Goal: Task Accomplishment & Management: Complete application form

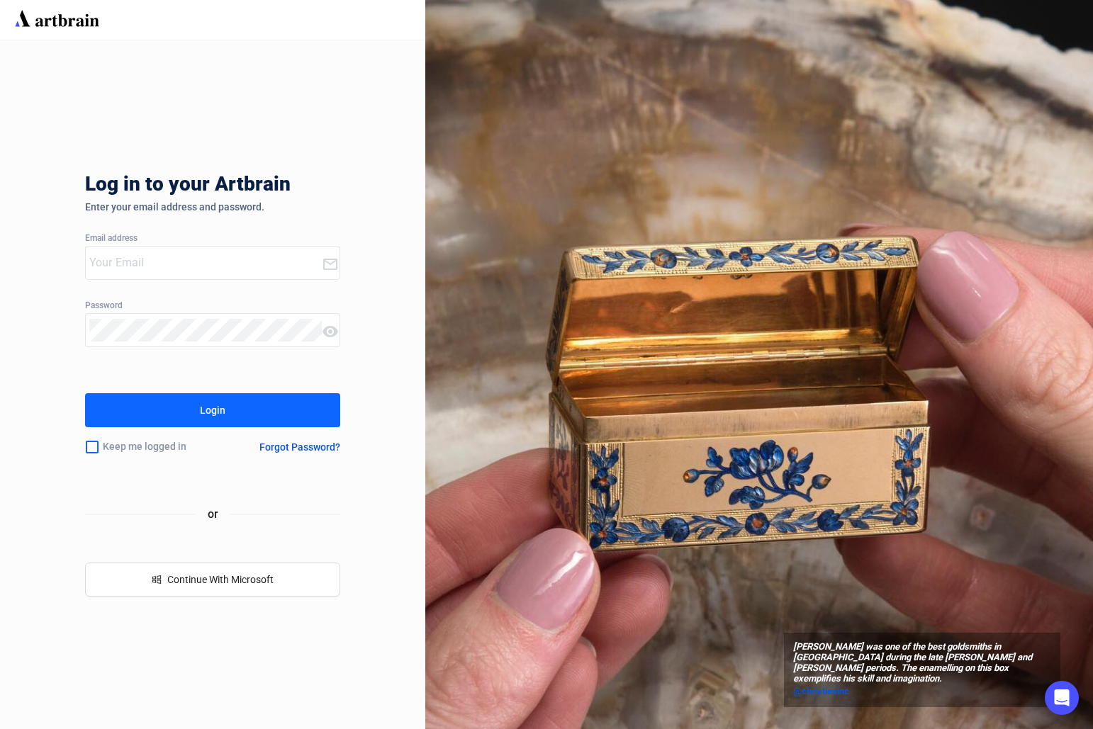
type input "[PERSON_NAME][EMAIL_ADDRESS][DOMAIN_NAME]"
click at [191, 417] on button "Login" at bounding box center [212, 410] width 255 height 34
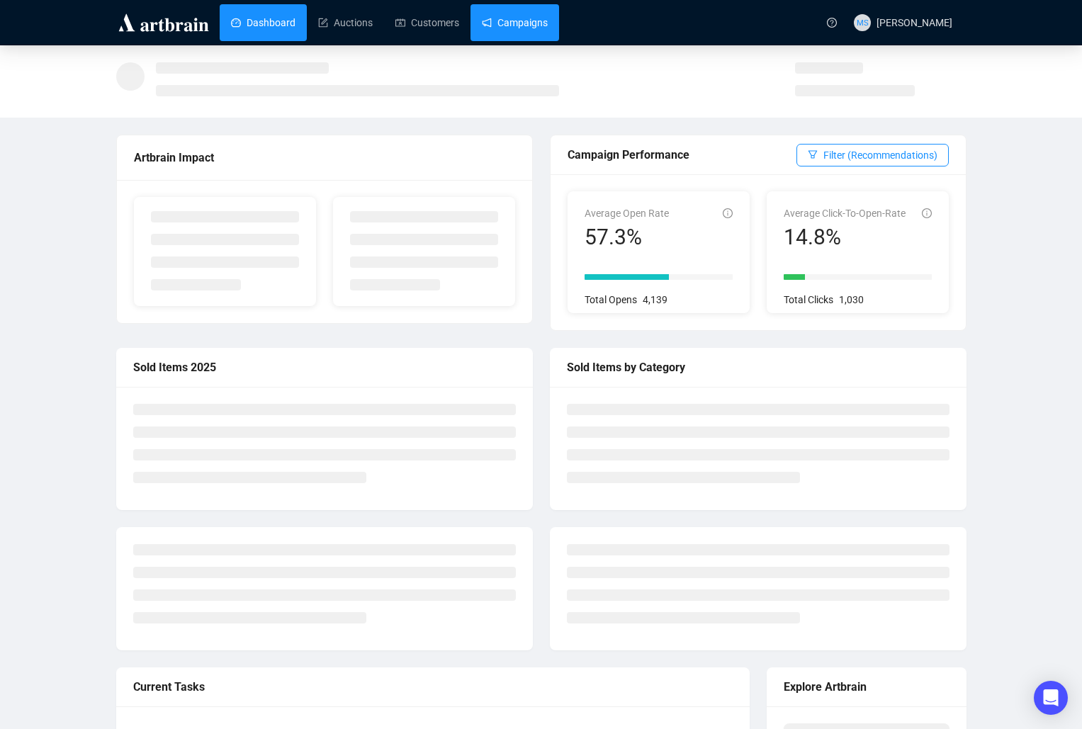
click at [508, 23] on link "Campaigns" at bounding box center [515, 22] width 66 height 37
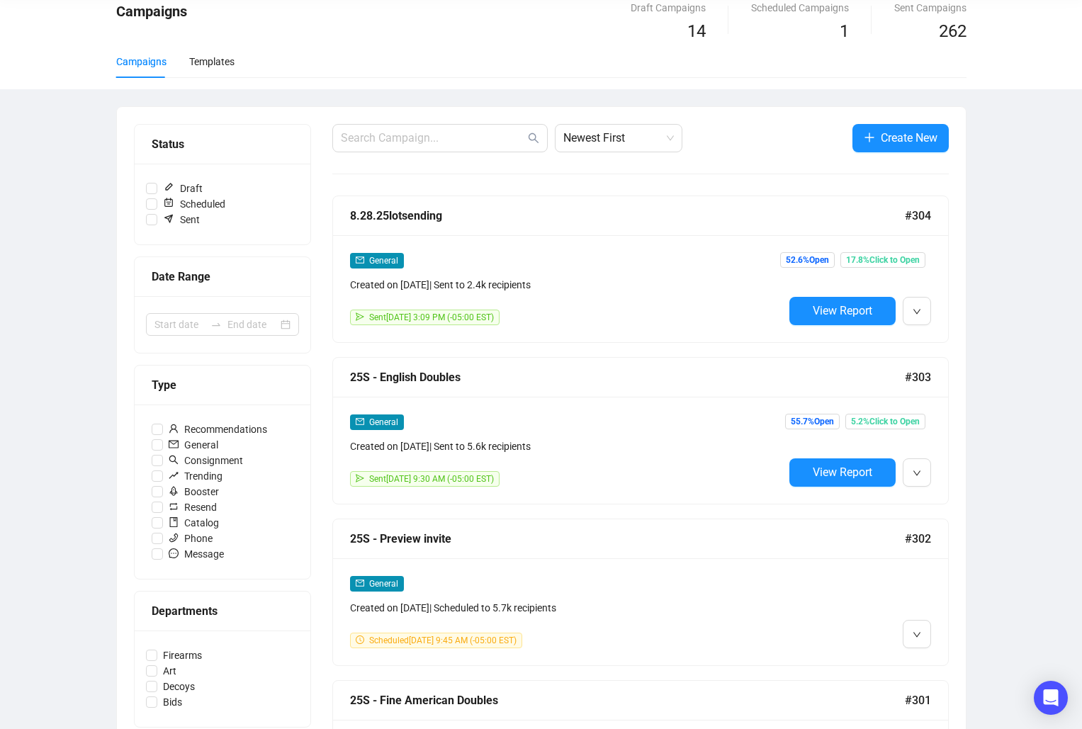
scroll to position [94, 0]
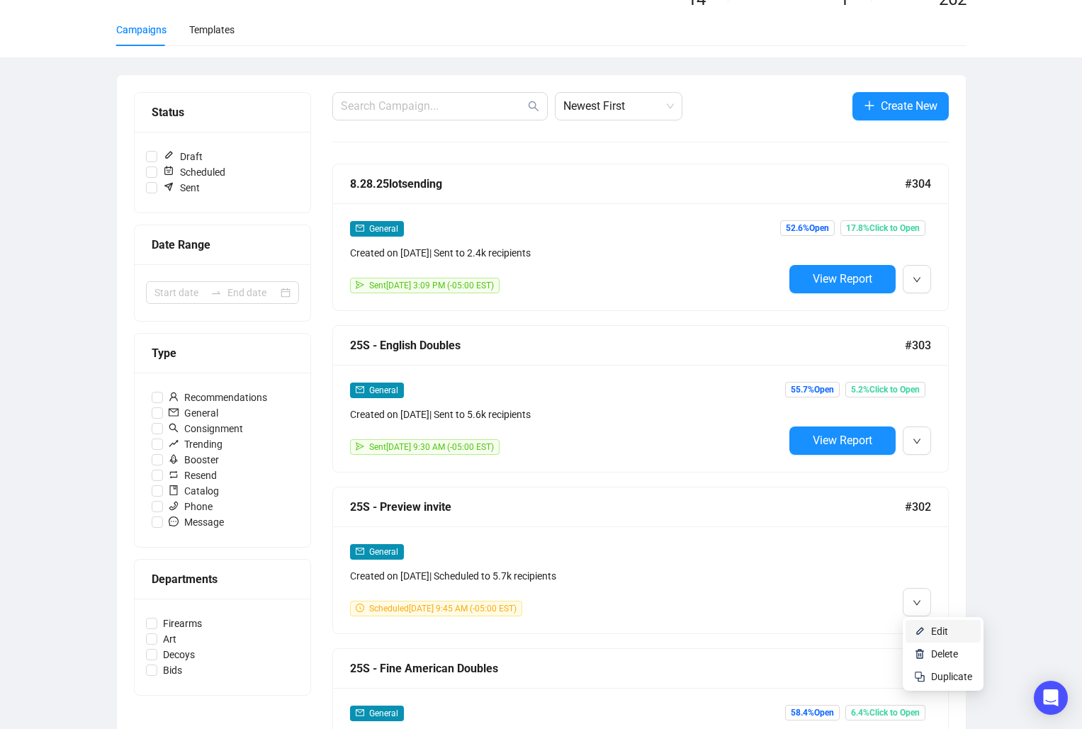
click at [932, 636] on span "Edit" at bounding box center [939, 631] width 17 height 11
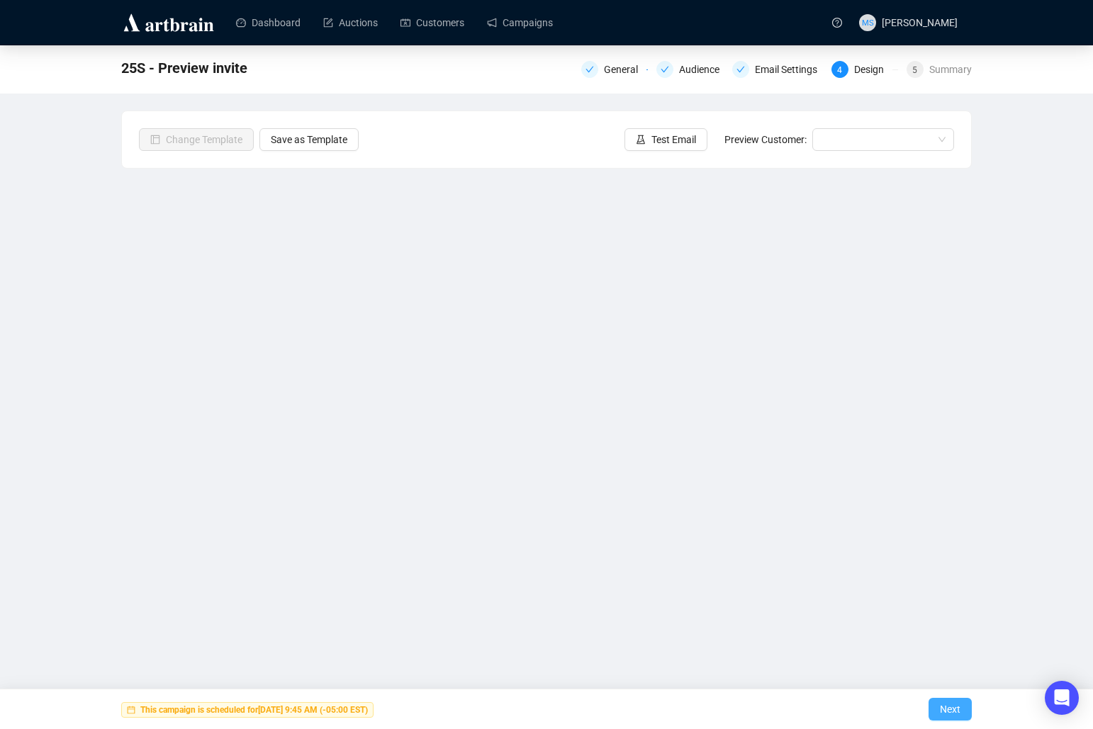
click at [966, 706] on button "Next" at bounding box center [949, 709] width 43 height 23
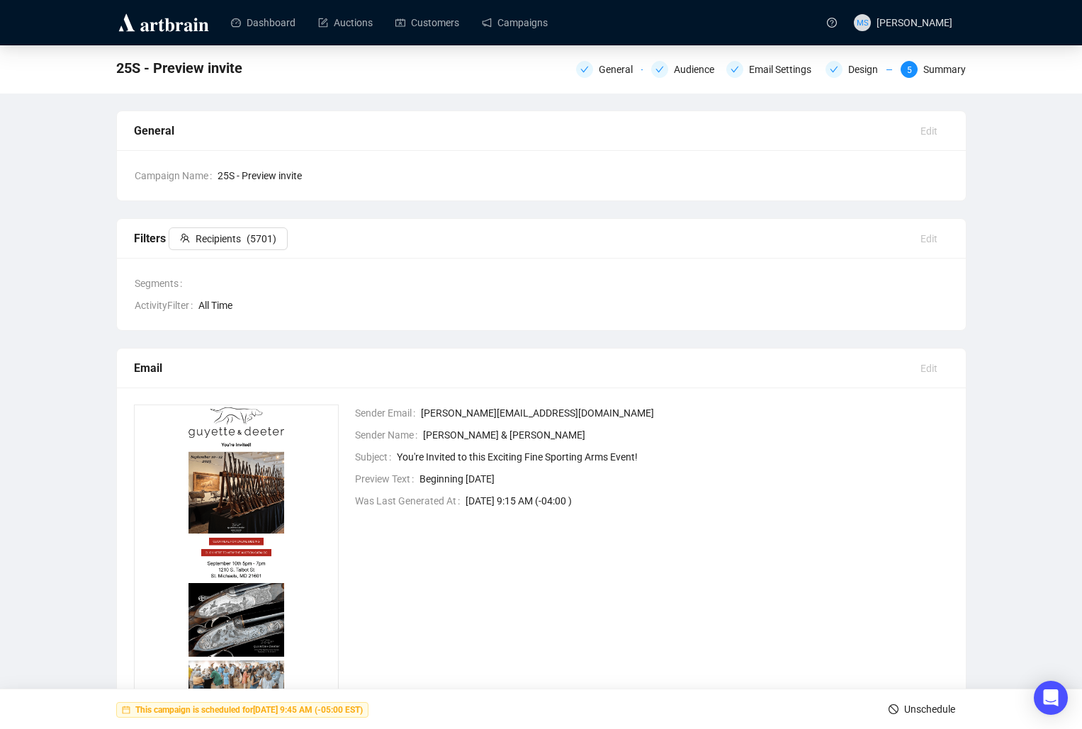
click at [905, 704] on span "Unschedule" at bounding box center [929, 709] width 51 height 40
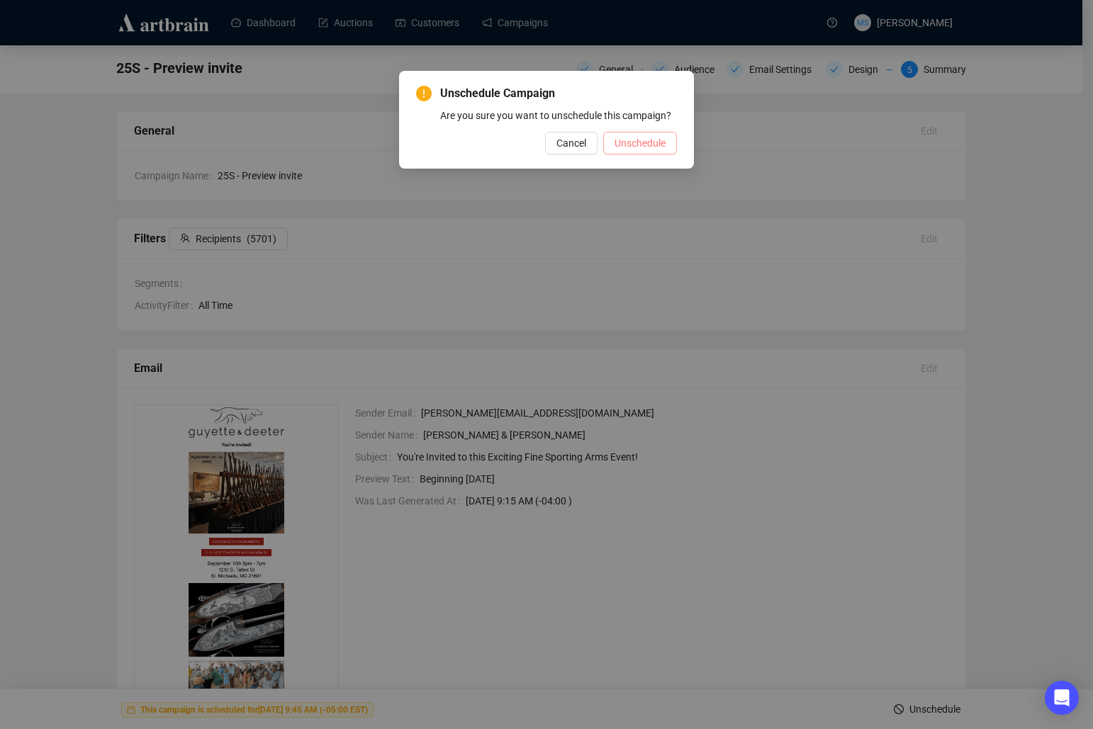
click at [623, 142] on span "Unschedule" at bounding box center [639, 143] width 51 height 16
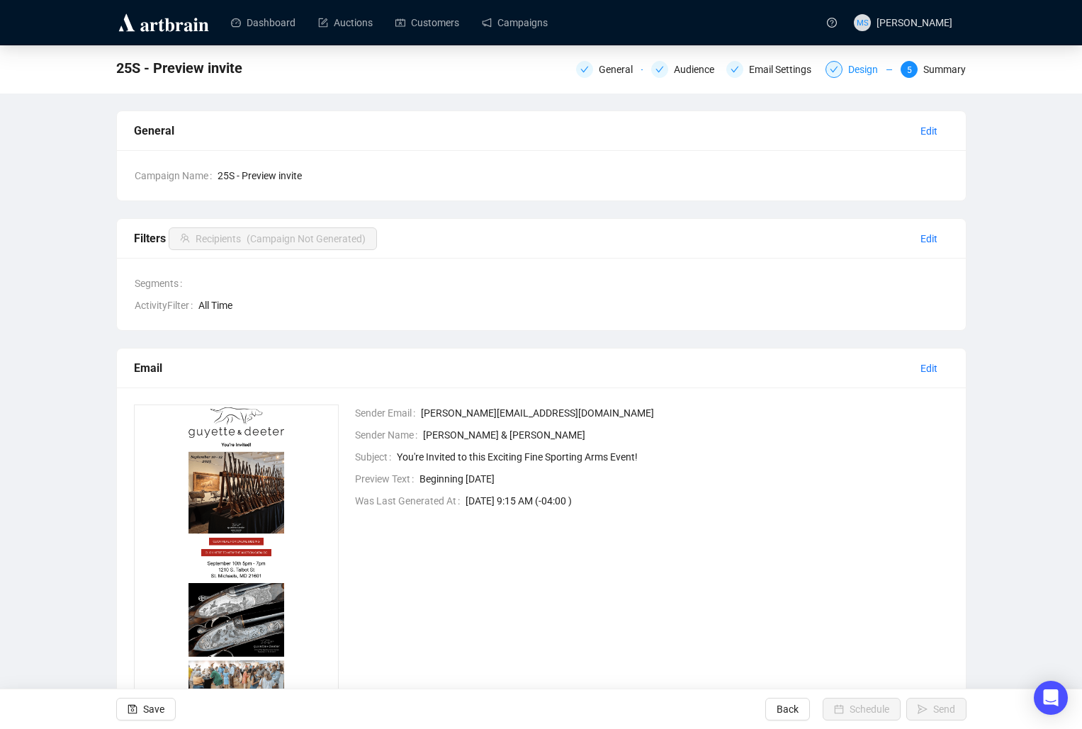
click at [868, 65] on div "Design" at bounding box center [867, 69] width 38 height 17
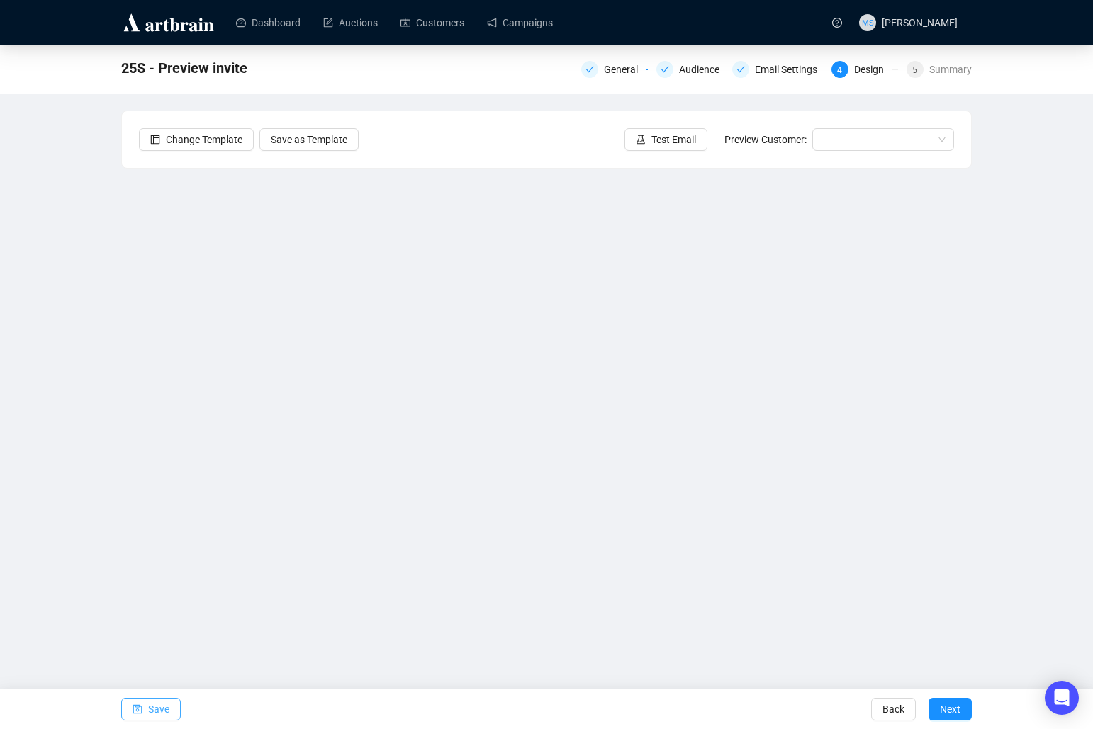
click at [173, 703] on button "Save" at bounding box center [151, 709] width 60 height 23
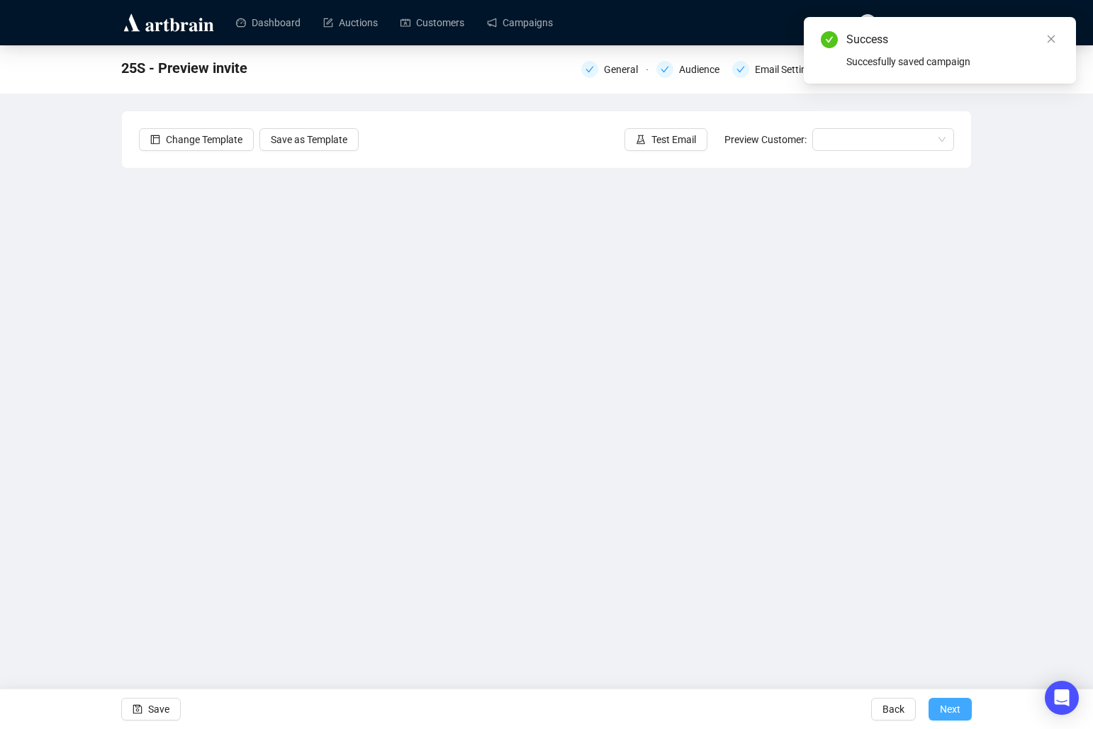
click at [953, 712] on span "Next" at bounding box center [949, 709] width 21 height 40
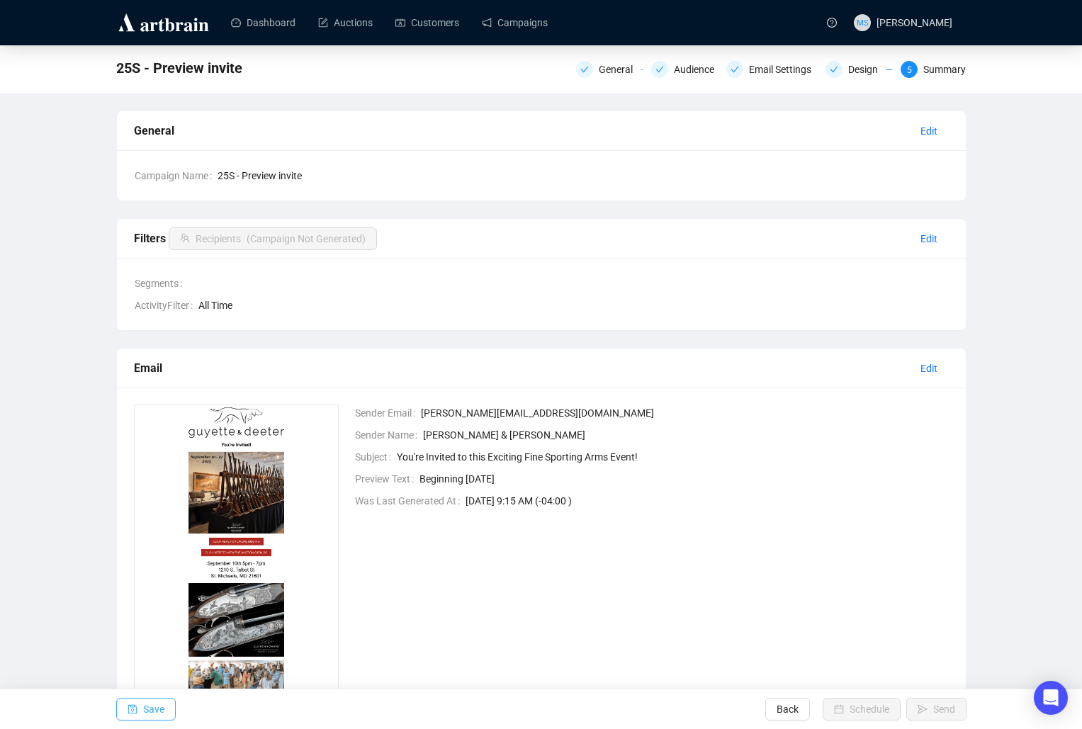
click at [156, 710] on span "Save" at bounding box center [153, 709] width 21 height 40
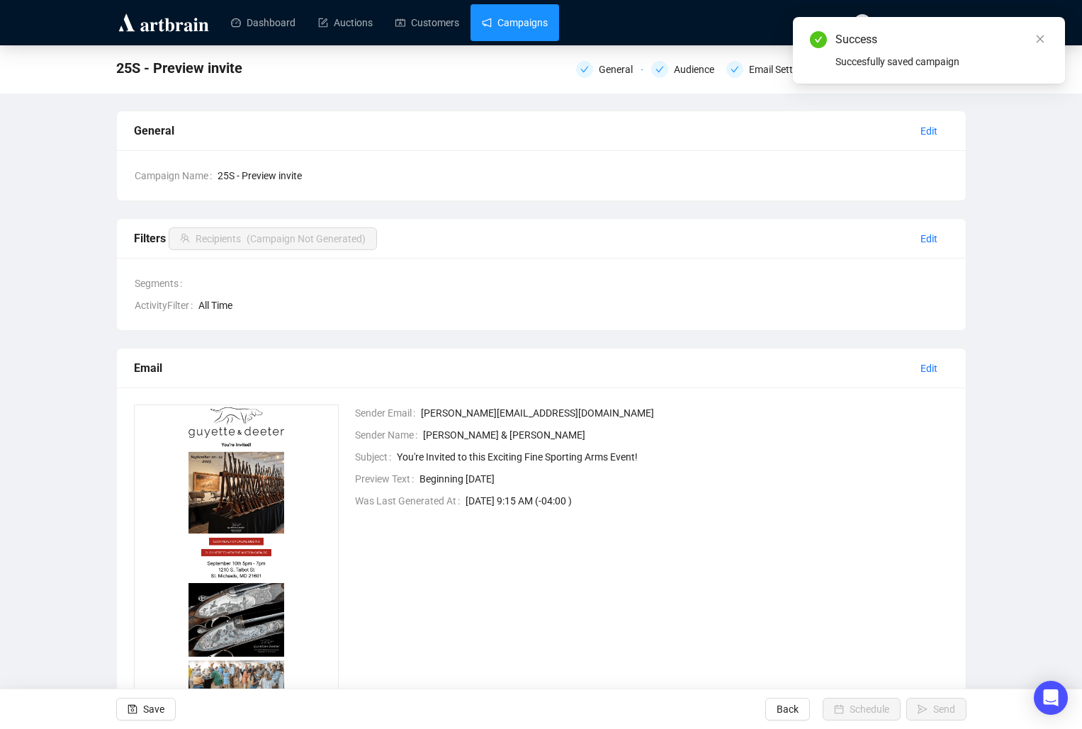
click at [535, 24] on link "Campaigns" at bounding box center [515, 22] width 66 height 37
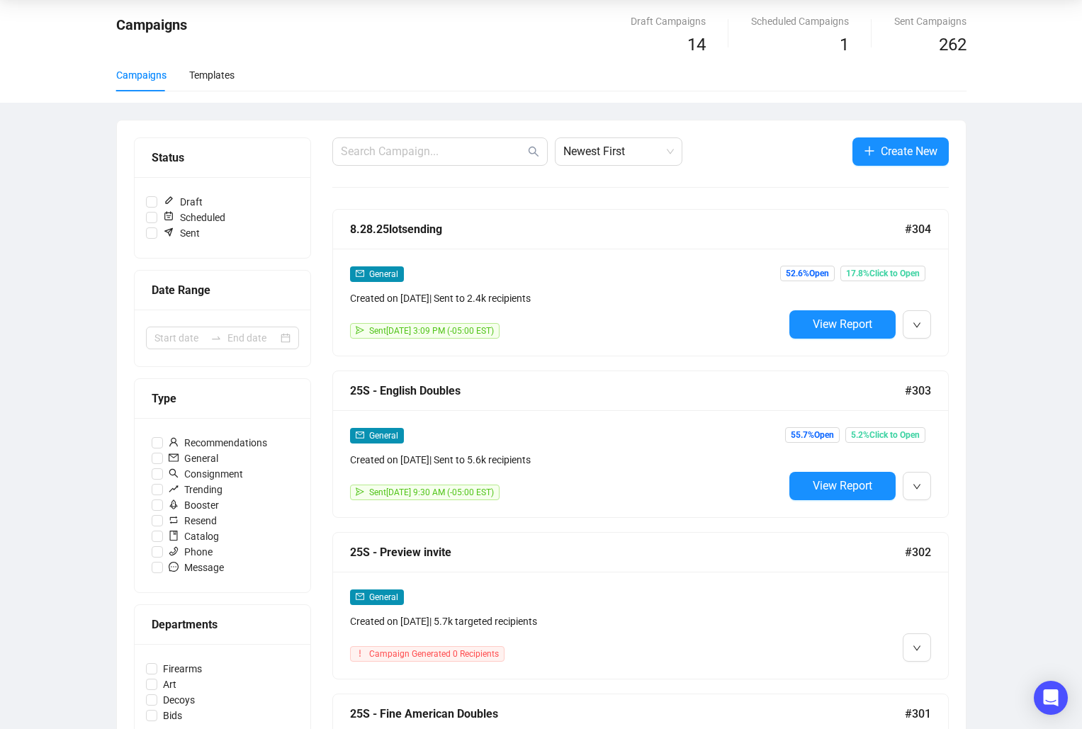
scroll to position [94, 0]
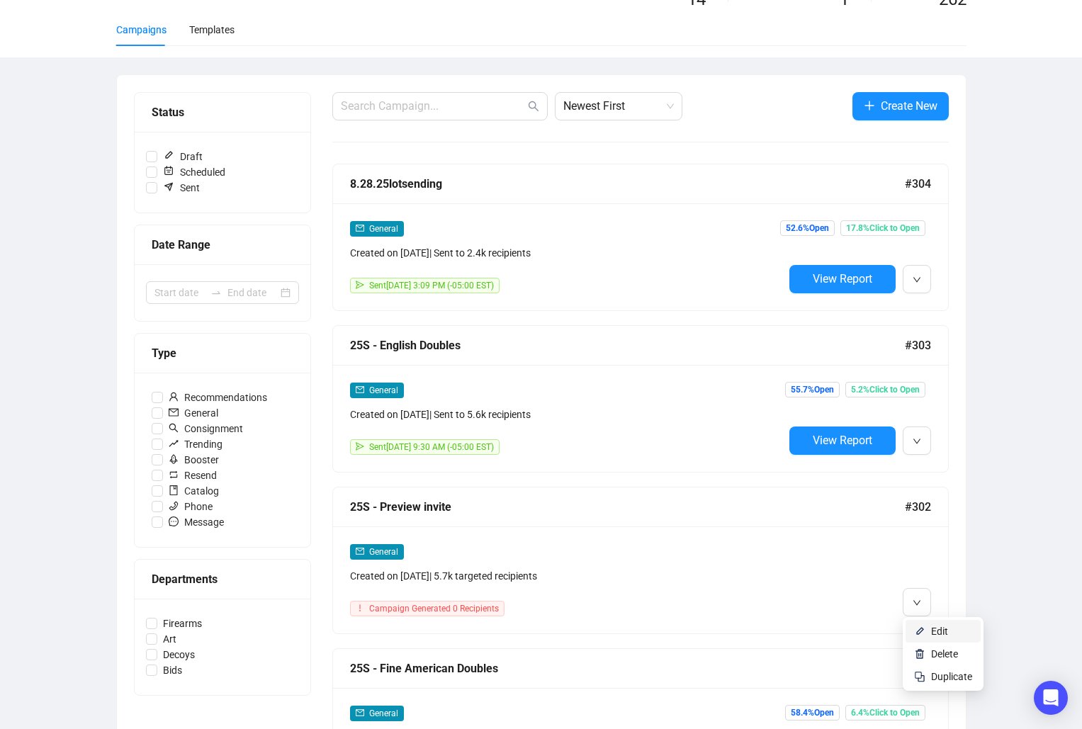
click at [942, 634] on span "Edit" at bounding box center [939, 631] width 17 height 11
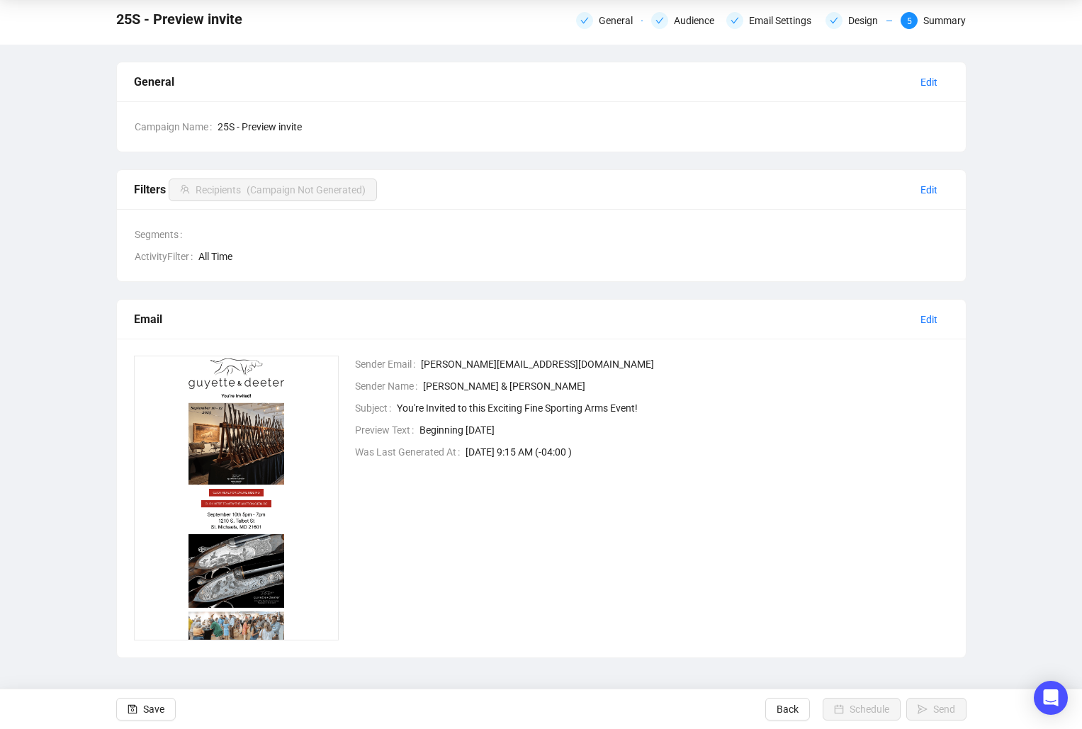
scroll to position [49, 0]
click at [928, 196] on span "Edit" at bounding box center [928, 190] width 17 height 16
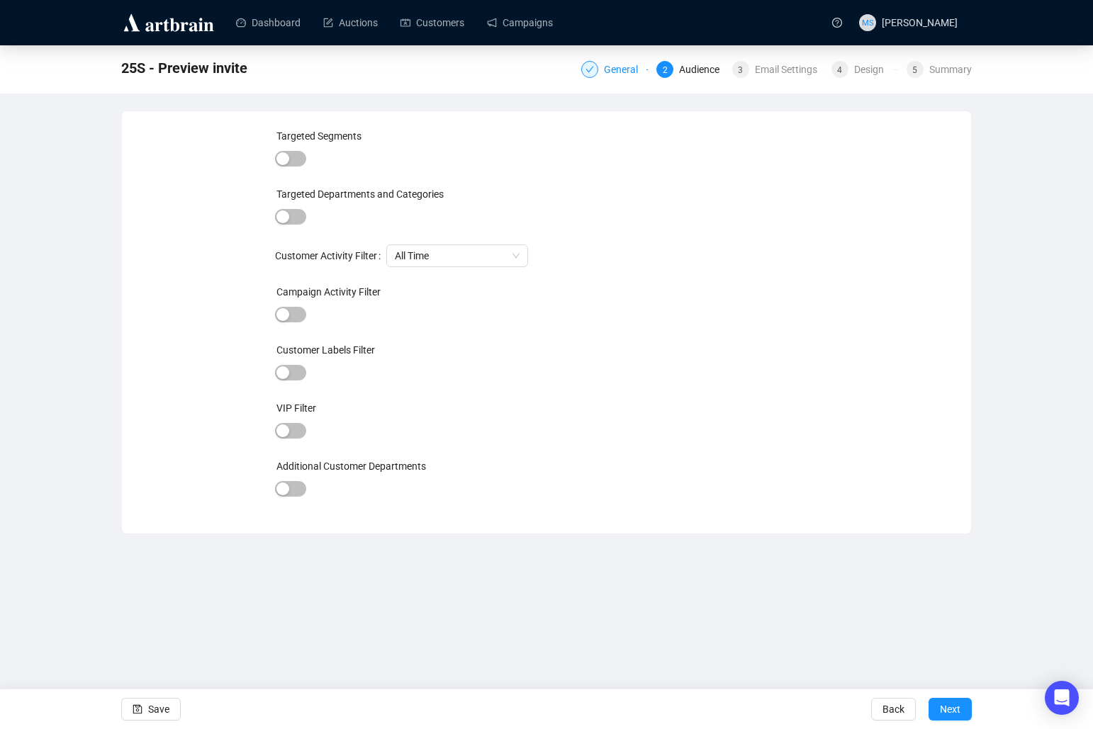
click at [628, 67] on div "General" at bounding box center [625, 69] width 43 height 17
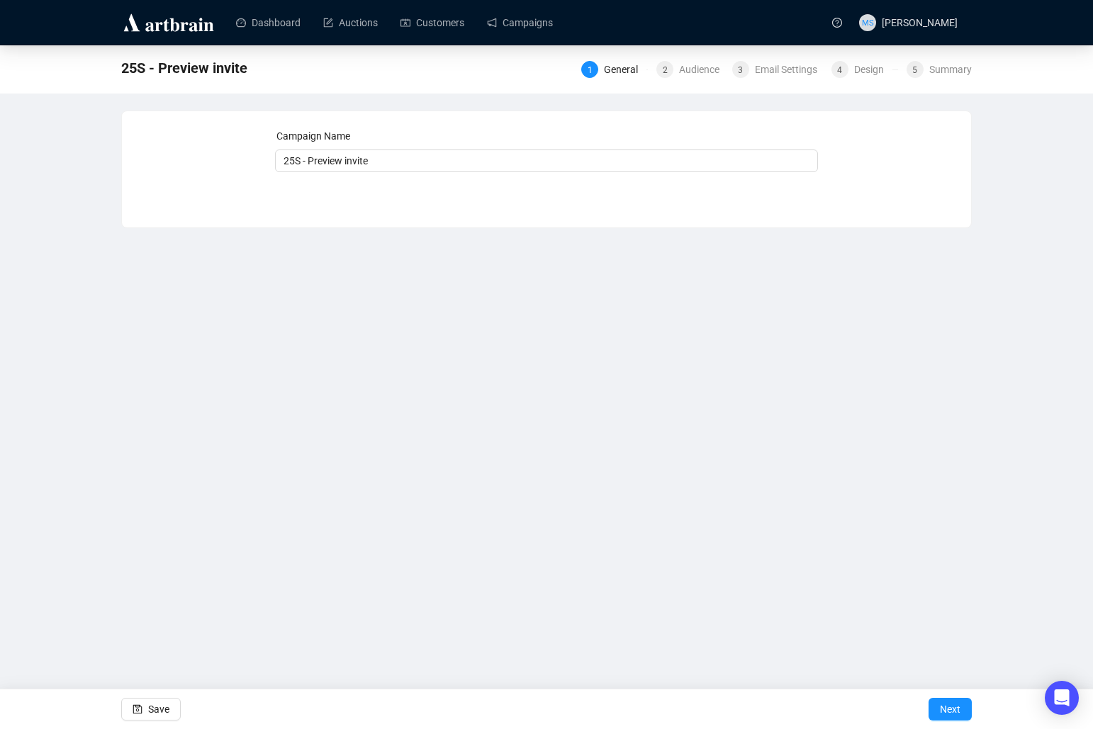
click at [651, 70] on div "2 Audience" at bounding box center [685, 69] width 75 height 17
click at [667, 71] on span "2" at bounding box center [664, 70] width 5 height 10
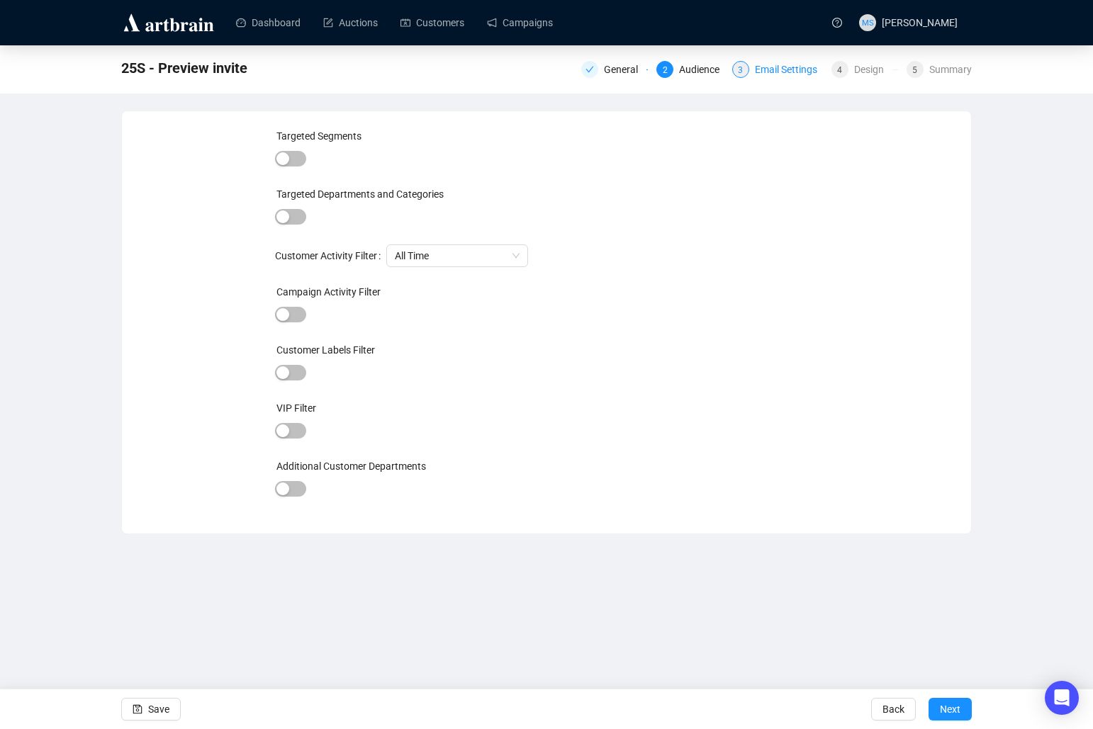
click at [769, 65] on div "Email Settings" at bounding box center [790, 69] width 71 height 17
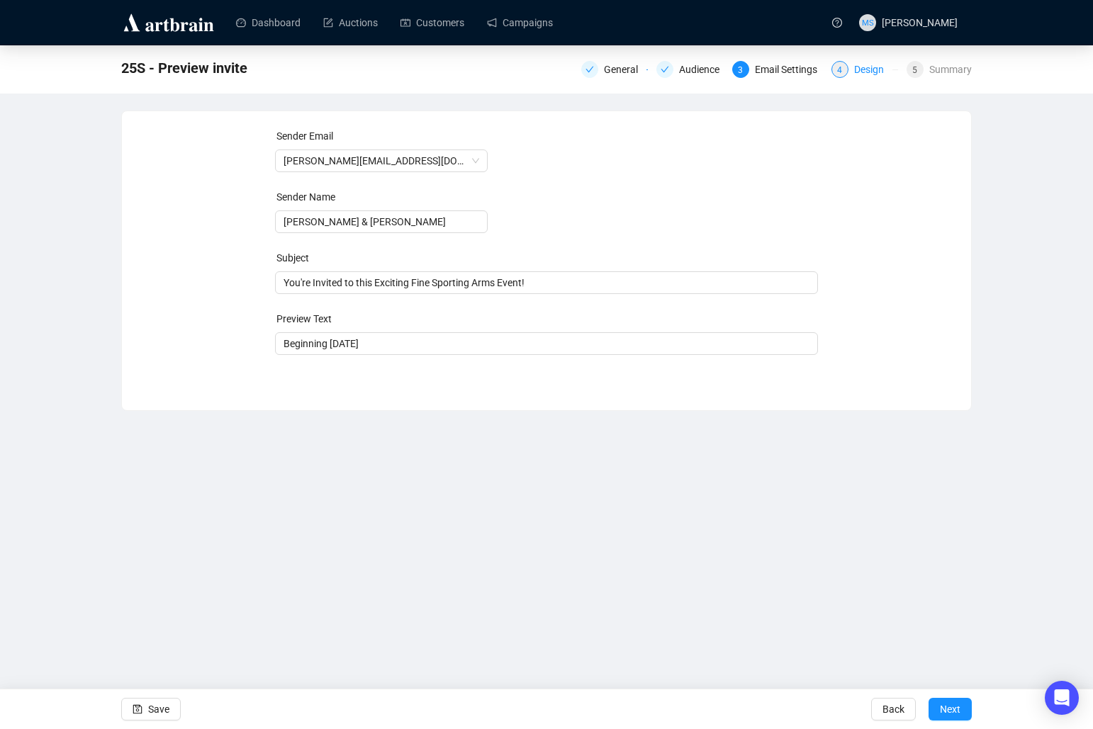
click at [869, 74] on div "Design" at bounding box center [873, 69] width 38 height 17
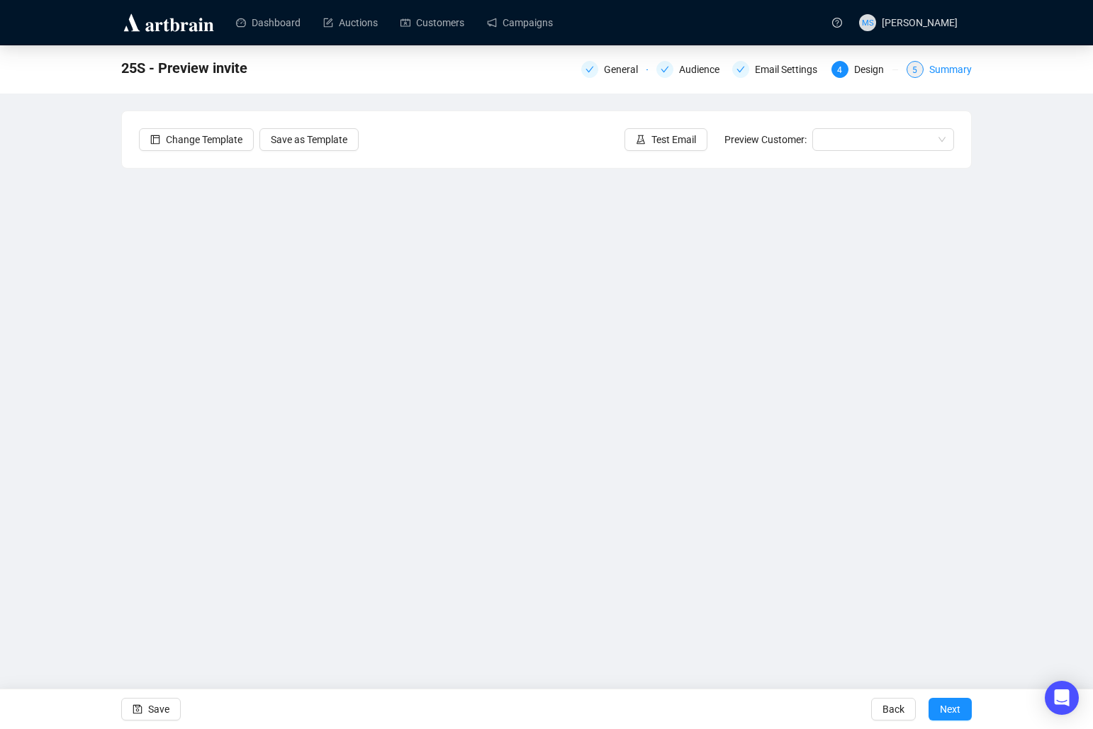
click at [929, 77] on div "5 Summary" at bounding box center [938, 69] width 65 height 17
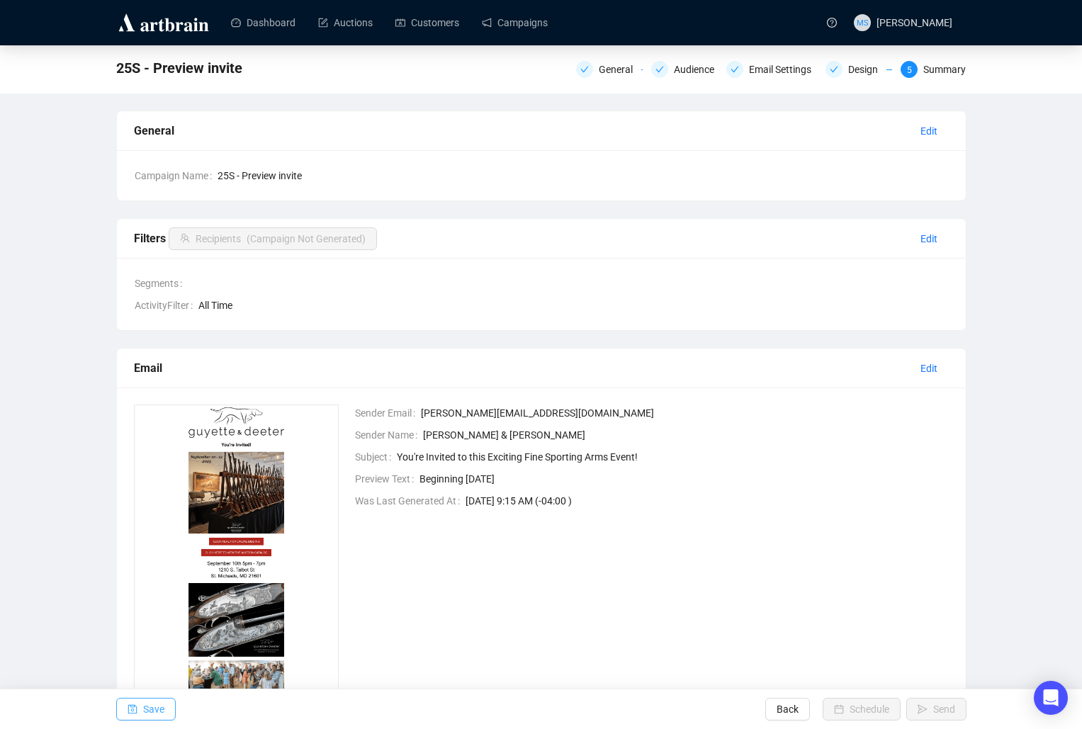
click at [170, 713] on button "Save" at bounding box center [146, 709] width 60 height 23
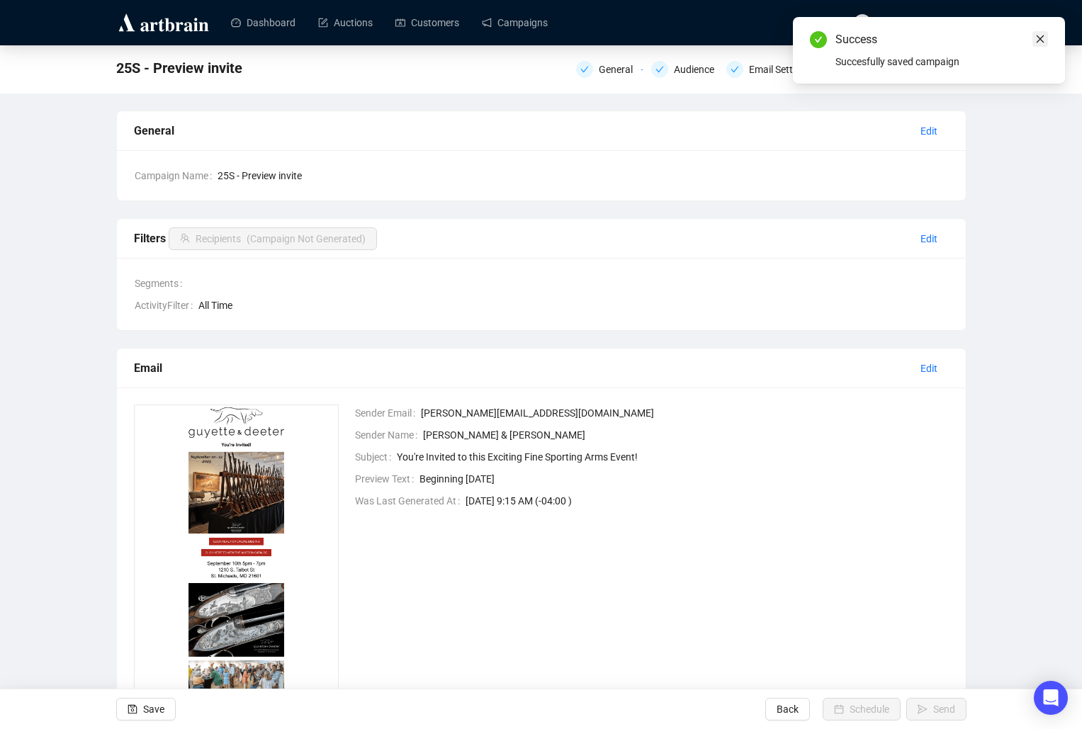
click at [1046, 38] on link "Close" at bounding box center [1040, 39] width 16 height 16
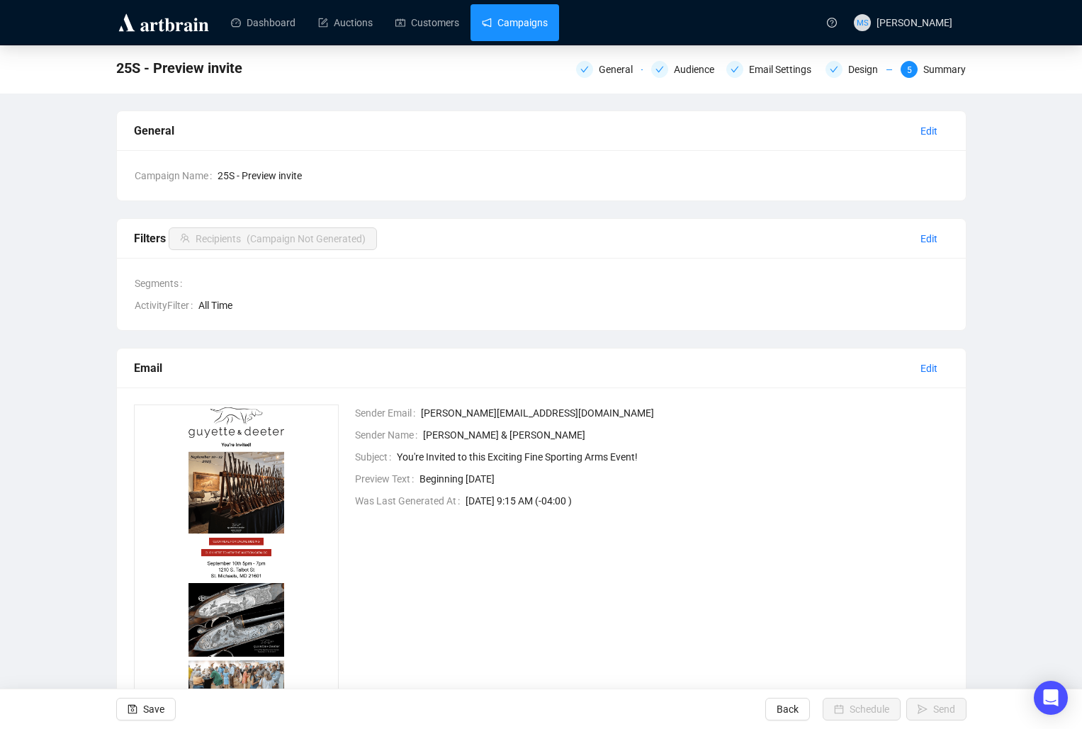
click at [529, 24] on link "Campaigns" at bounding box center [515, 22] width 66 height 37
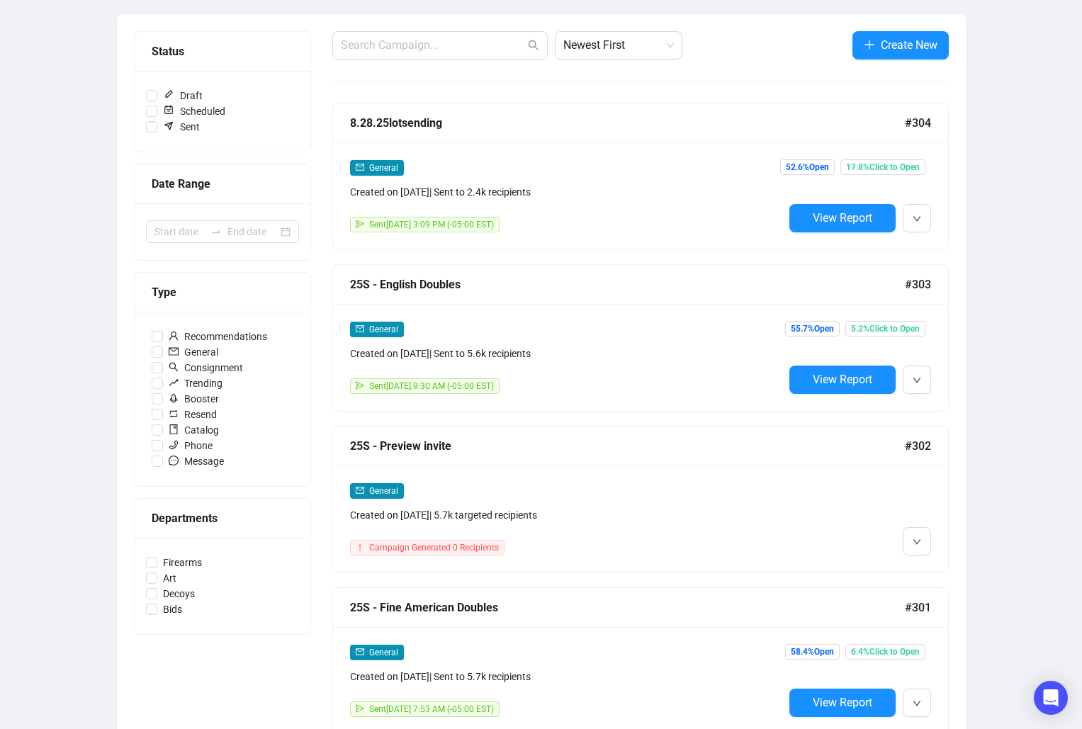
scroll to position [189, 0]
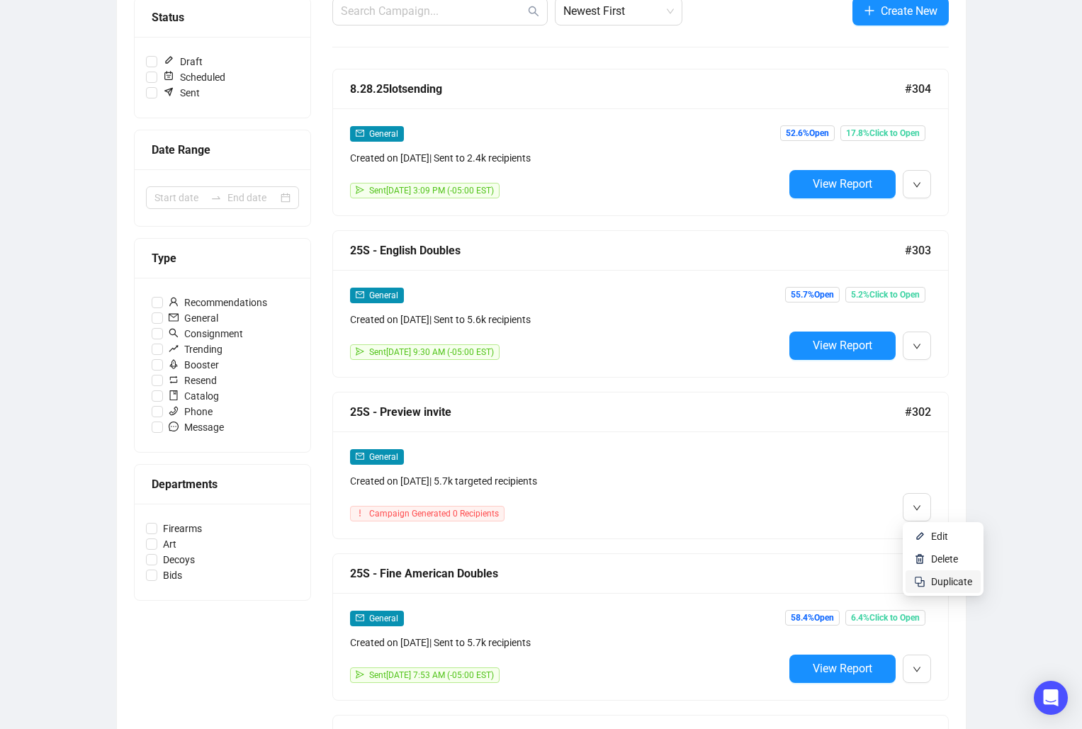
click at [953, 588] on span "Duplicate" at bounding box center [951, 582] width 41 height 16
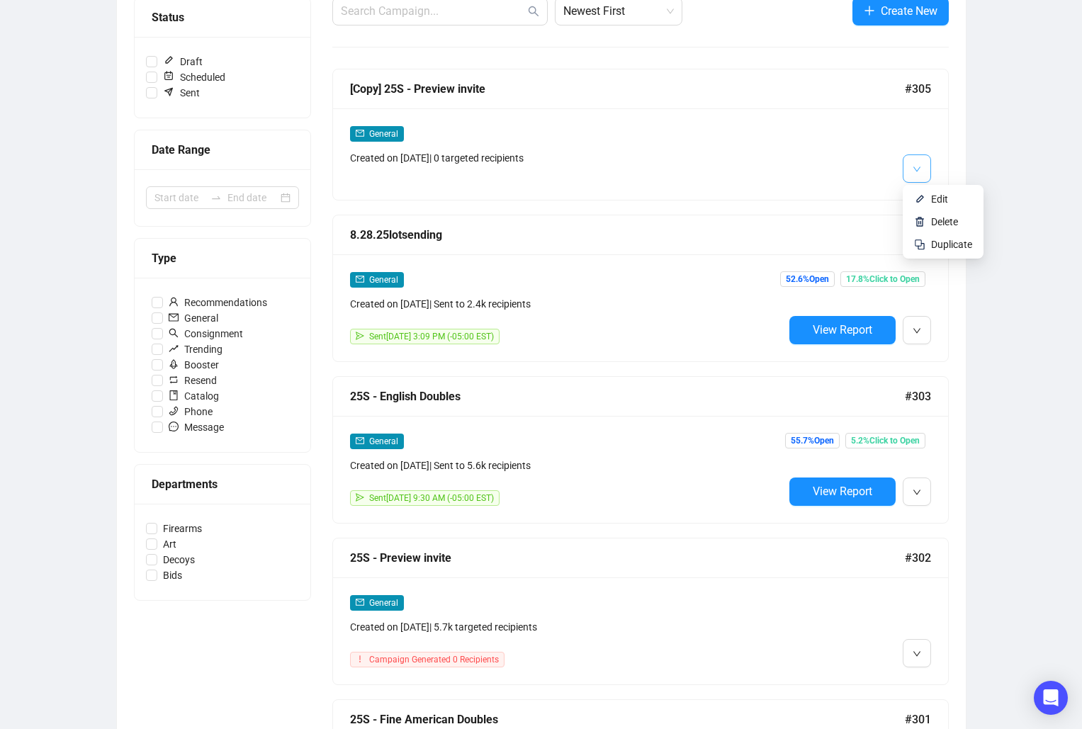
click at [920, 169] on icon "down" at bounding box center [917, 169] width 9 height 9
click at [937, 201] on span "Edit" at bounding box center [939, 198] width 17 height 11
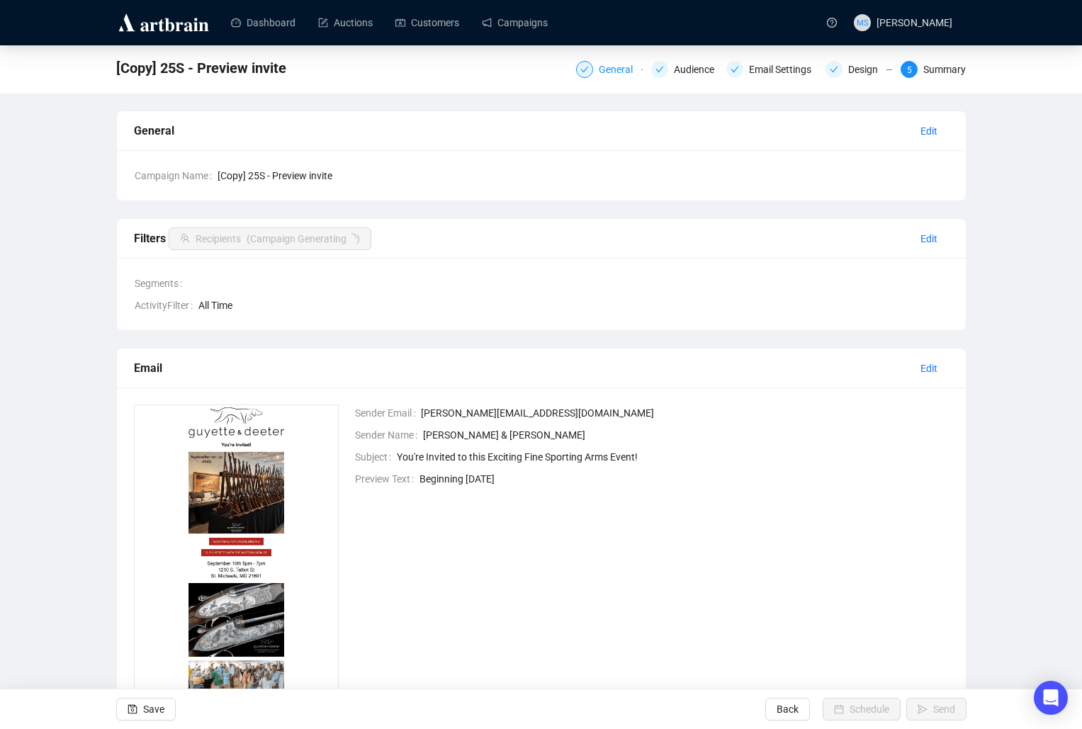
click at [620, 71] on div "General" at bounding box center [620, 69] width 43 height 17
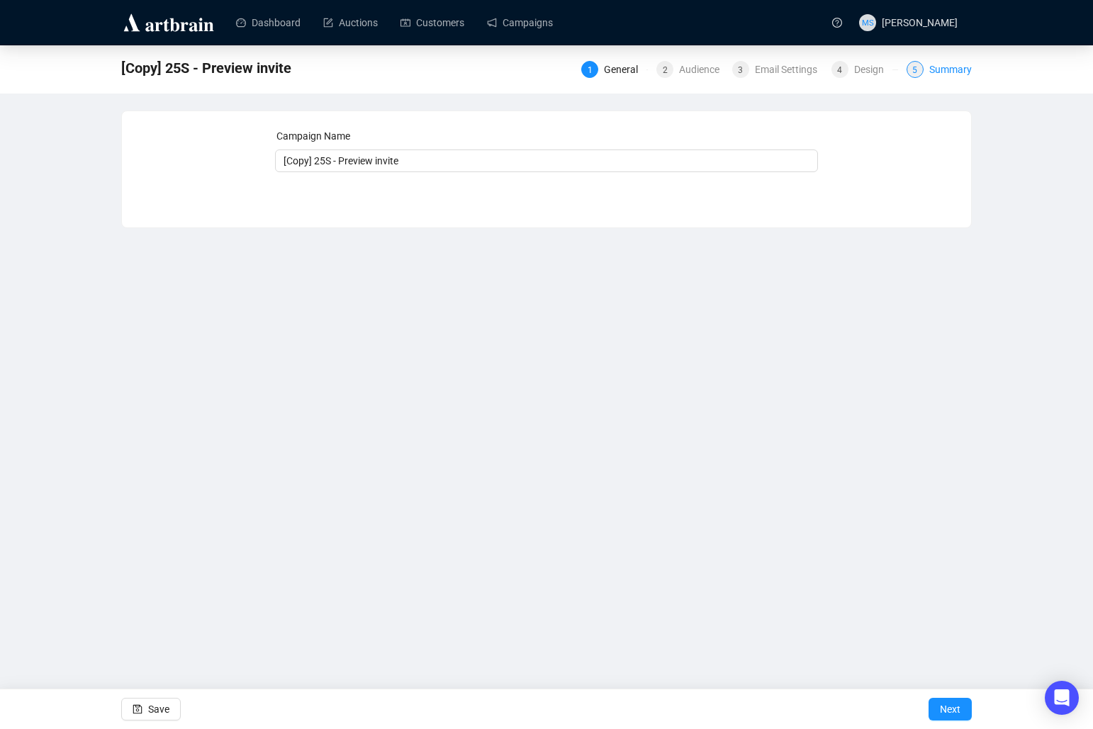
click at [922, 66] on div "5" at bounding box center [914, 69] width 17 height 17
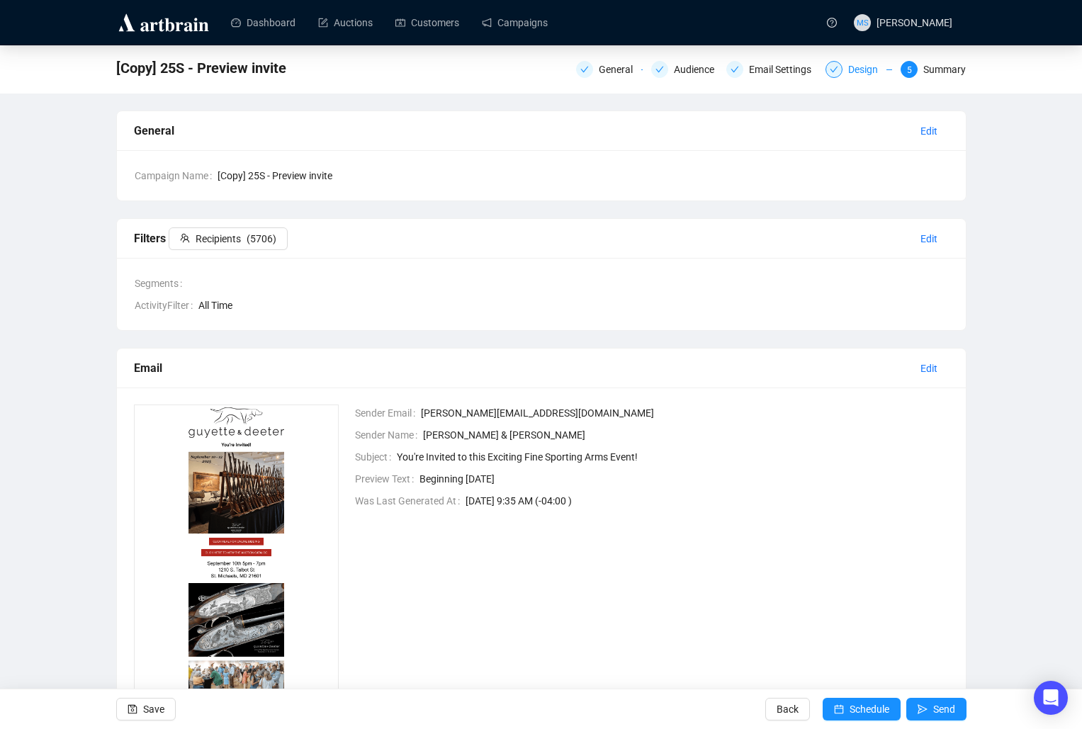
click at [862, 72] on div "Design" at bounding box center [867, 69] width 38 height 17
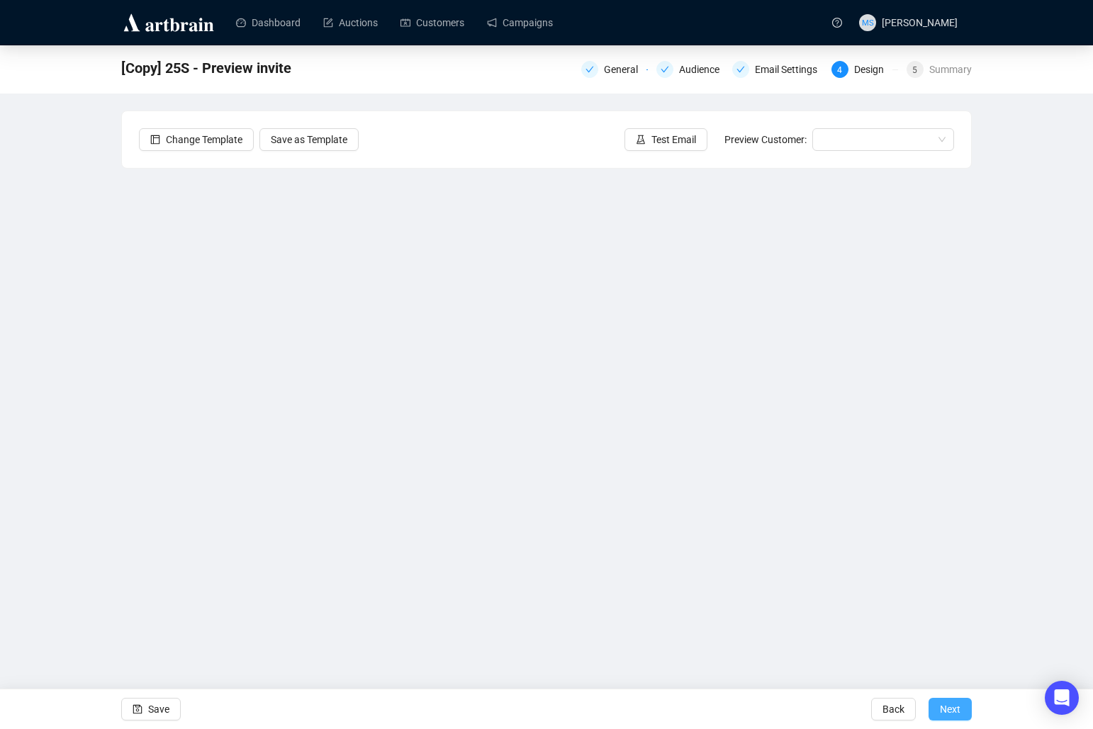
click at [955, 713] on span "Next" at bounding box center [949, 709] width 21 height 40
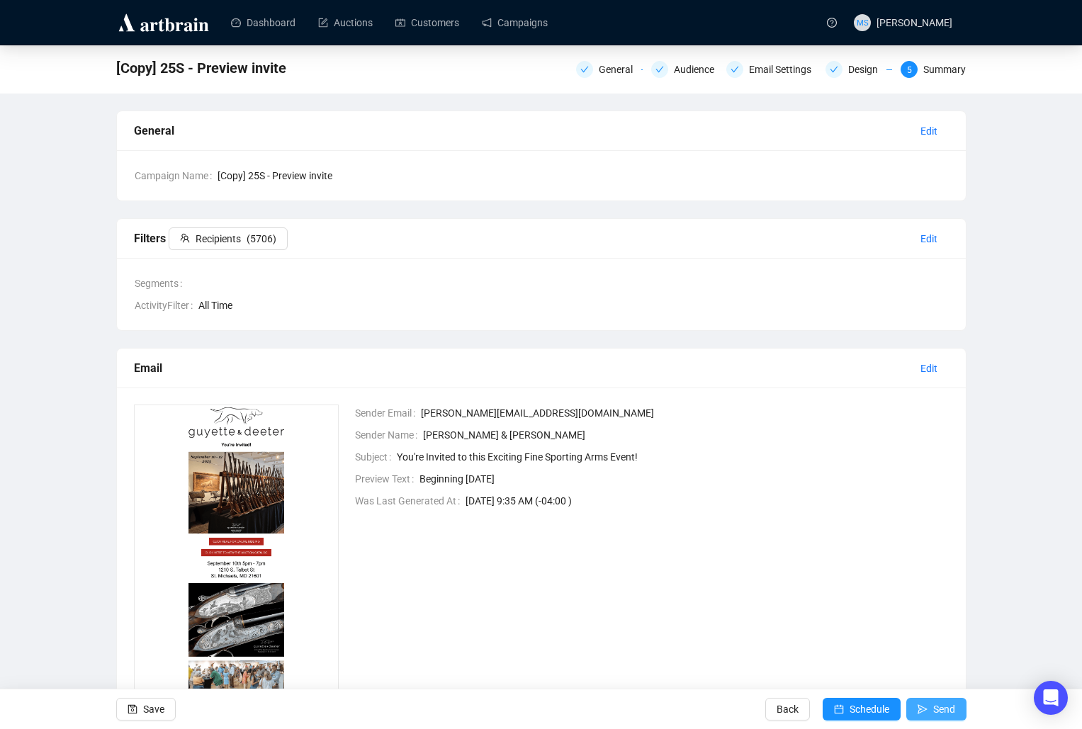
click at [944, 713] on span "Send" at bounding box center [944, 709] width 22 height 40
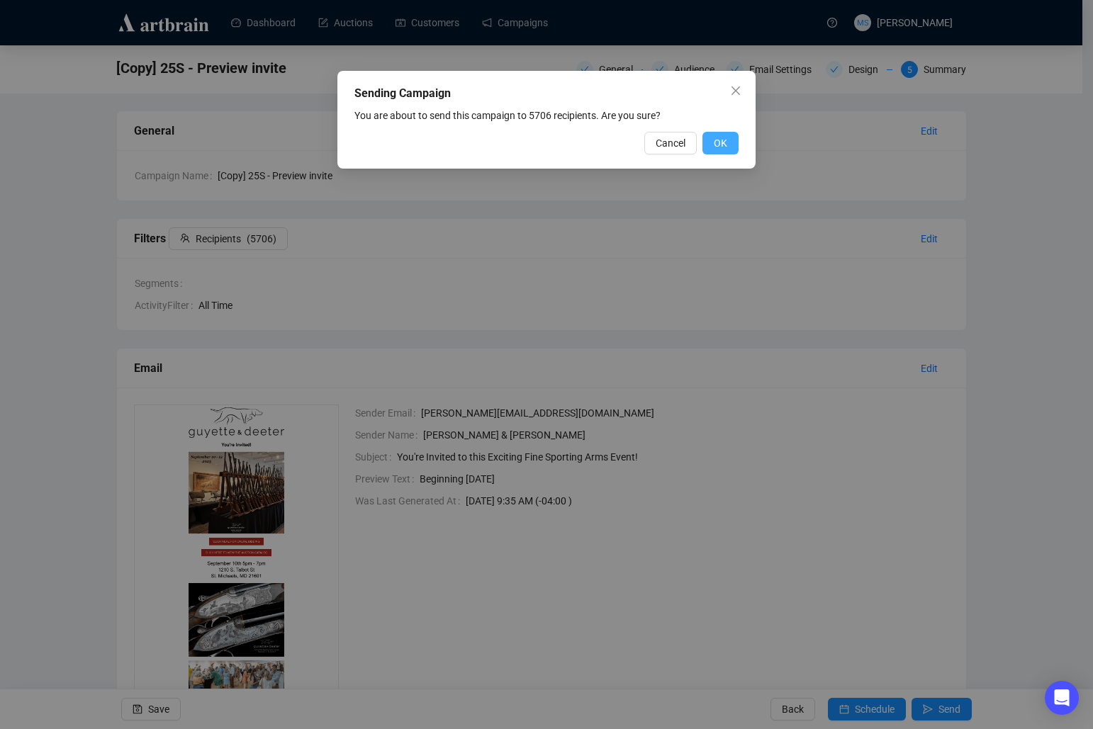
click at [722, 144] on span "OK" at bounding box center [719, 143] width 13 height 16
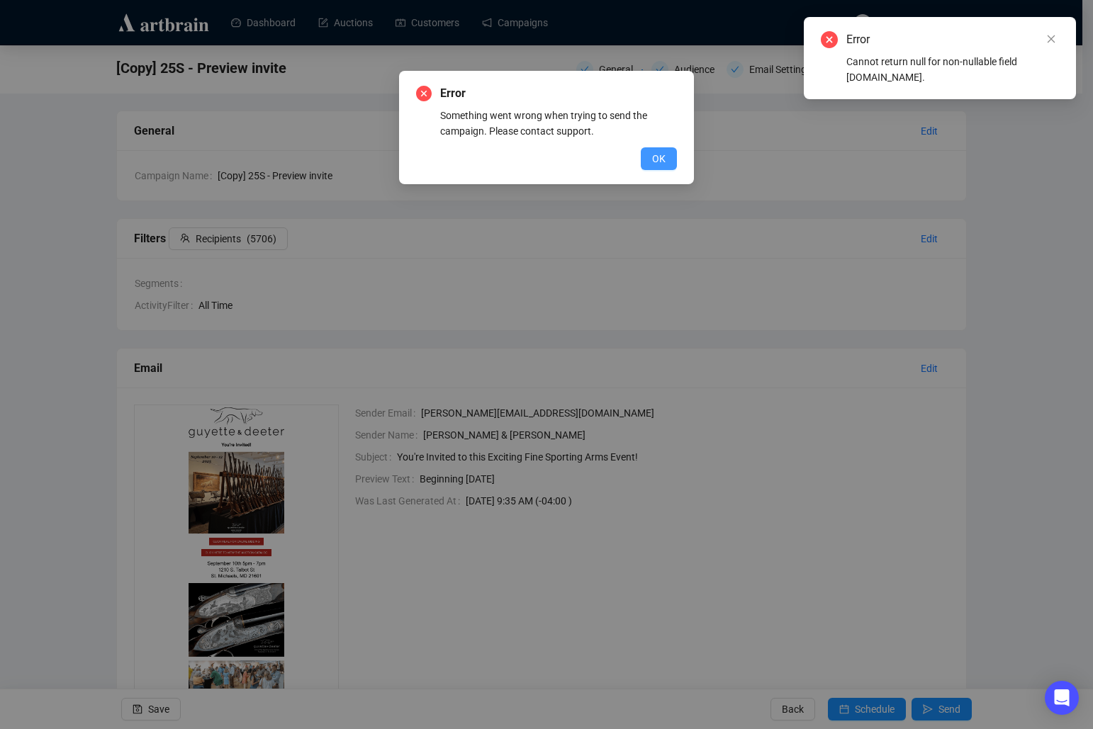
click at [652, 159] on span "OK" at bounding box center [658, 159] width 13 height 16
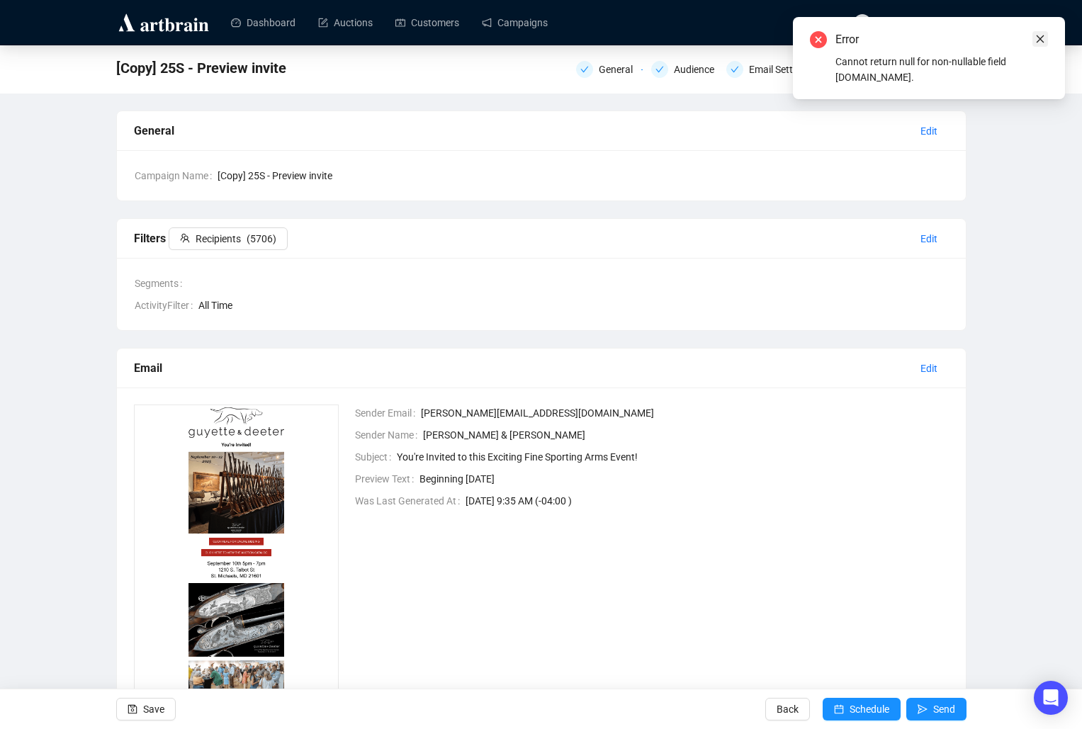
click at [1037, 37] on icon "close" at bounding box center [1040, 39] width 10 height 10
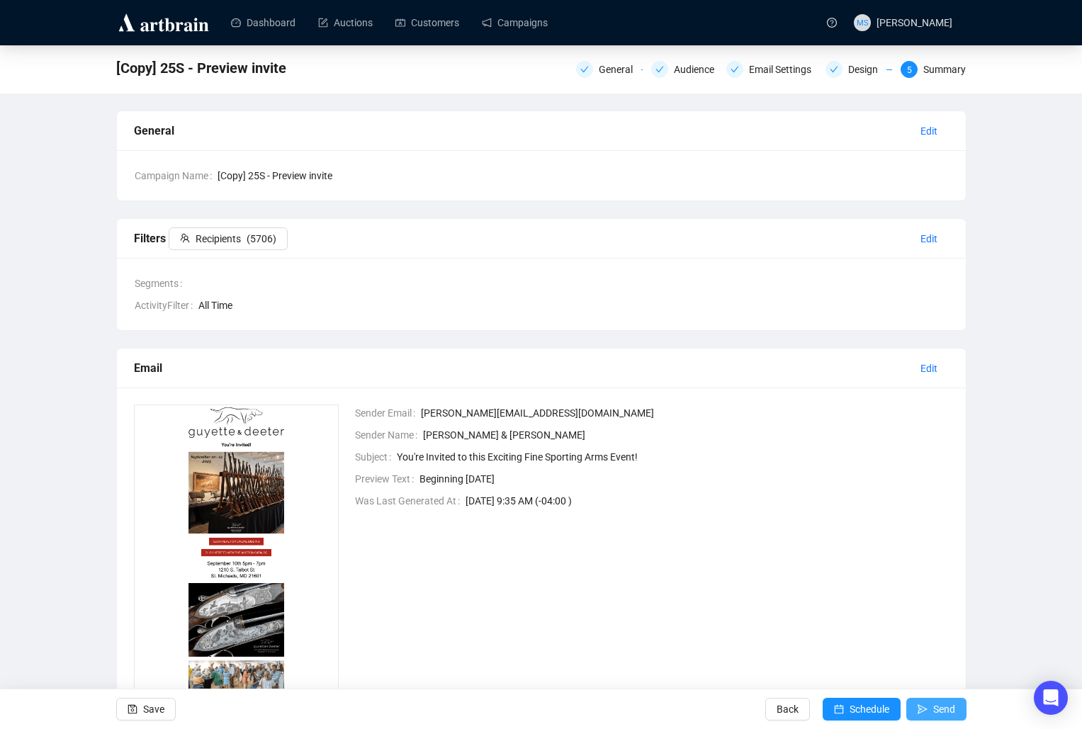
click at [951, 702] on span "Send" at bounding box center [944, 709] width 22 height 40
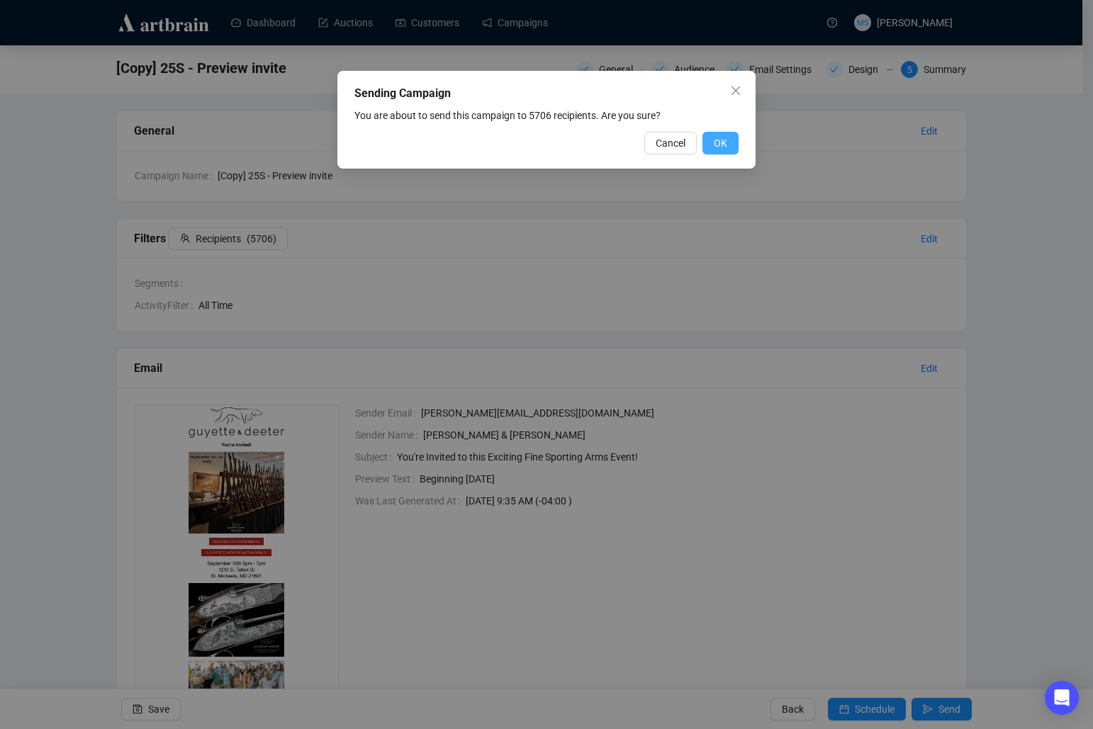
click at [729, 140] on button "OK" at bounding box center [720, 143] width 36 height 23
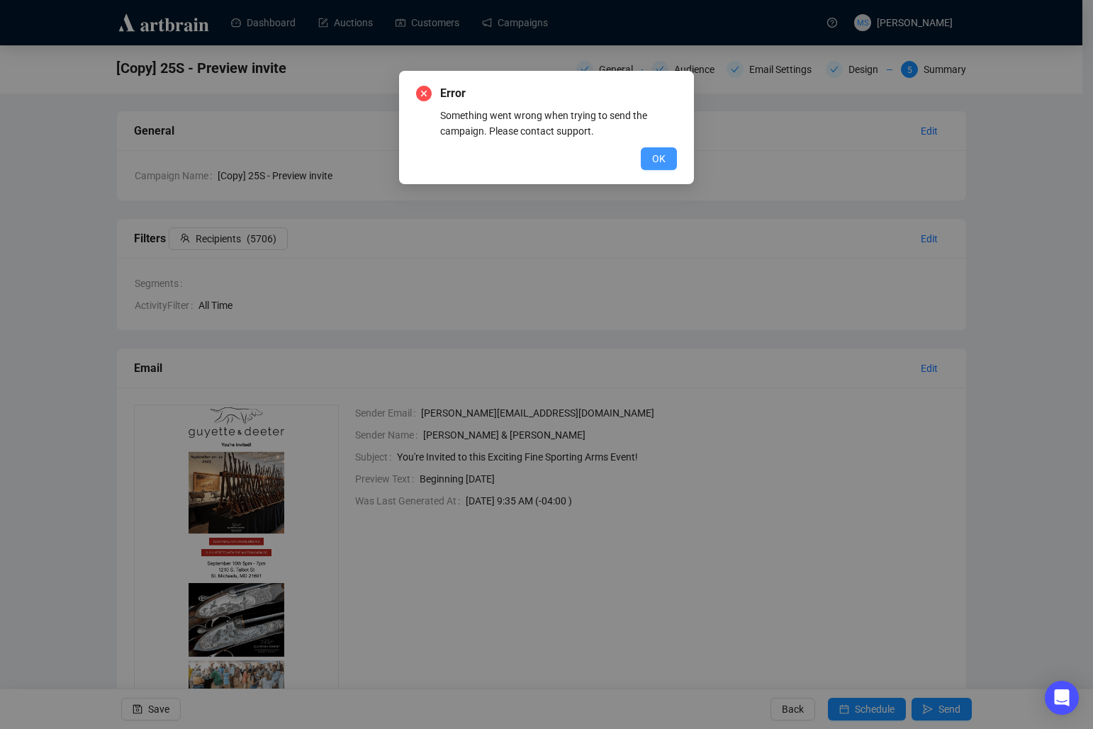
click at [662, 159] on span "OK" at bounding box center [658, 159] width 13 height 16
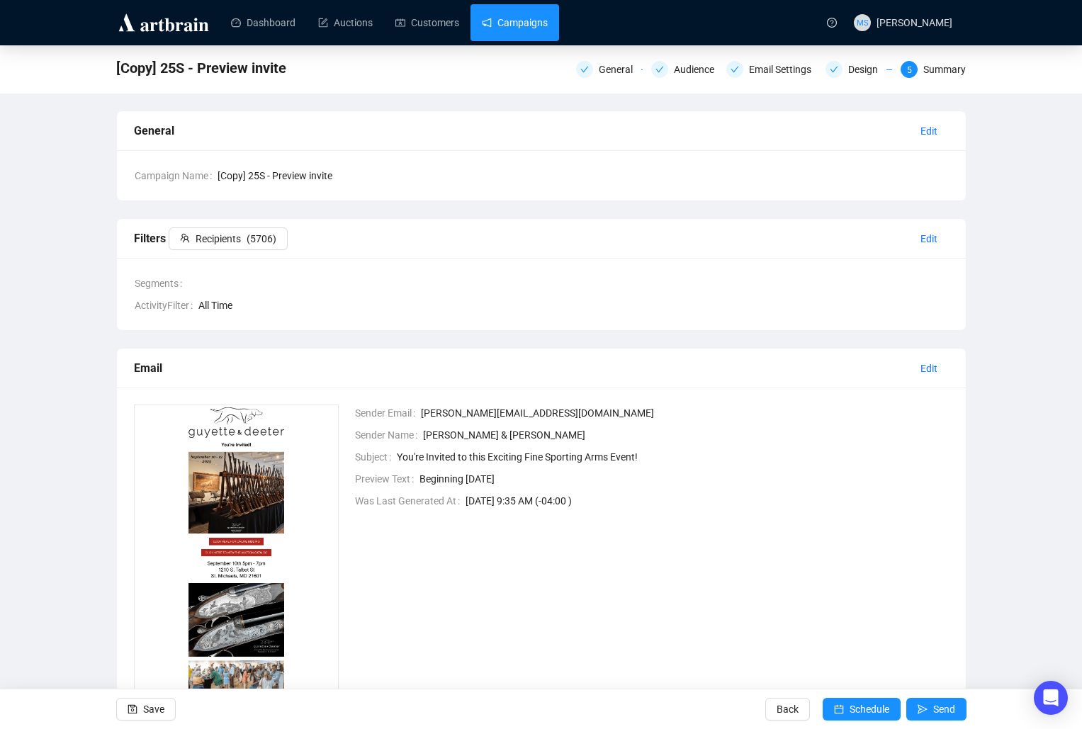
click at [521, 39] on link "Campaigns" at bounding box center [515, 22] width 66 height 37
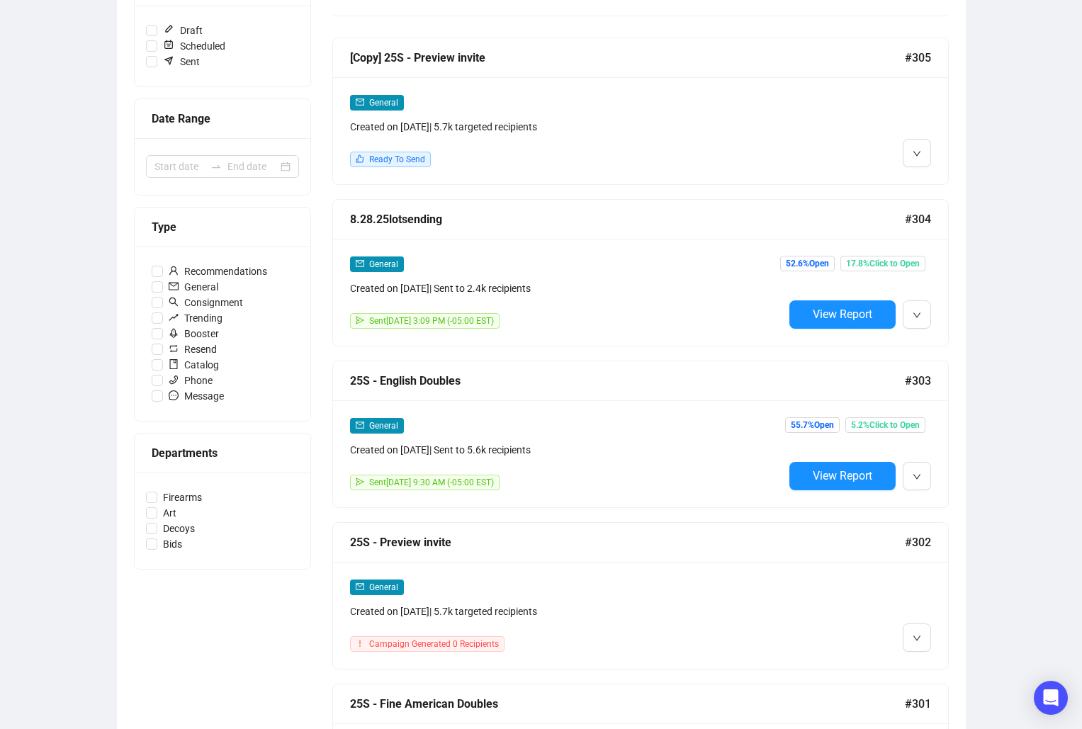
scroll to position [189, 0]
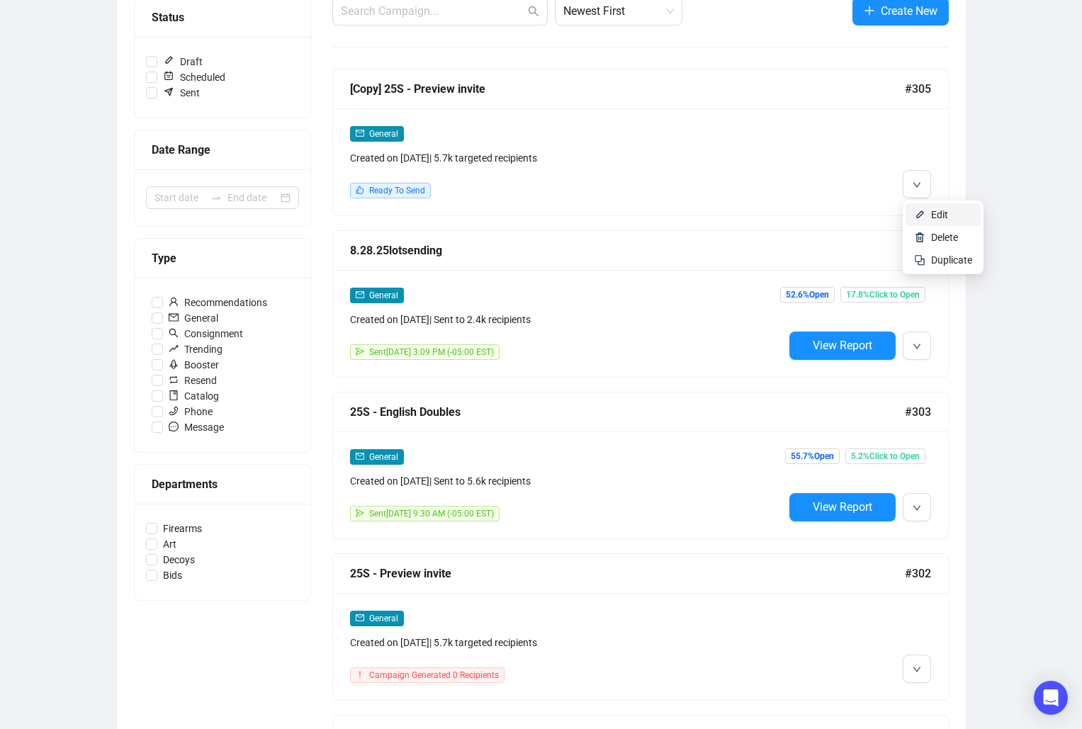
click at [927, 217] on li "Edit" at bounding box center [942, 214] width 75 height 23
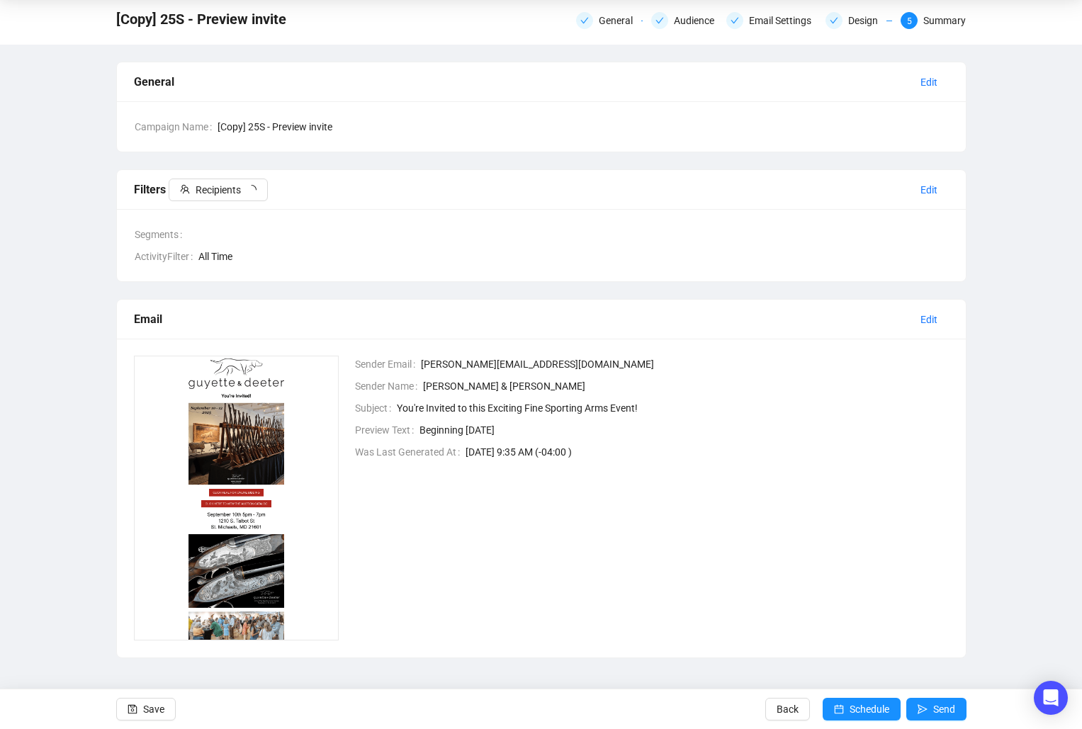
scroll to position [49, 0]
click at [633, 23] on div "General" at bounding box center [620, 20] width 43 height 17
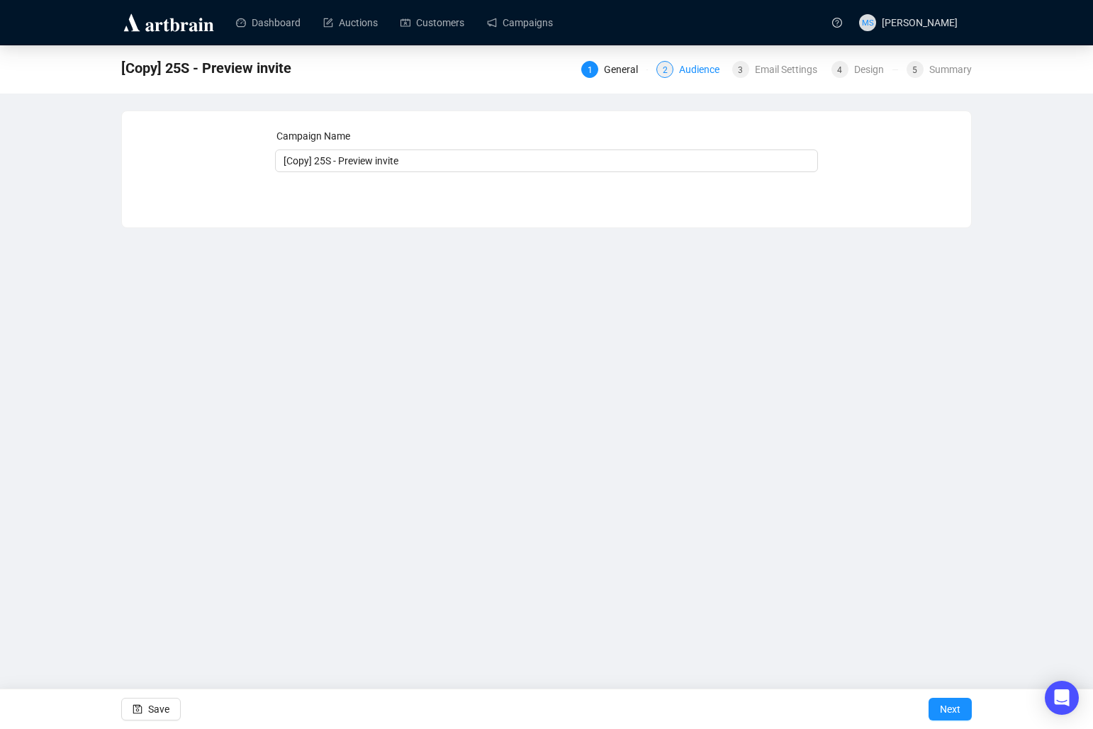
click at [690, 66] on div "Audience" at bounding box center [703, 69] width 49 height 17
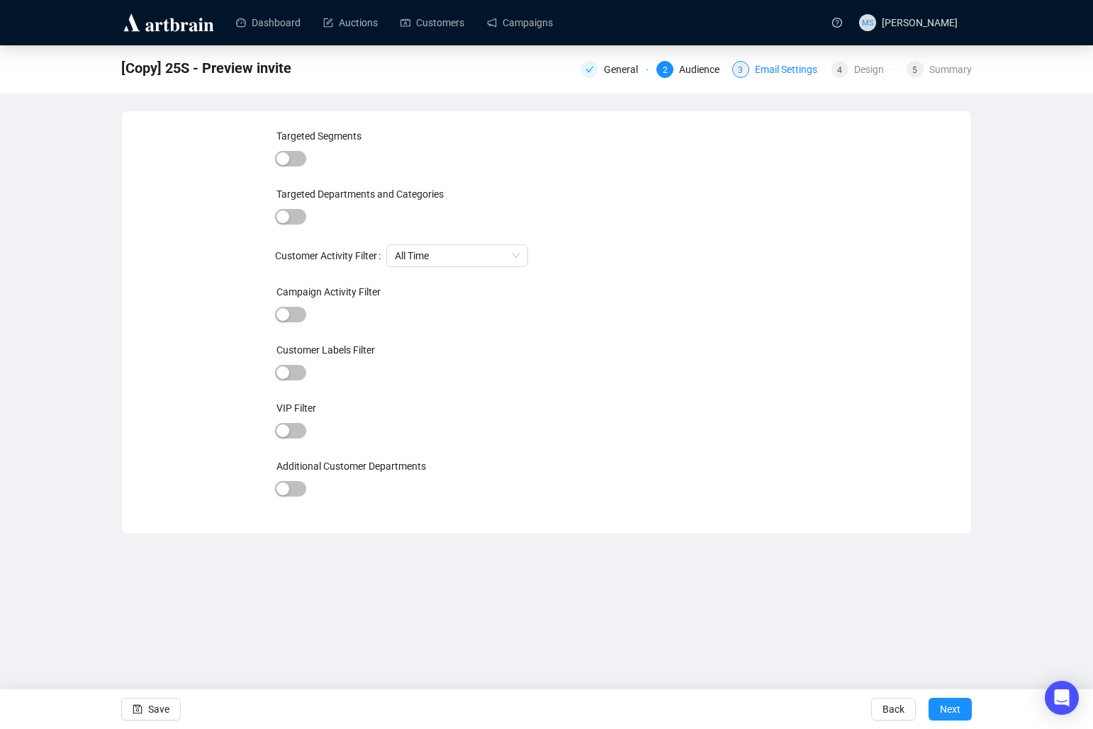
click at [790, 73] on div "Email Settings" at bounding box center [790, 69] width 71 height 17
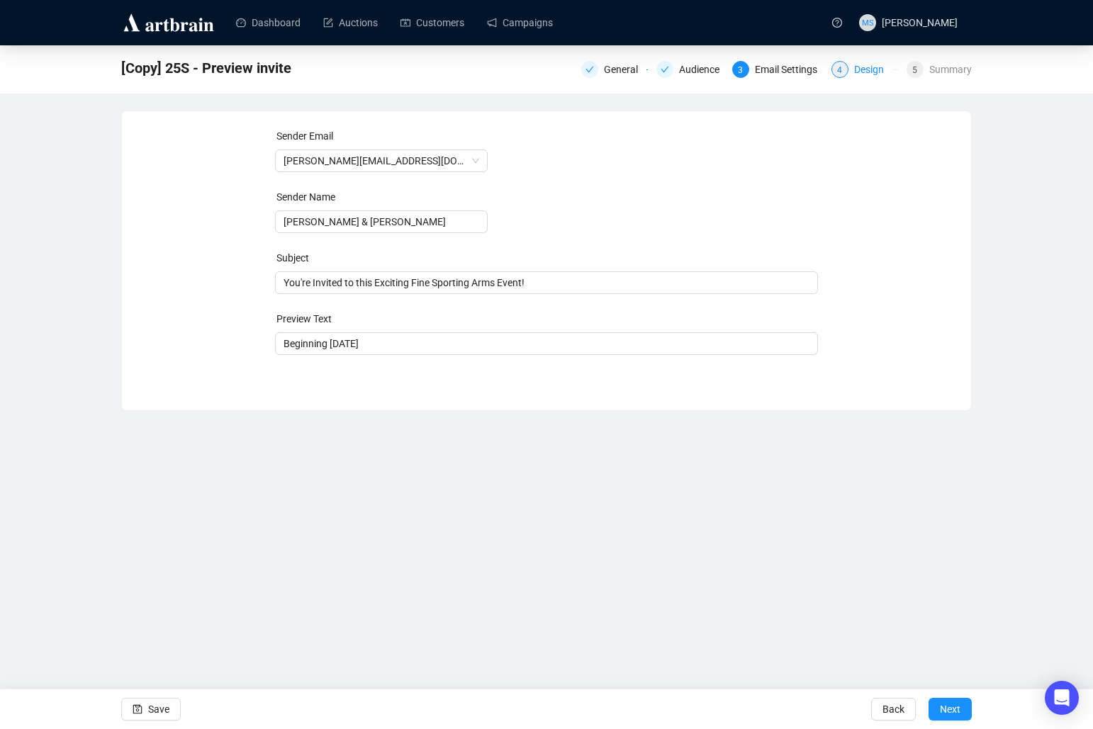
click at [866, 67] on div "Design" at bounding box center [873, 69] width 38 height 17
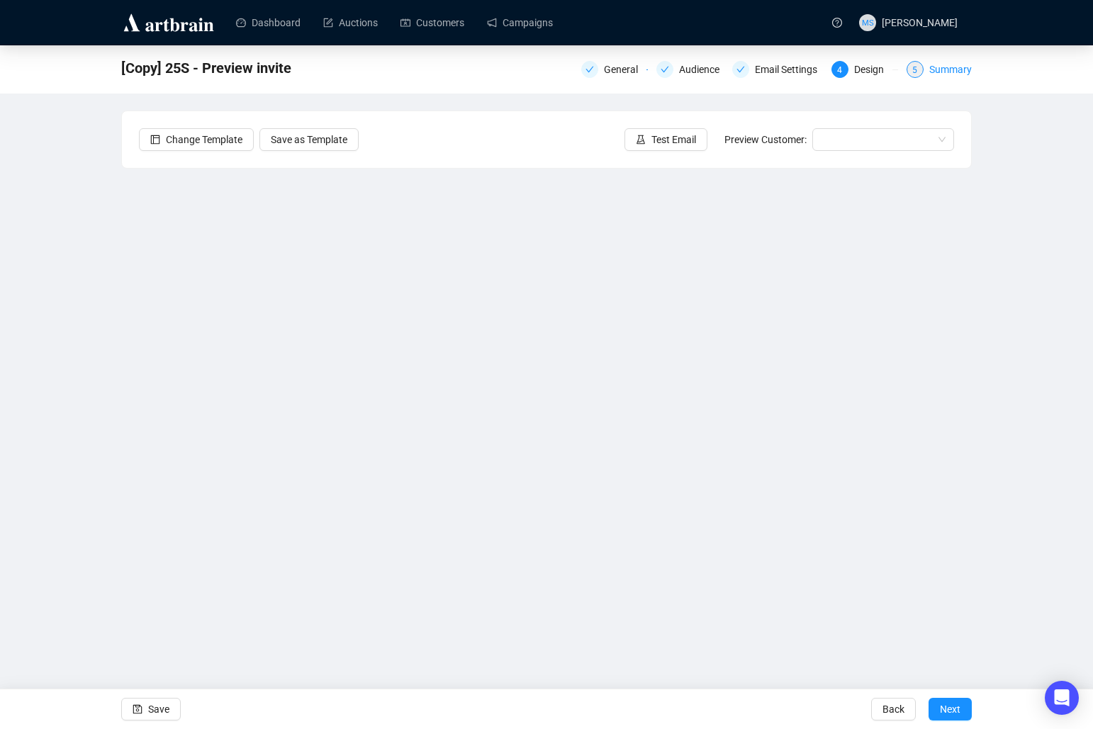
click at [971, 63] on div "Summary" at bounding box center [950, 69] width 43 height 17
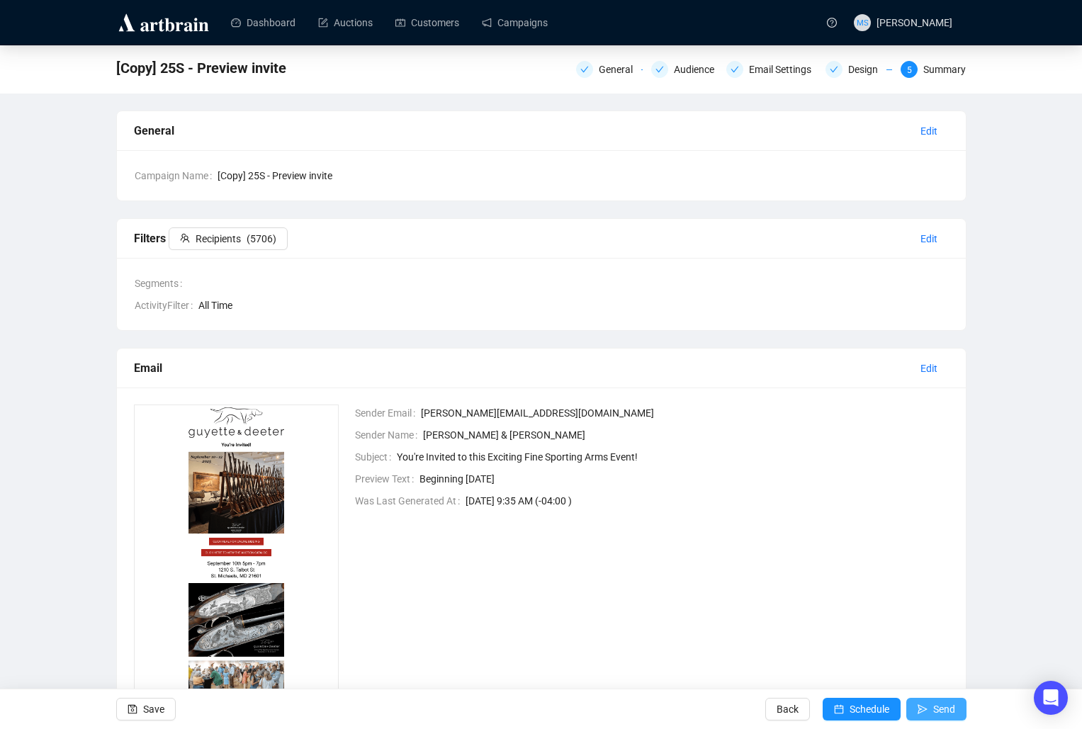
click at [954, 712] on span "Send" at bounding box center [944, 709] width 22 height 40
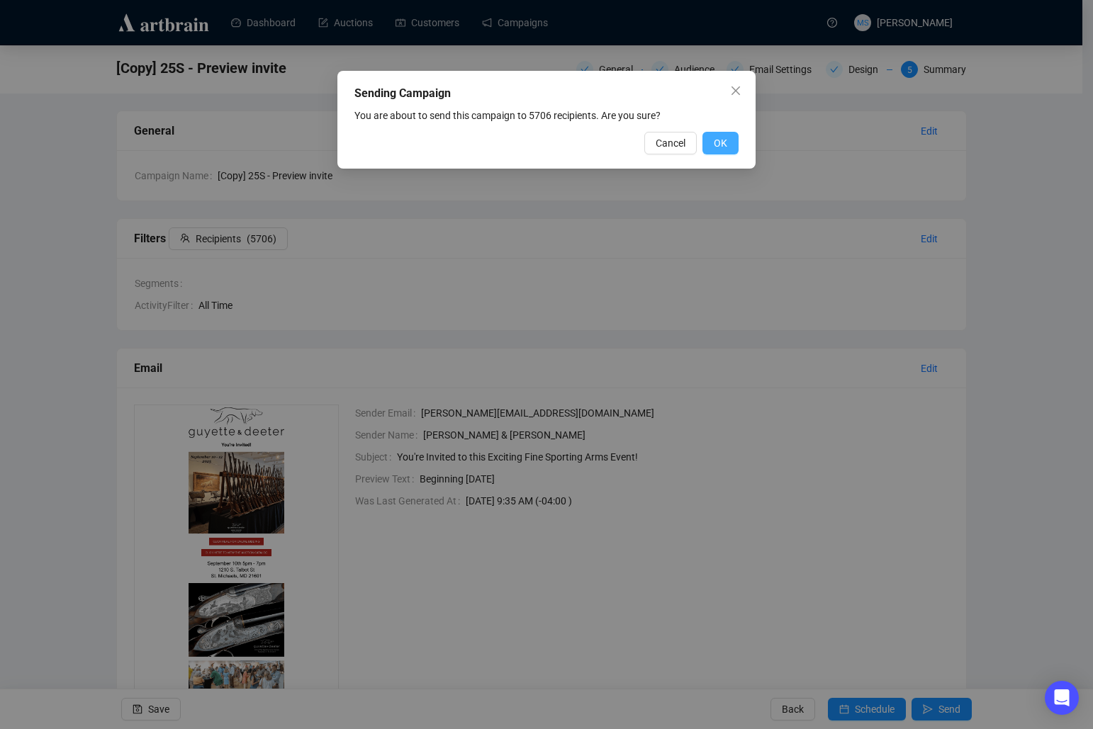
click at [716, 140] on span "OK" at bounding box center [719, 143] width 13 height 16
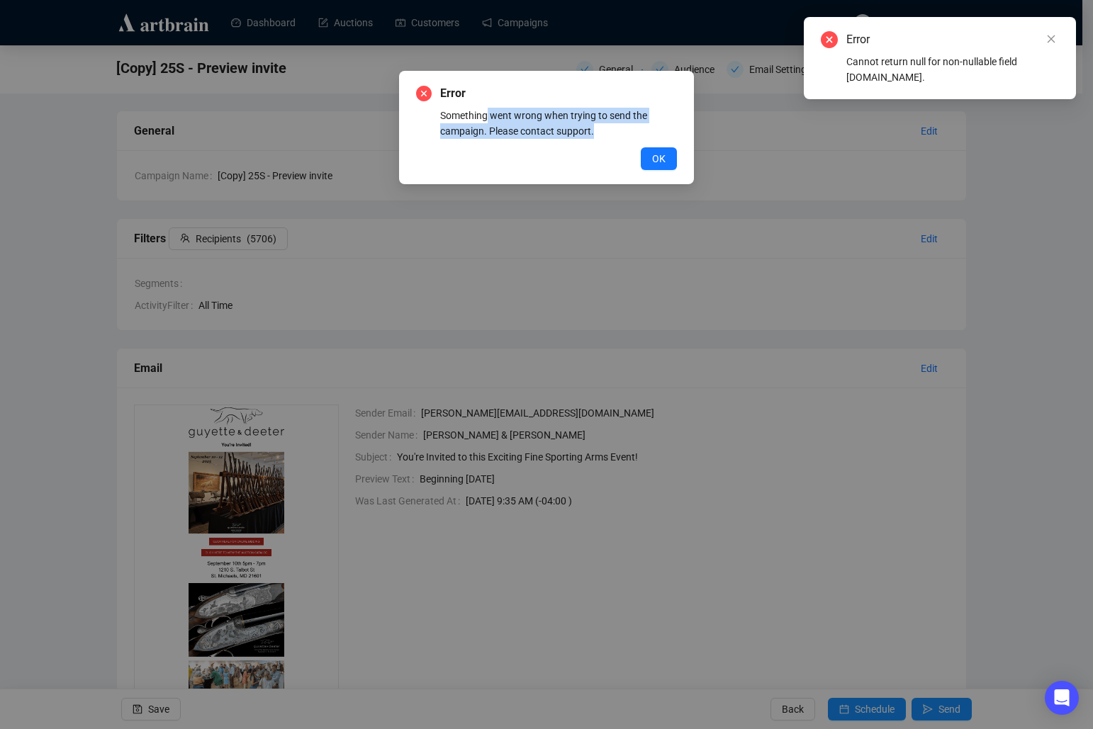
drag, startPoint x: 602, startPoint y: 132, endPoint x: 485, endPoint y: 109, distance: 119.2
click at [485, 109] on div "Something went wrong when trying to send the campaign. Please contact support." at bounding box center [558, 123] width 237 height 31
drag, startPoint x: 944, startPoint y: 74, endPoint x: 844, endPoint y: 60, distance: 101.5
click at [844, 60] on div "Error Cannot return null for non-nullable field [DOMAIN_NAME]." at bounding box center [939, 58] width 238 height 54
click at [926, 534] on div "Error Something went wrong when trying to send the campaign. Please contact sup…" at bounding box center [546, 364] width 1093 height 729
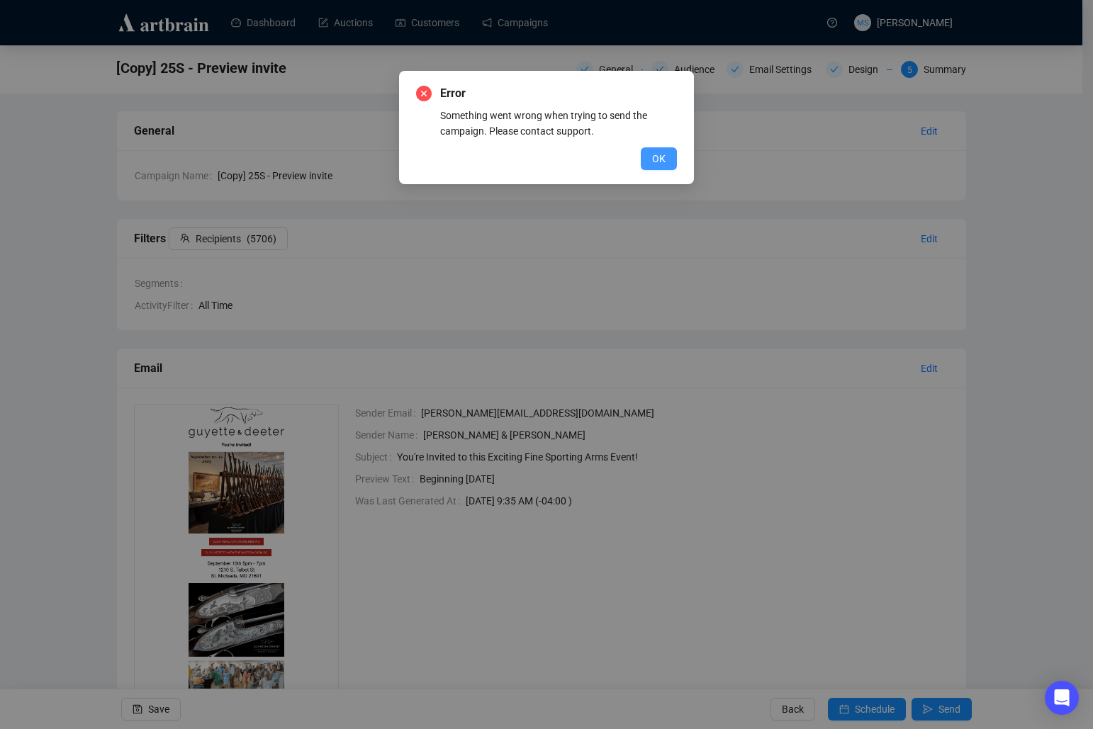
click at [667, 159] on button "OK" at bounding box center [658, 158] width 36 height 23
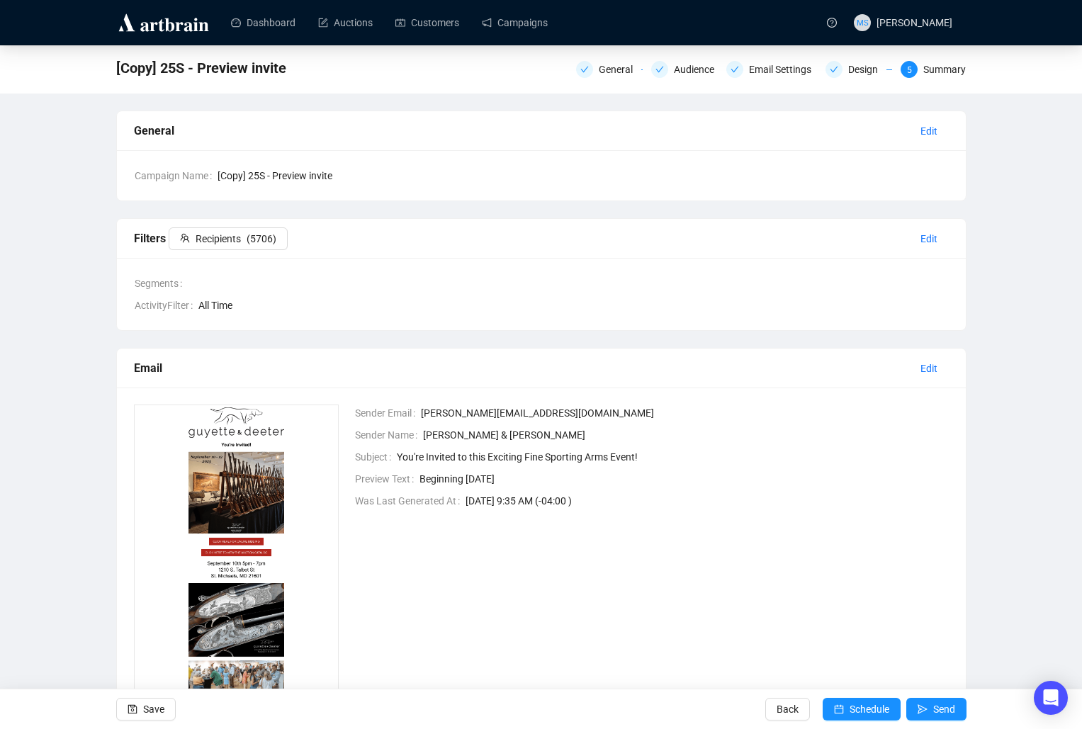
click at [606, 60] on div "General Audience Email Settings Design 5 Summary" at bounding box center [771, 68] width 390 height 20
click at [609, 66] on div "General" at bounding box center [620, 69] width 43 height 17
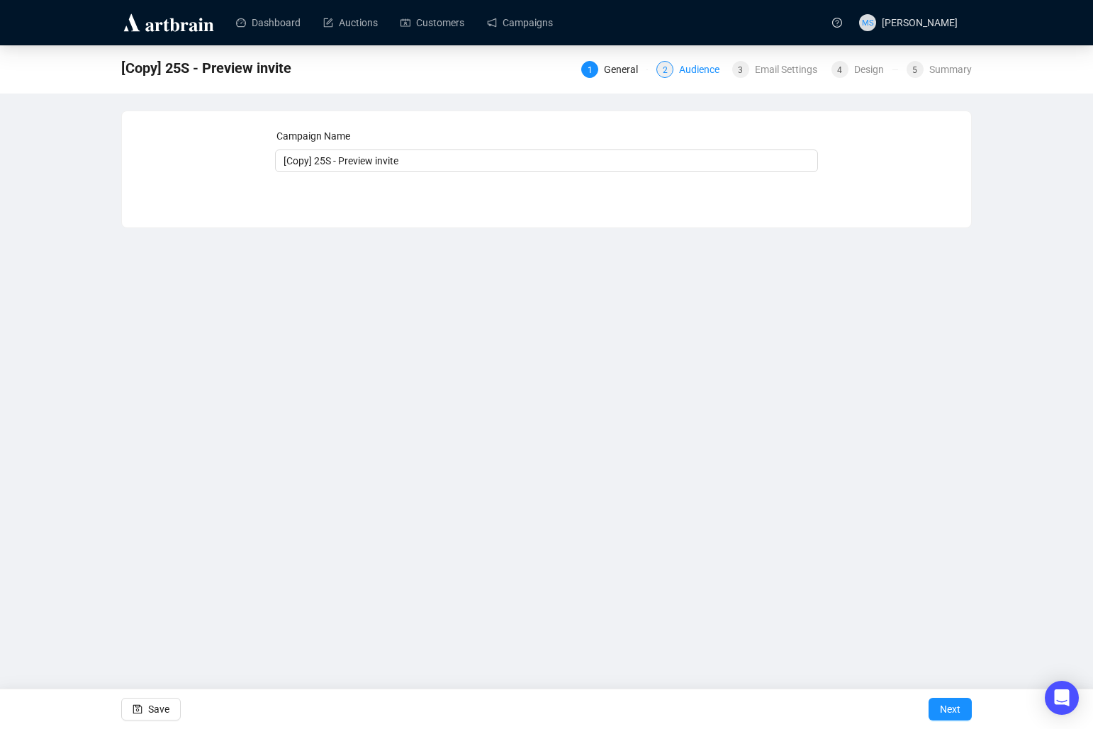
click at [692, 68] on div "Audience" at bounding box center [703, 69] width 49 height 17
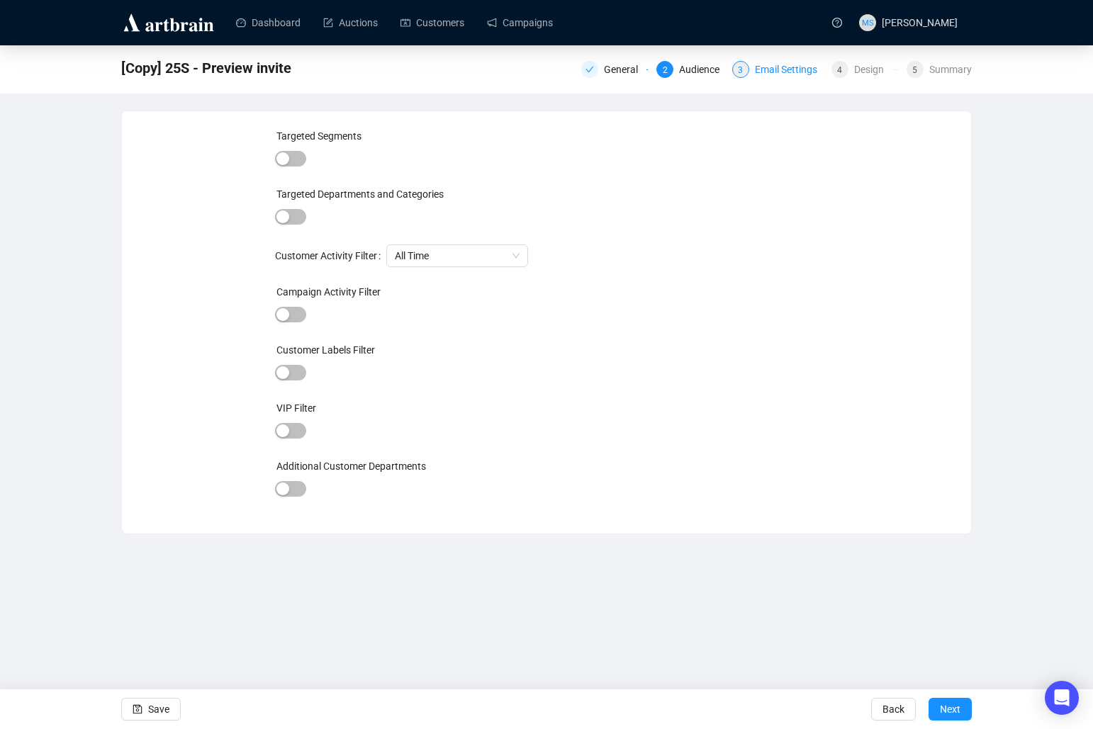
click at [780, 68] on div "Email Settings" at bounding box center [790, 69] width 71 height 17
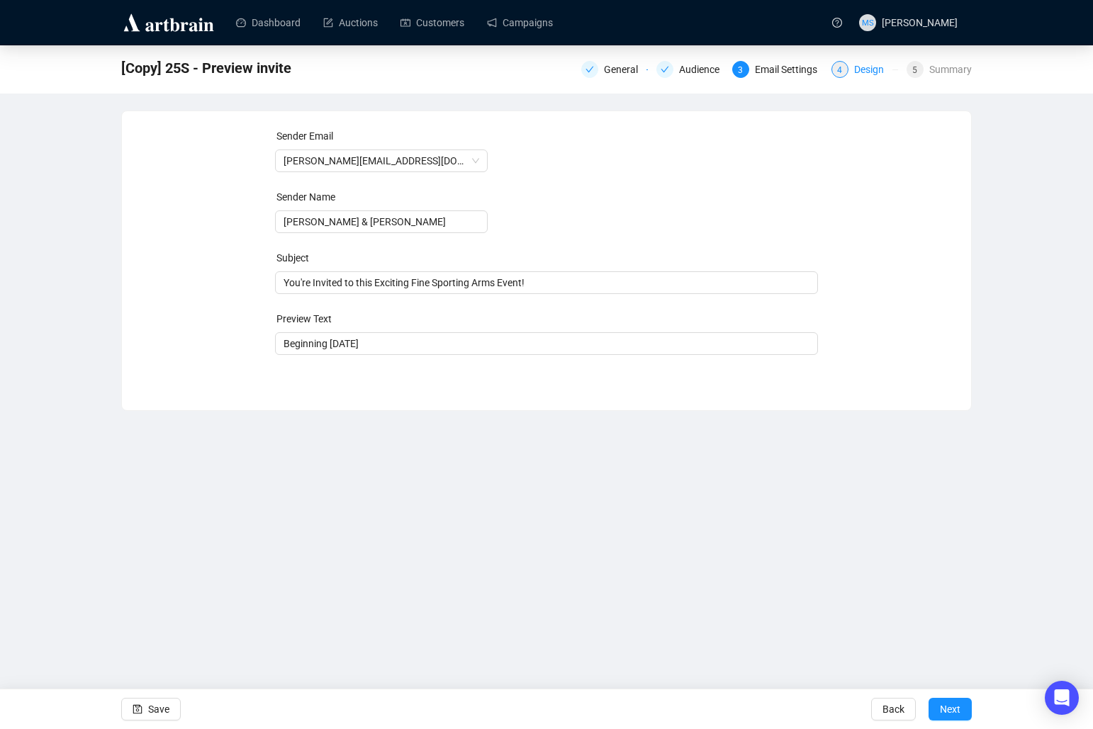
click at [850, 72] on div "4 Design" at bounding box center [864, 69] width 67 height 17
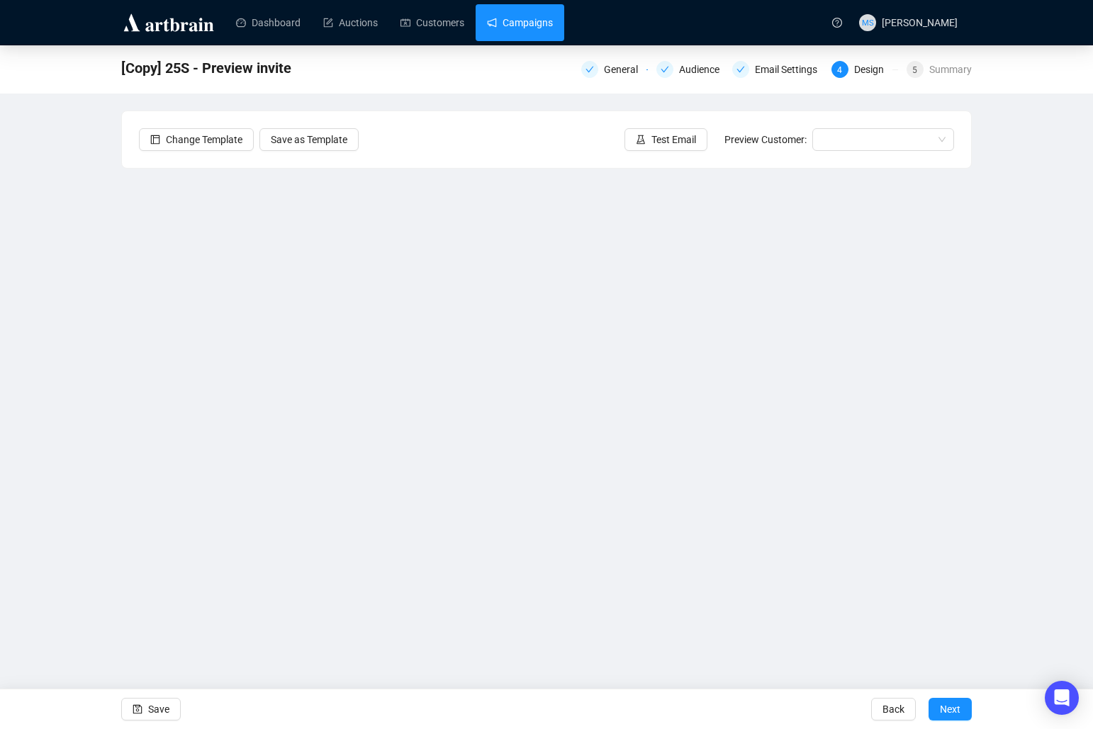
click at [528, 26] on link "Campaigns" at bounding box center [520, 22] width 66 height 37
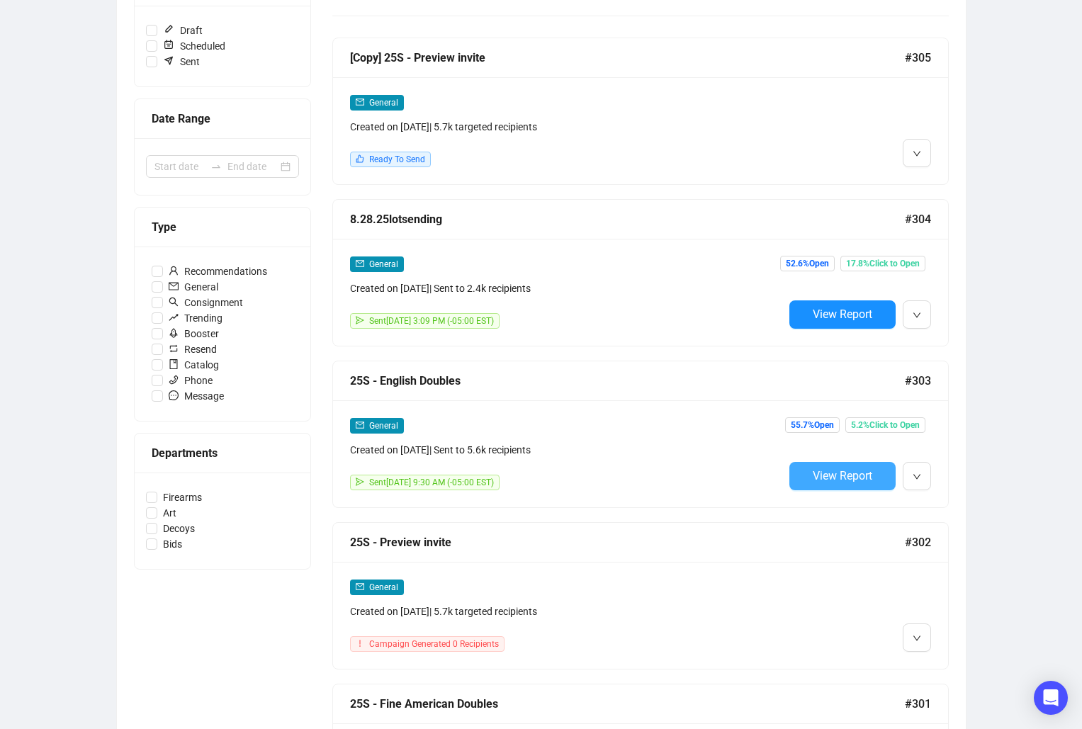
scroll to position [189, 0]
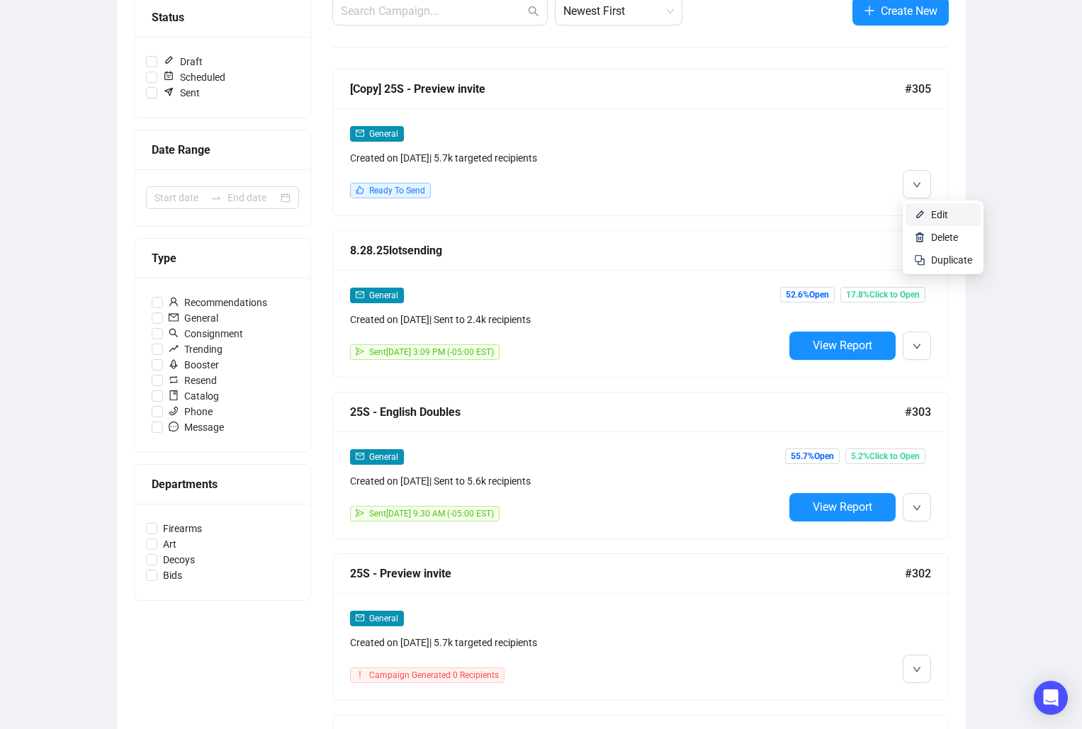
click at [920, 216] on img at bounding box center [919, 214] width 11 height 11
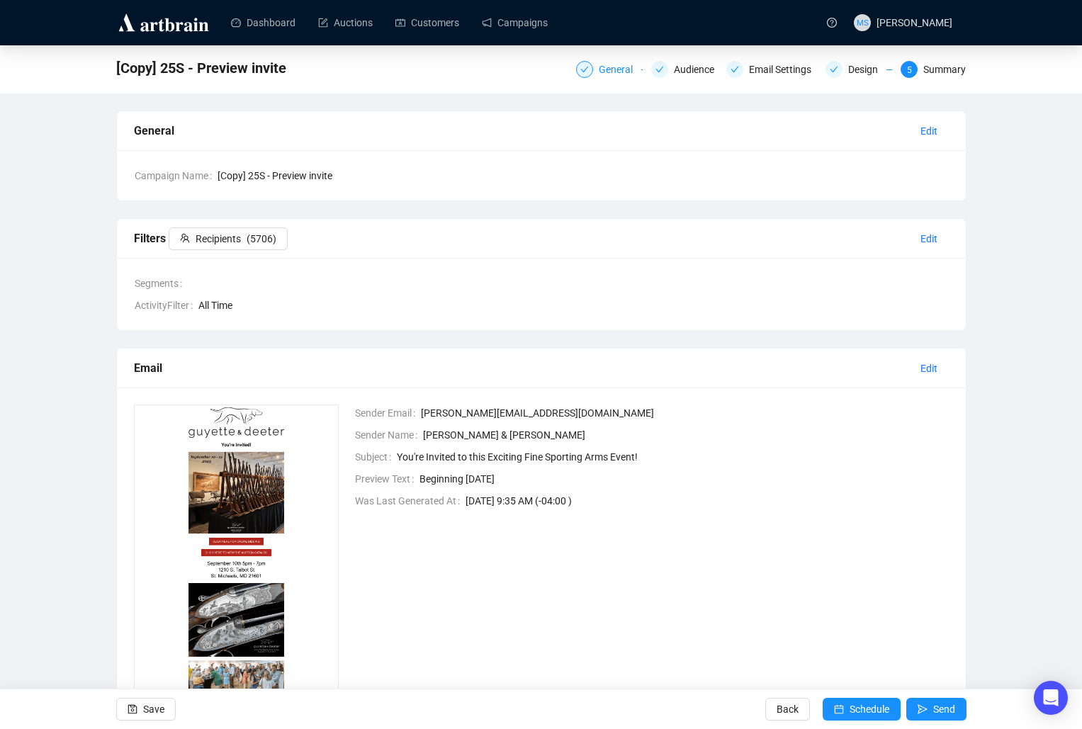
click at [612, 63] on div "General" at bounding box center [620, 69] width 43 height 17
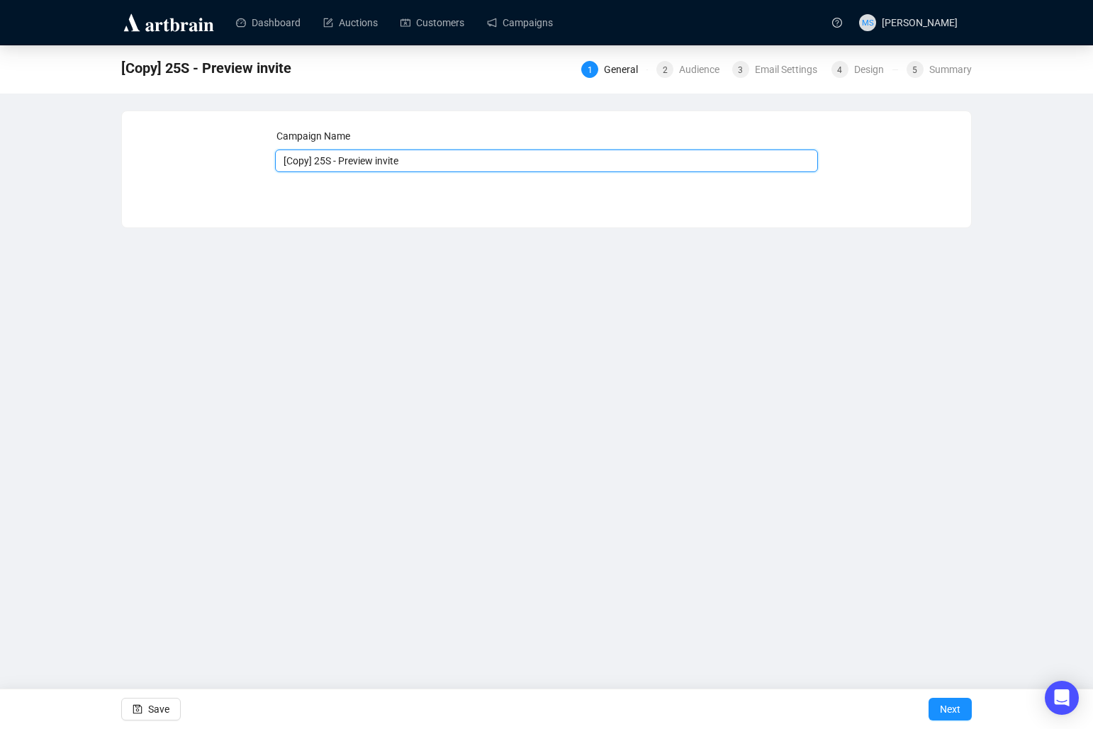
drag, startPoint x: 316, startPoint y: 158, endPoint x: 253, endPoint y: 159, distance: 63.1
click at [253, 159] on div "Campaign Name [Copy] 25S - Preview invite Save Next" at bounding box center [546, 158] width 815 height 61
click at [385, 162] on input "25S - Preview invite" at bounding box center [546, 160] width 543 height 23
type input "25S - Preview invite 2"
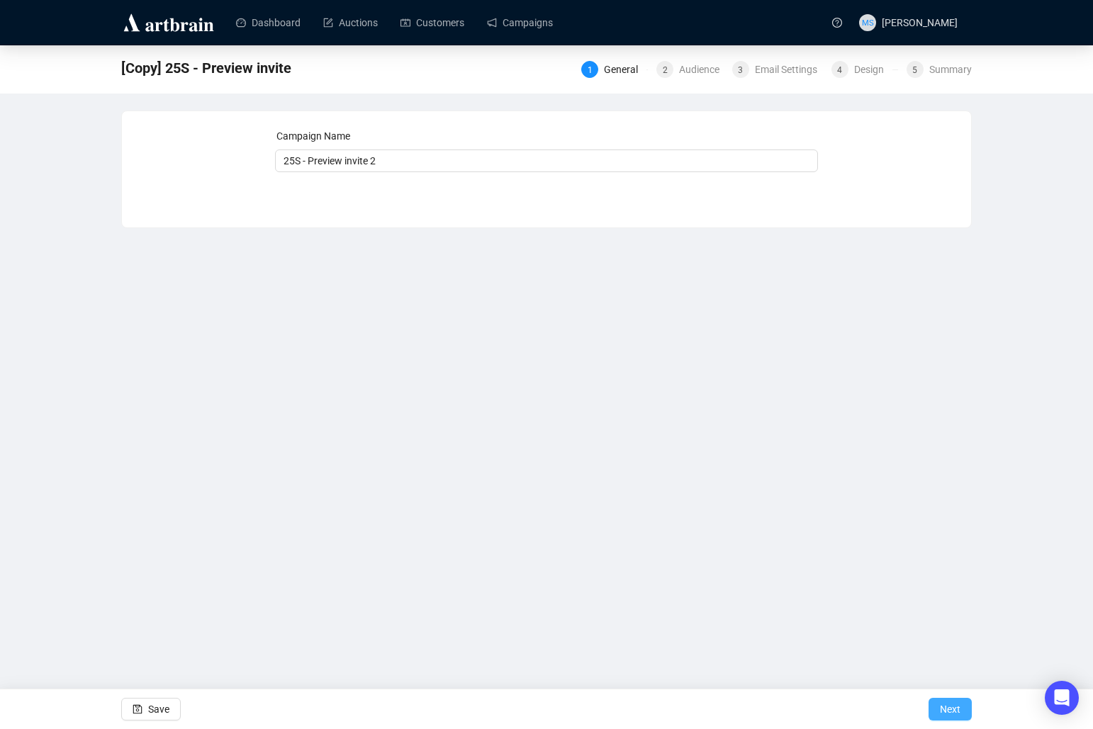
click at [934, 709] on button "Next" at bounding box center [949, 709] width 43 height 23
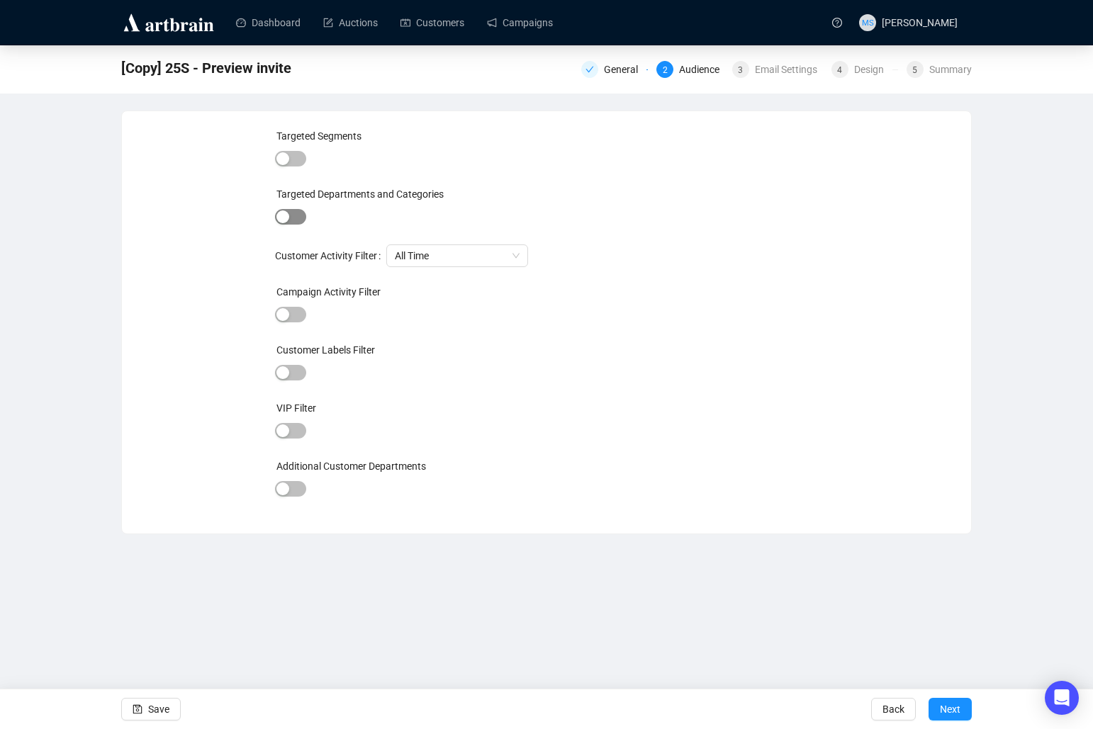
click at [290, 212] on span "button" at bounding box center [290, 217] width 31 height 16
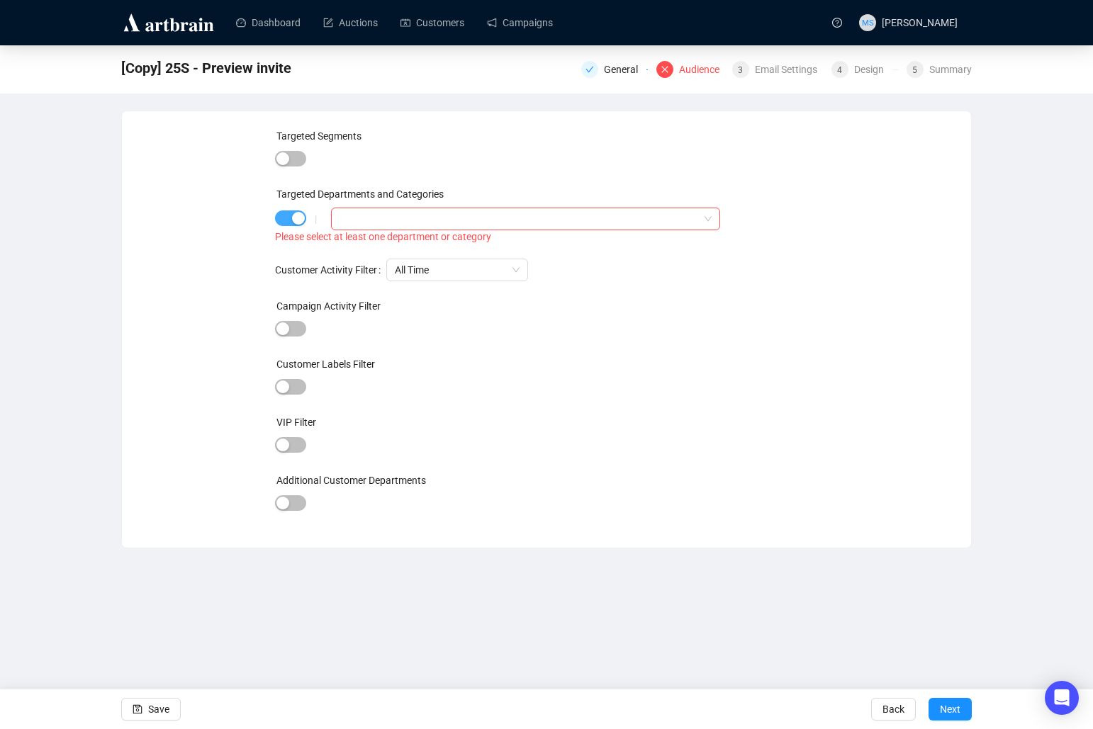
click at [290, 212] on span "button" at bounding box center [290, 218] width 31 height 16
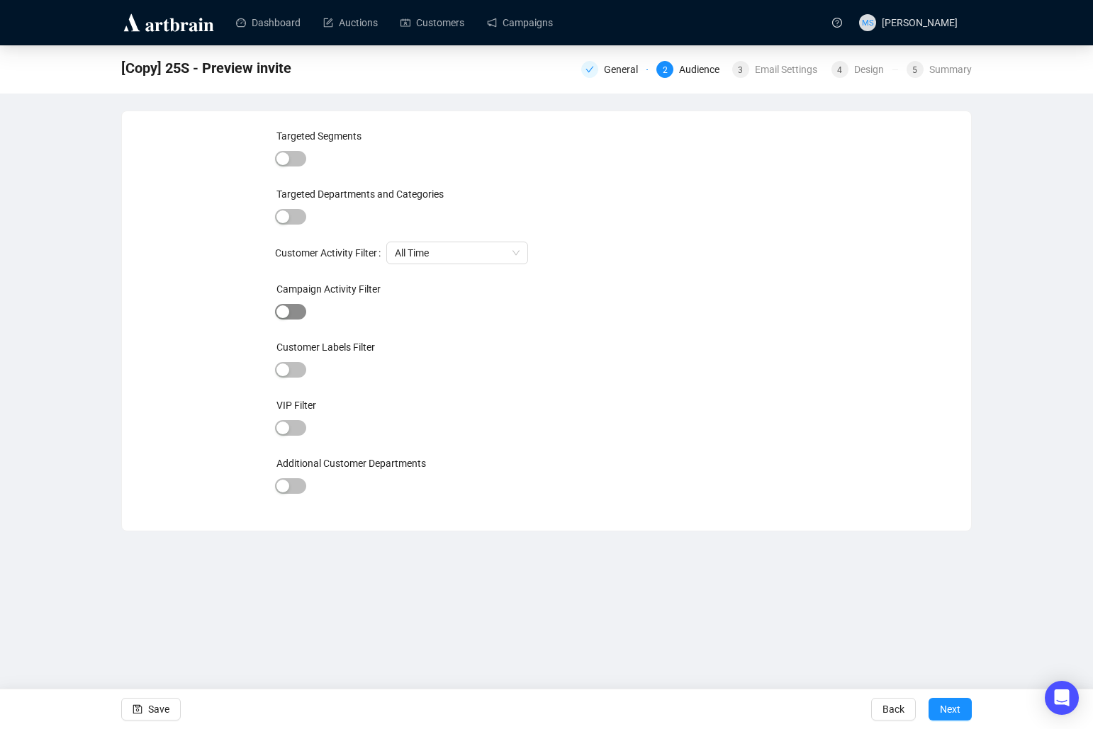
click at [292, 304] on span "button" at bounding box center [290, 312] width 31 height 16
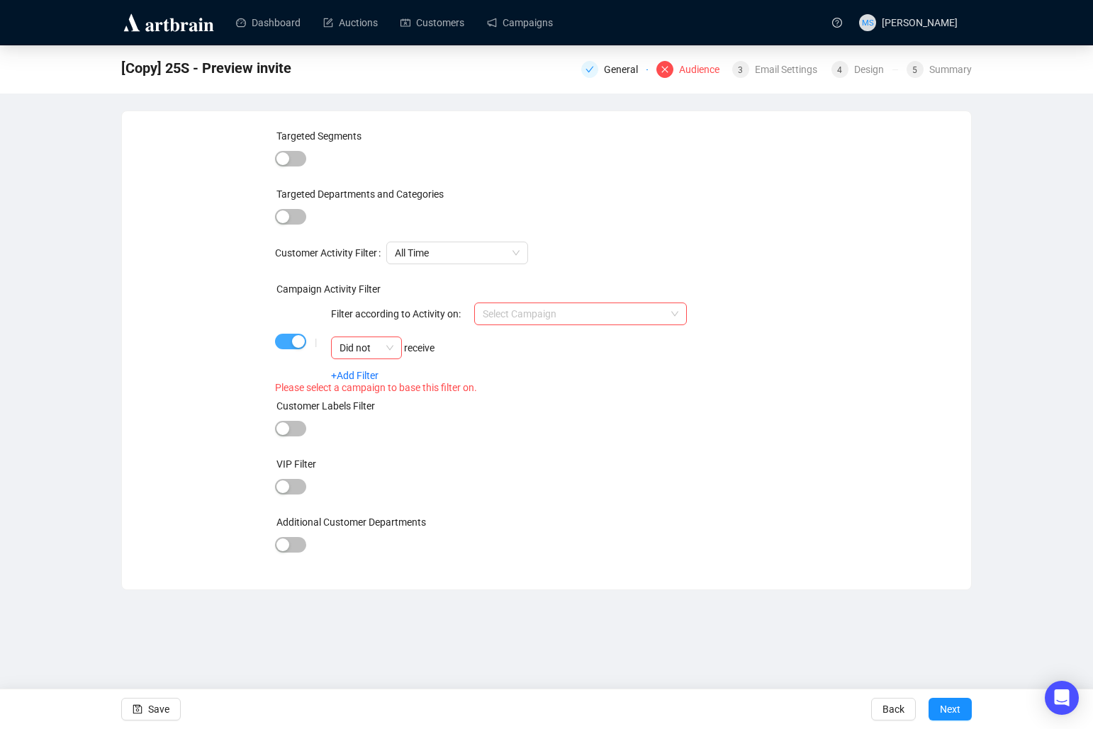
click at [298, 336] on div "button" at bounding box center [298, 341] width 13 height 13
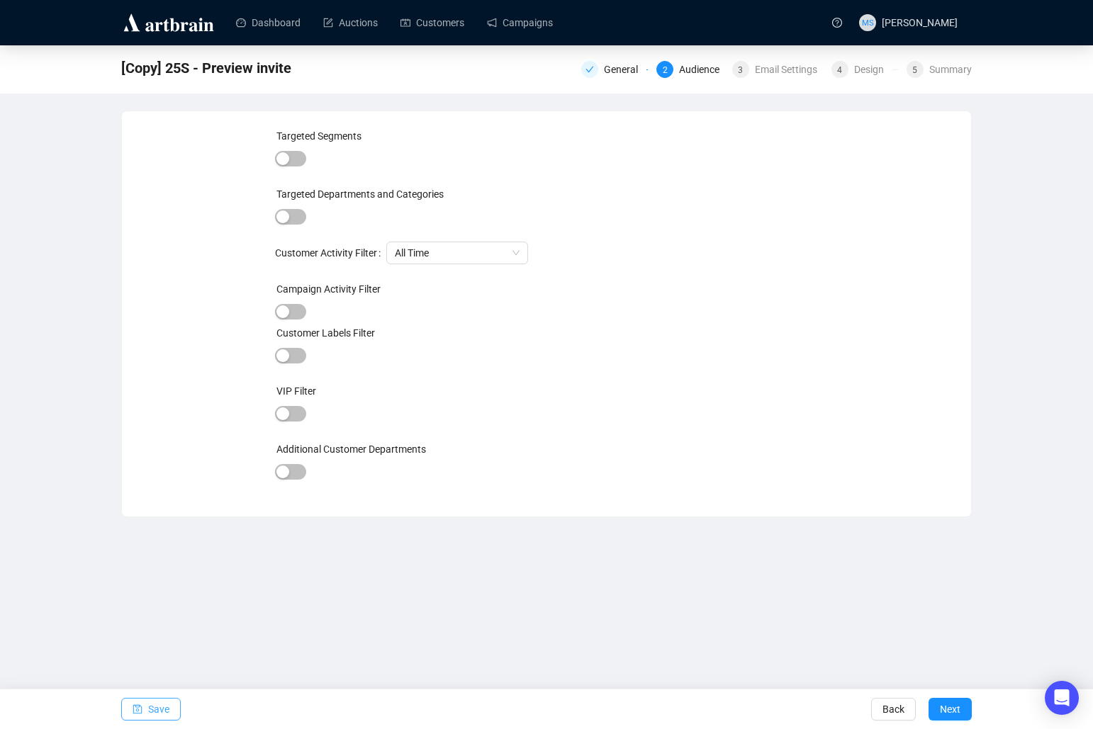
click at [148, 717] on span "Save" at bounding box center [158, 709] width 21 height 40
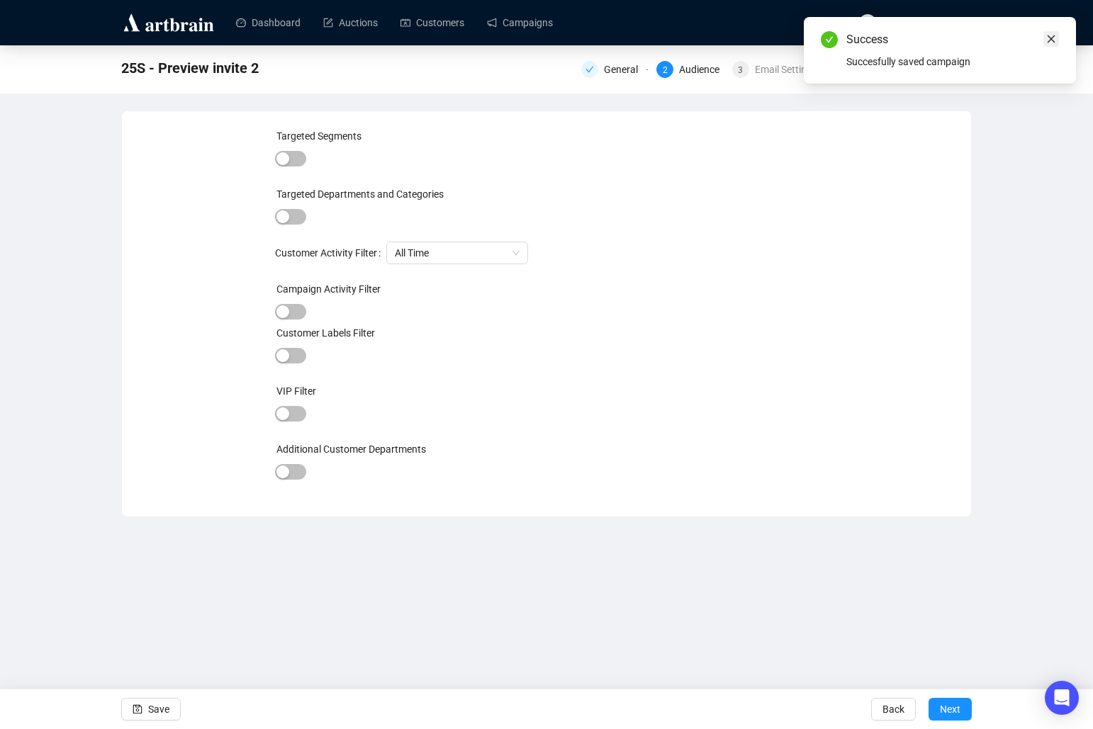
click at [1055, 36] on icon "close" at bounding box center [1051, 39] width 10 height 10
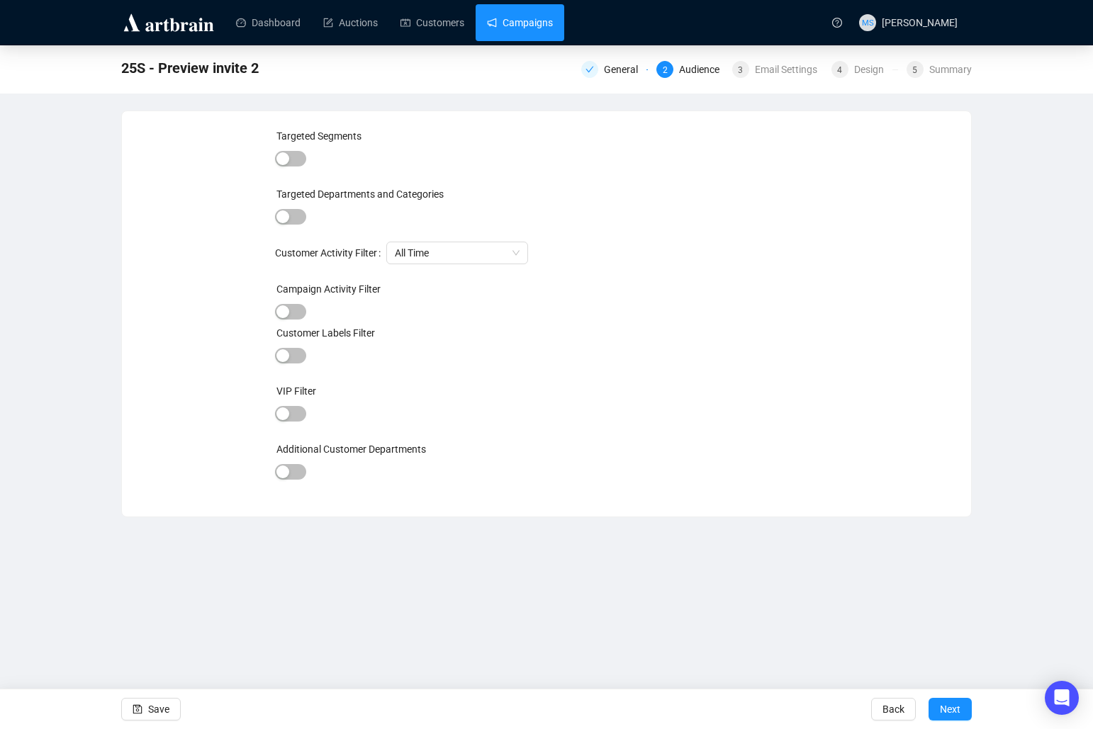
click at [514, 15] on link "Campaigns" at bounding box center [520, 22] width 66 height 37
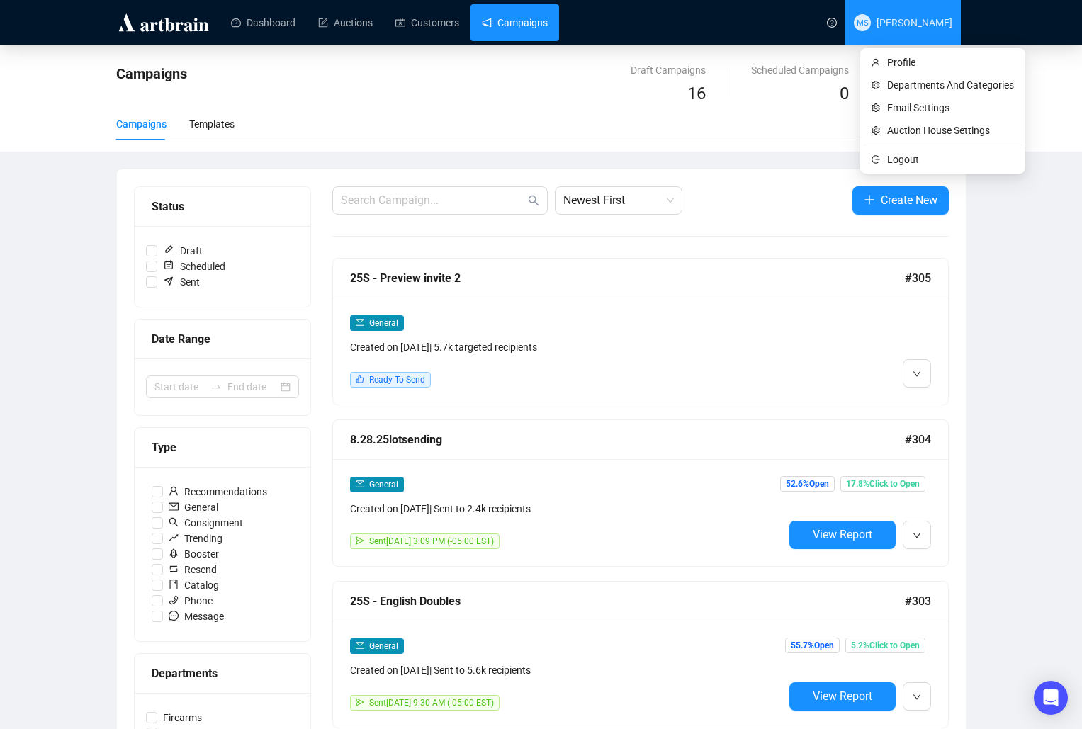
click at [898, 18] on span "[PERSON_NAME]" at bounding box center [914, 22] width 76 height 11
click at [906, 17] on span "[PERSON_NAME]" at bounding box center [914, 22] width 76 height 11
click at [962, 125] on span "Auction House Settings" at bounding box center [950, 131] width 127 height 16
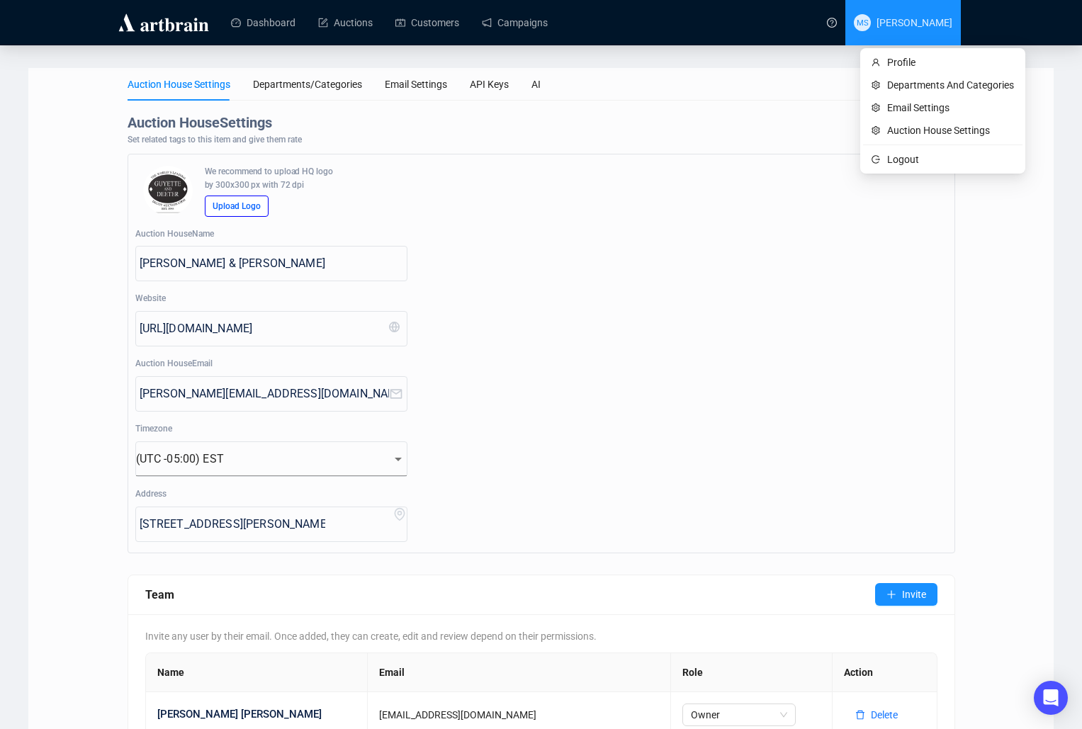
click at [898, 33] on span "MS [PERSON_NAME]" at bounding box center [903, 22] width 98 height 45
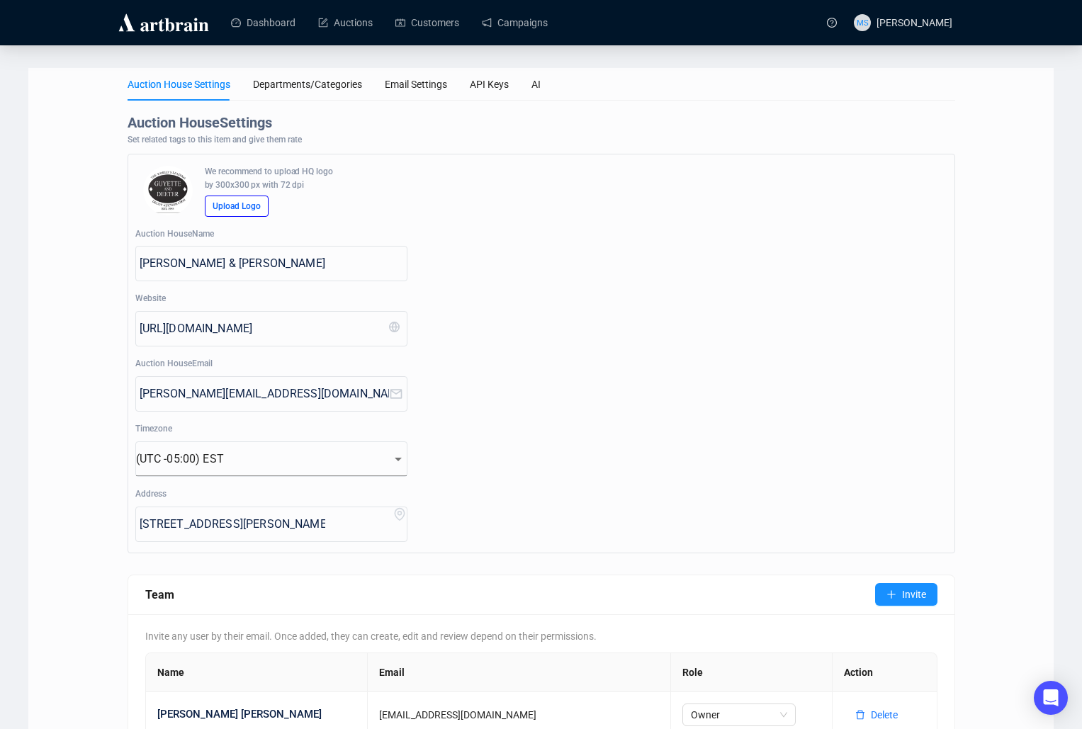
click at [86, 501] on div "Auction House Settings Departments/Categories Email Settings API Keys AI Auctio…" at bounding box center [540, 537] width 1025 height 939
click at [944, 23] on span "[PERSON_NAME]" at bounding box center [914, 22] width 76 height 11
click at [968, 67] on span "Profile" at bounding box center [950, 63] width 127 height 16
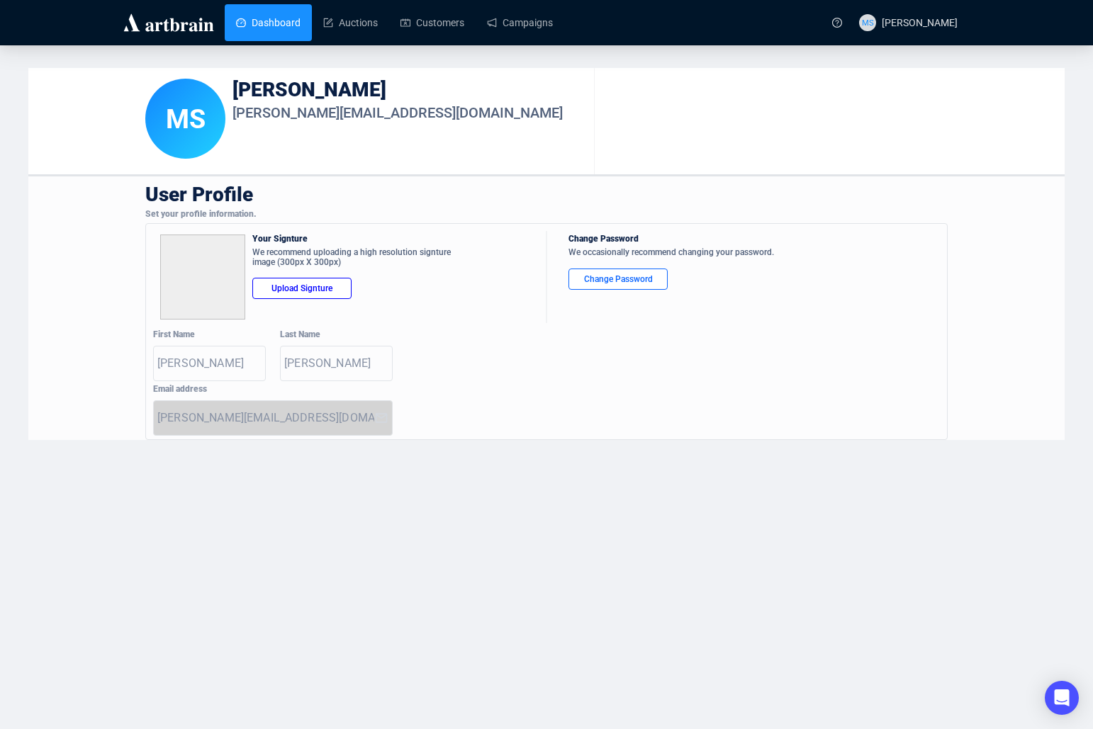
click at [277, 16] on link "Dashboard" at bounding box center [268, 22] width 64 height 37
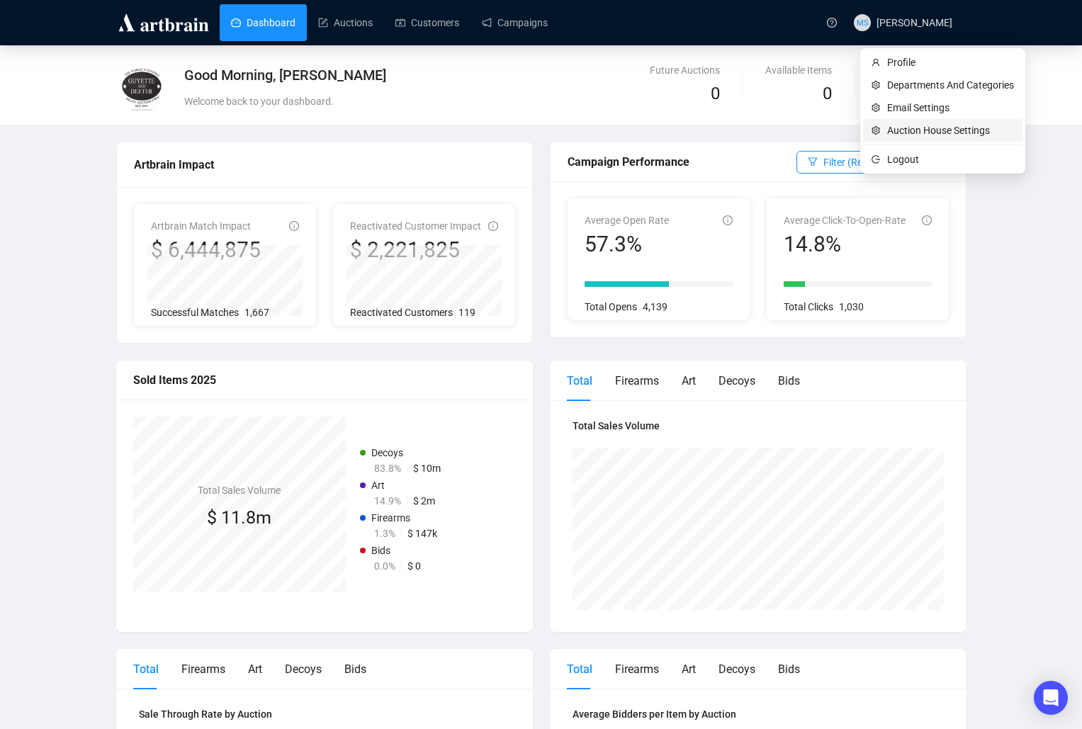
click at [938, 128] on span "Auction House Settings" at bounding box center [950, 131] width 127 height 16
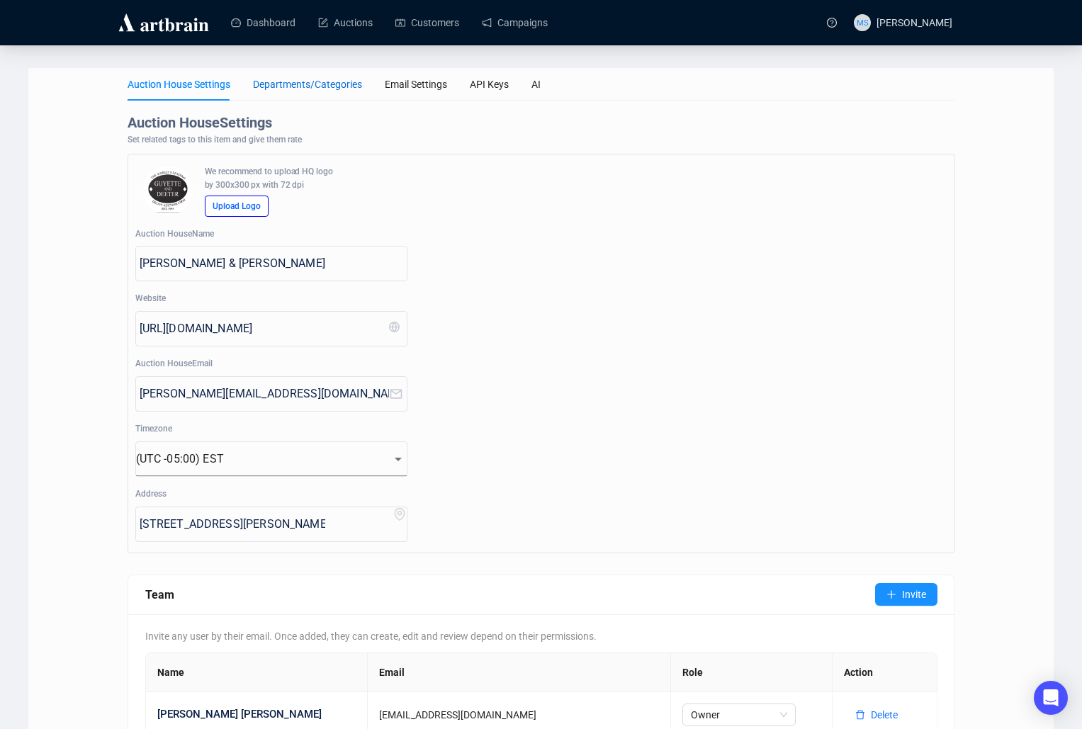
click at [263, 84] on div "Departments/Categories" at bounding box center [307, 85] width 109 height 16
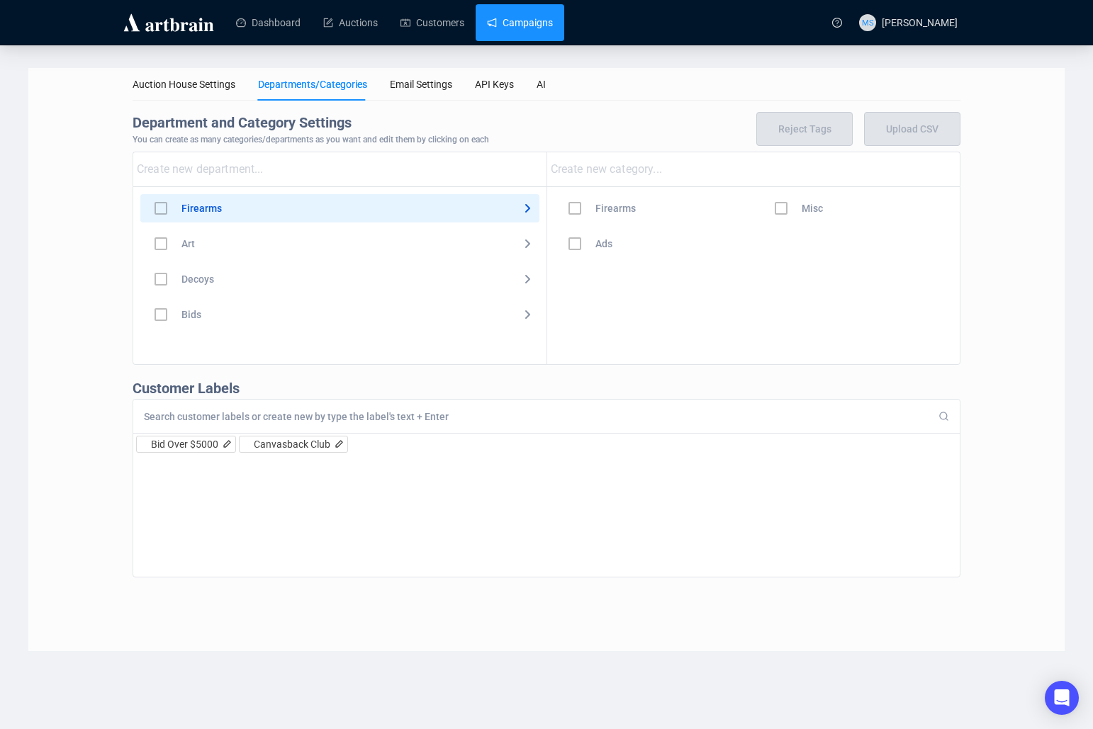
click at [510, 25] on link "Campaigns" at bounding box center [520, 22] width 66 height 37
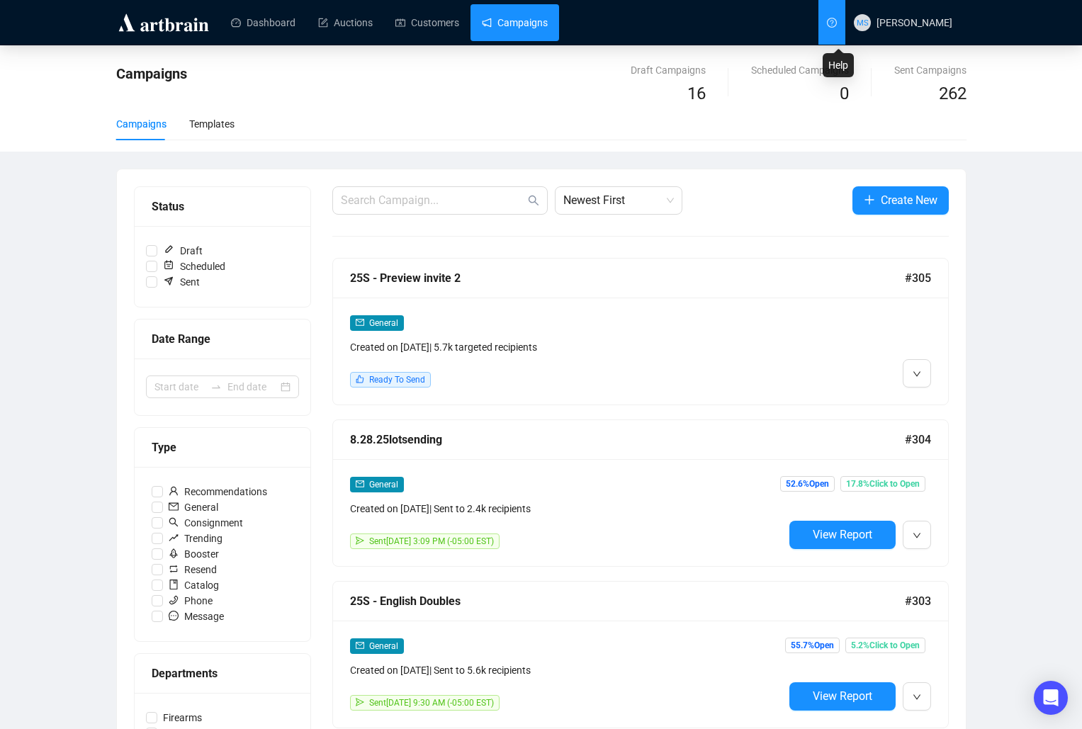
click at [830, 20] on link at bounding box center [831, 22] width 27 height 45
click at [913, 375] on icon "down" at bounding box center [917, 374] width 9 height 9
click at [938, 410] on span "Edit" at bounding box center [939, 403] width 17 height 11
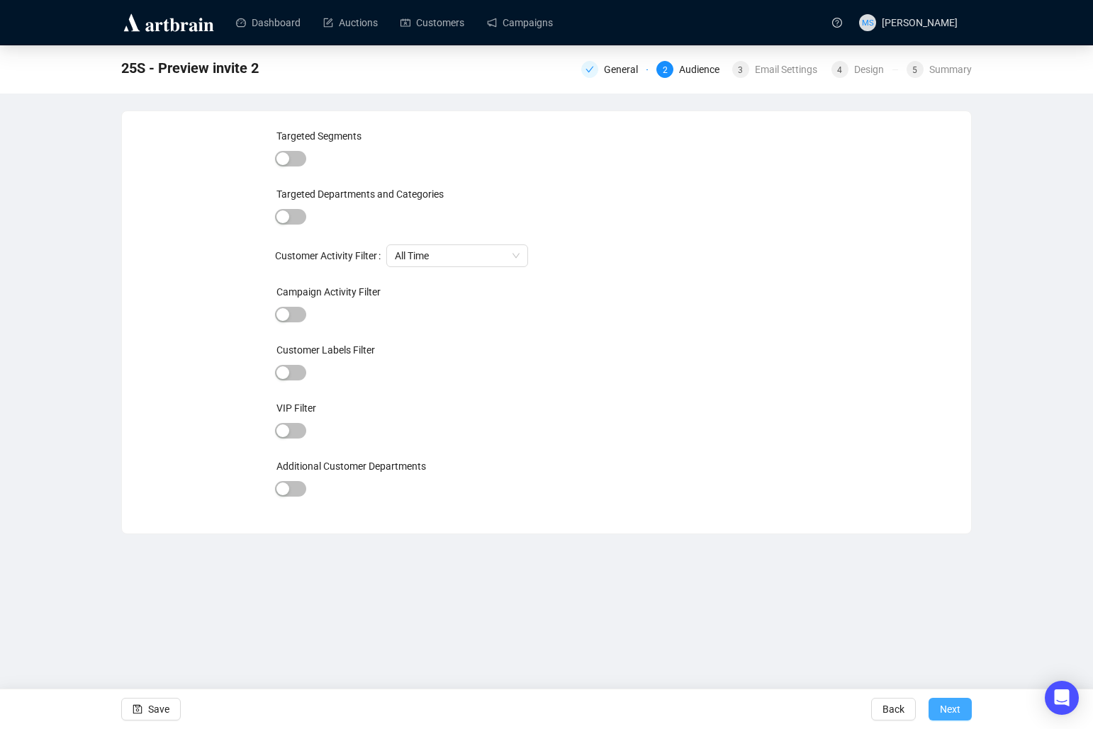
click at [945, 703] on span "Next" at bounding box center [949, 709] width 21 height 40
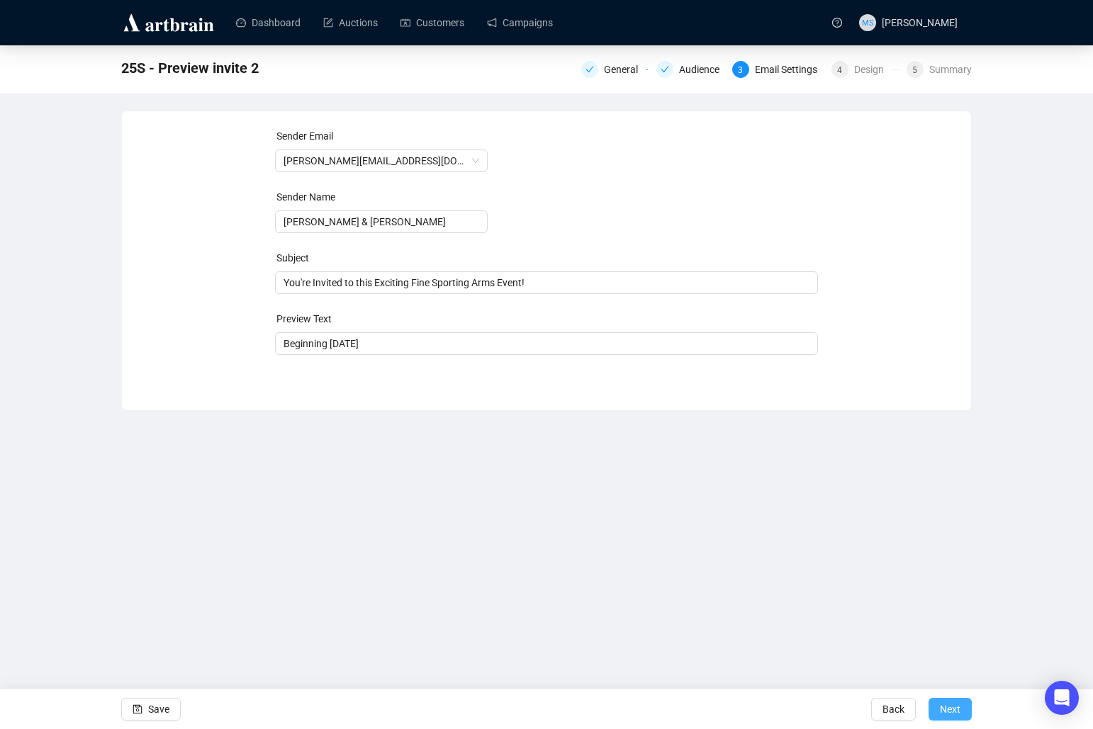
click at [966, 707] on button "Next" at bounding box center [949, 709] width 43 height 23
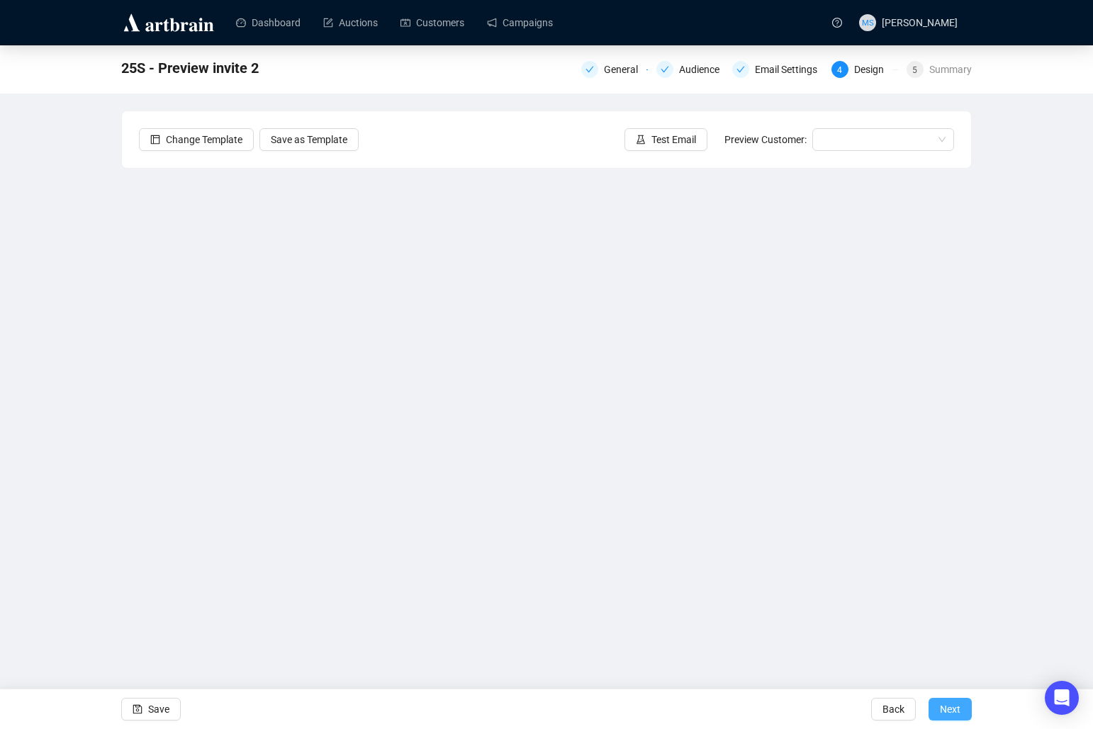
click at [964, 709] on button "Next" at bounding box center [949, 709] width 43 height 23
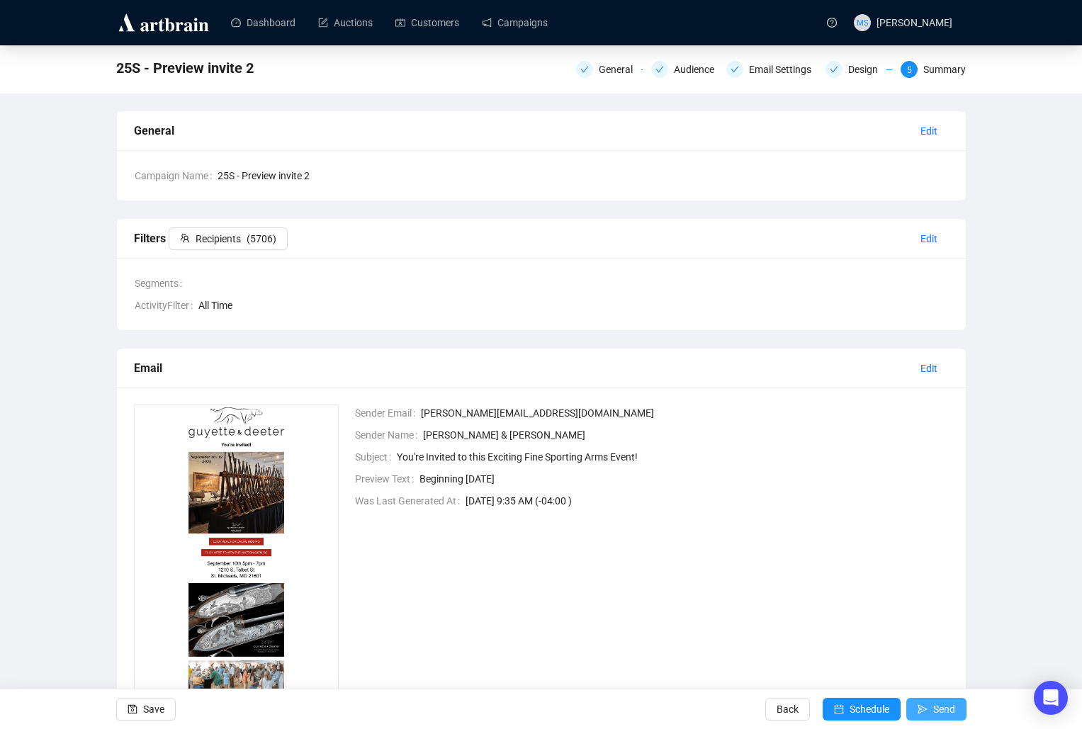
click at [927, 707] on button "Send" at bounding box center [936, 709] width 60 height 23
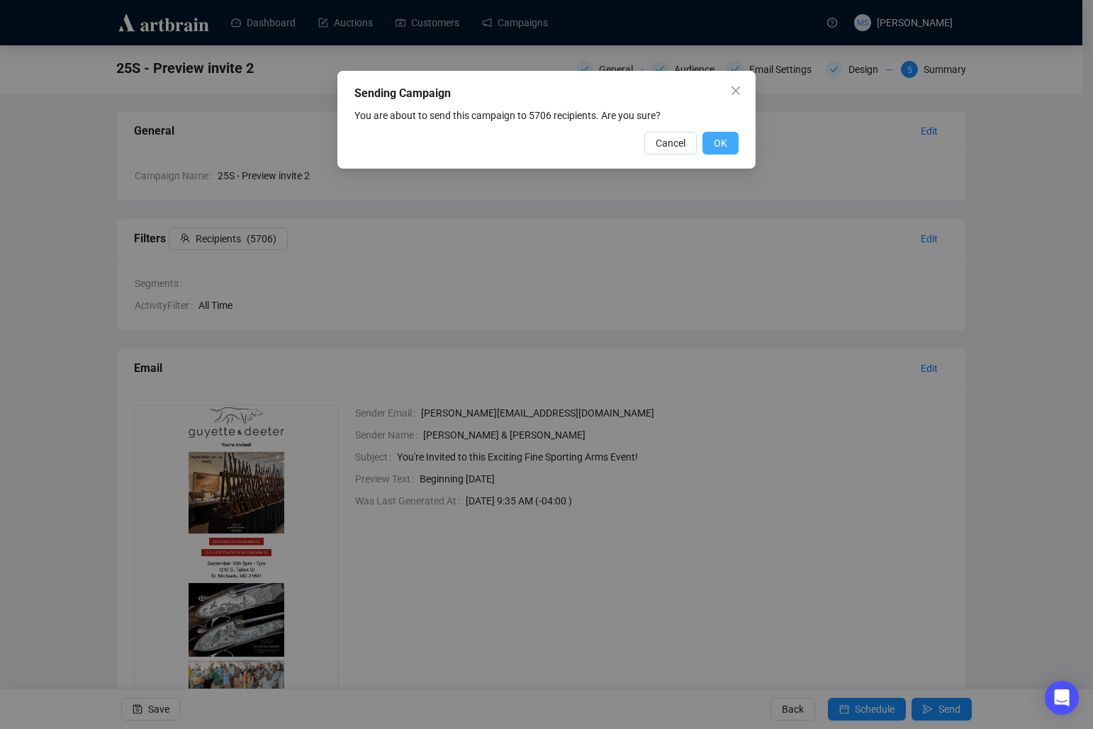
click at [726, 140] on span "OK" at bounding box center [719, 143] width 13 height 16
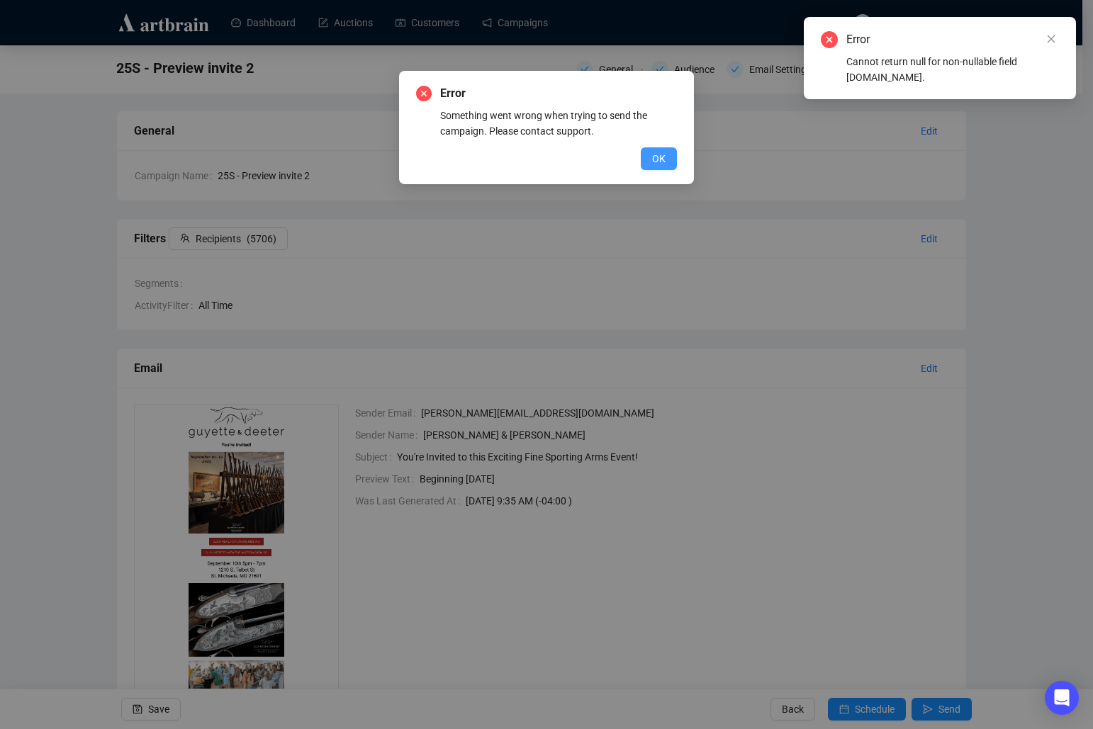
click at [670, 161] on button "OK" at bounding box center [658, 158] width 36 height 23
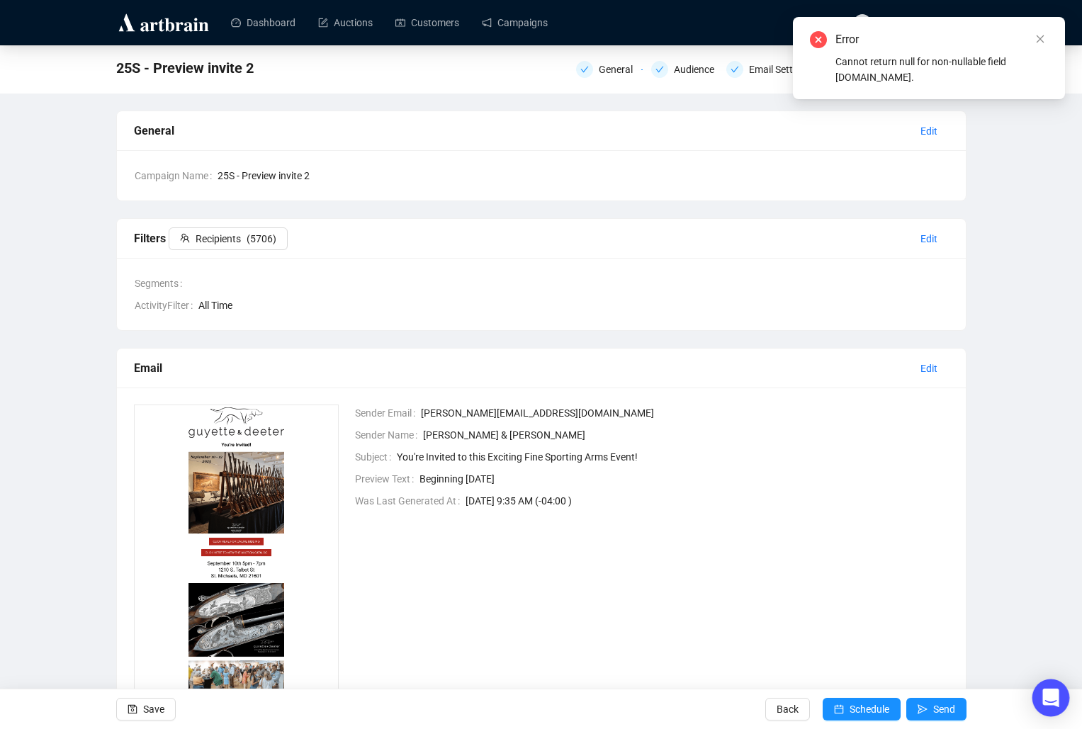
click at [1049, 696] on icon "Open Intercom Messenger" at bounding box center [1050, 698] width 16 height 18
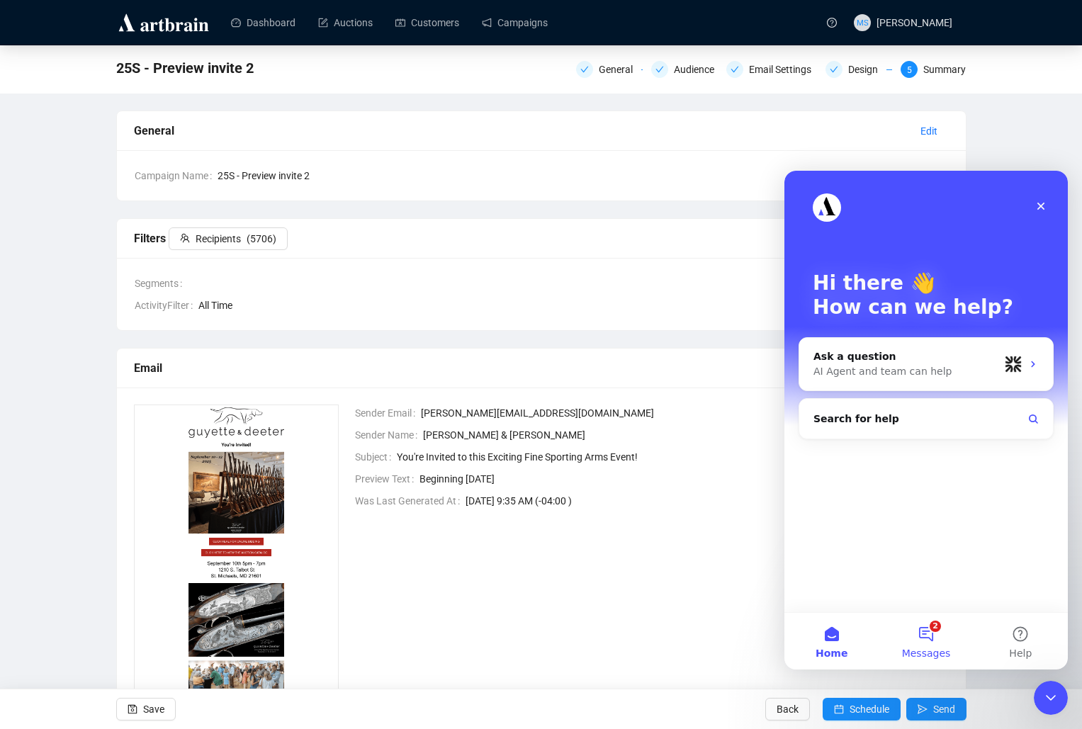
click at [937, 636] on button "2 Messages" at bounding box center [926, 641] width 94 height 57
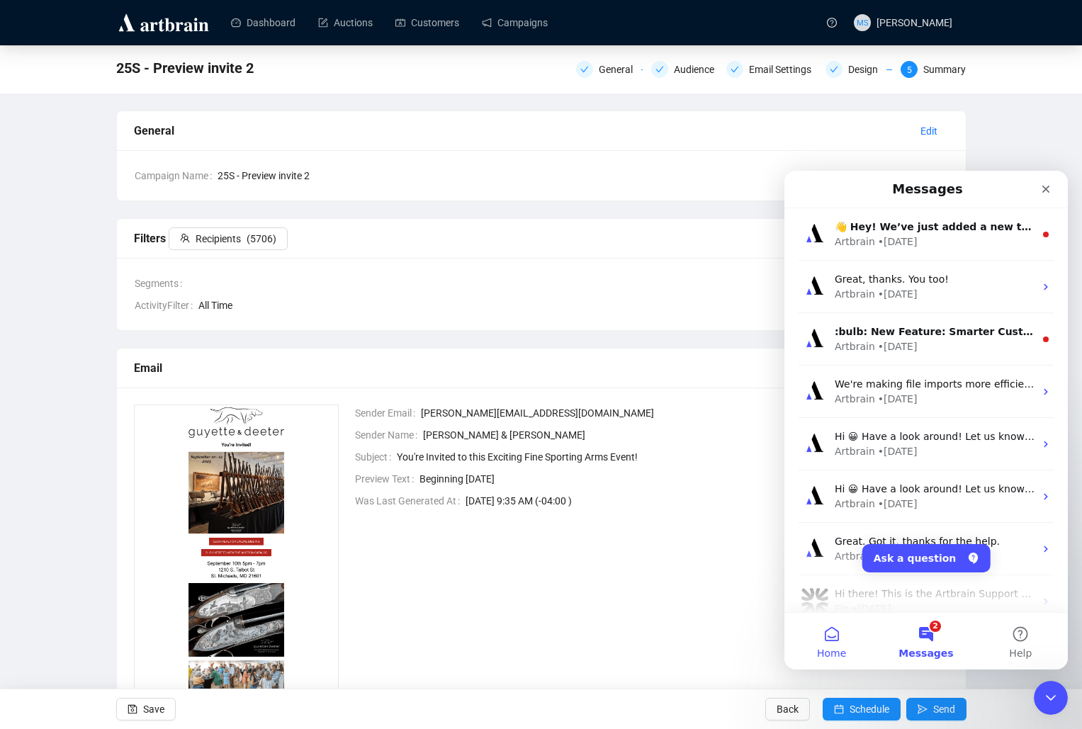
click at [836, 652] on span "Home" at bounding box center [831, 653] width 29 height 10
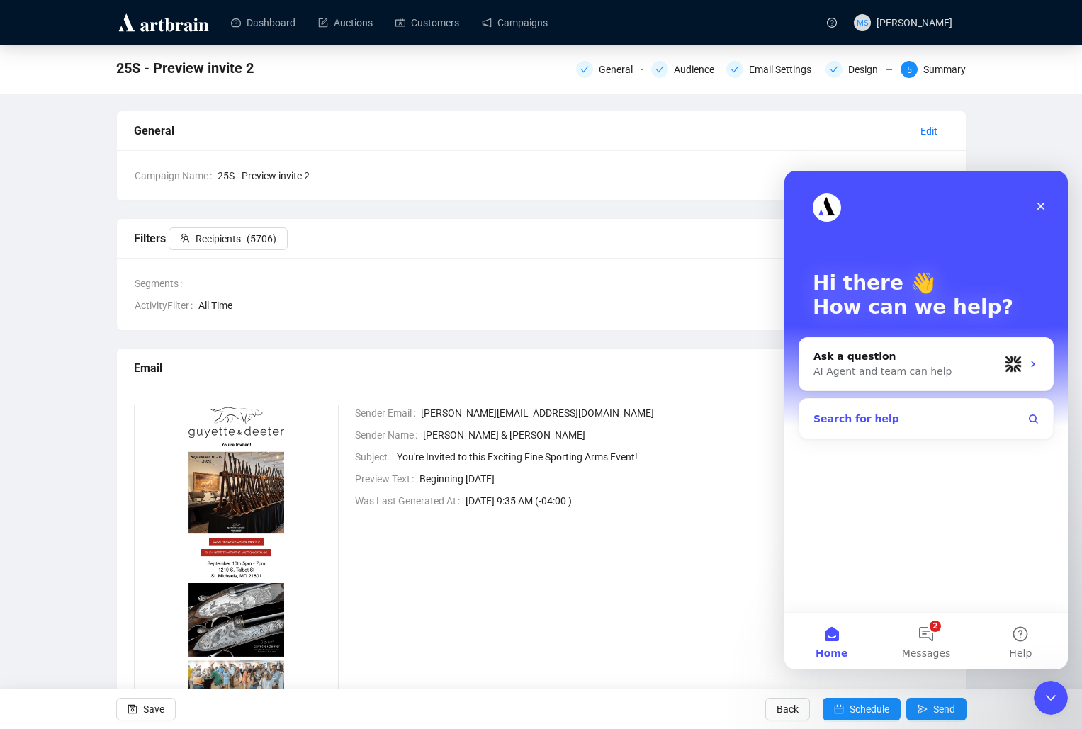
click at [915, 417] on button "Search for help" at bounding box center [926, 419] width 242 height 28
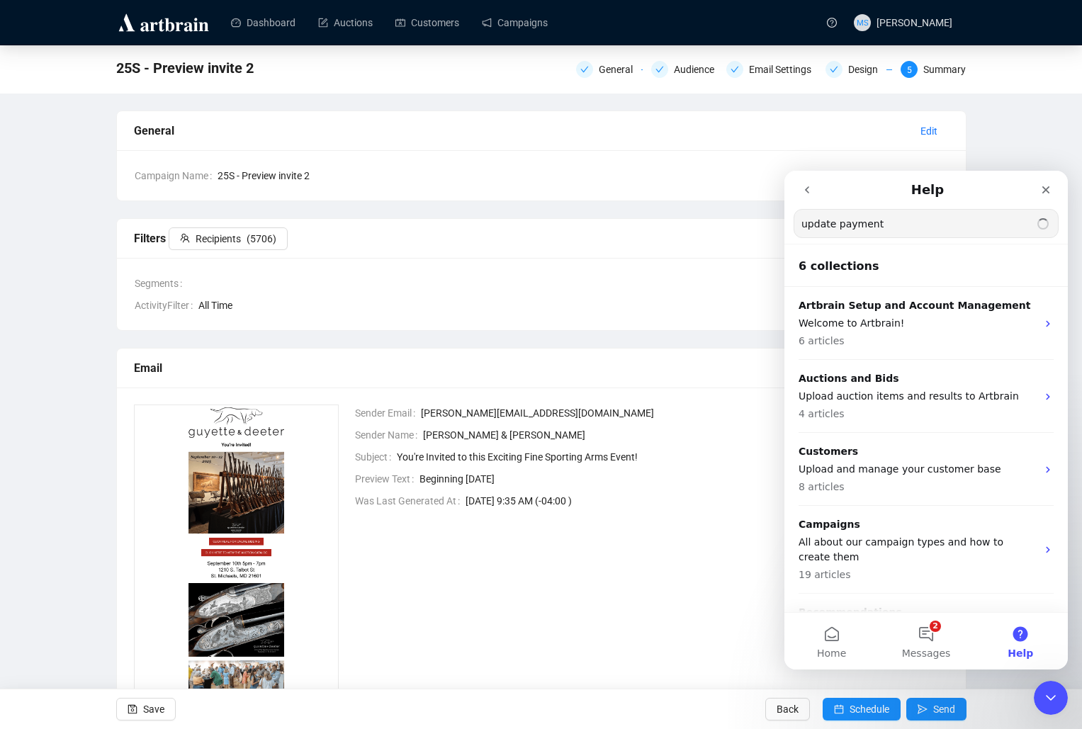
type input "update payment"
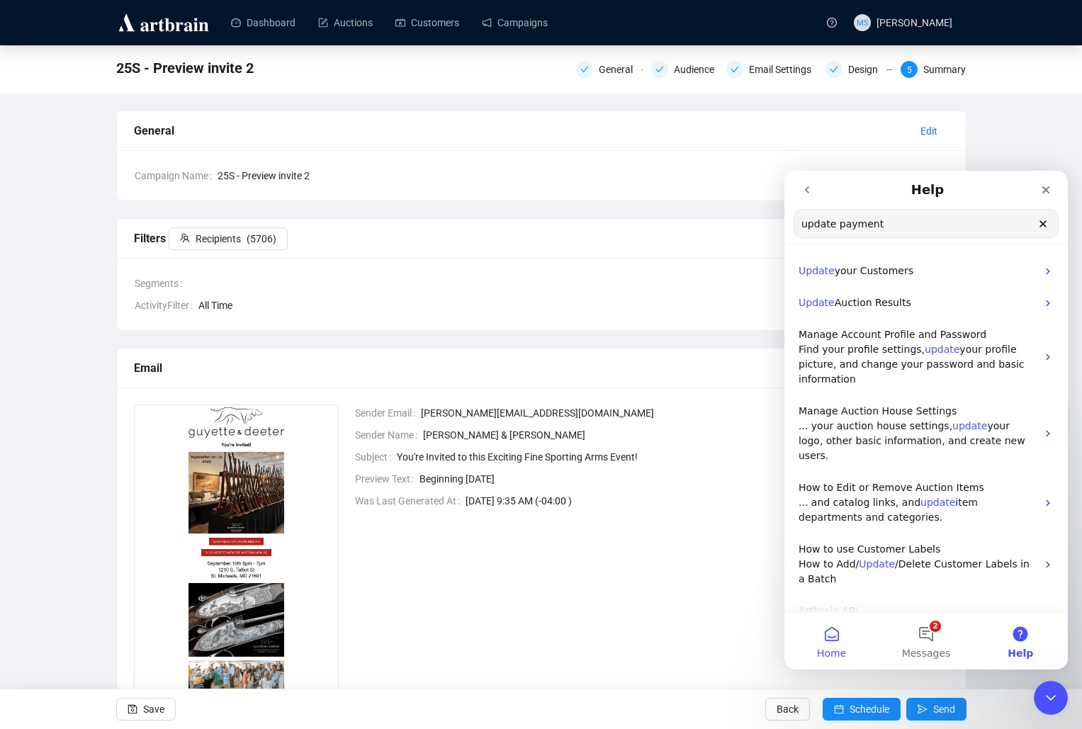
click at [847, 633] on button "Home" at bounding box center [831, 641] width 94 height 57
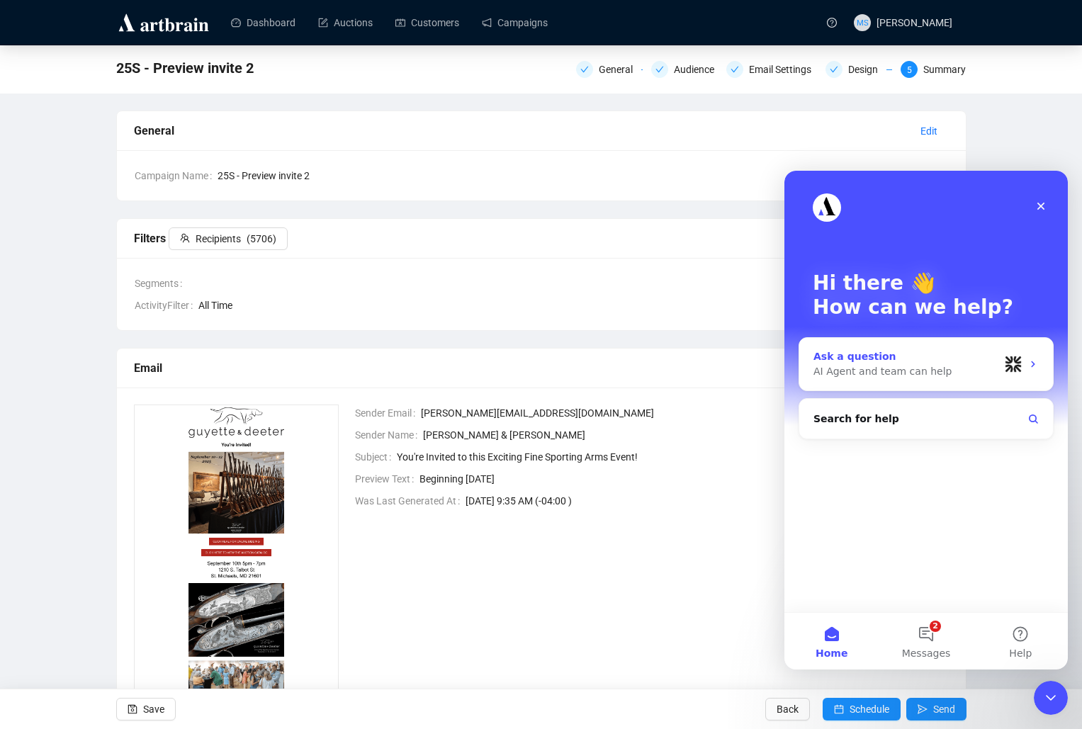
click at [893, 366] on div "AI Agent and team can help" at bounding box center [906, 371] width 186 height 15
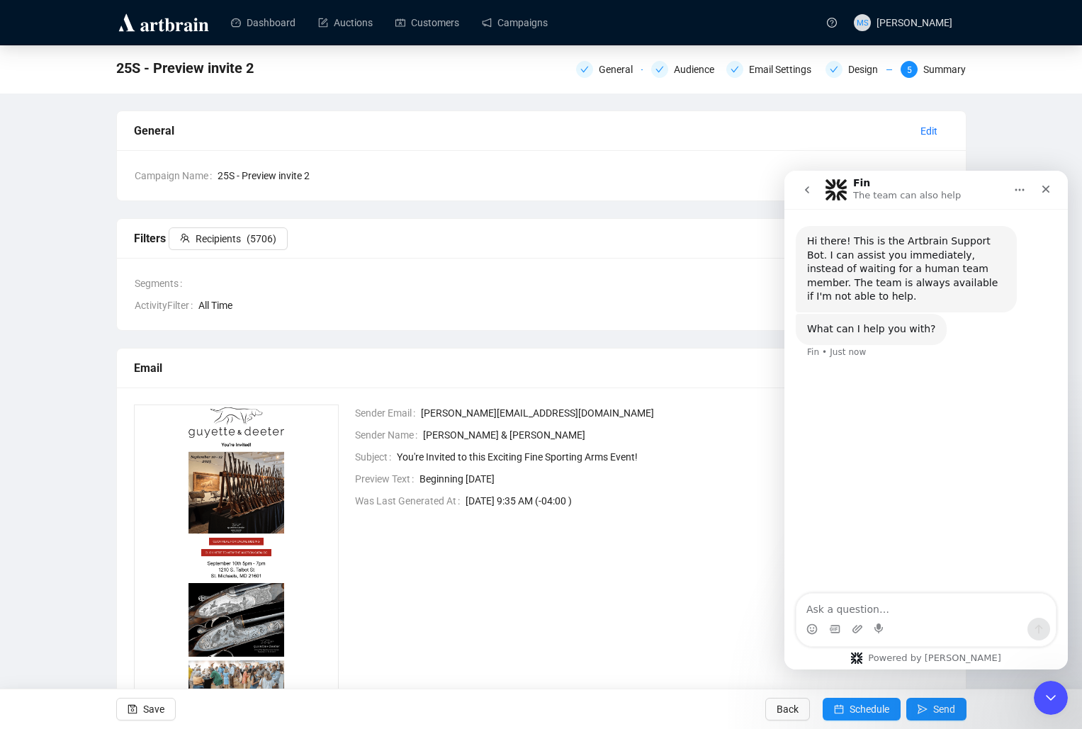
type textarea "U"
type textarea "I believe I need to update our payment info."
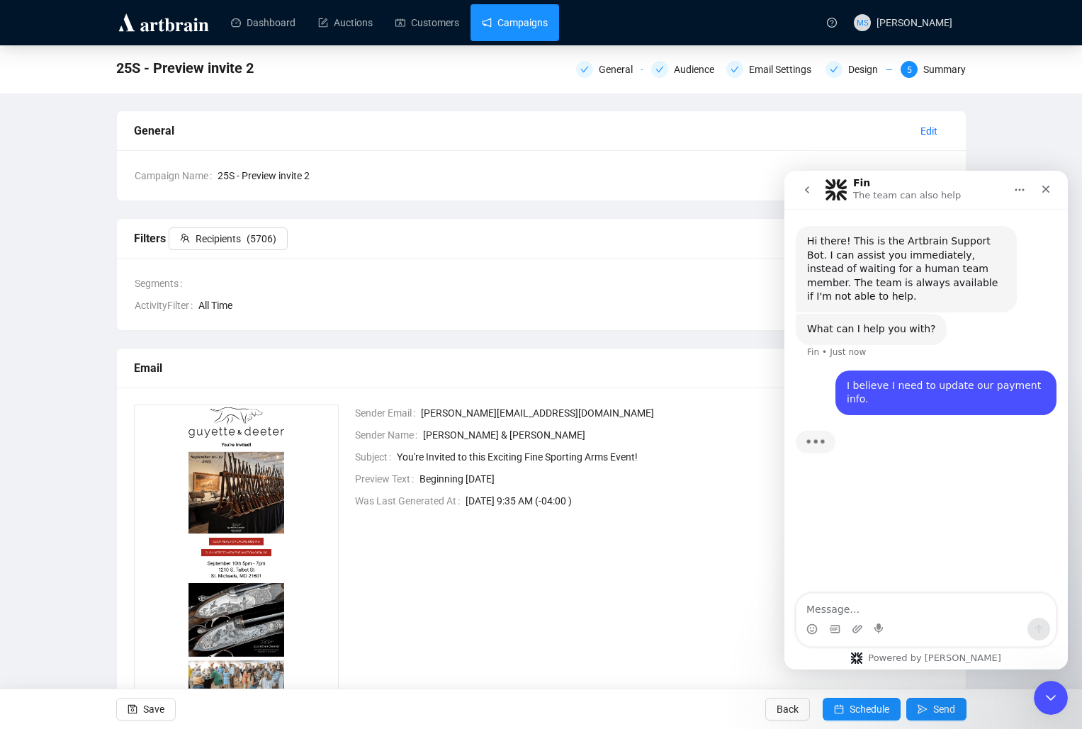
click at [499, 23] on link "Campaigns" at bounding box center [515, 22] width 66 height 37
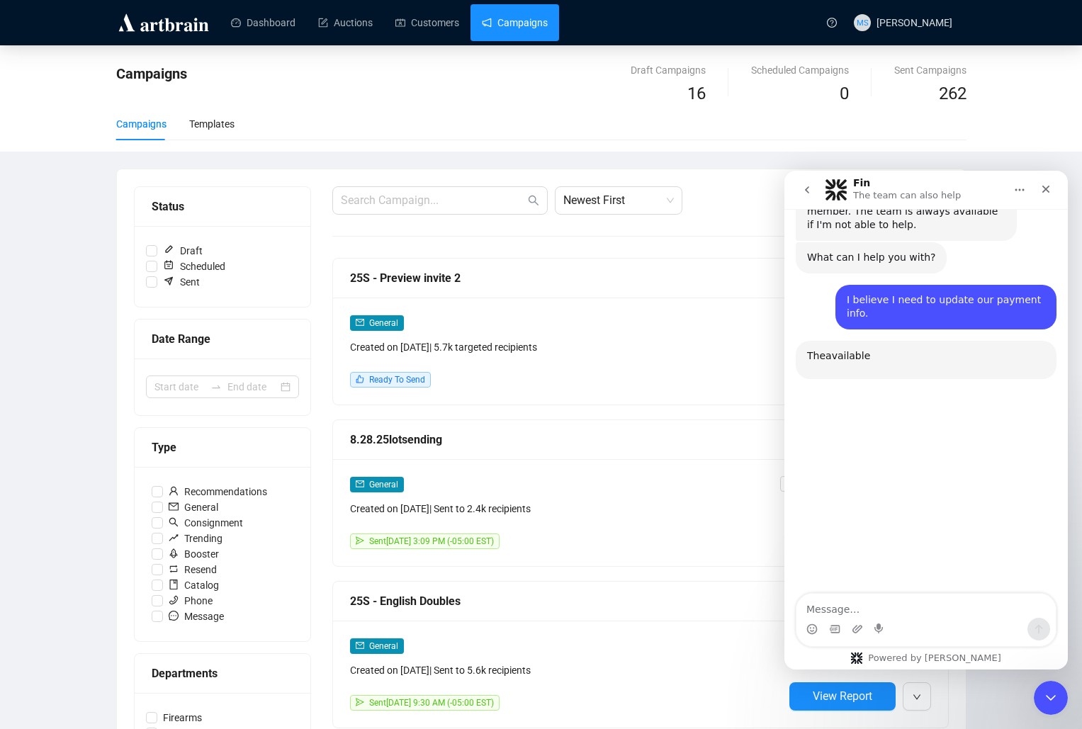
scroll to position [137, 0]
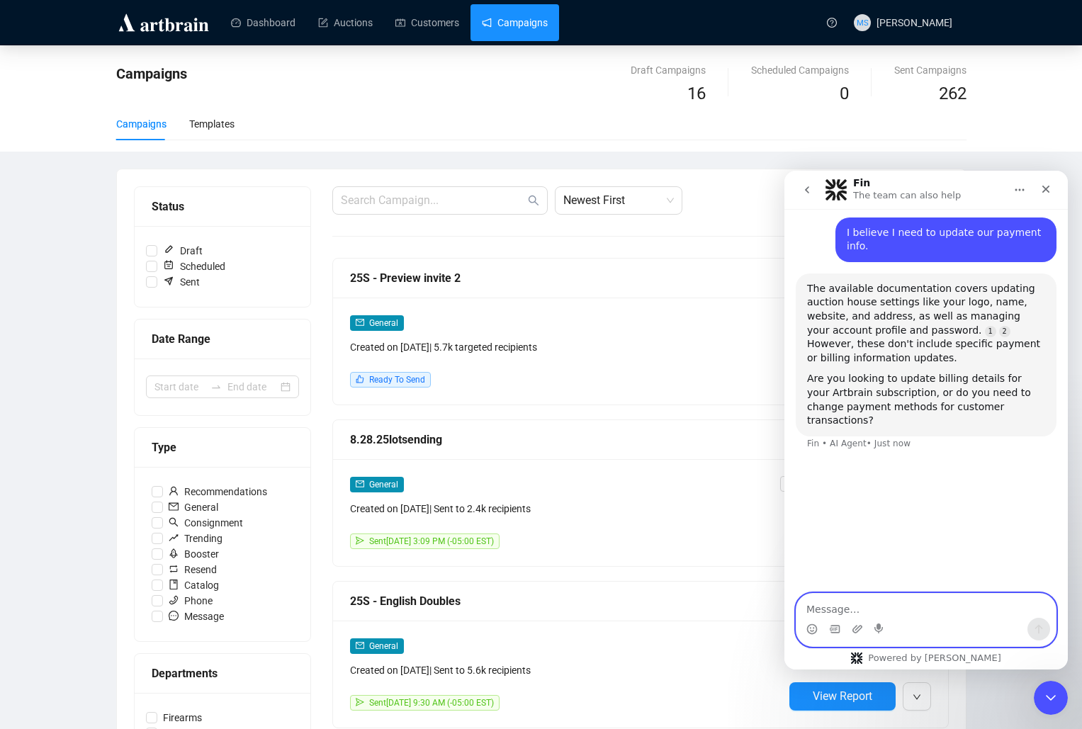
click at [933, 603] on textarea "Message…" at bounding box center [925, 606] width 259 height 24
type textarea "C"
type textarea "I need to update our billing details to a new credit card"
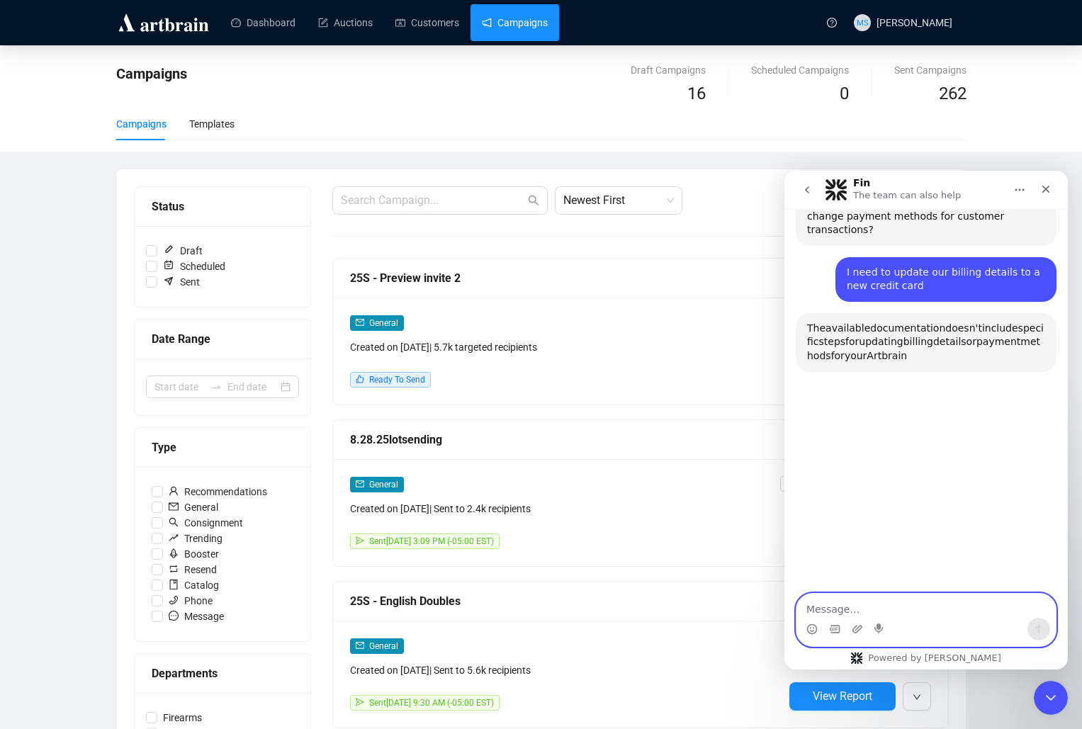
scroll to position [339, 0]
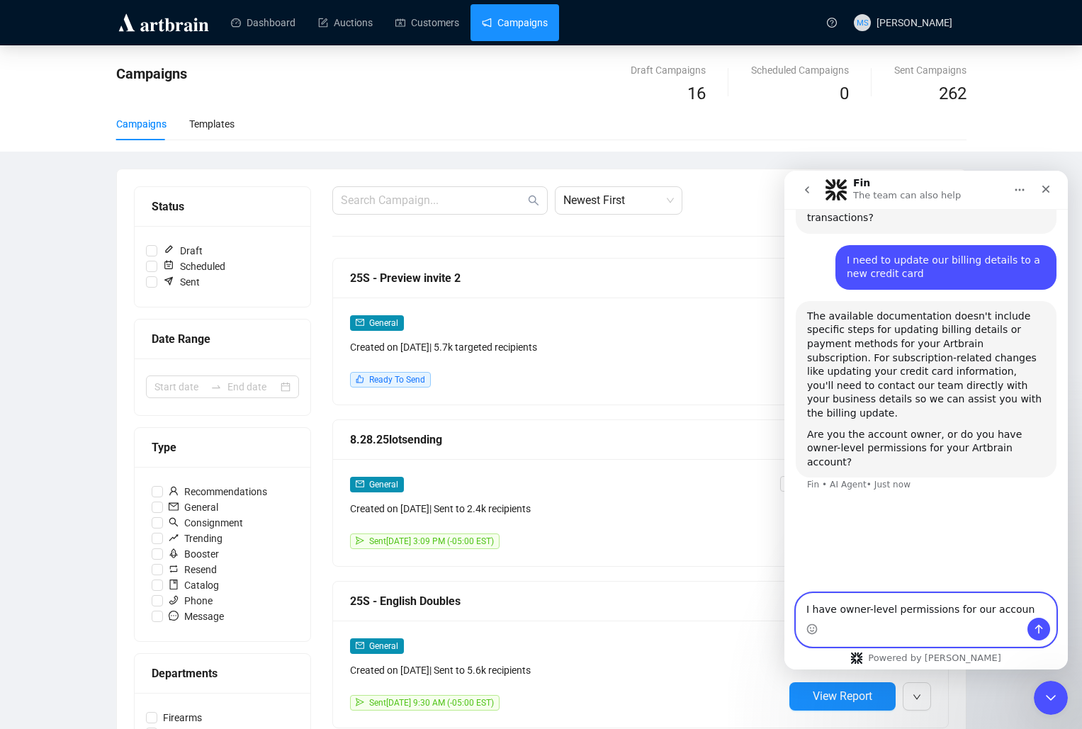
type textarea "I have owner-level permissions for our account"
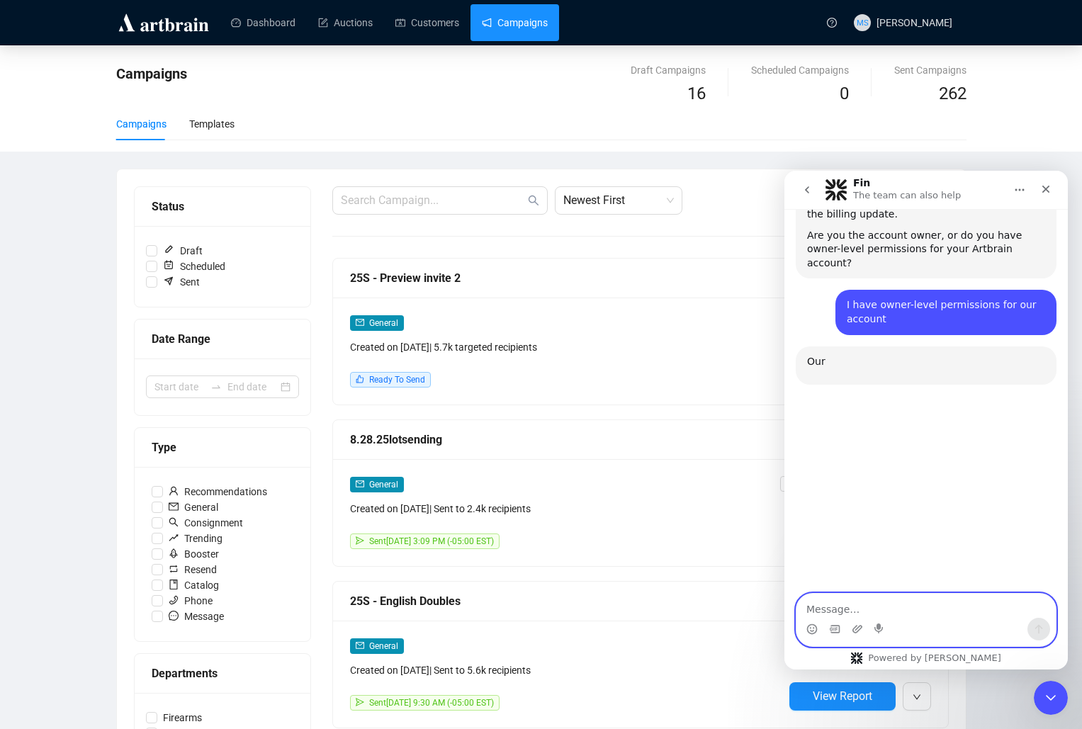
scroll to position [555, 0]
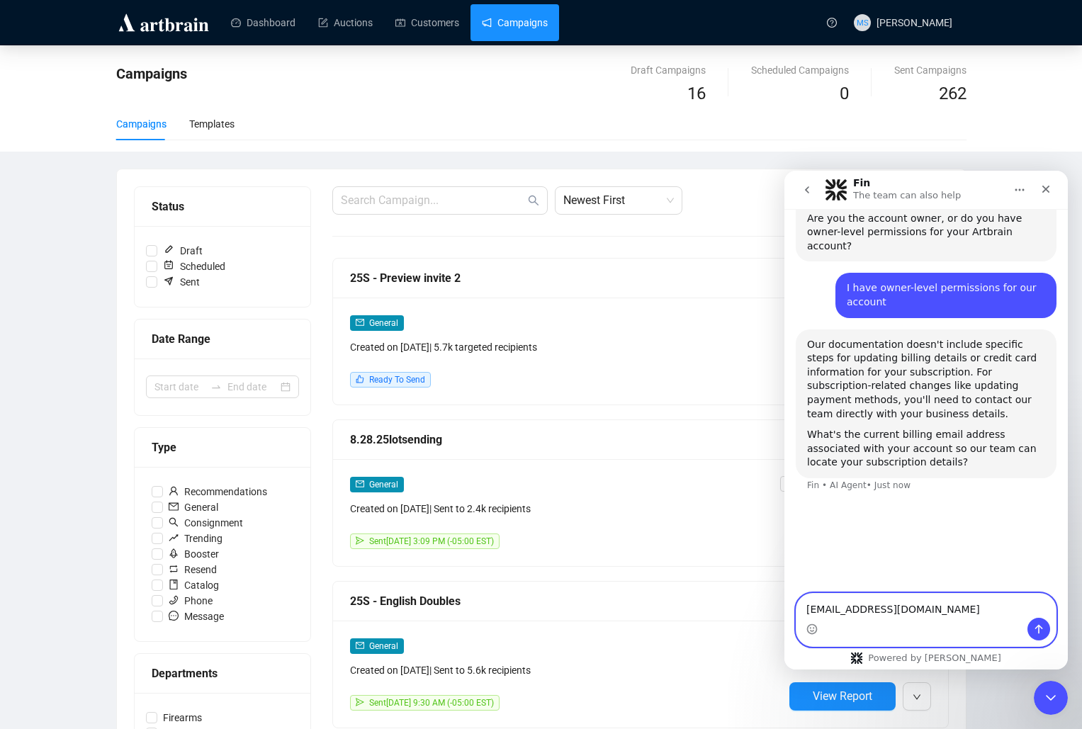
type textarea "[EMAIL_ADDRESS][DOMAIN_NAME]"
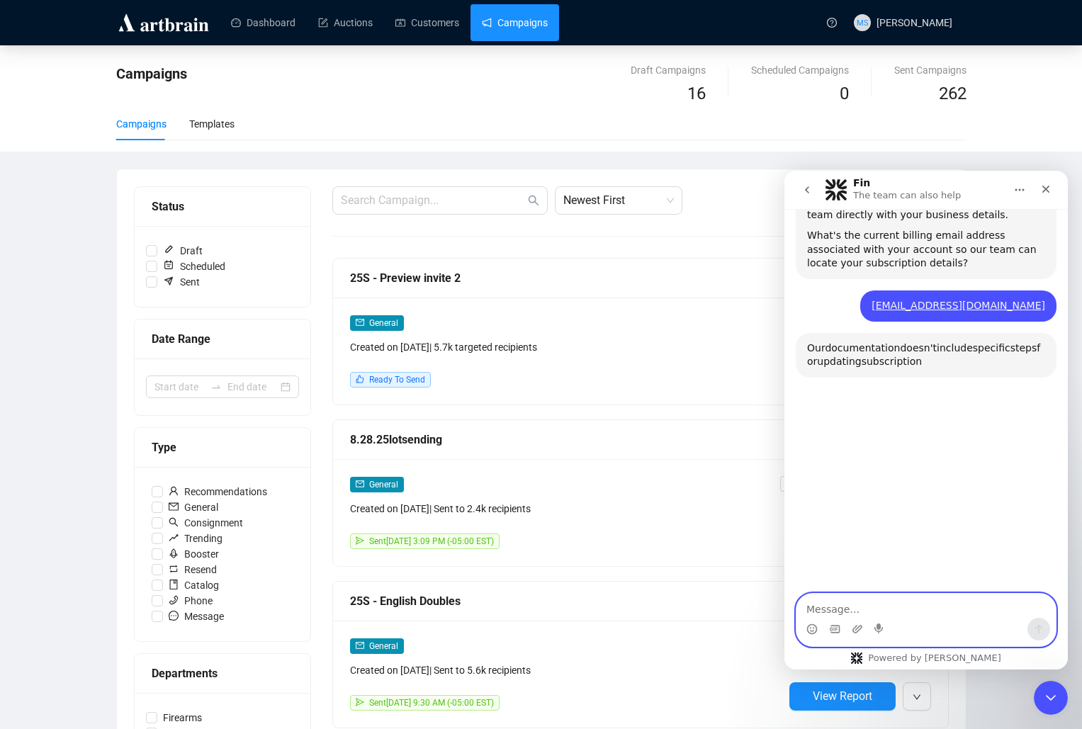
scroll to position [772, 0]
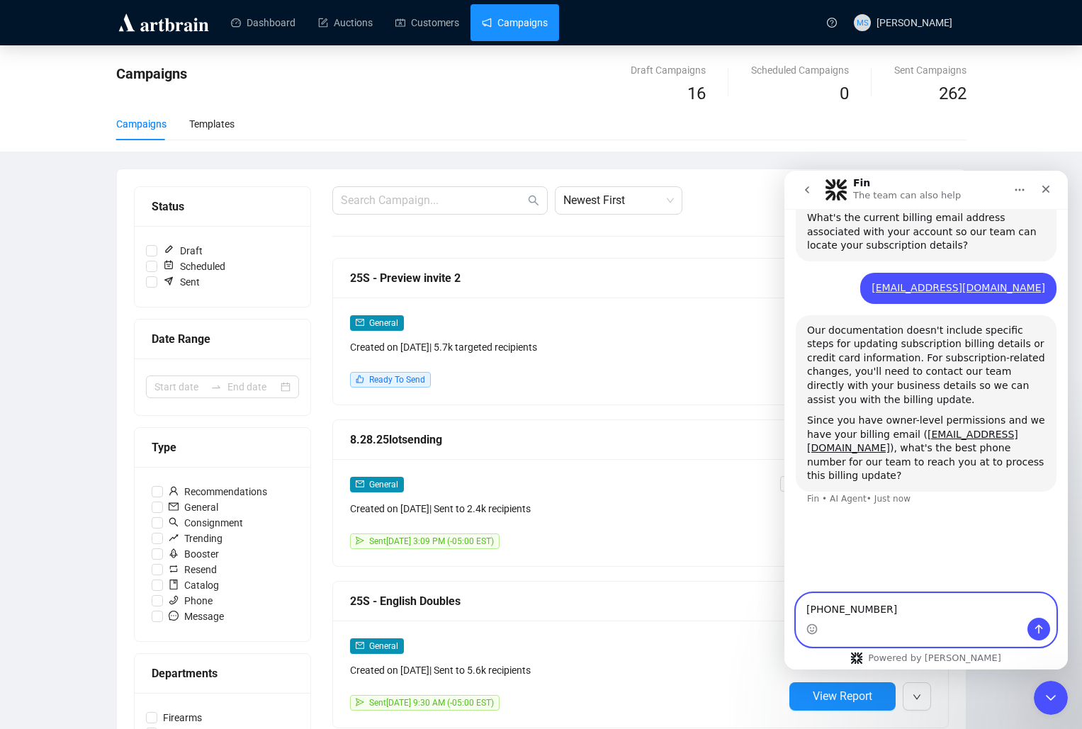
type textarea "[PHONE_NUMBER]"
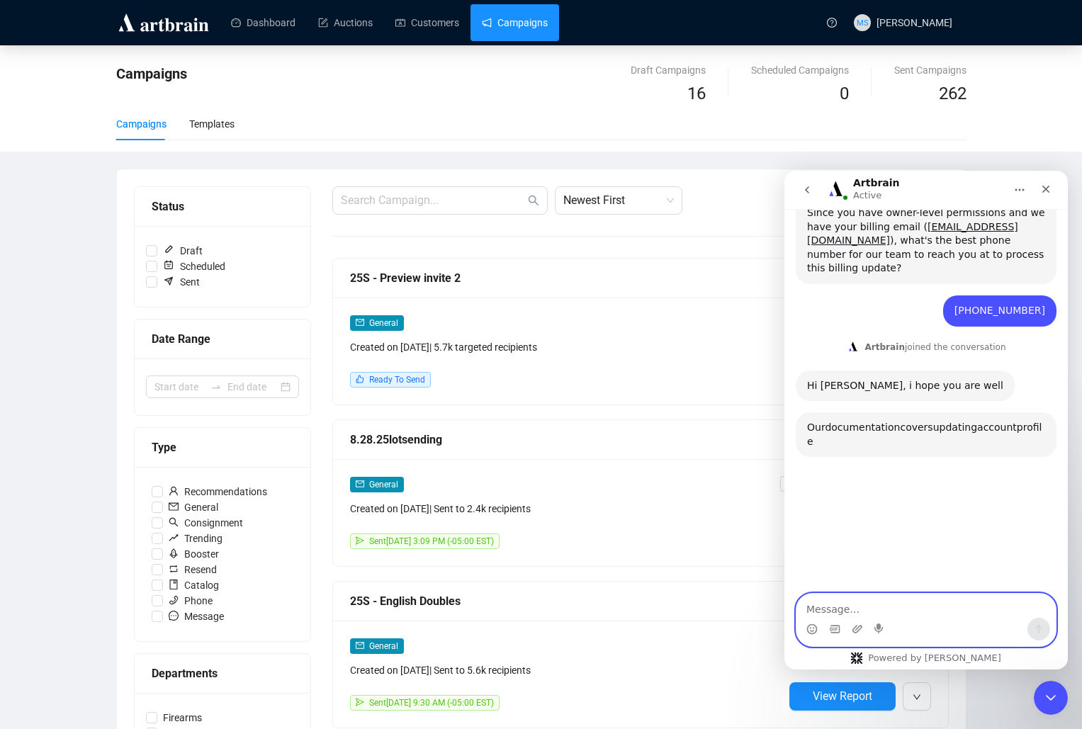
scroll to position [988, 0]
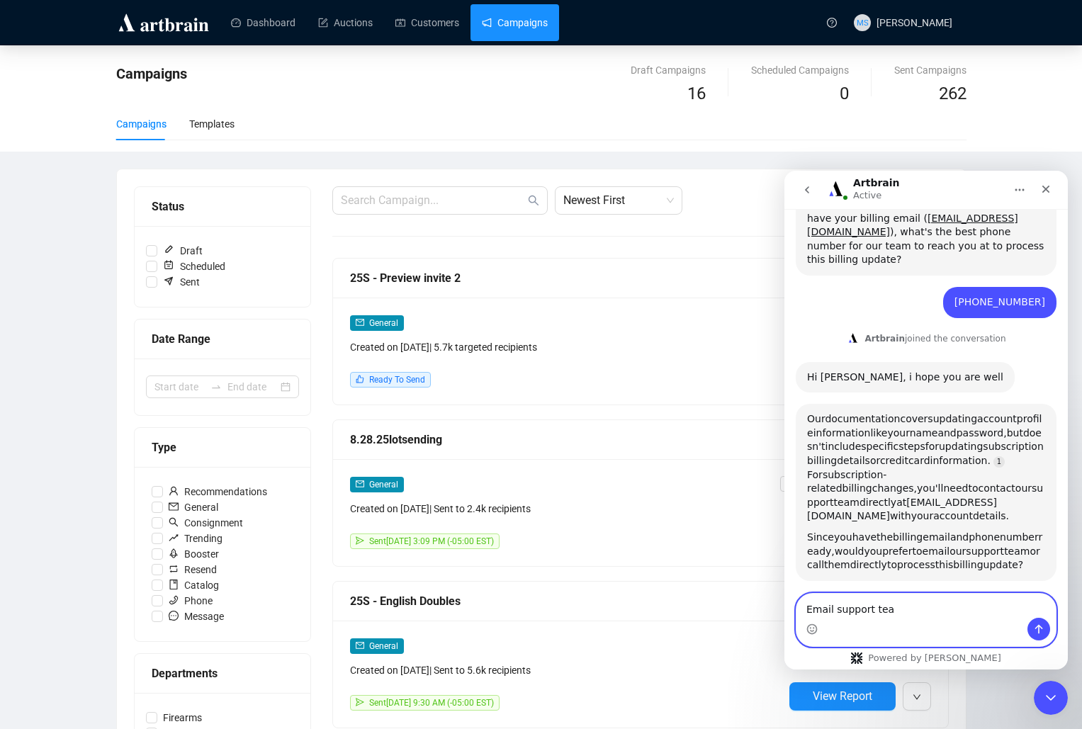
type textarea "Email support team"
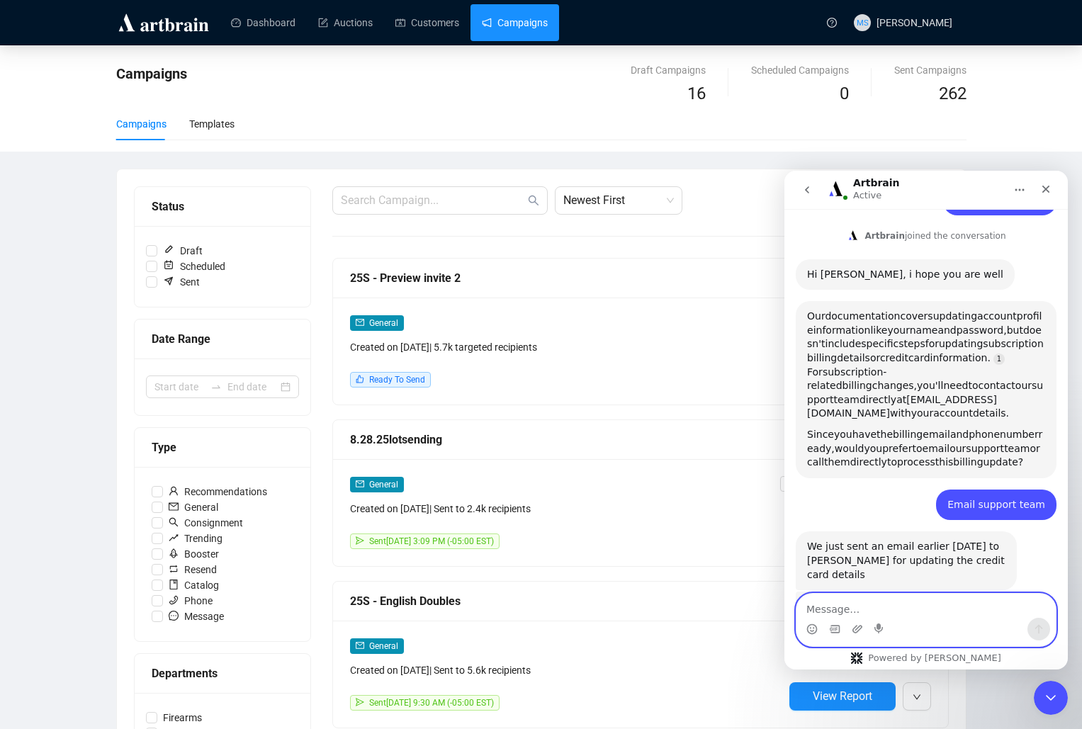
scroll to position [1107, 0]
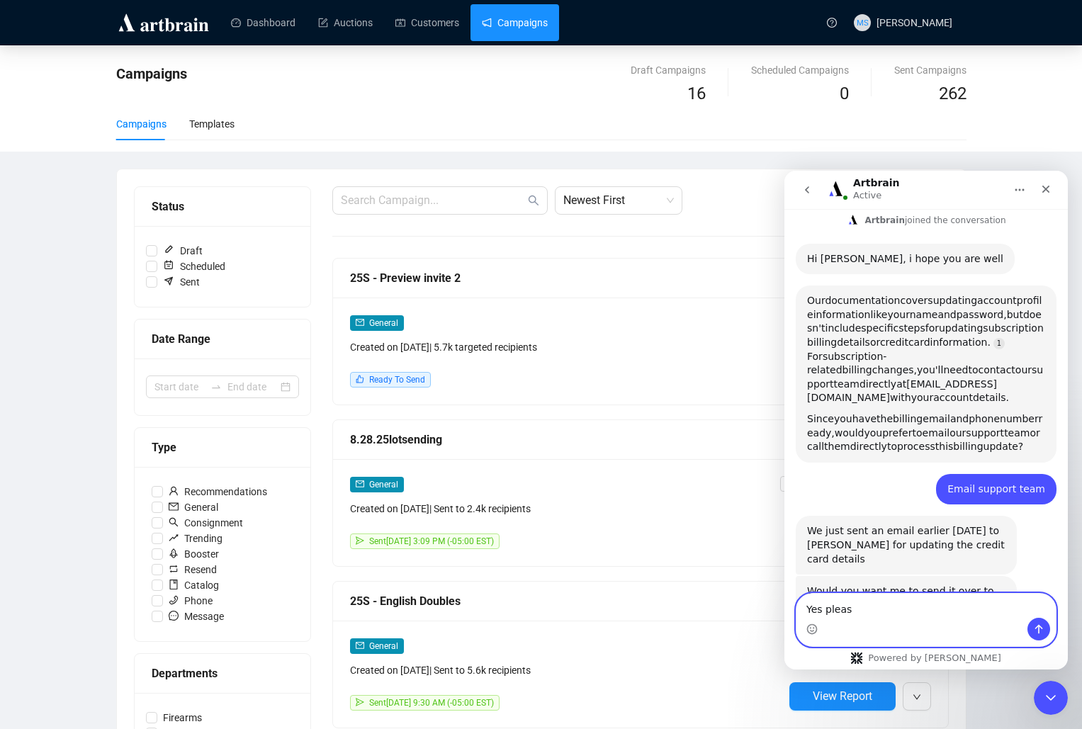
type textarea "Yes please"
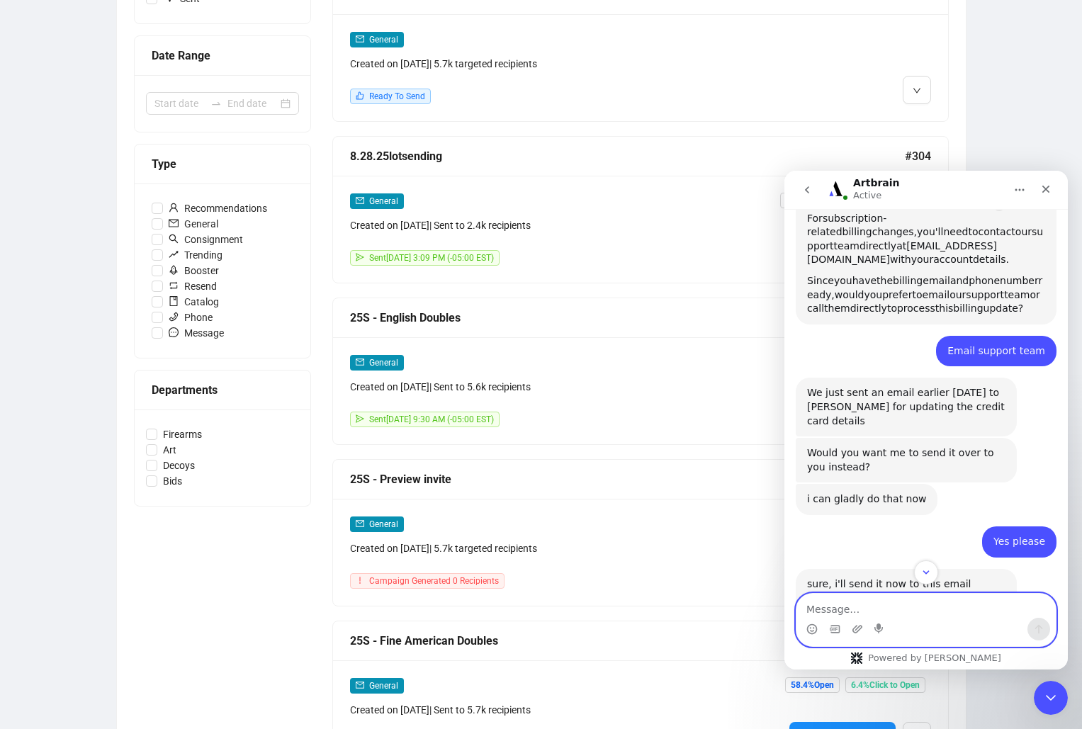
scroll to position [1246, 0]
type textarea "I have not received it."
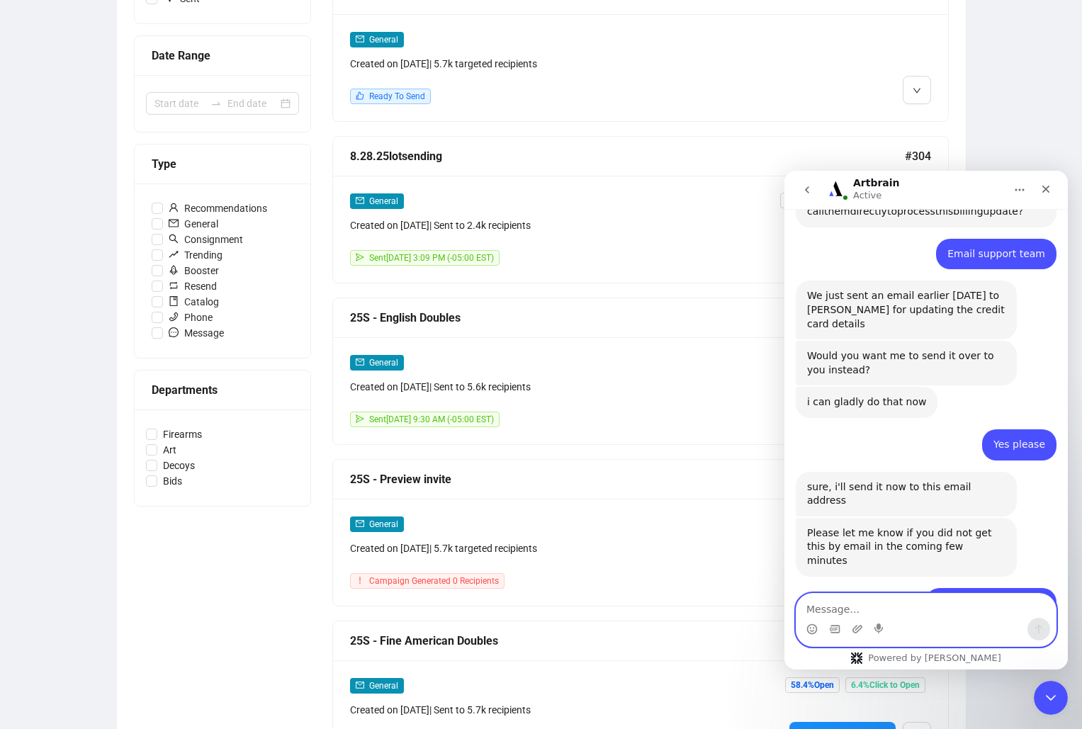
scroll to position [1358, 0]
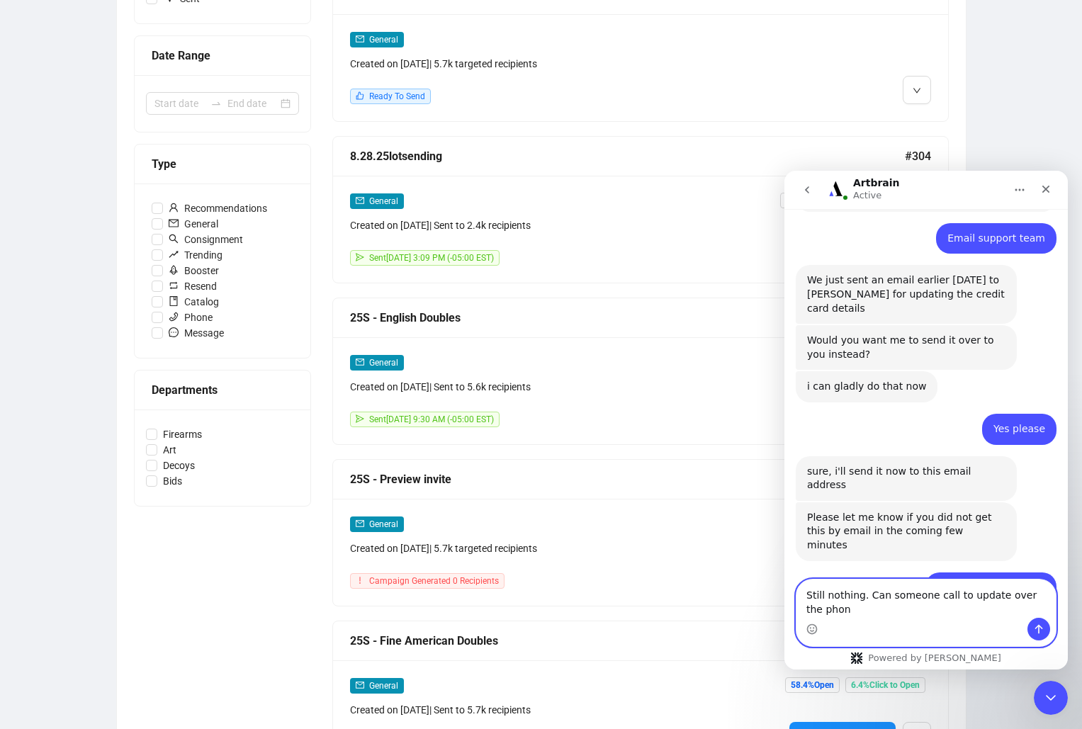
type textarea "Still nothing. Can someone call to update over the phone"
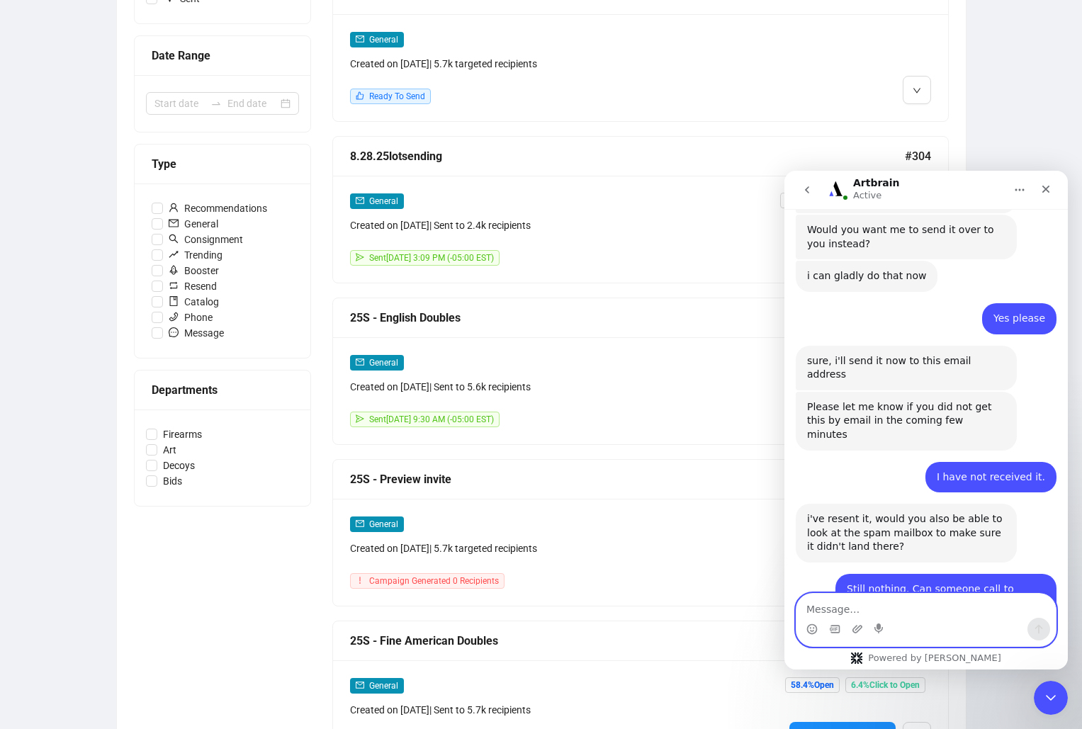
scroll to position [1470, 0]
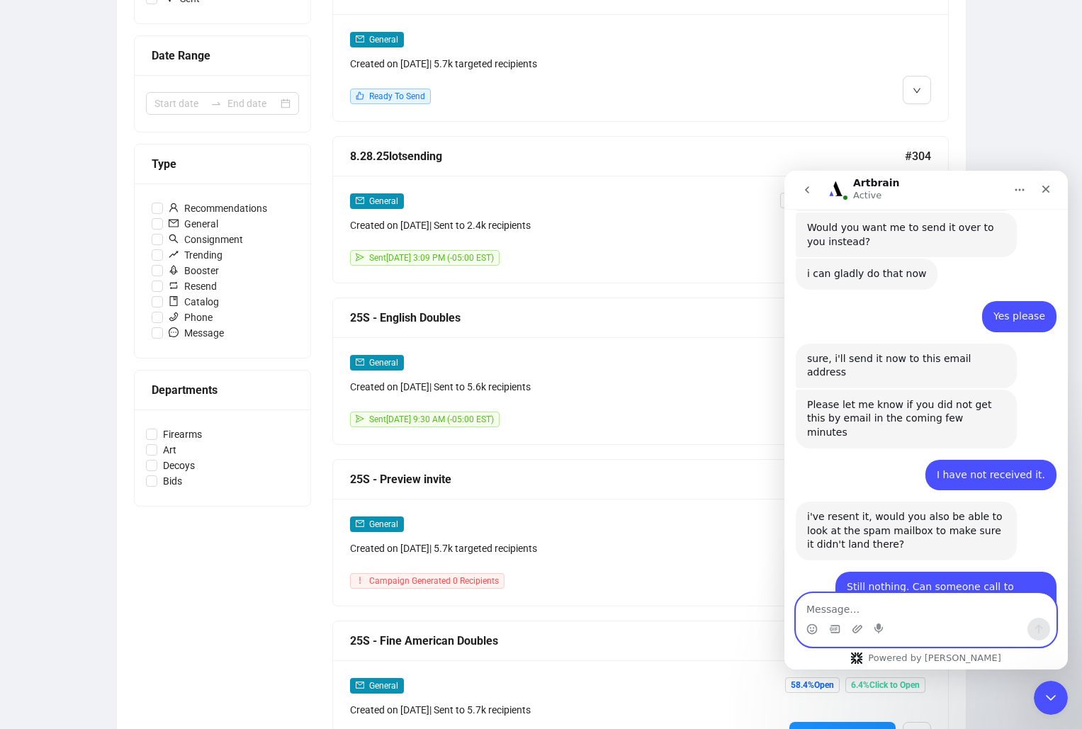
click at [919, 604] on textarea "Message…" at bounding box center [925, 606] width 259 height 24
type textarea "1"
type textarea "Great. [PHONE_NUMBER]"
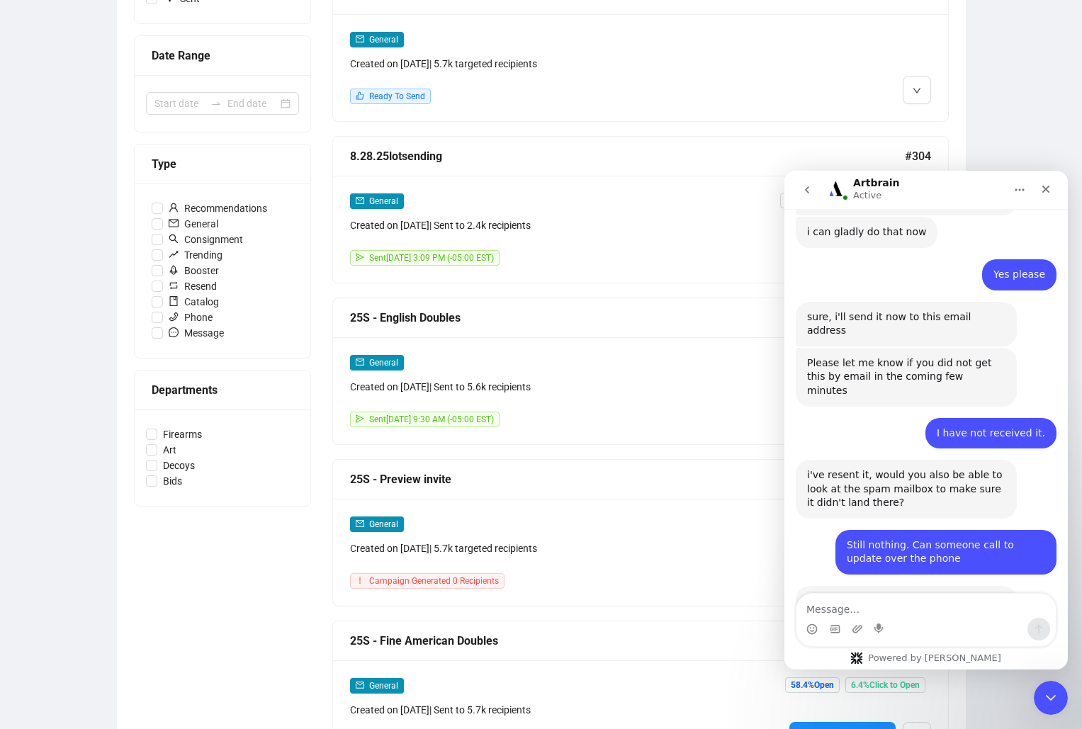
click at [222, 714] on div "Status Draft Scheduled Sent Date Range Type Recommendations General Consignment…" at bounding box center [222, 603] width 177 height 1401
click at [1050, 193] on icon "Close" at bounding box center [1045, 189] width 11 height 11
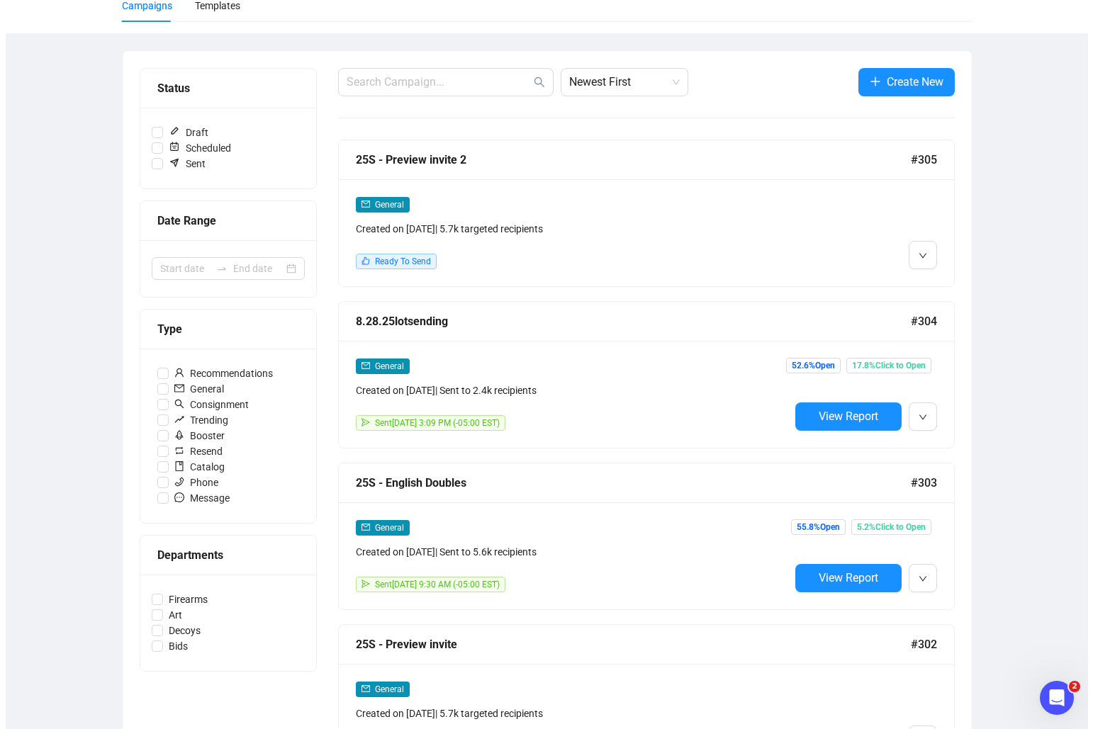
scroll to position [0, 0]
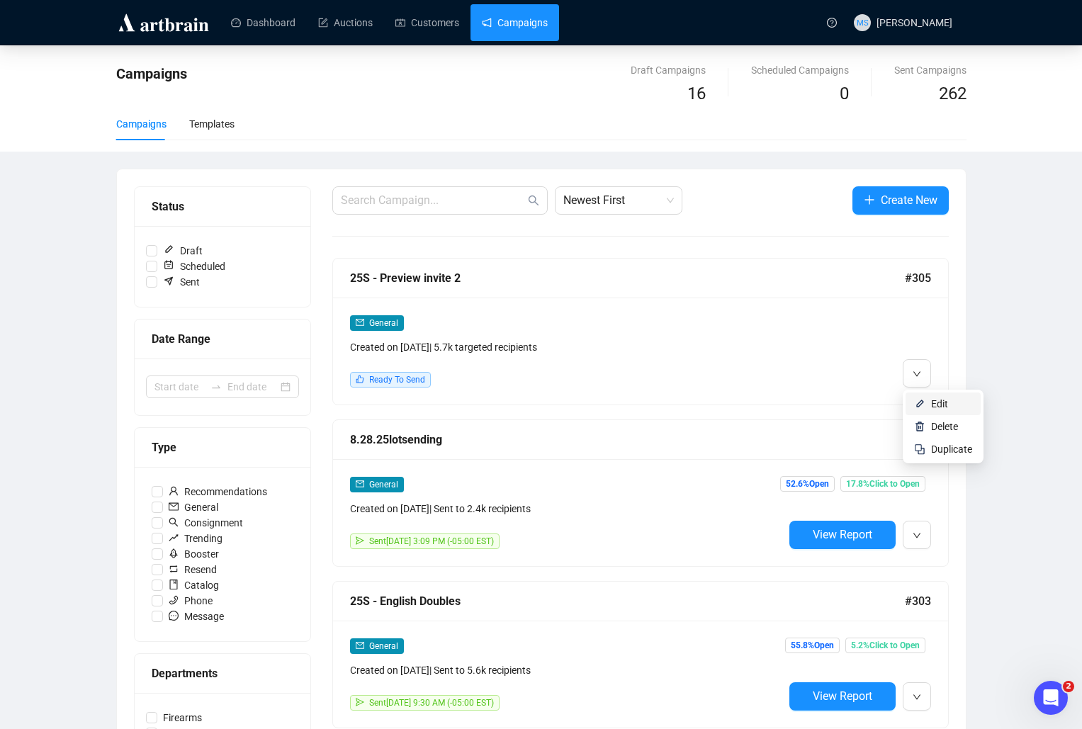
click at [931, 400] on span "Edit" at bounding box center [939, 403] width 17 height 11
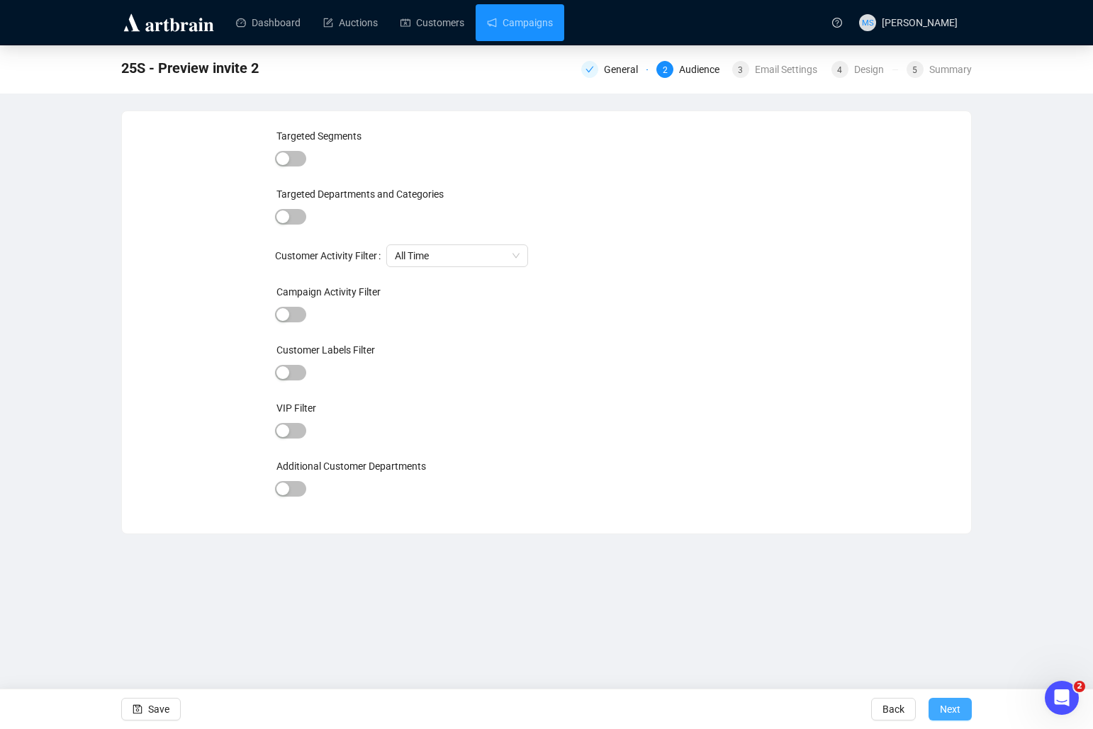
click at [952, 711] on span "Next" at bounding box center [949, 709] width 21 height 40
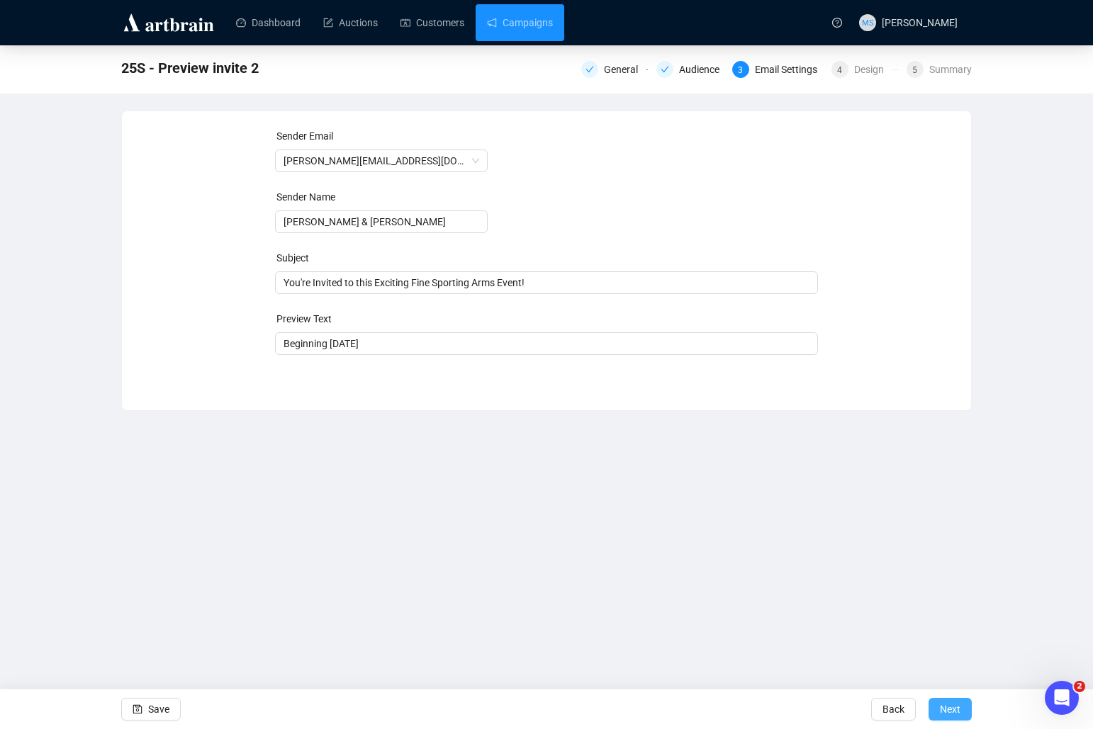
click at [947, 706] on span "Next" at bounding box center [949, 709] width 21 height 40
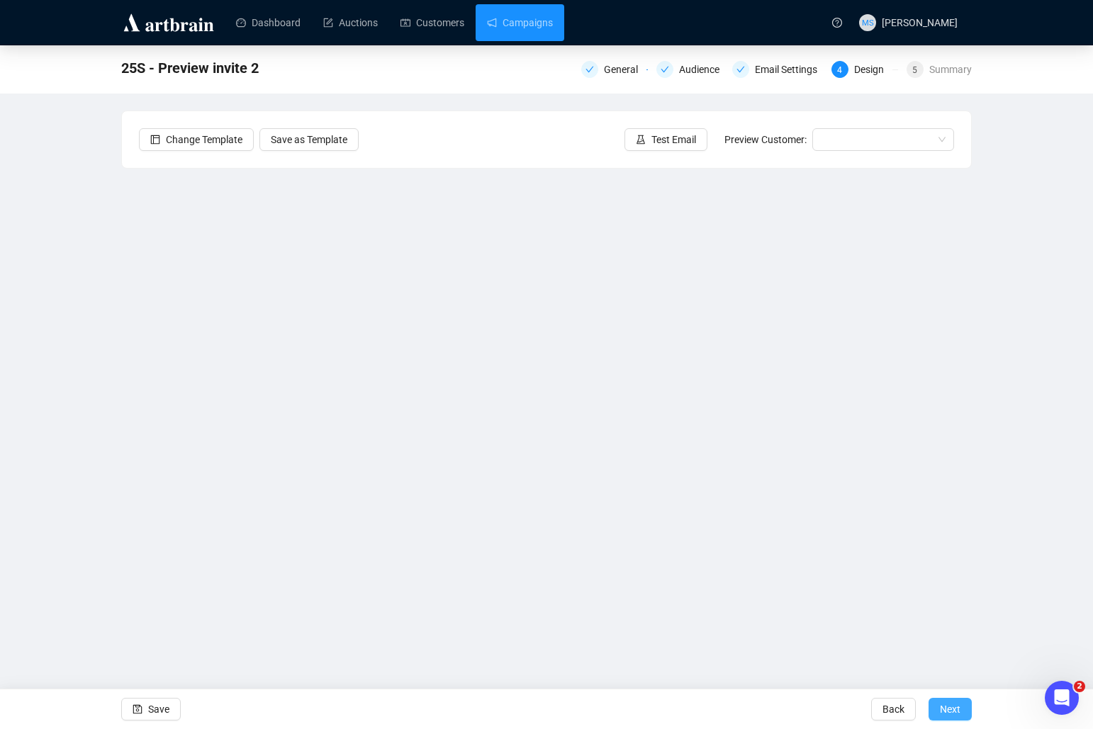
click at [962, 711] on button "Next" at bounding box center [949, 709] width 43 height 23
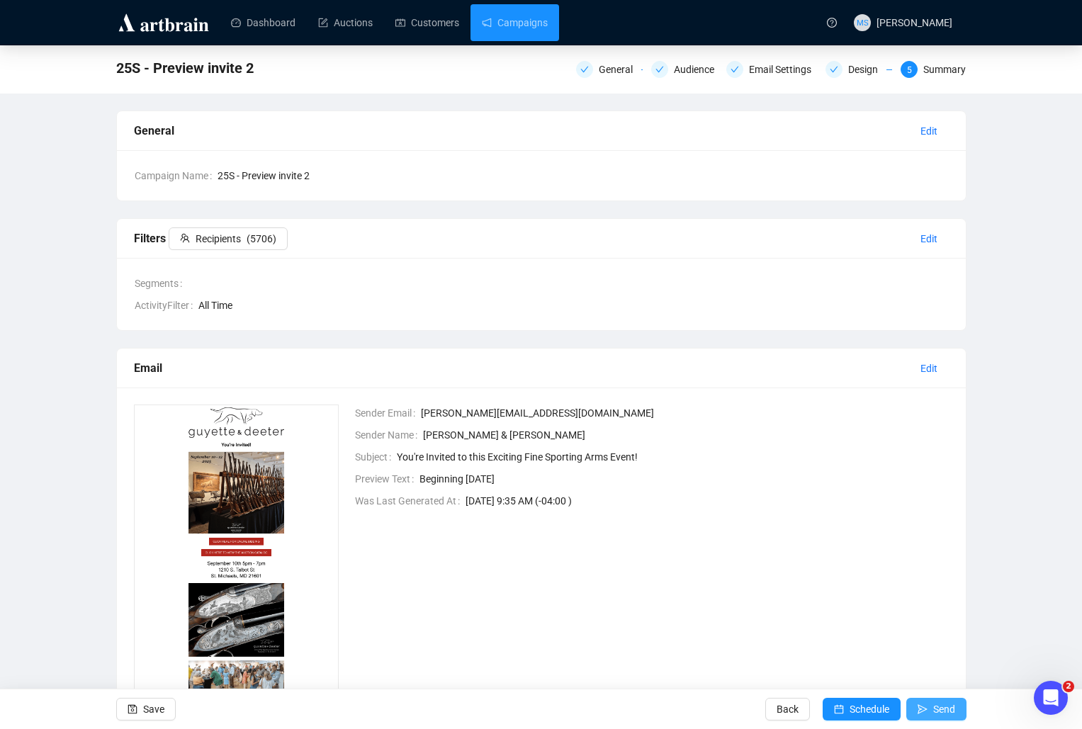
click at [921, 706] on icon "send" at bounding box center [923, 709] width 10 height 10
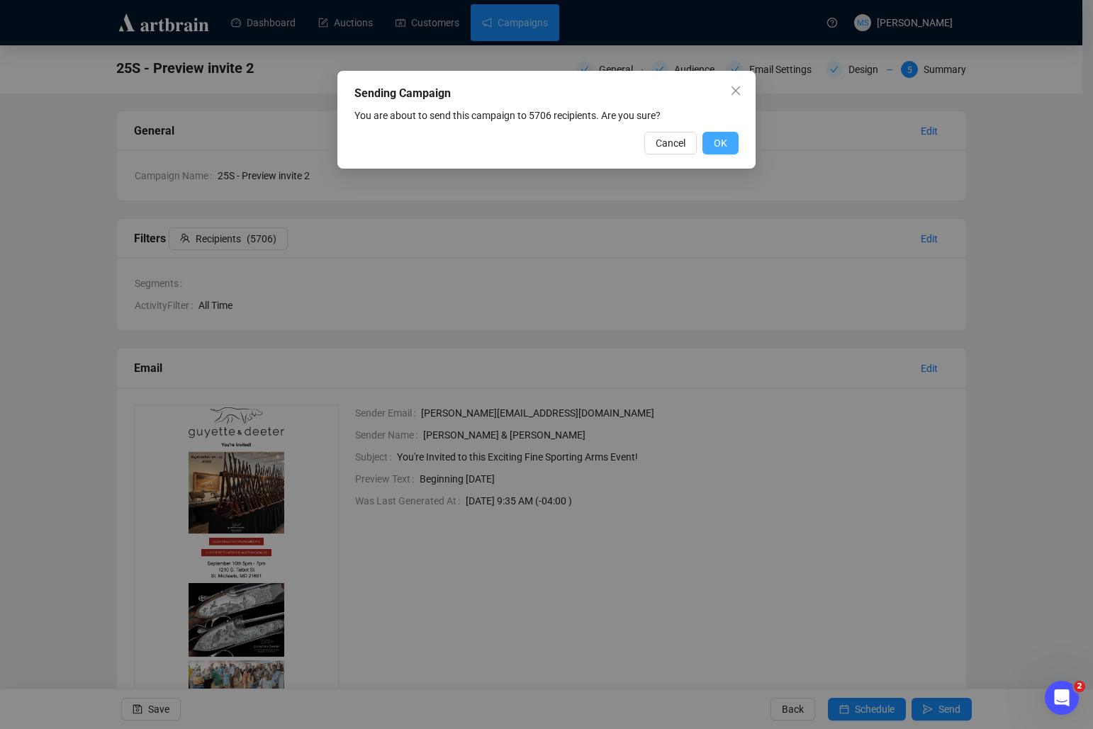
click at [729, 149] on button "OK" at bounding box center [720, 143] width 36 height 23
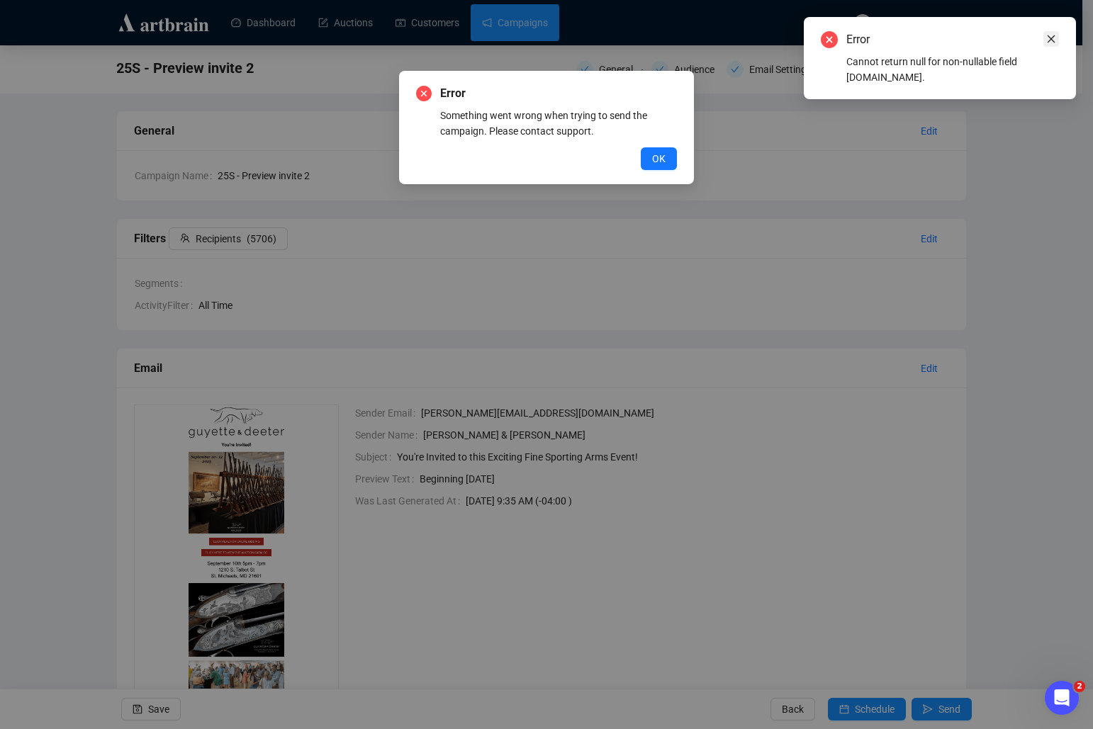
click at [1056, 41] on link "Close" at bounding box center [1051, 39] width 16 height 16
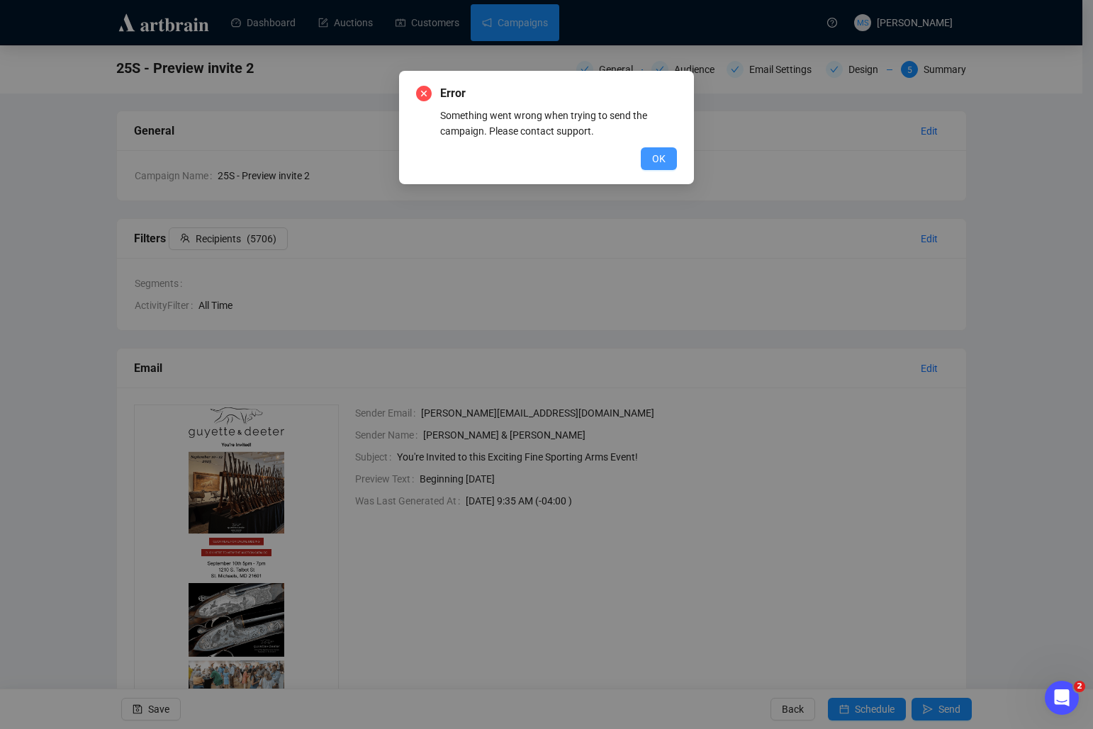
click at [666, 165] on button "OK" at bounding box center [658, 158] width 36 height 23
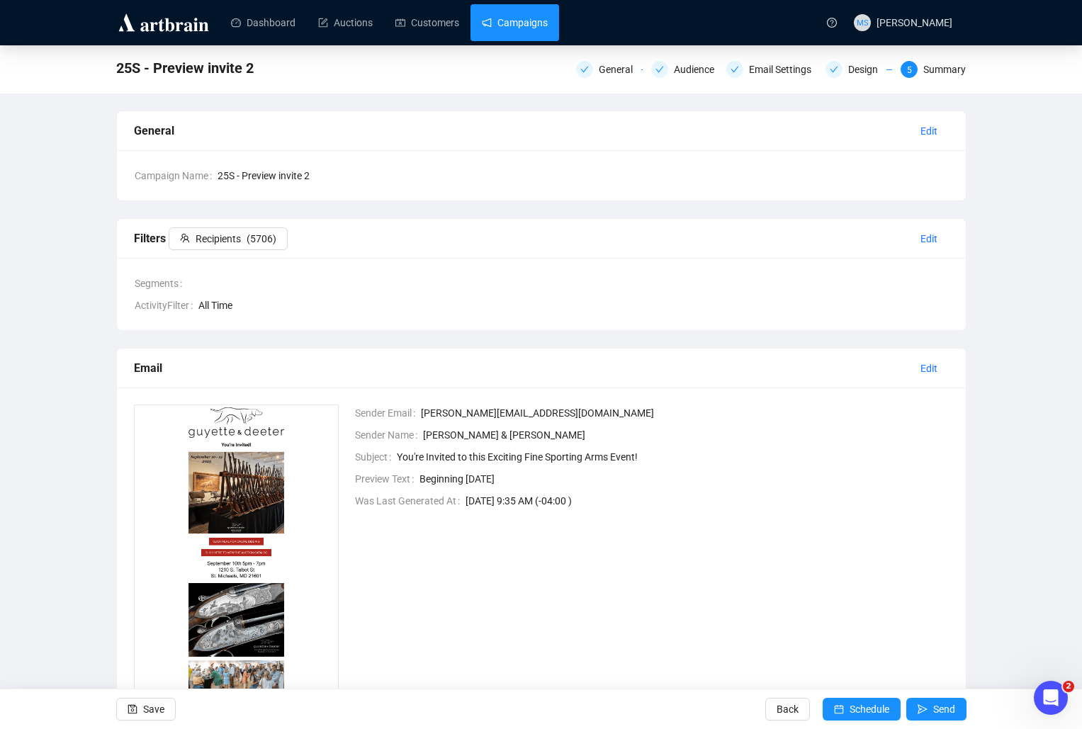
click at [535, 25] on link "Campaigns" at bounding box center [515, 22] width 66 height 37
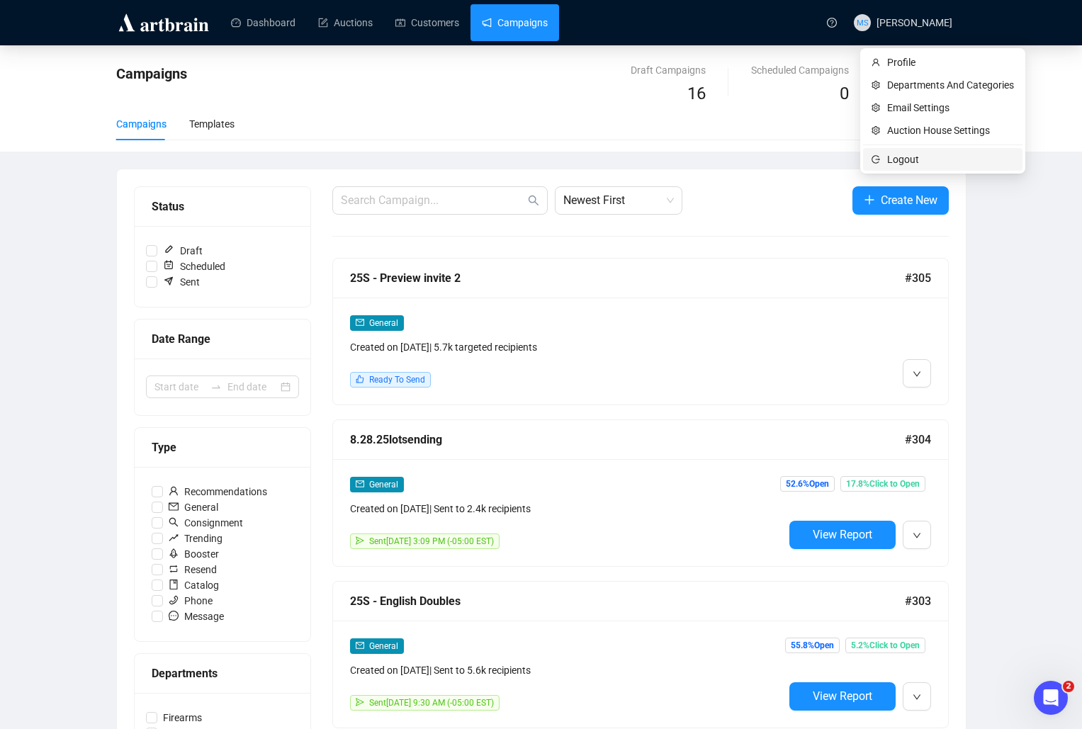
click at [935, 155] on span "Logout" at bounding box center [950, 160] width 127 height 16
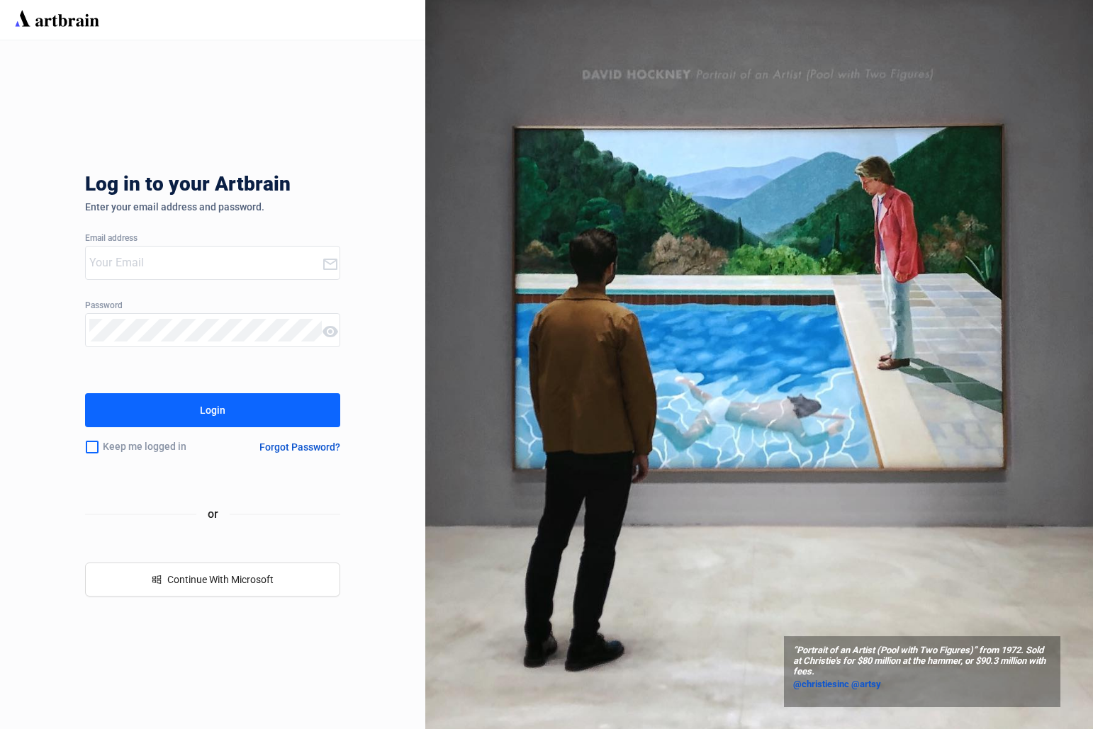
type input "[PERSON_NAME][EMAIL_ADDRESS][DOMAIN_NAME]"
click at [191, 406] on button "Login" at bounding box center [212, 410] width 255 height 34
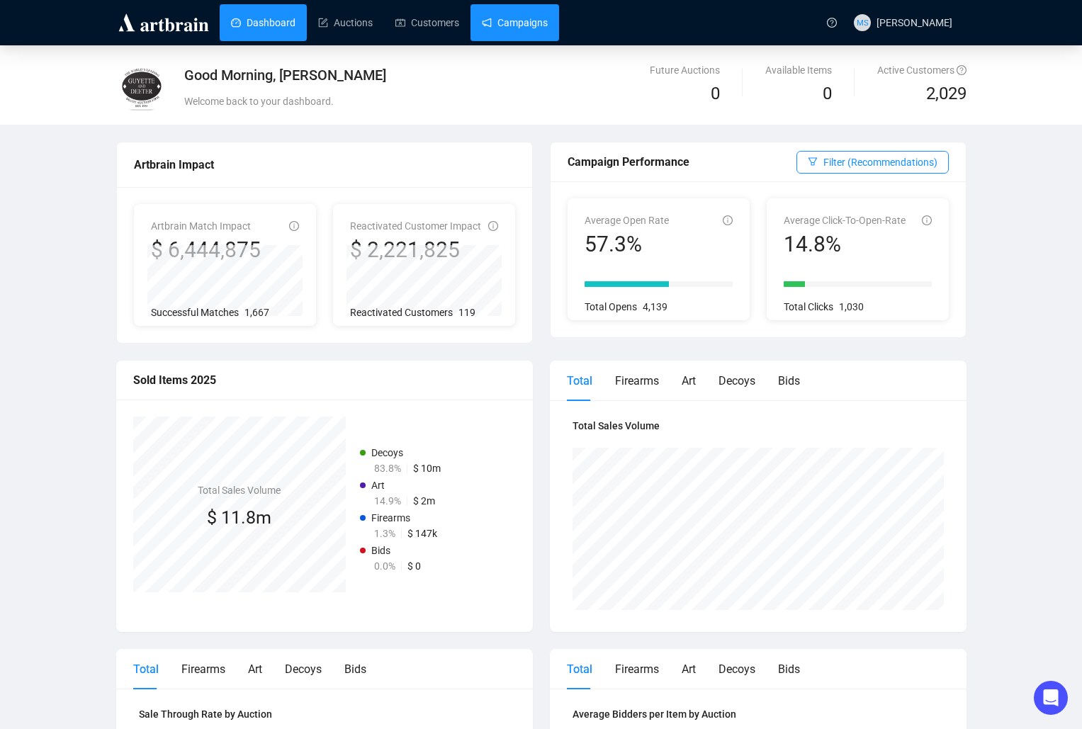
click at [518, 18] on link "Campaigns" at bounding box center [515, 22] width 66 height 37
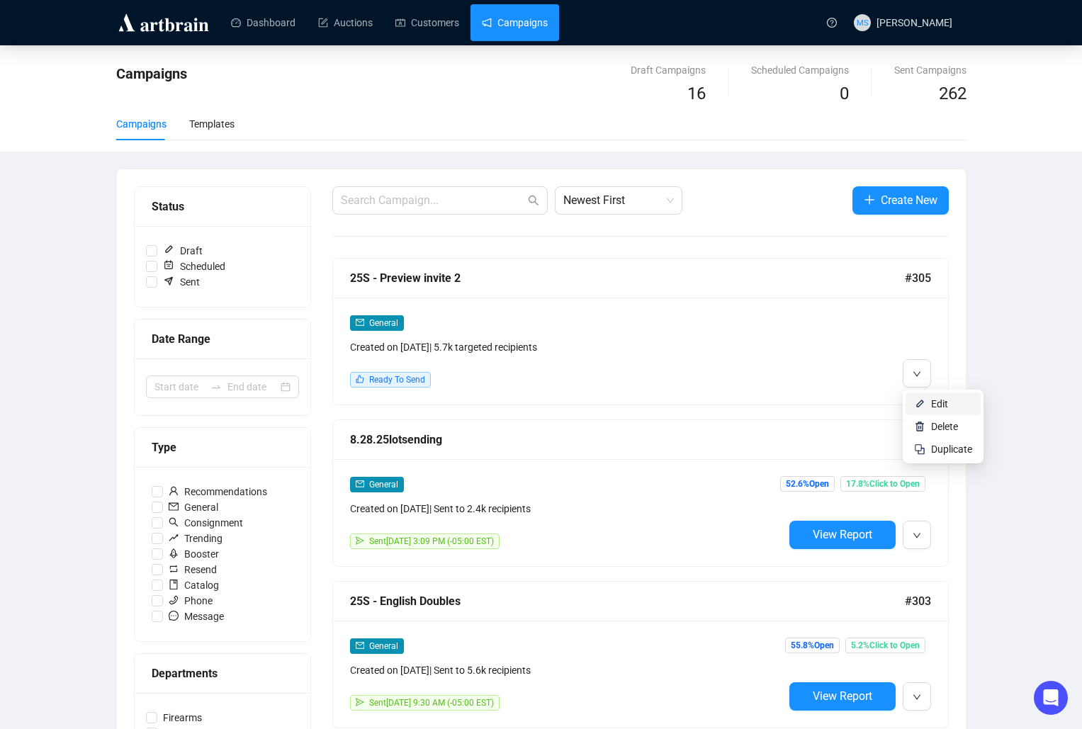
click at [922, 401] on img at bounding box center [919, 403] width 11 height 11
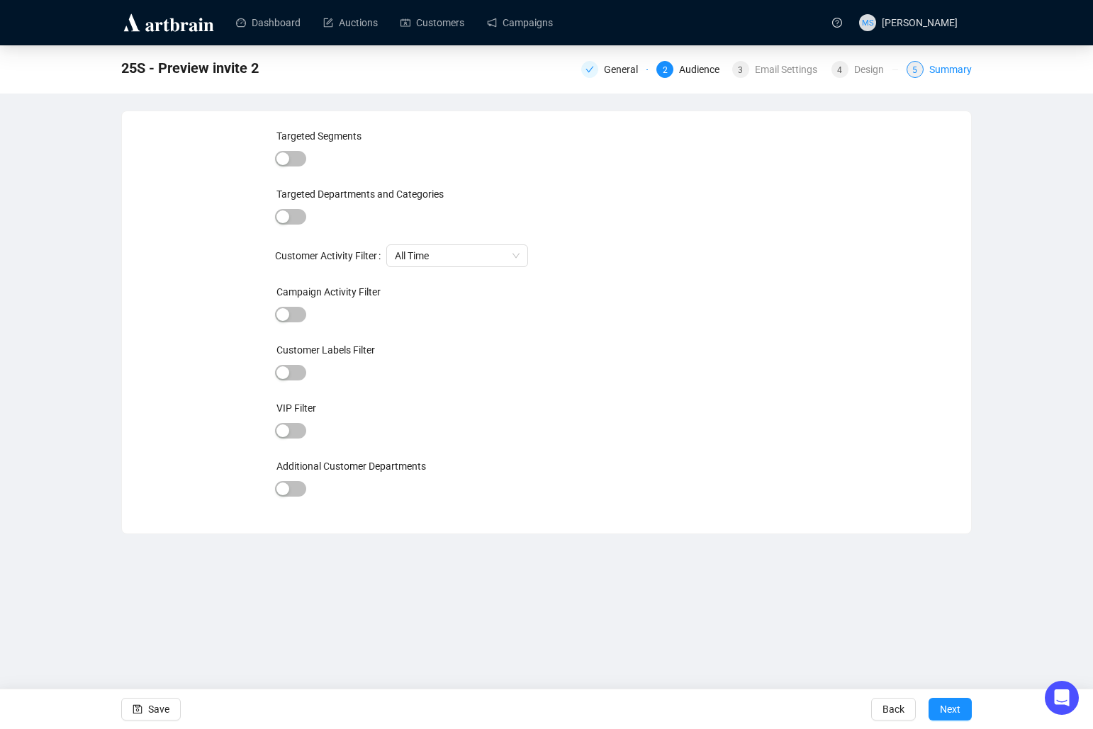
click at [956, 77] on div "Summary" at bounding box center [950, 69] width 43 height 17
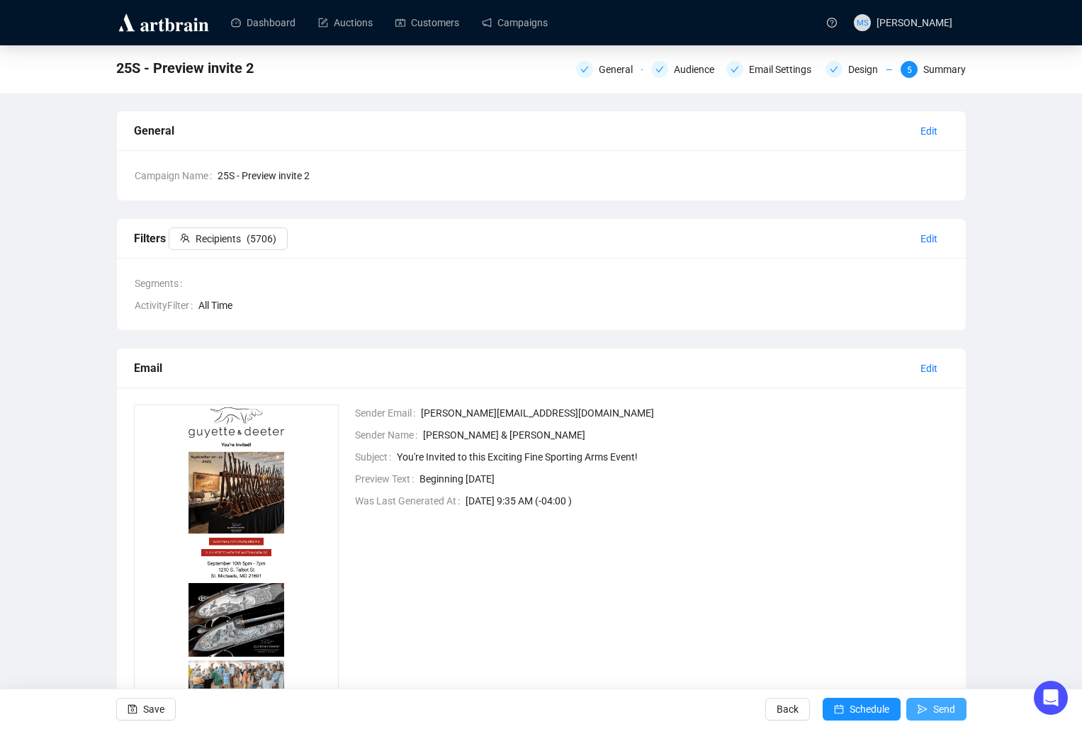
click at [918, 703] on span "submit" at bounding box center [923, 709] width 10 height 40
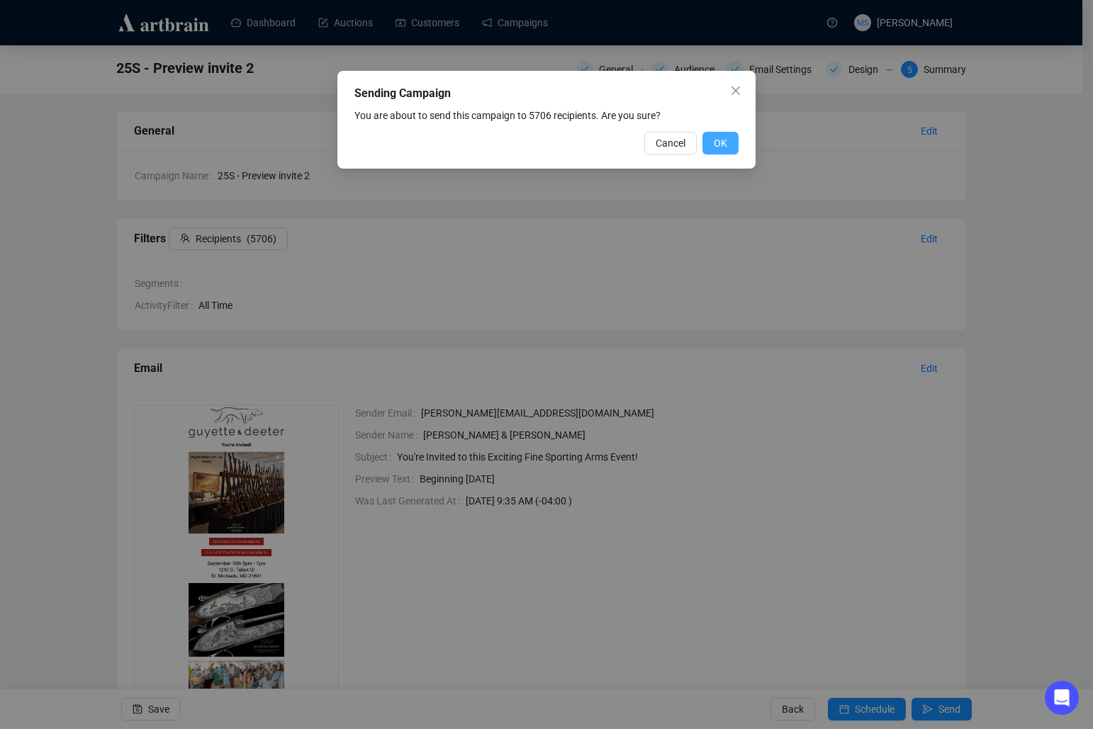
click at [724, 145] on span "OK" at bounding box center [719, 143] width 13 height 16
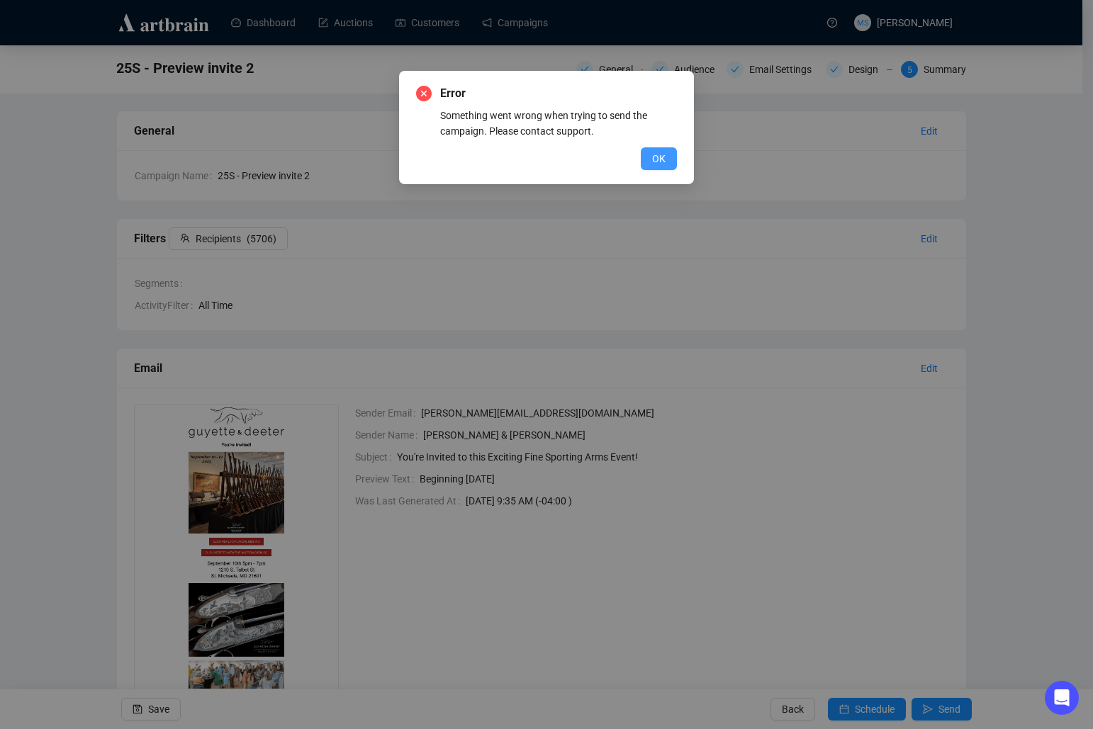
click at [658, 151] on span "OK" at bounding box center [658, 159] width 13 height 16
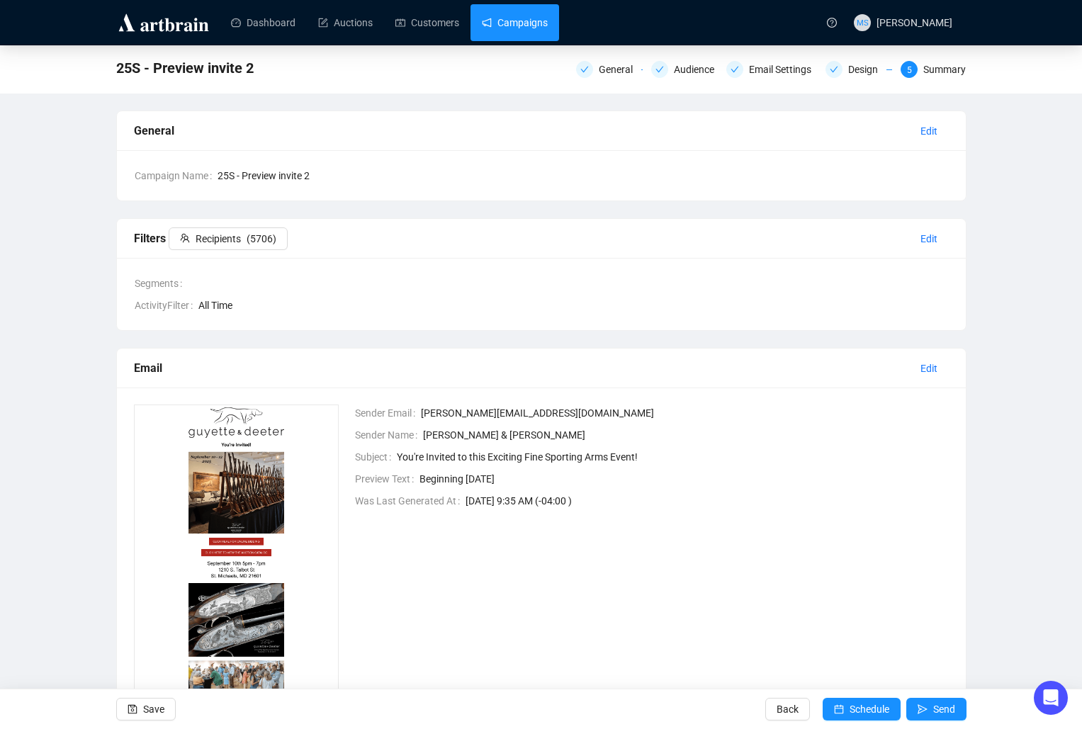
click at [534, 34] on link "Campaigns" at bounding box center [515, 22] width 66 height 37
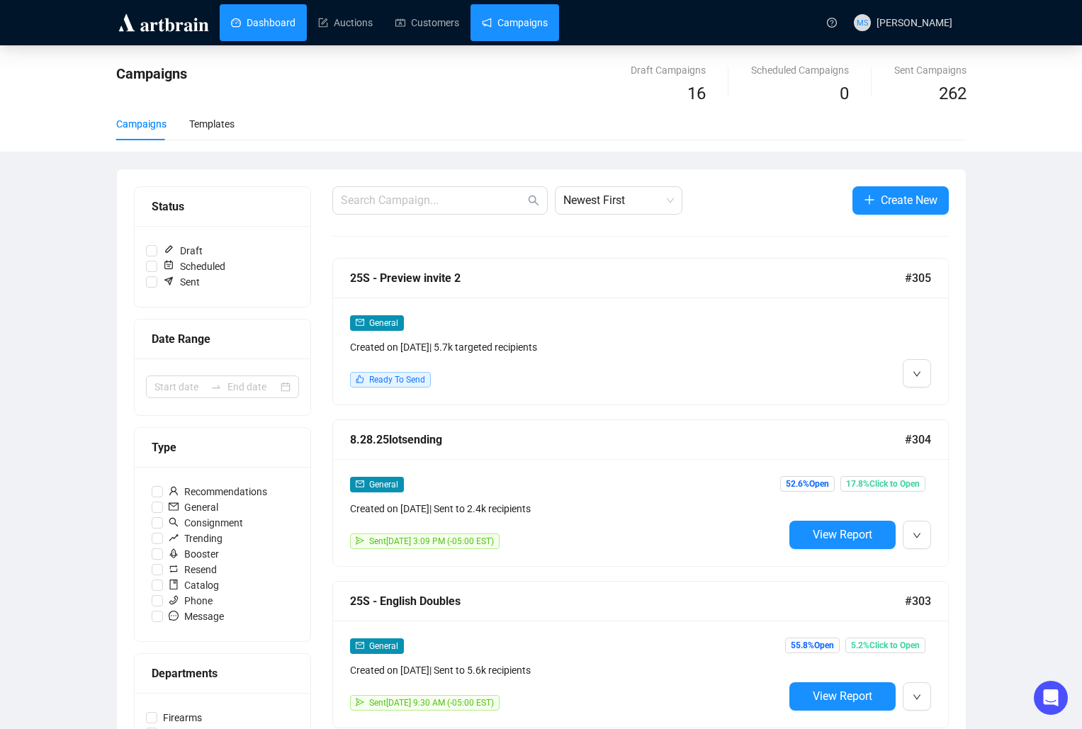
click at [231, 18] on link "Dashboard" at bounding box center [263, 22] width 64 height 37
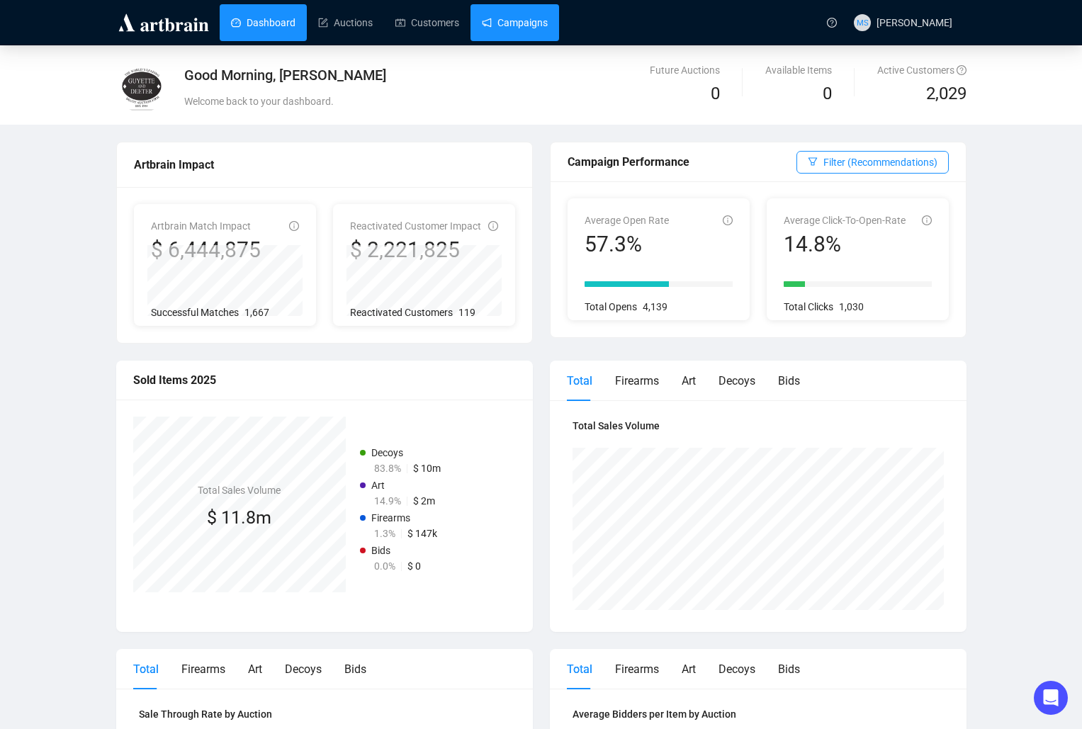
click at [517, 33] on link "Campaigns" at bounding box center [515, 22] width 66 height 37
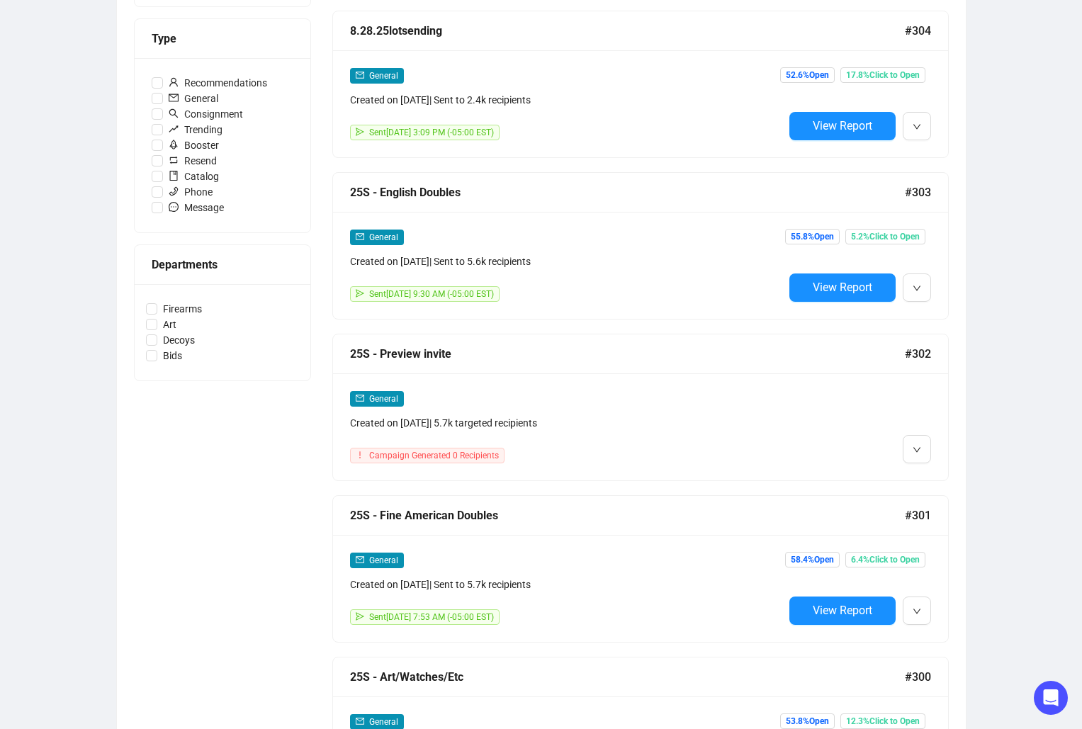
scroll to position [473, 0]
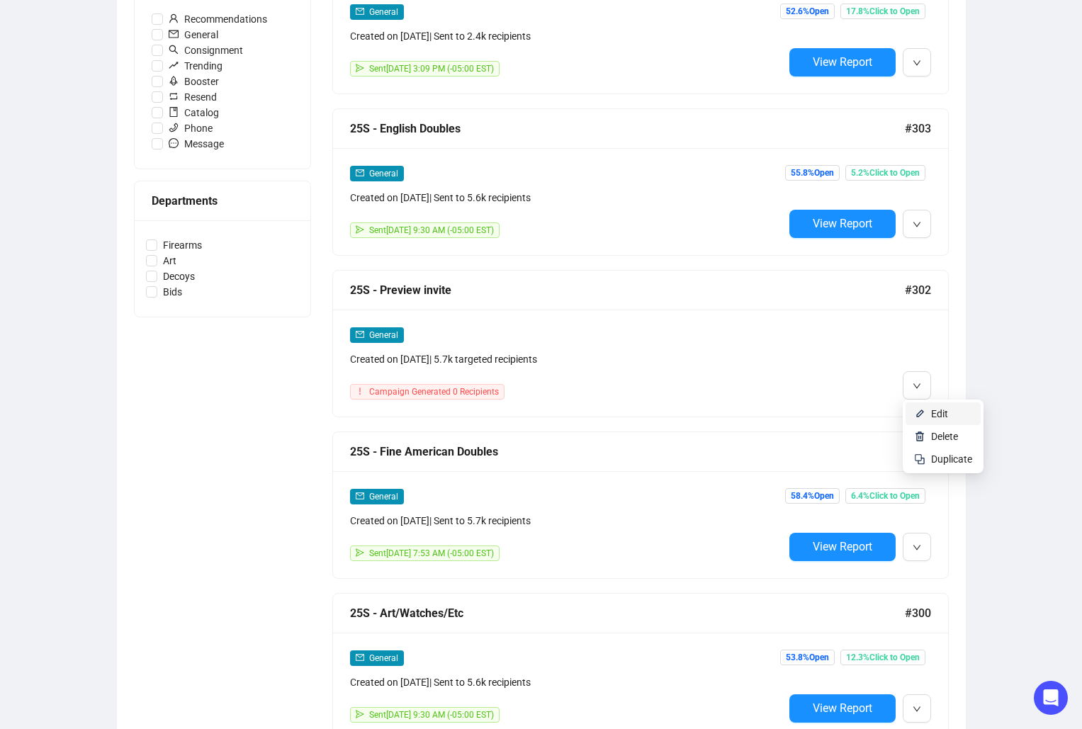
click at [929, 409] on li "Edit" at bounding box center [942, 413] width 75 height 23
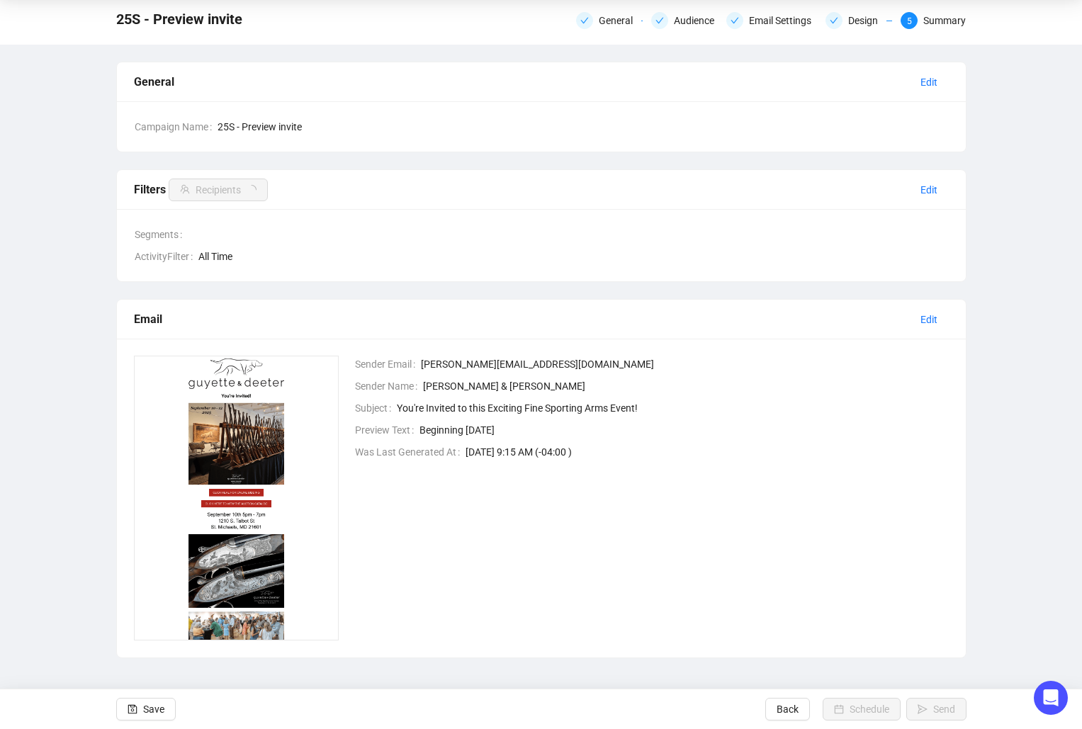
scroll to position [49, 0]
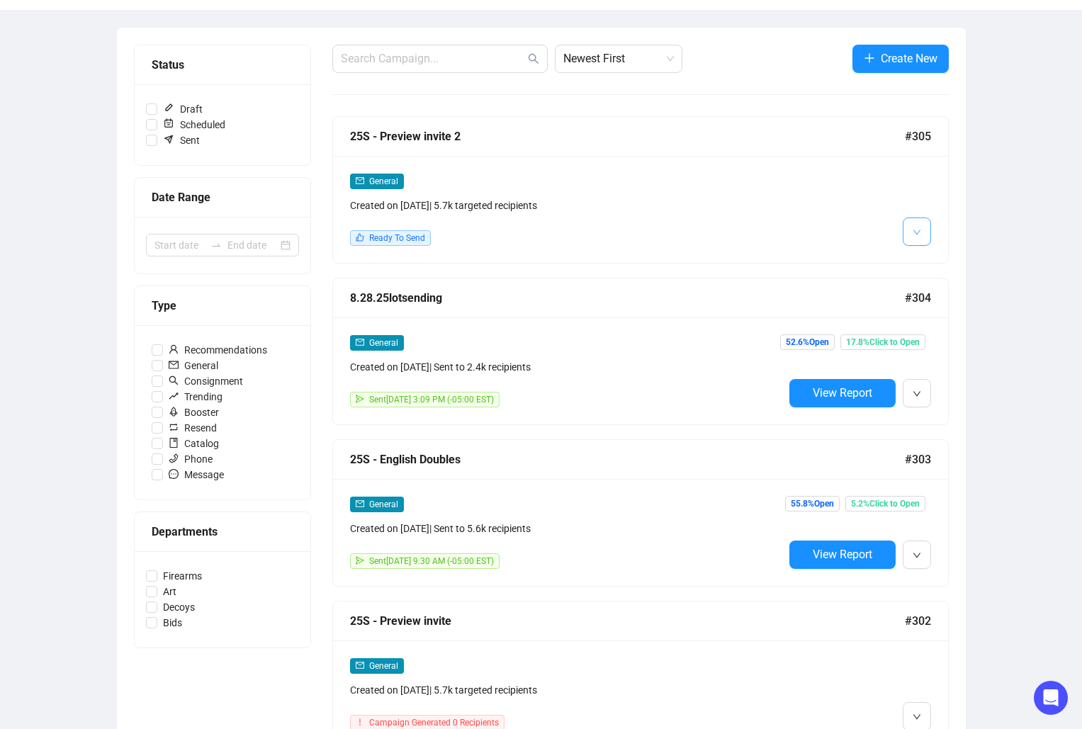
scroll to position [110, 0]
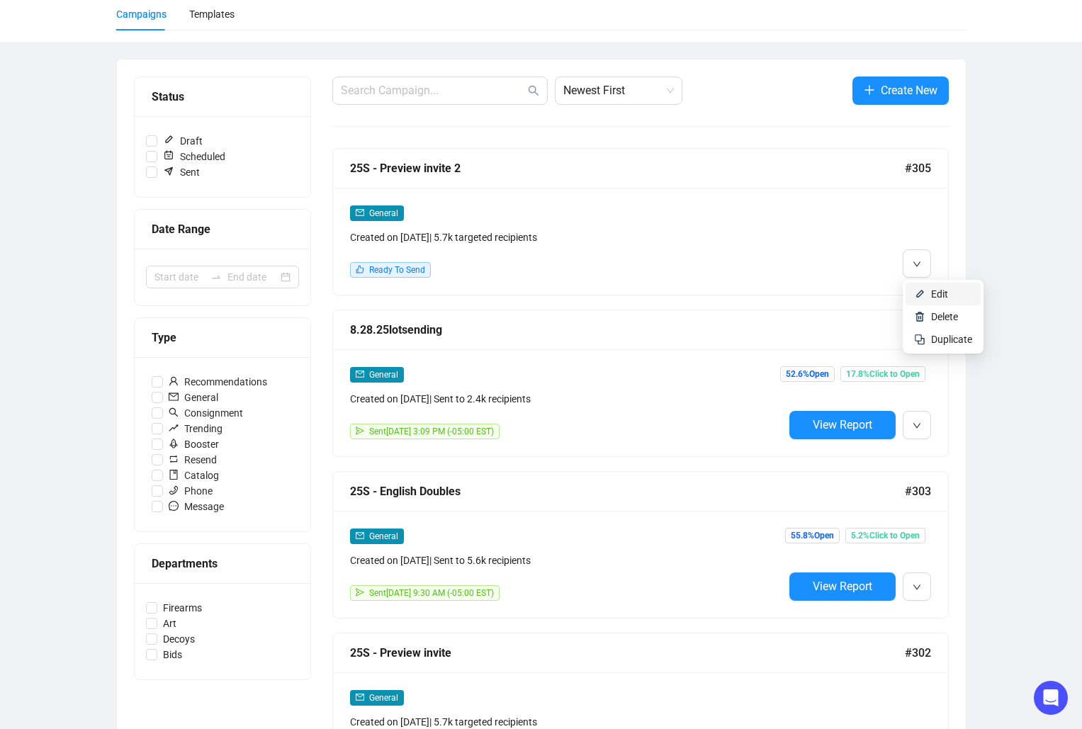
click at [932, 290] on span "Edit" at bounding box center [939, 293] width 17 height 11
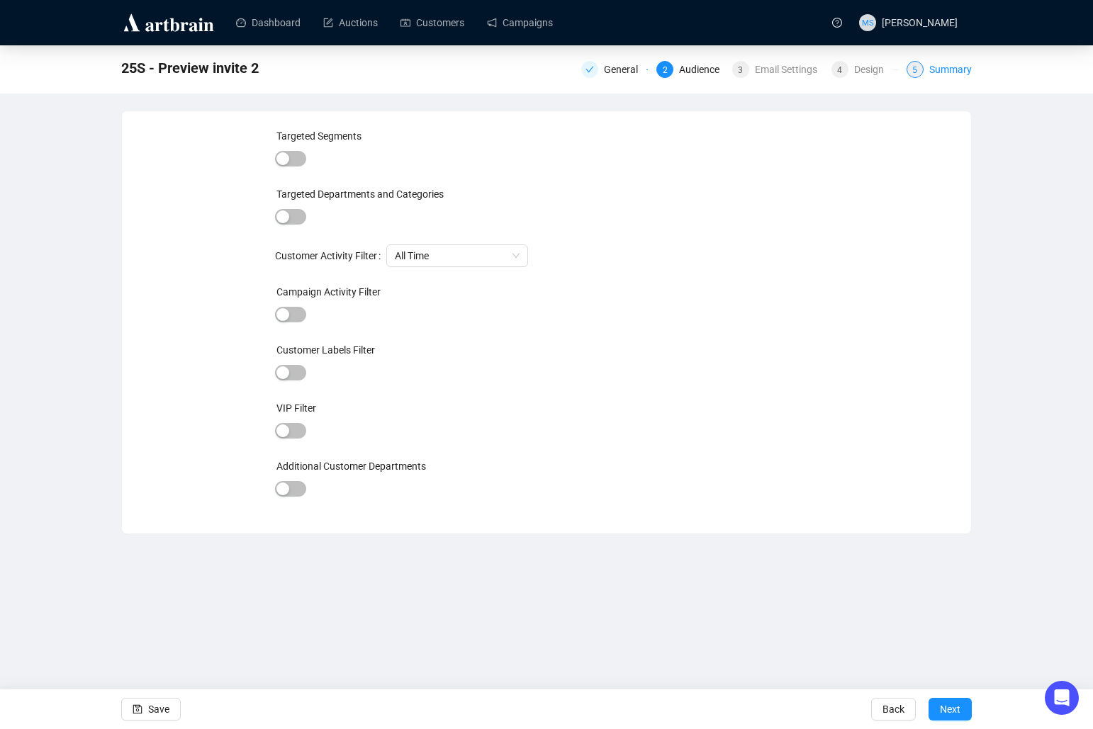
click at [942, 71] on div "Summary" at bounding box center [950, 69] width 43 height 17
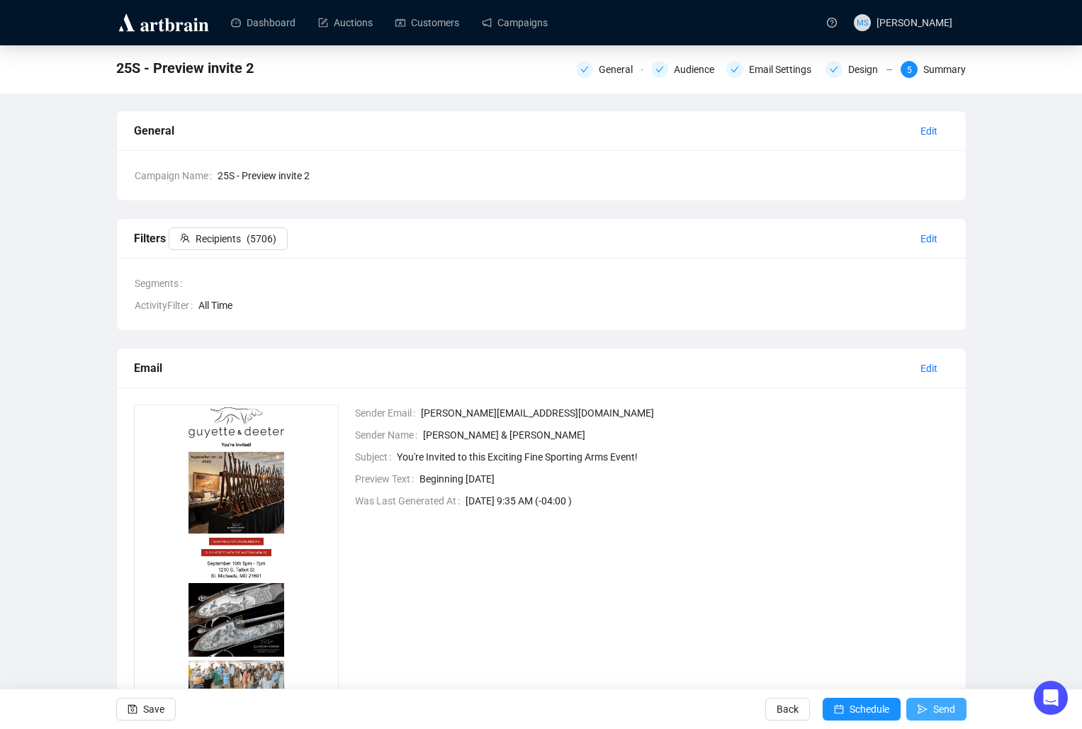
click at [920, 703] on span "submit" at bounding box center [923, 709] width 10 height 40
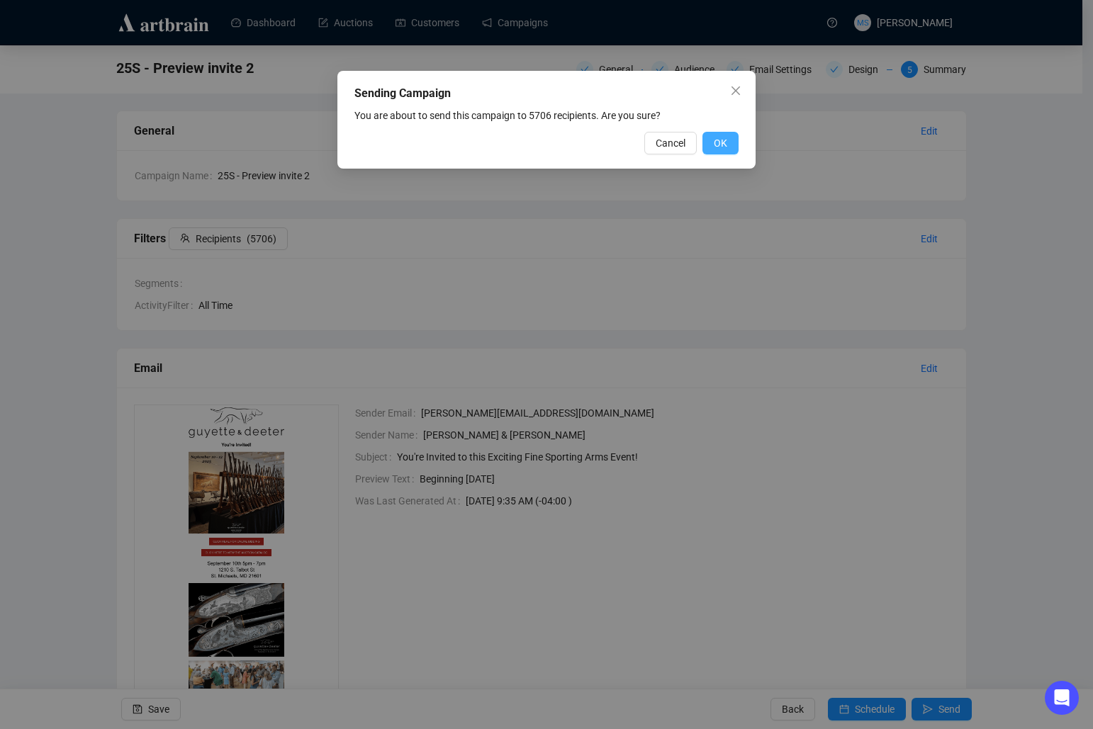
click at [726, 145] on span "OK" at bounding box center [719, 143] width 13 height 16
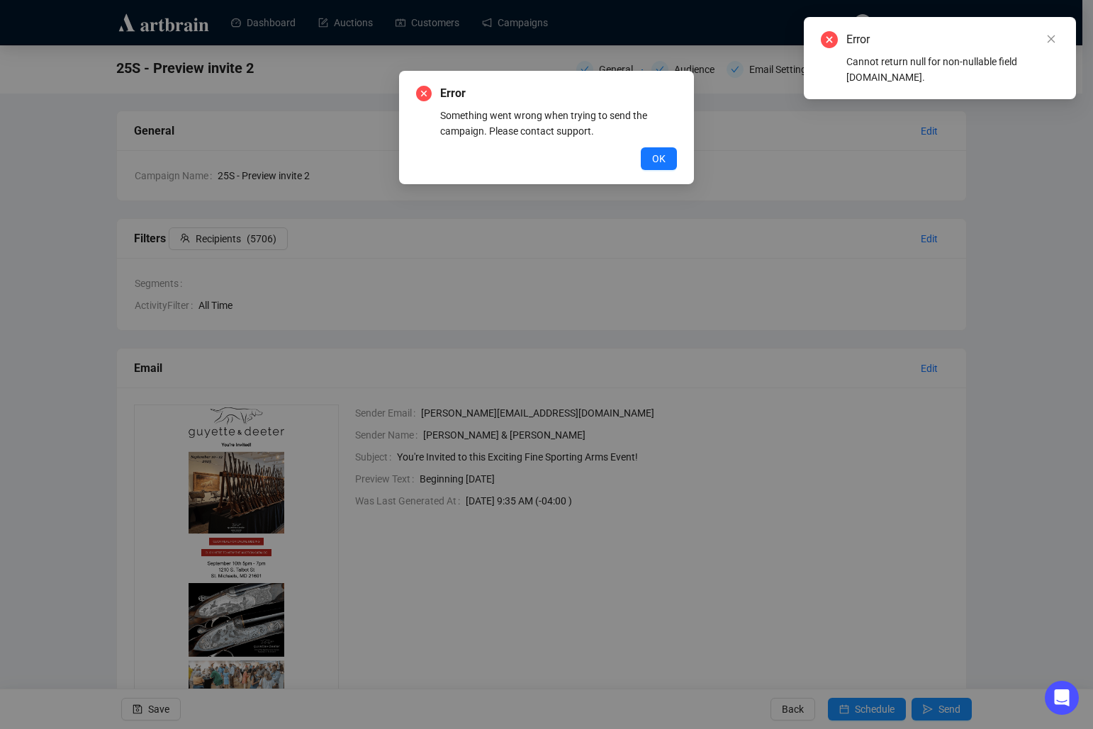
drag, startPoint x: 947, startPoint y: 77, endPoint x: 844, endPoint y: 60, distance: 104.2
click at [844, 60] on div "Error Cannot return null for non-nullable field [DOMAIN_NAME]." at bounding box center [939, 58] width 238 height 54
copy div "Cannot return null for non-nullable field [DOMAIN_NAME]."
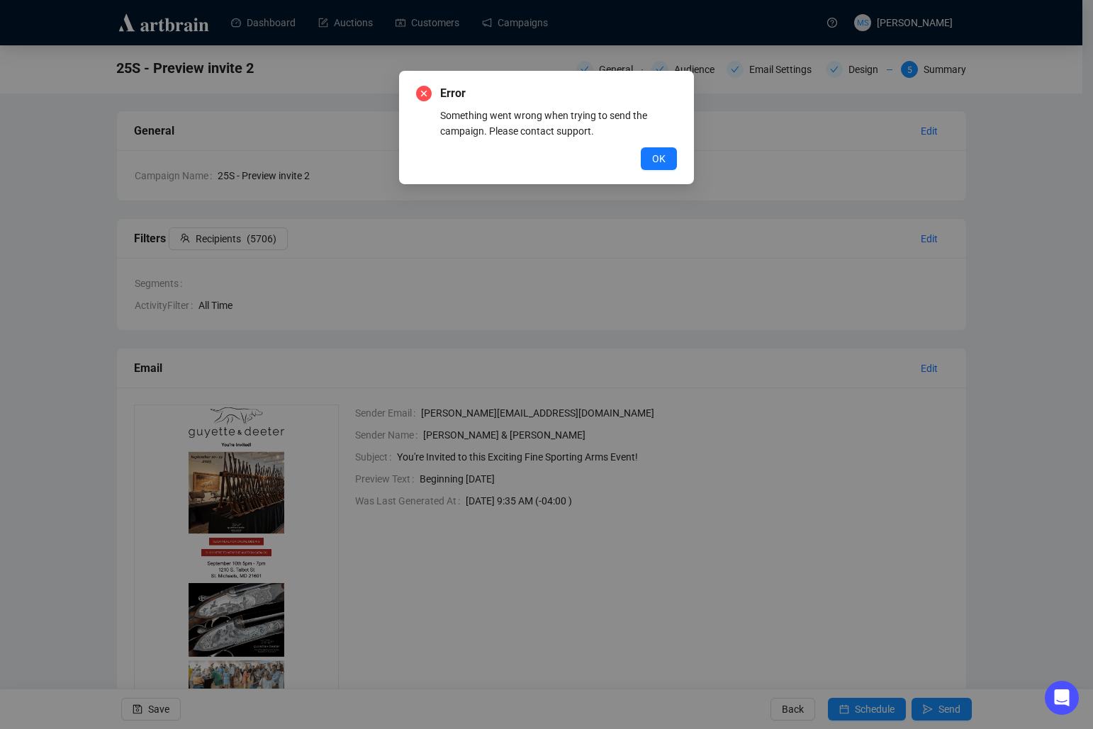
click at [1027, 558] on div "Error Something went wrong when trying to send the campaign. Please contact sup…" at bounding box center [546, 364] width 1093 height 729
click at [1068, 684] on div "Open Intercom Messenger" at bounding box center [1059, 695] width 47 height 47
type textarea "Trouble sending email campaign. Error message "Cannot return null for non-nulla…"
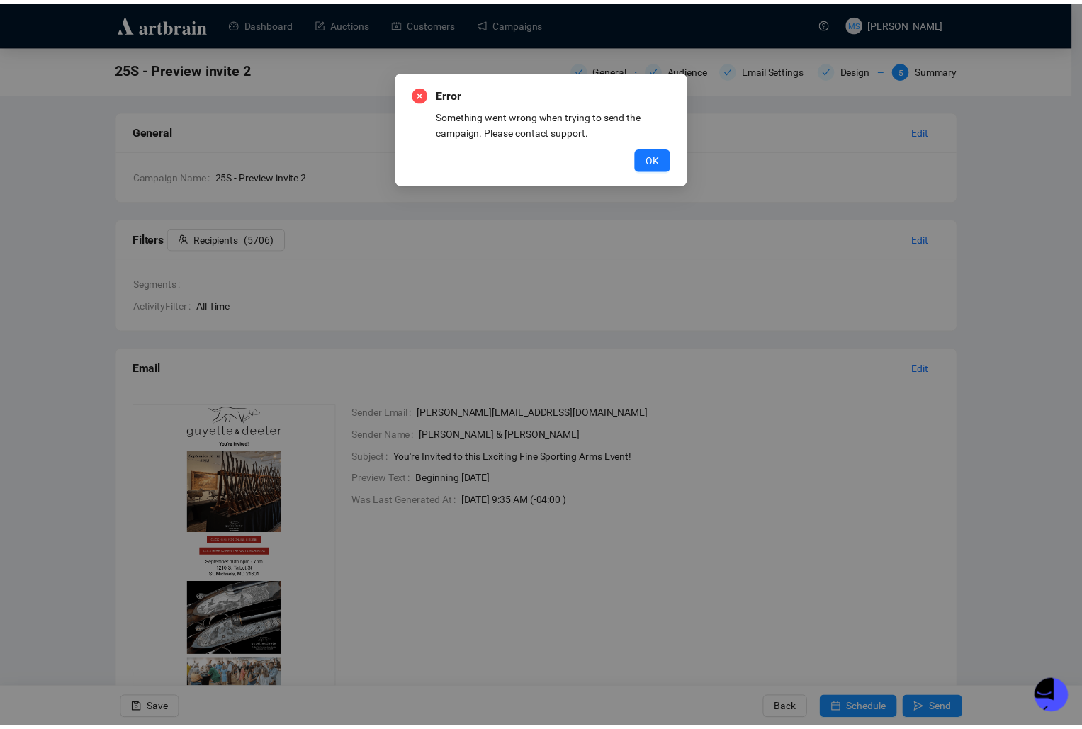
scroll to position [137, 0]
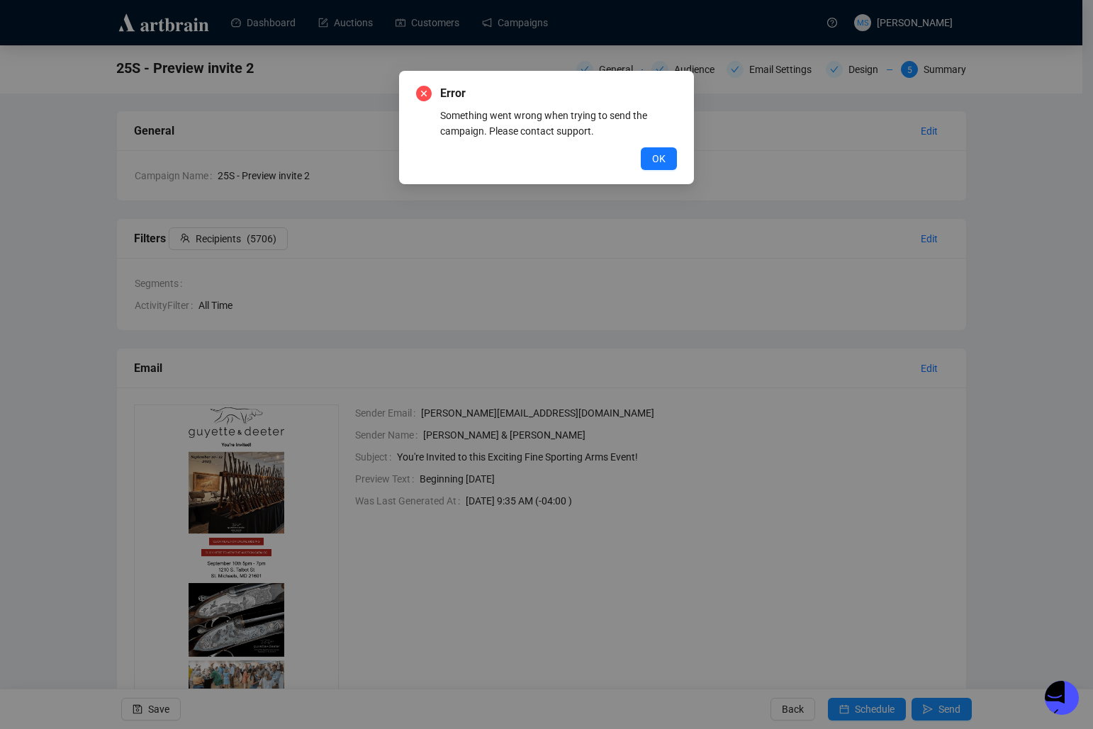
click at [722, 614] on div "Error Something went wrong when trying to send the campaign. Please contact sup…" at bounding box center [546, 364] width 1093 height 729
click at [672, 161] on button "OK" at bounding box center [658, 158] width 36 height 23
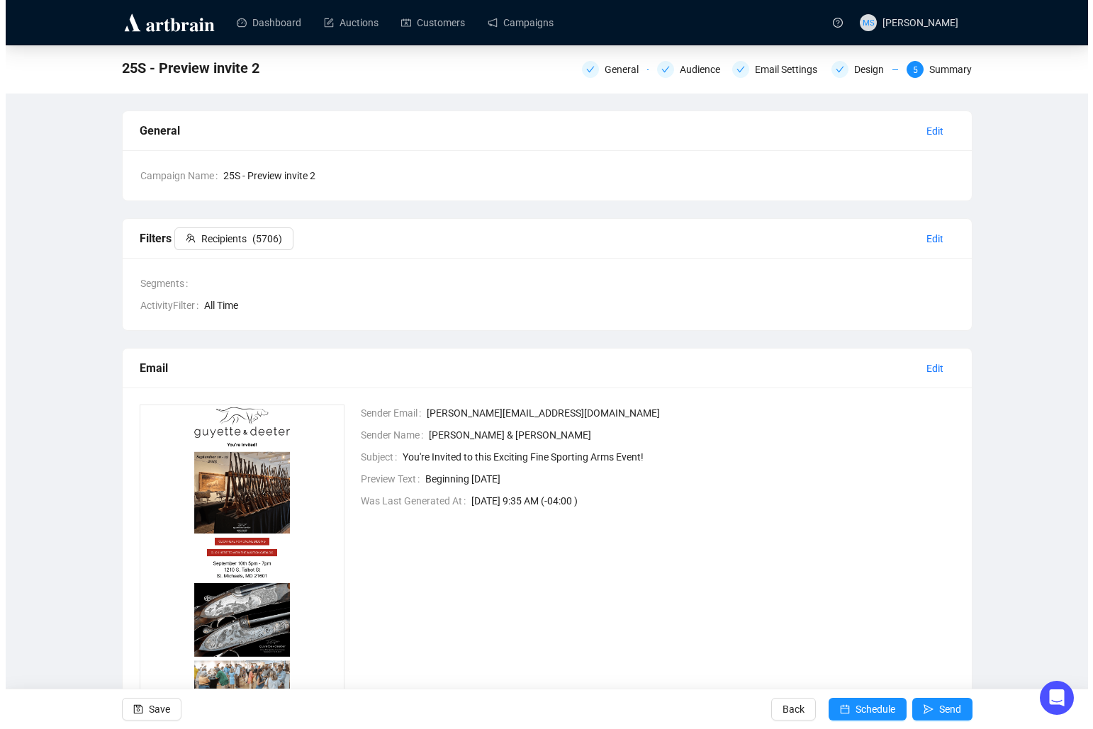
scroll to position [60, 0]
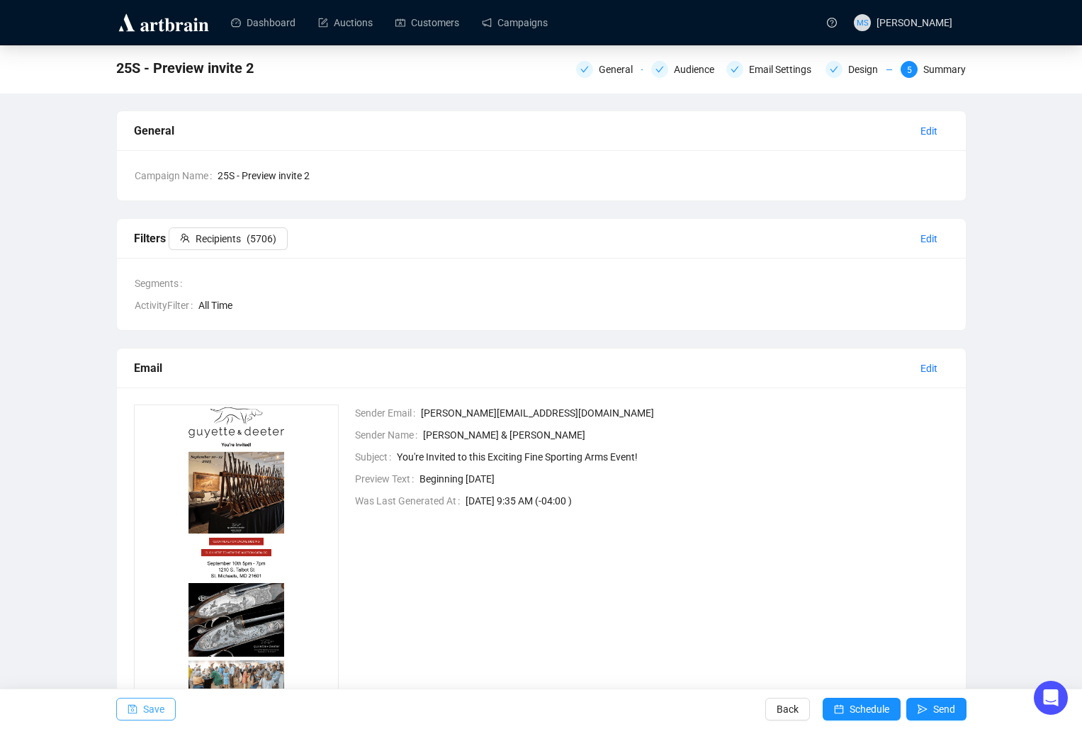
click at [156, 705] on span "Save" at bounding box center [153, 709] width 21 height 40
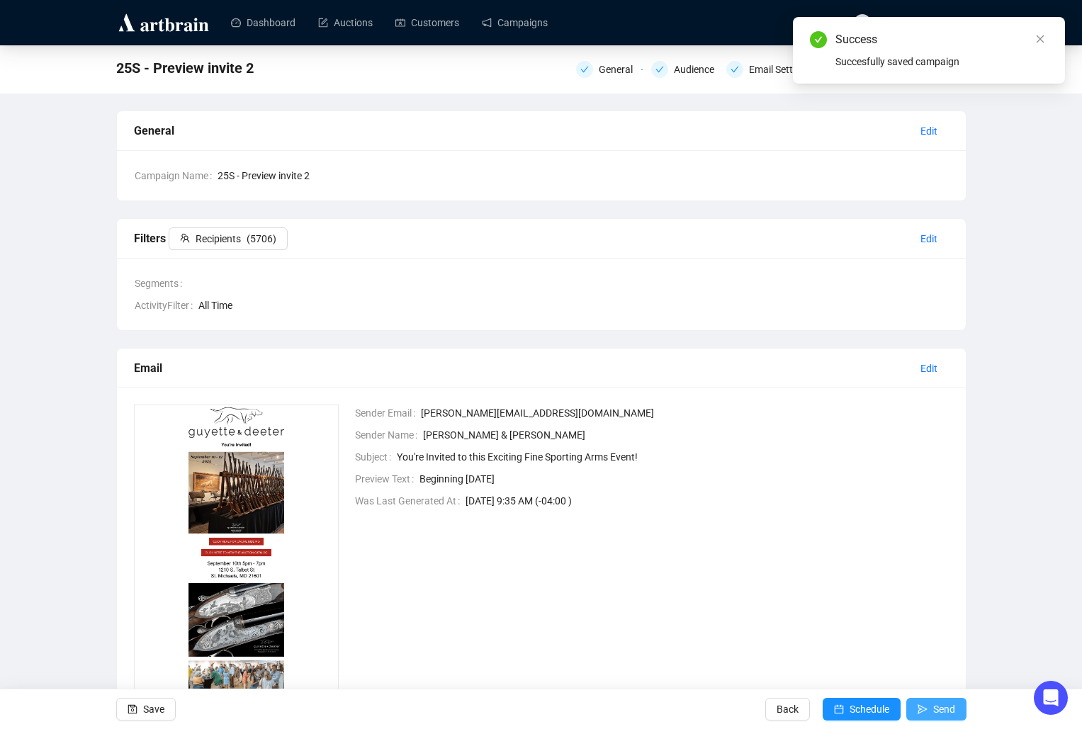
click at [945, 696] on span "Send" at bounding box center [944, 709] width 22 height 40
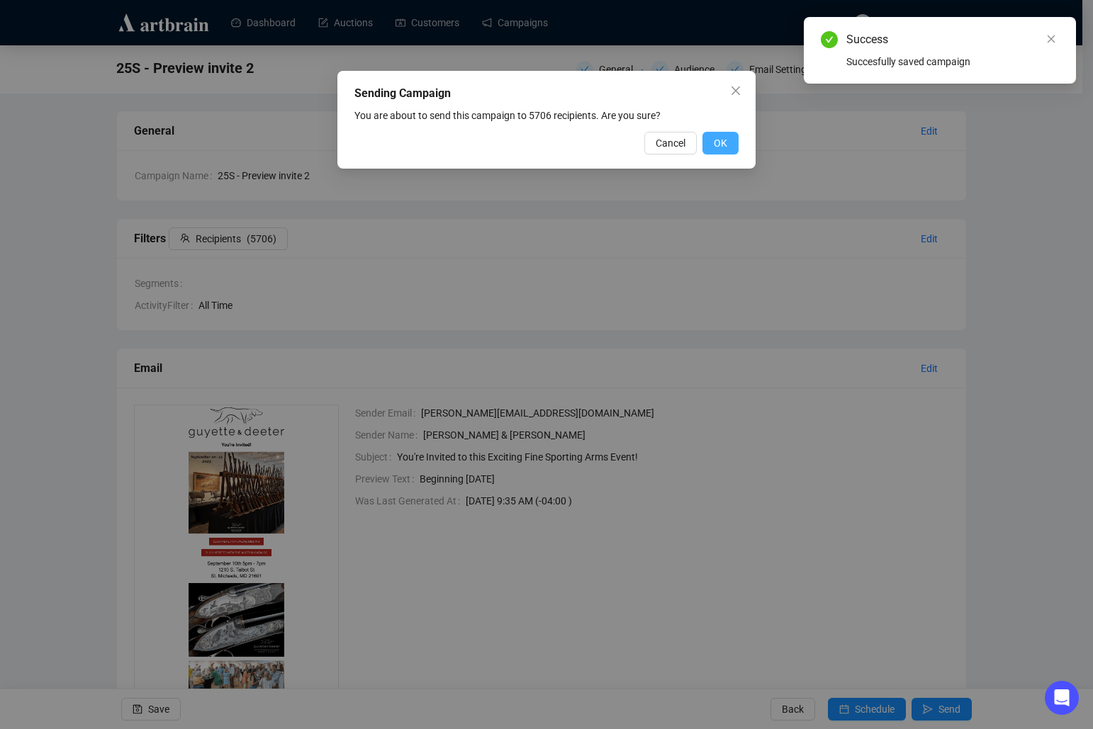
click at [709, 147] on button "OK" at bounding box center [720, 143] width 36 height 23
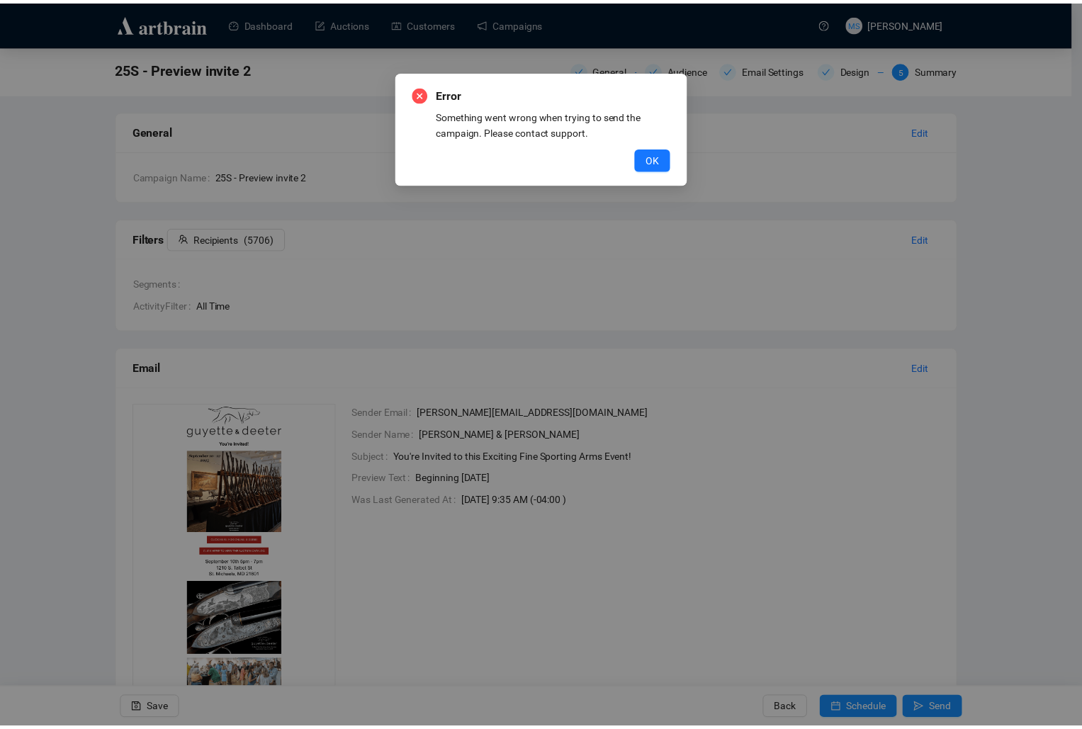
scroll to position [149, 0]
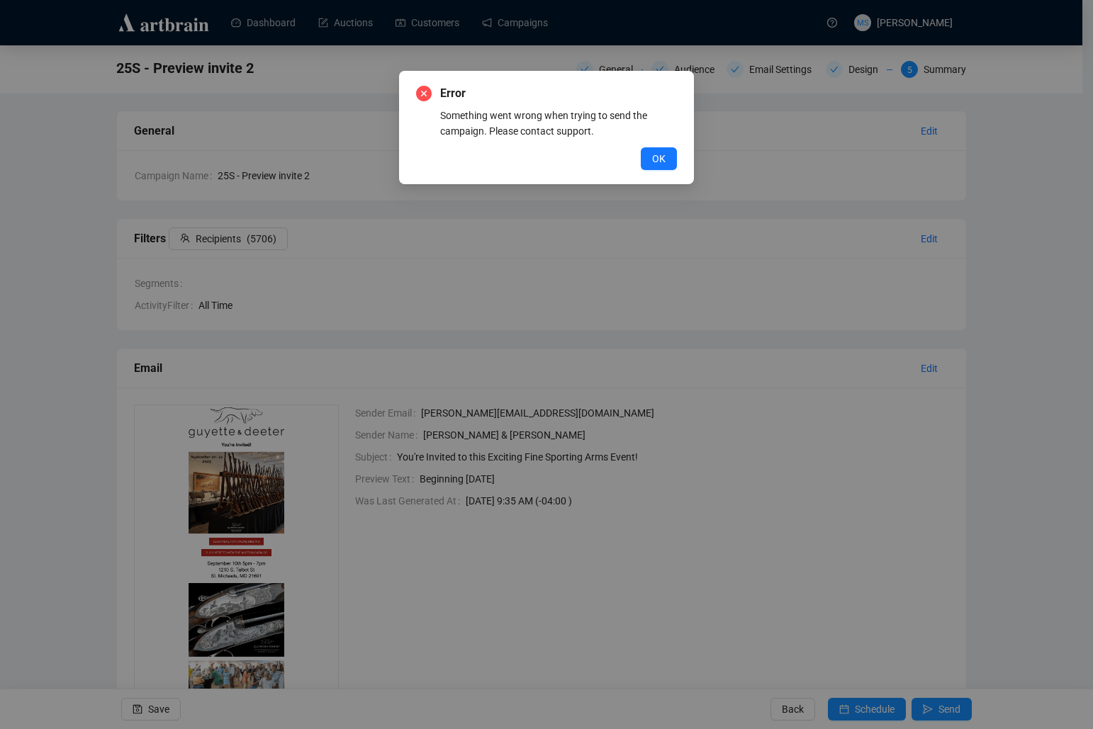
click at [959, 440] on div "Error Something went wrong when trying to send the campaign. Please contact sup…" at bounding box center [546, 364] width 1093 height 729
click at [661, 163] on span "OK" at bounding box center [658, 159] width 13 height 16
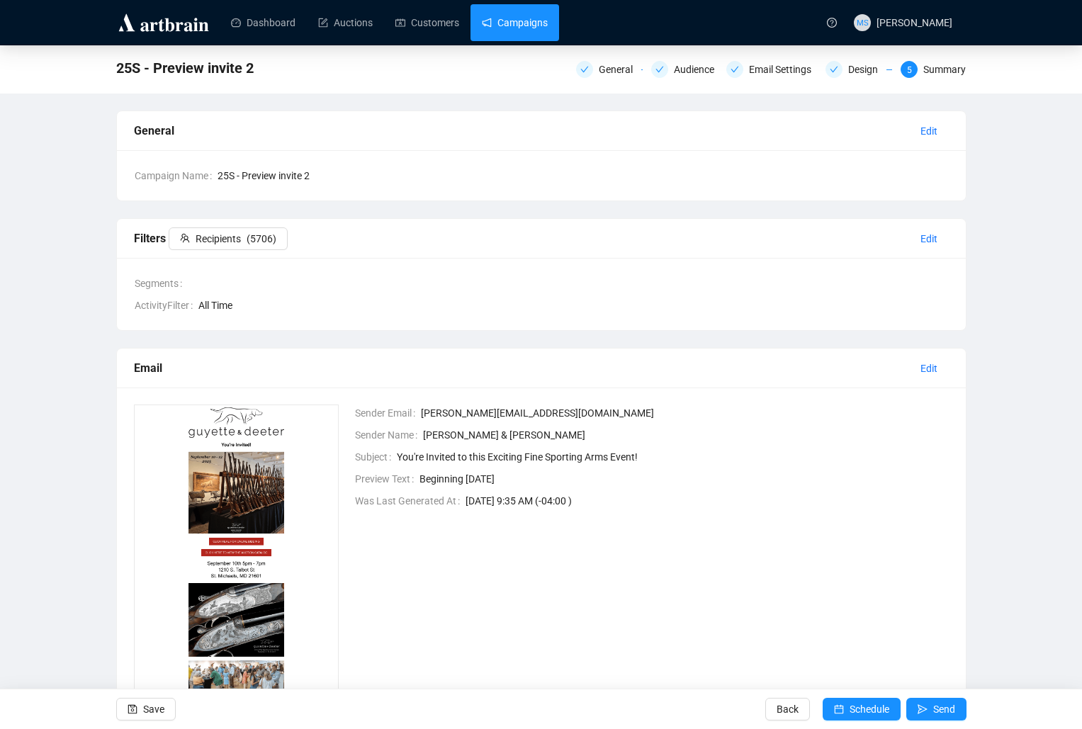
click at [483, 20] on link "Campaigns" at bounding box center [515, 22] width 66 height 37
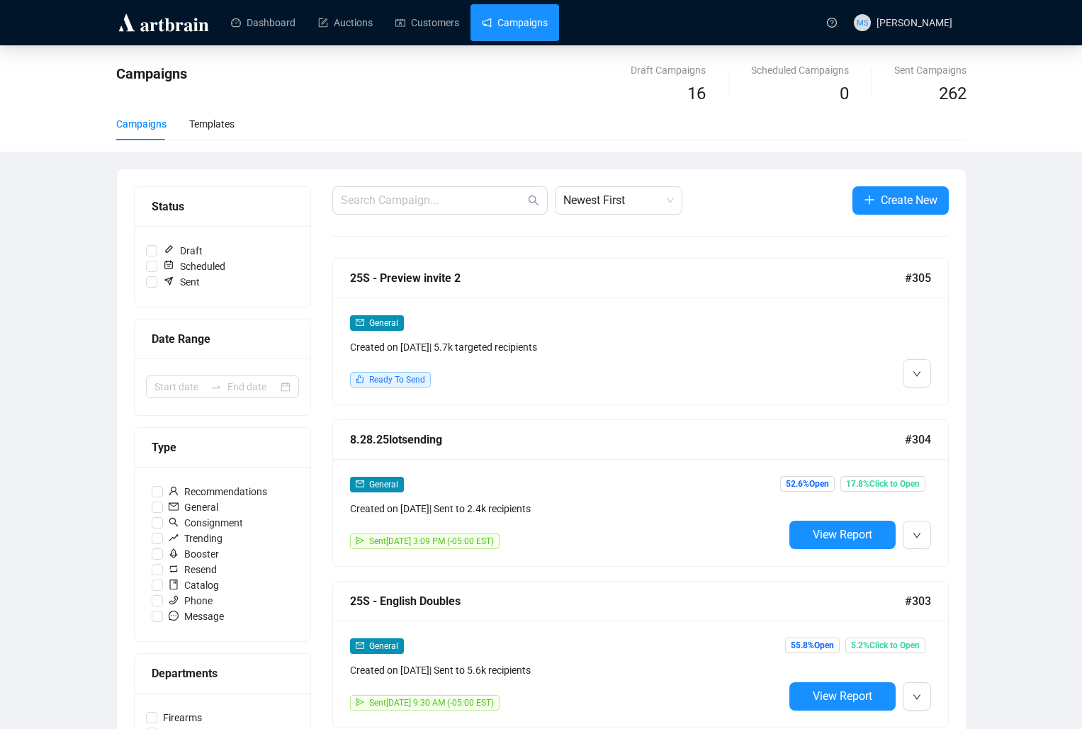
type textarea "25S - Preview invite 2"
click at [650, 353] on div "Created on [DATE] | 5.7k targeted recipients" at bounding box center [567, 347] width 434 height 16
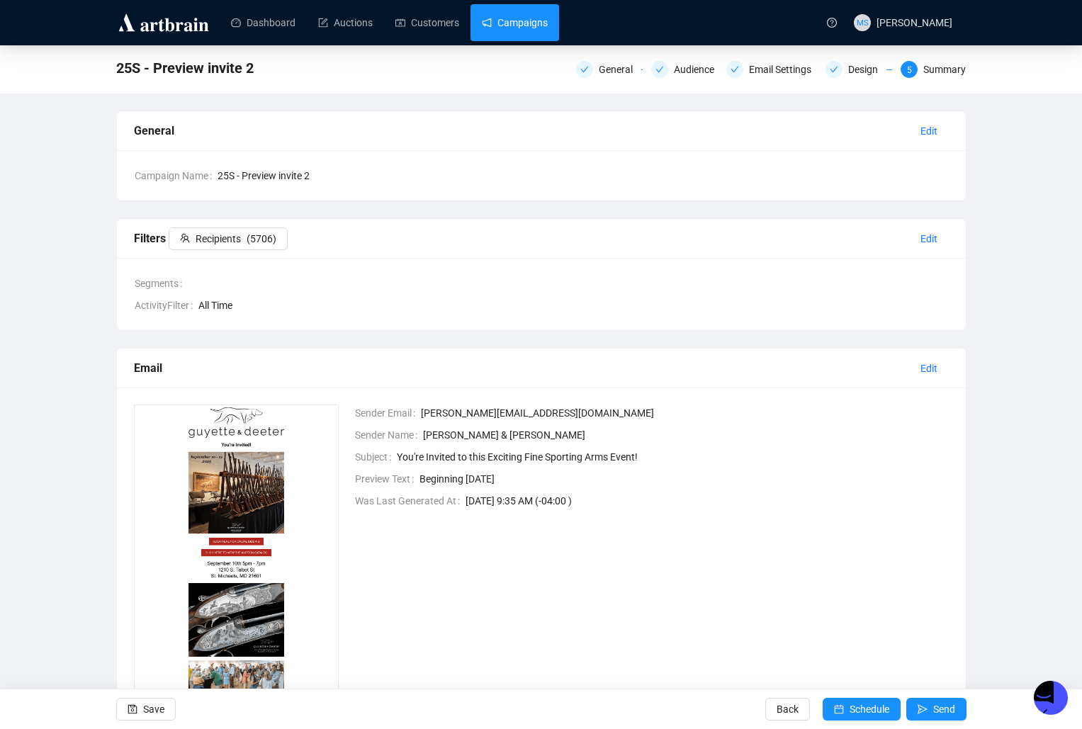
click at [534, 28] on link "Campaigns" at bounding box center [515, 22] width 66 height 37
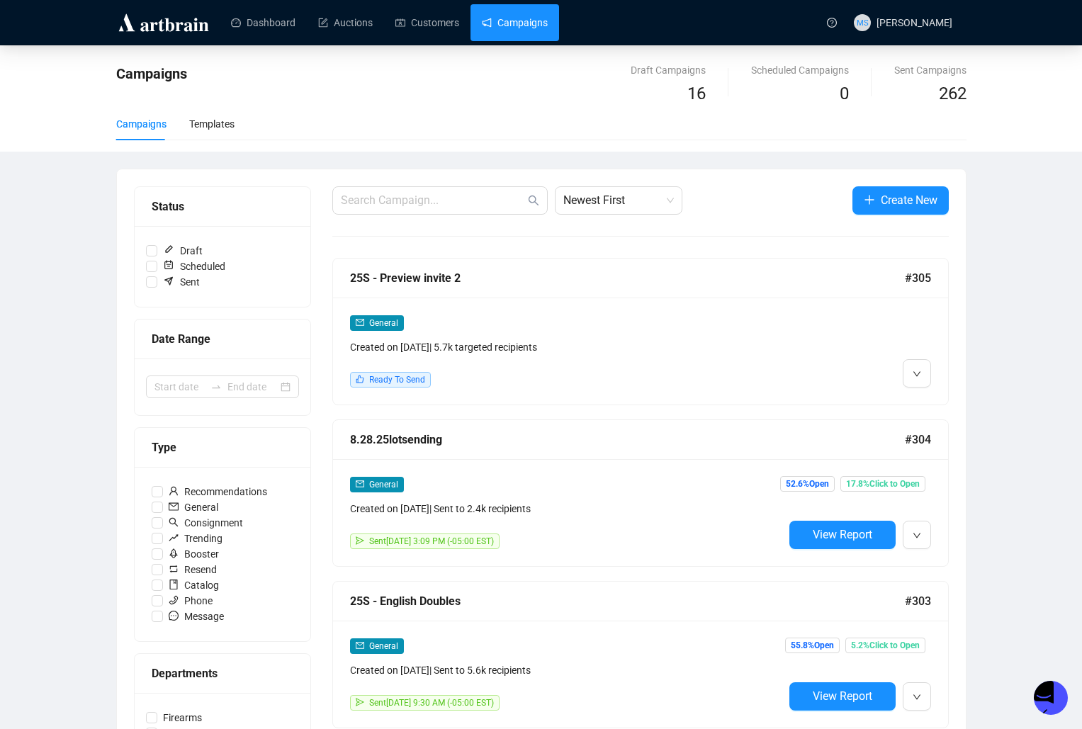
click at [1049, 682] on div "Open Intercom Messenger" at bounding box center [1048, 695] width 47 height 47
type textarea "#305"
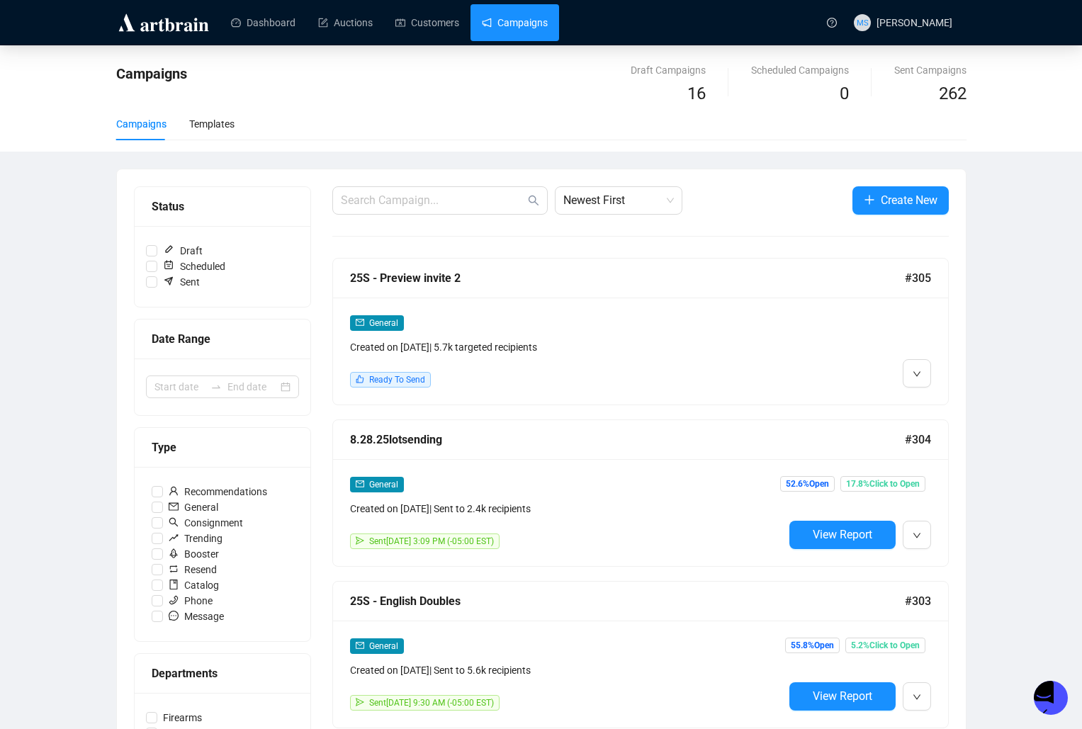
scroll to position [223, 0]
click at [1039, 689] on div "Open Intercom Messenger" at bounding box center [1048, 695] width 47 height 47
click at [655, 372] on div "Ready To Send" at bounding box center [567, 380] width 434 height 16
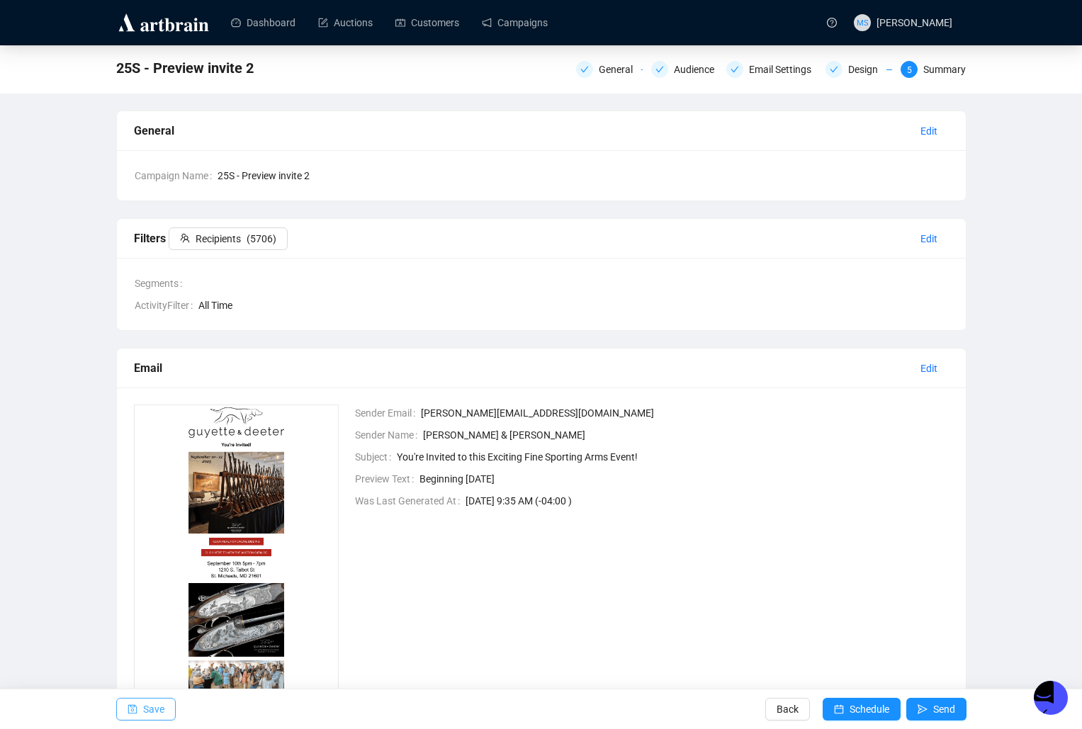
click at [152, 713] on span "Save" at bounding box center [153, 709] width 21 height 40
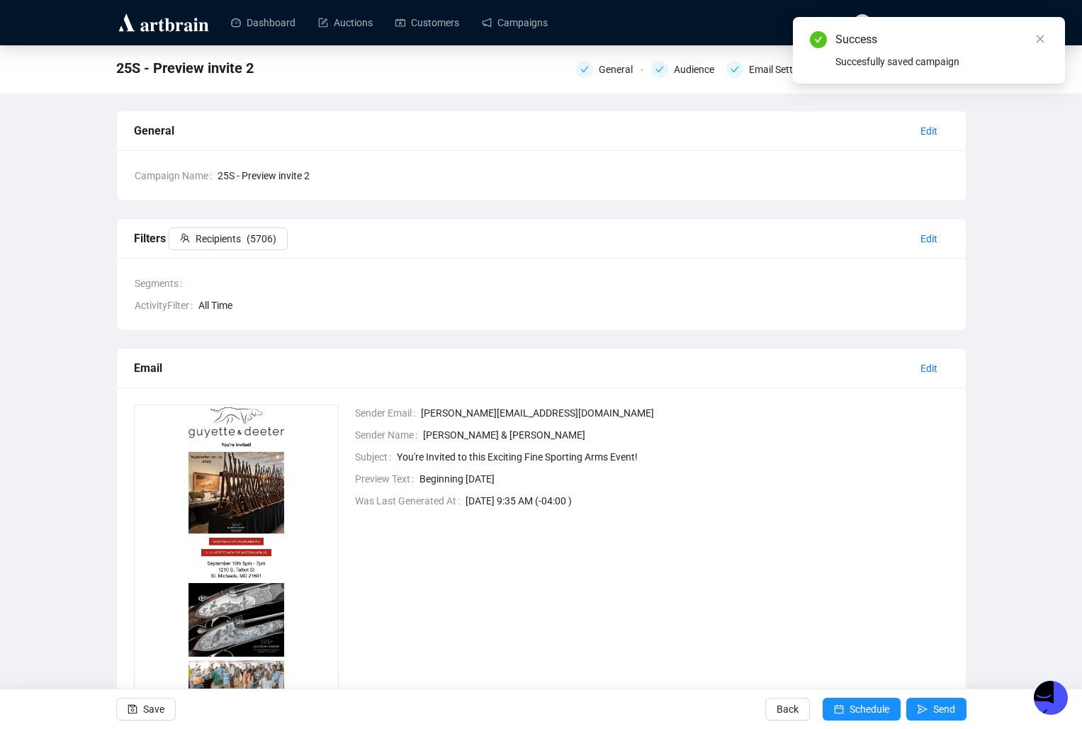
click at [963, 701] on button "Send" at bounding box center [936, 709] width 60 height 23
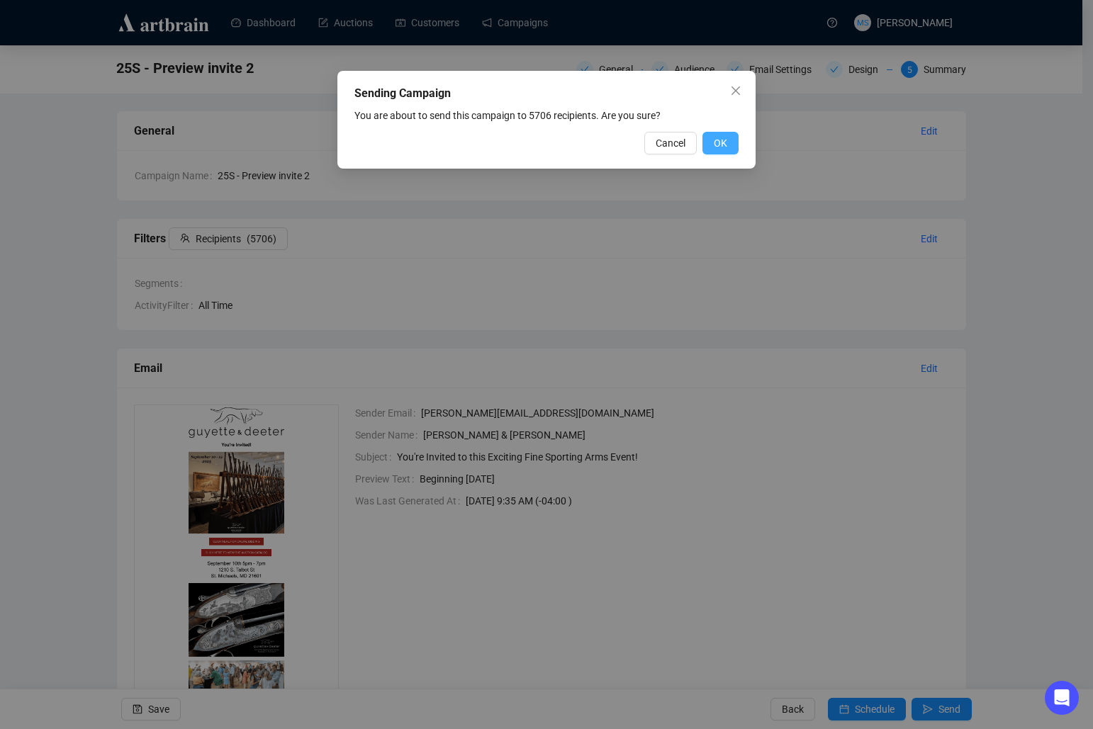
click at [738, 142] on button "OK" at bounding box center [720, 143] width 36 height 23
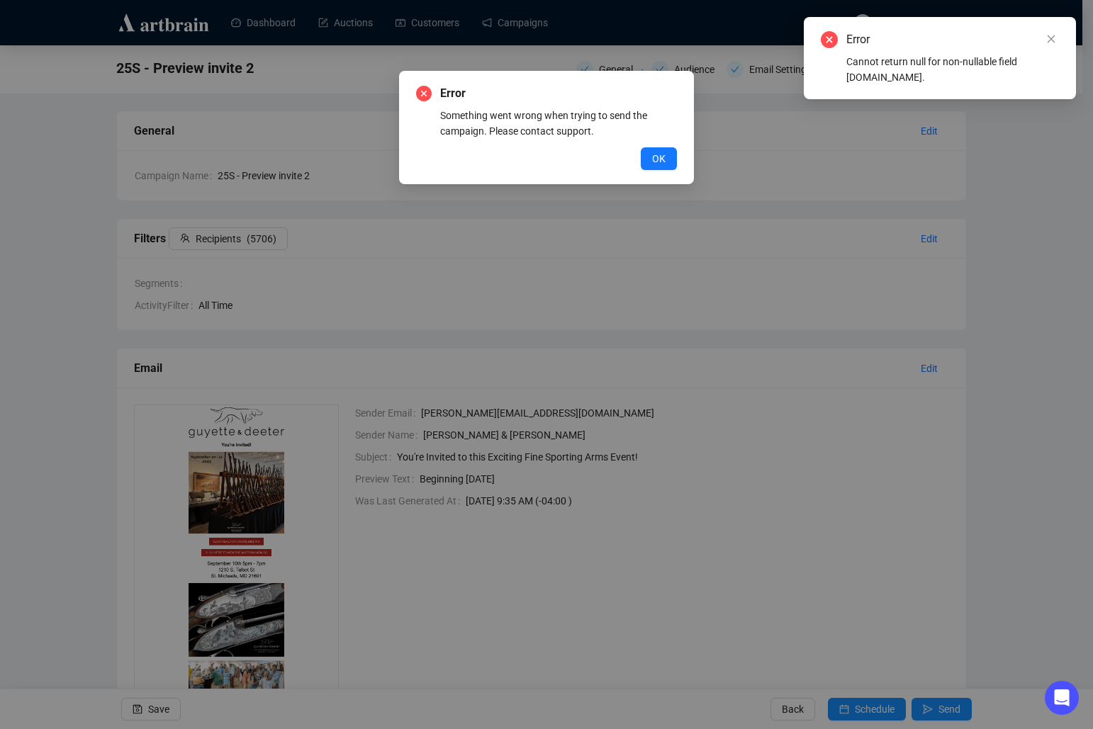
drag, startPoint x: 937, startPoint y: 79, endPoint x: 839, endPoint y: 40, distance: 105.5
click at [839, 40] on div "Error Cannot return null for non-nullable field [DOMAIN_NAME]." at bounding box center [939, 58] width 238 height 54
copy div "Error Cannot return null for non-nullable field [DOMAIN_NAME]."
click at [1033, 536] on div "Error Something went wrong when trying to send the campaign. Please contact sup…" at bounding box center [546, 364] width 1093 height 729
click at [1056, 43] on link "Close" at bounding box center [1051, 39] width 16 height 16
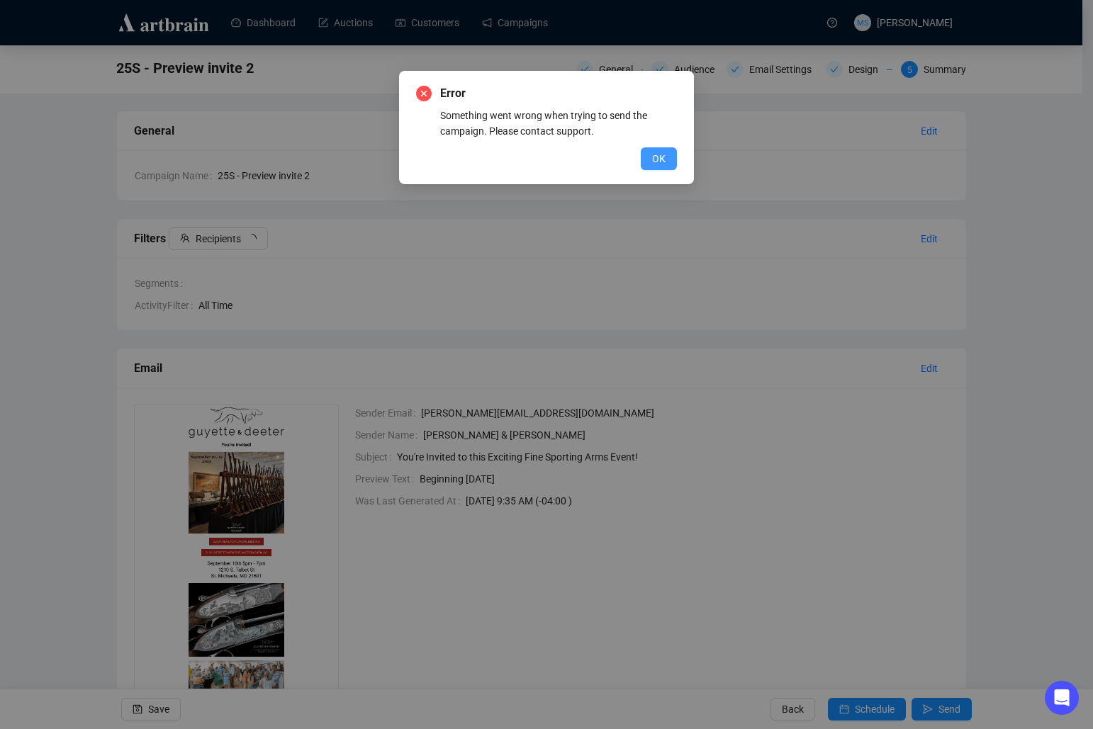
click at [663, 162] on span "OK" at bounding box center [658, 159] width 13 height 16
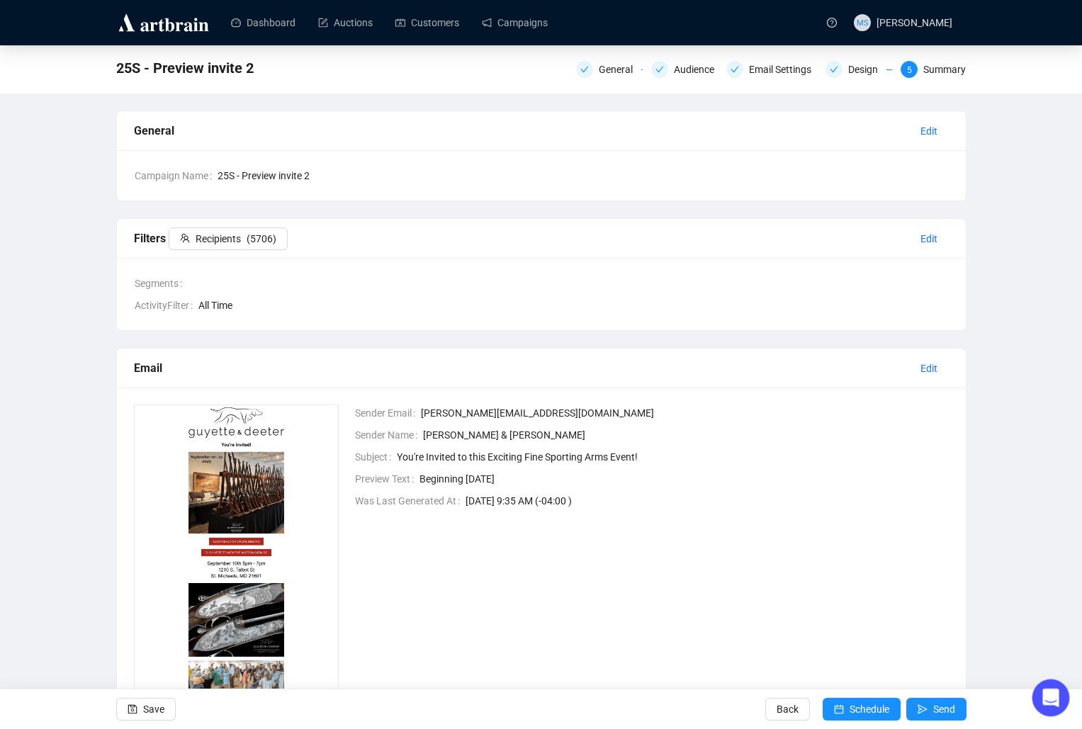
click at [1044, 693] on icon "Open Intercom Messenger" at bounding box center [1048, 695] width 23 height 23
type textarea "Thanks. I'm still getting the same error:"
type textarea "Error Cannot return null for non-nullable field [DOMAIN_NAME]."
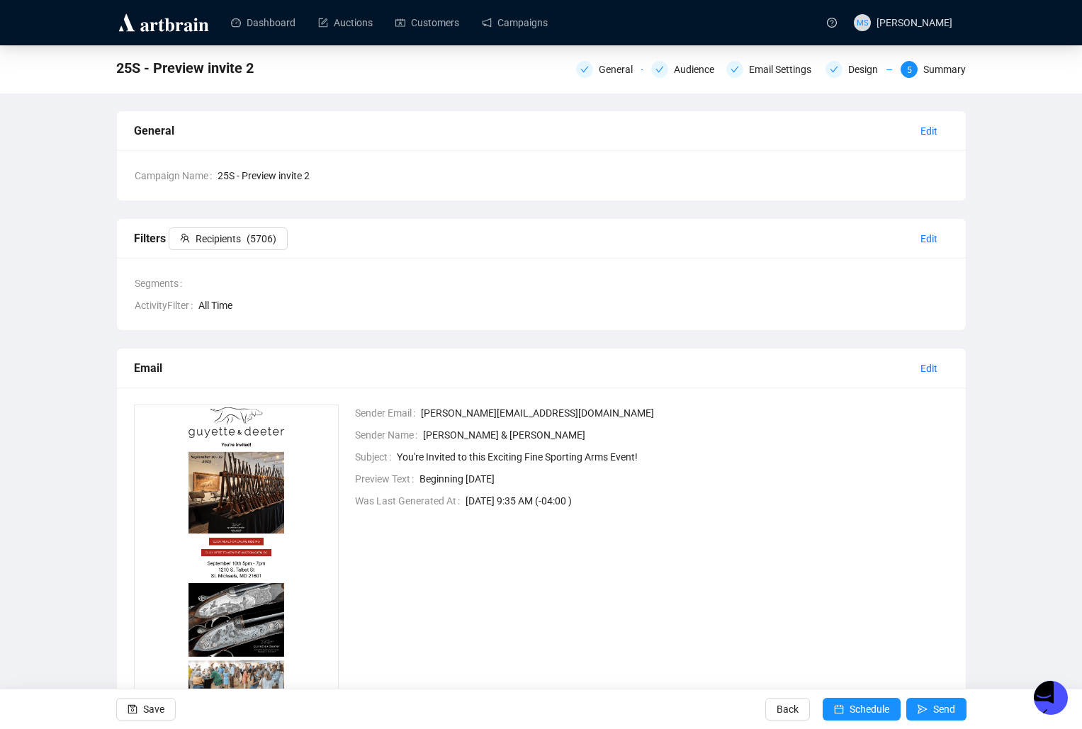
scroll to position [395, 0]
click at [573, 553] on div "Sender Email [PERSON_NAME][EMAIL_ADDRESS][DOMAIN_NAME] Sender Name [PERSON_NAME…" at bounding box center [642, 547] width 611 height 285
click at [876, 74] on div "Design" at bounding box center [867, 69] width 38 height 17
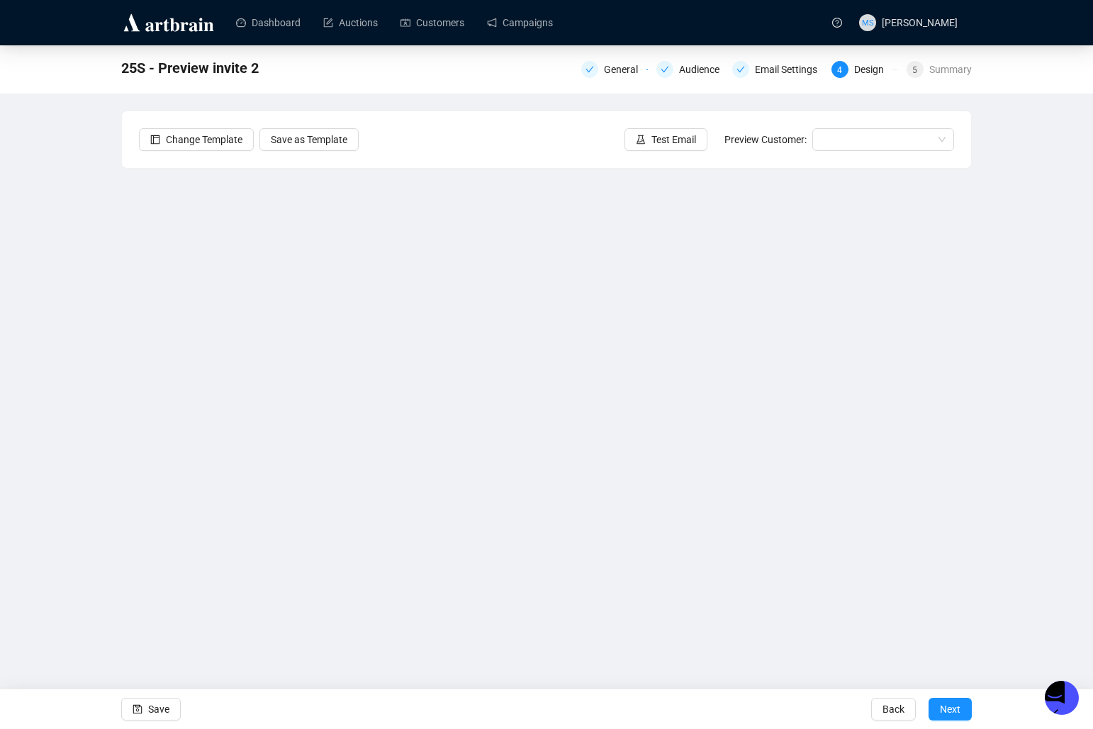
click at [144, 708] on button "Save" at bounding box center [151, 709] width 60 height 23
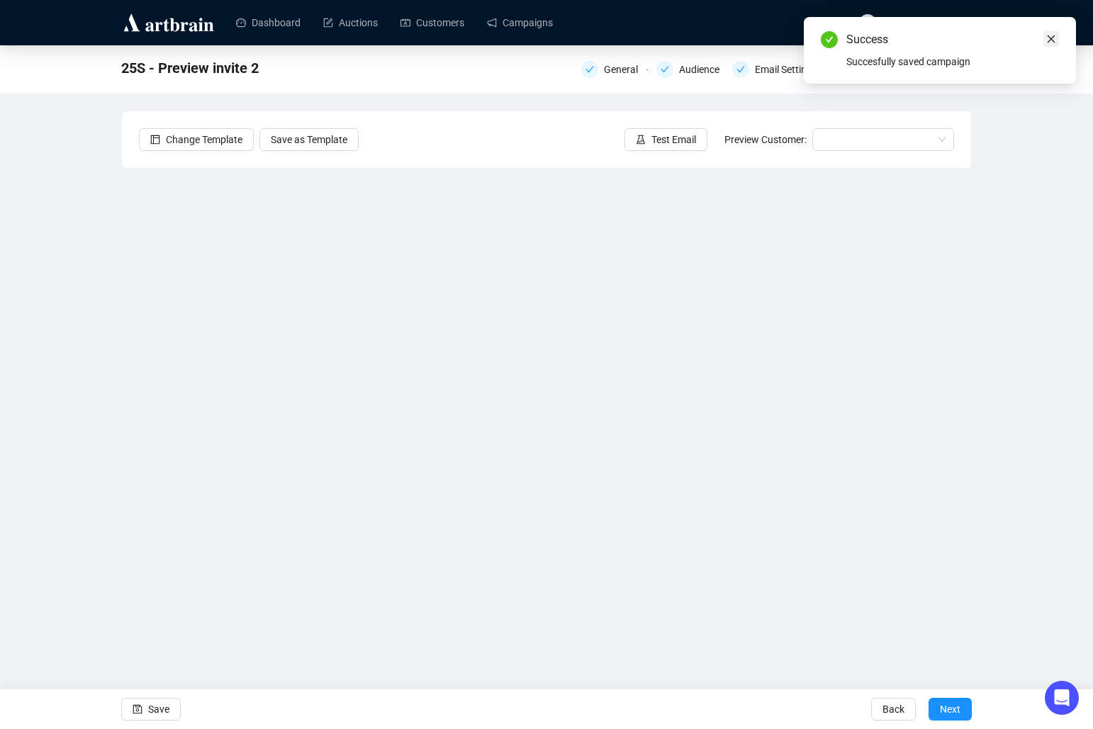
click at [1048, 35] on icon "close" at bounding box center [1051, 39] width 10 height 10
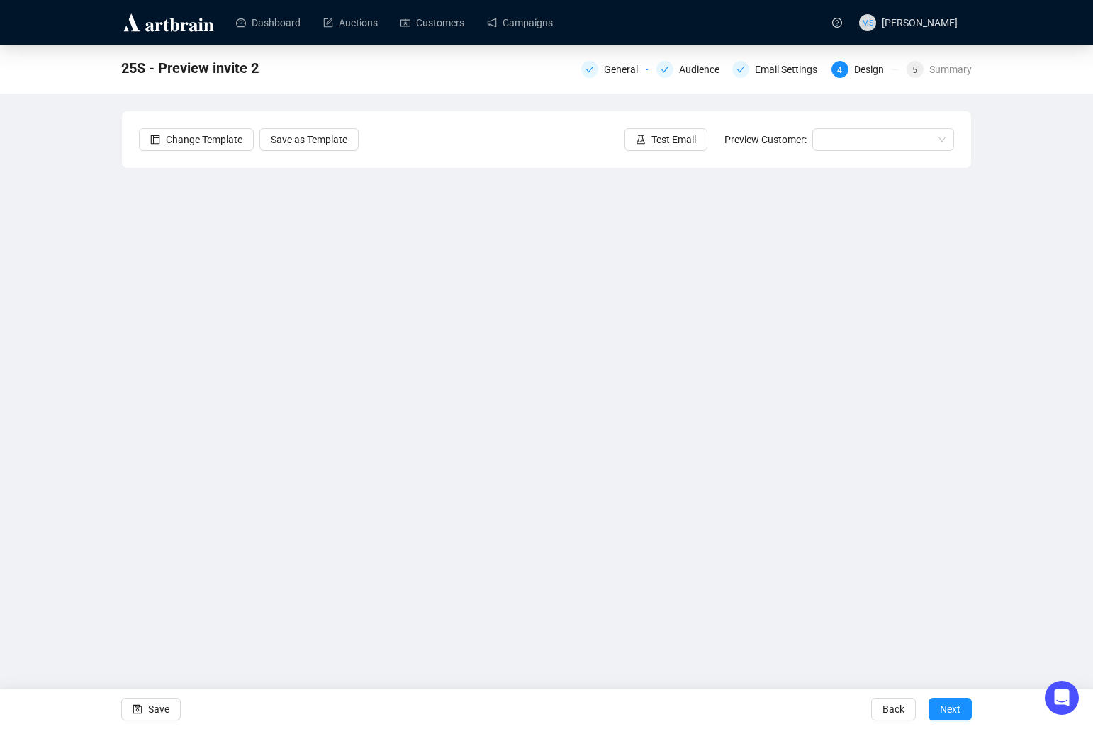
click at [938, 60] on div "General Audience Email Settings 4 Design 5 Summary" at bounding box center [776, 68] width 390 height 20
click at [939, 66] on div "Summary" at bounding box center [950, 69] width 43 height 17
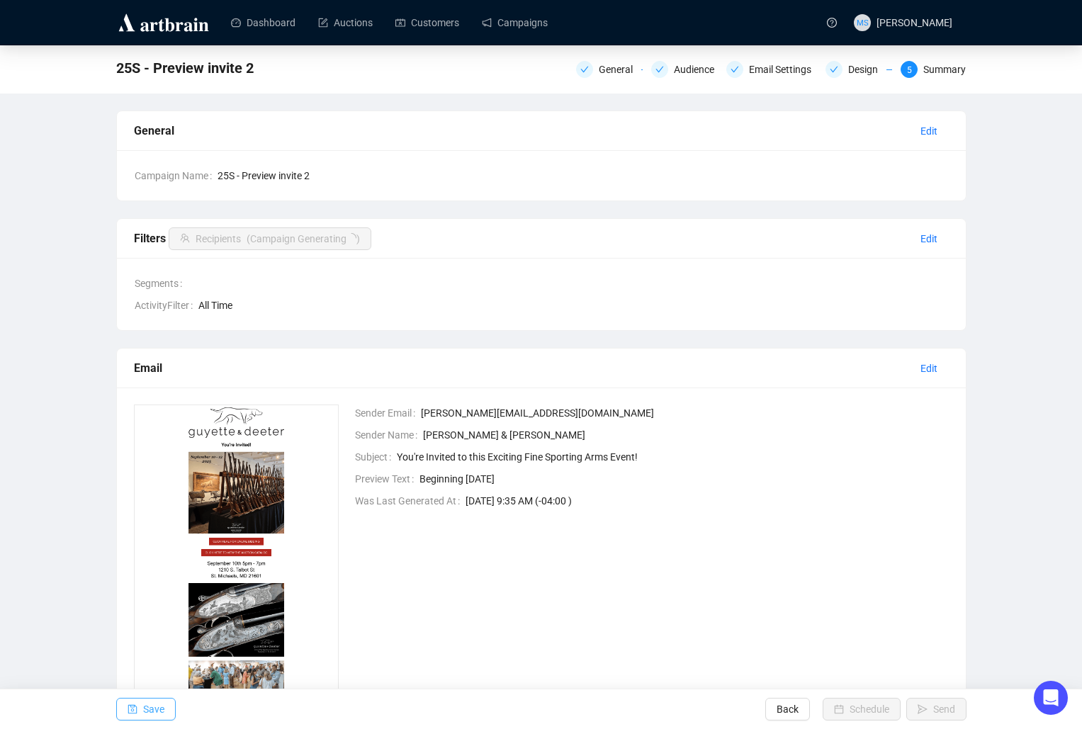
click at [125, 716] on button "Save" at bounding box center [146, 709] width 60 height 23
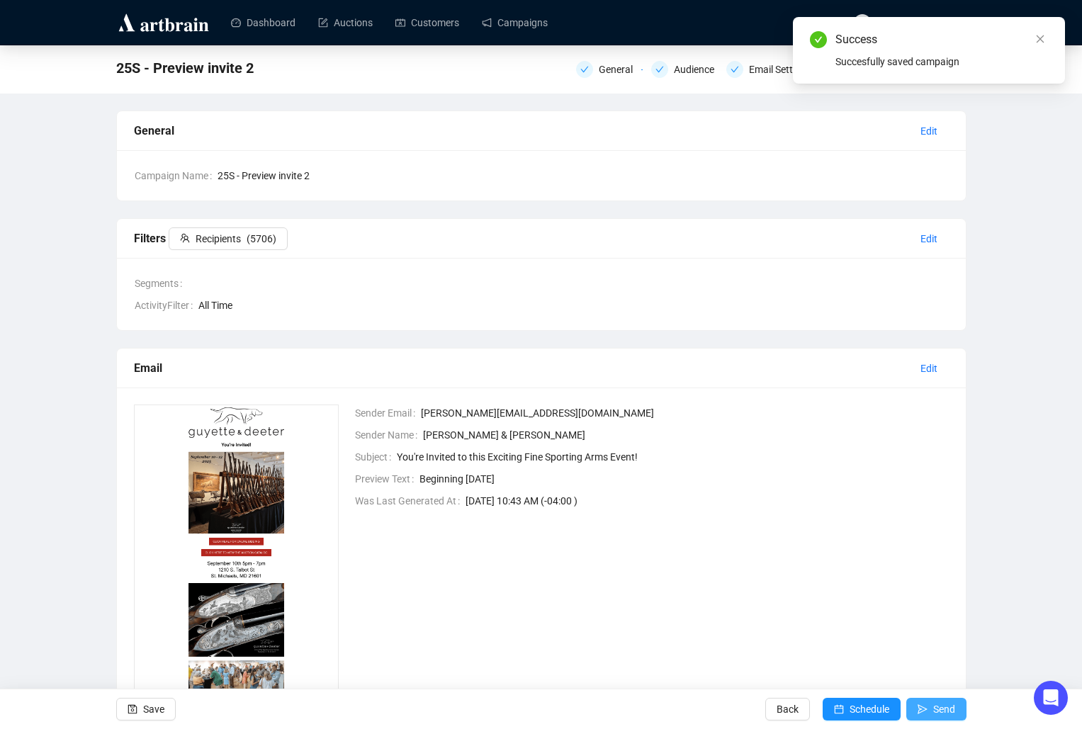
scroll to position [450, 0]
click at [935, 708] on span "Send" at bounding box center [944, 709] width 22 height 40
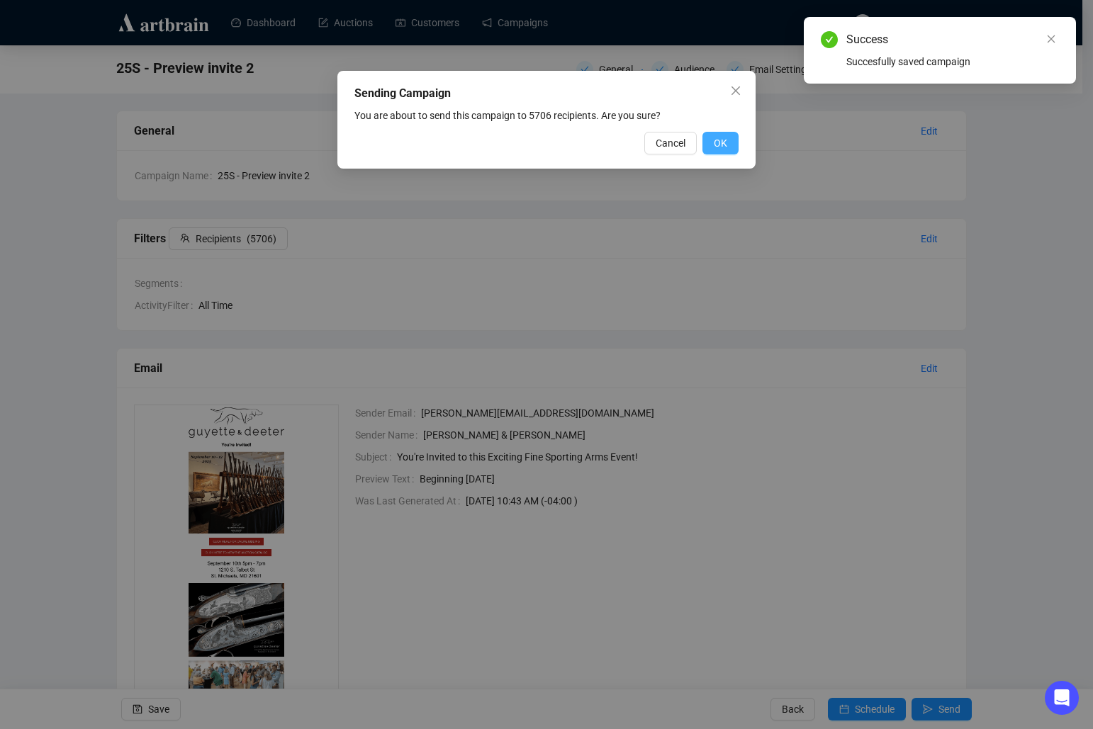
click at [722, 145] on span "OK" at bounding box center [719, 143] width 13 height 16
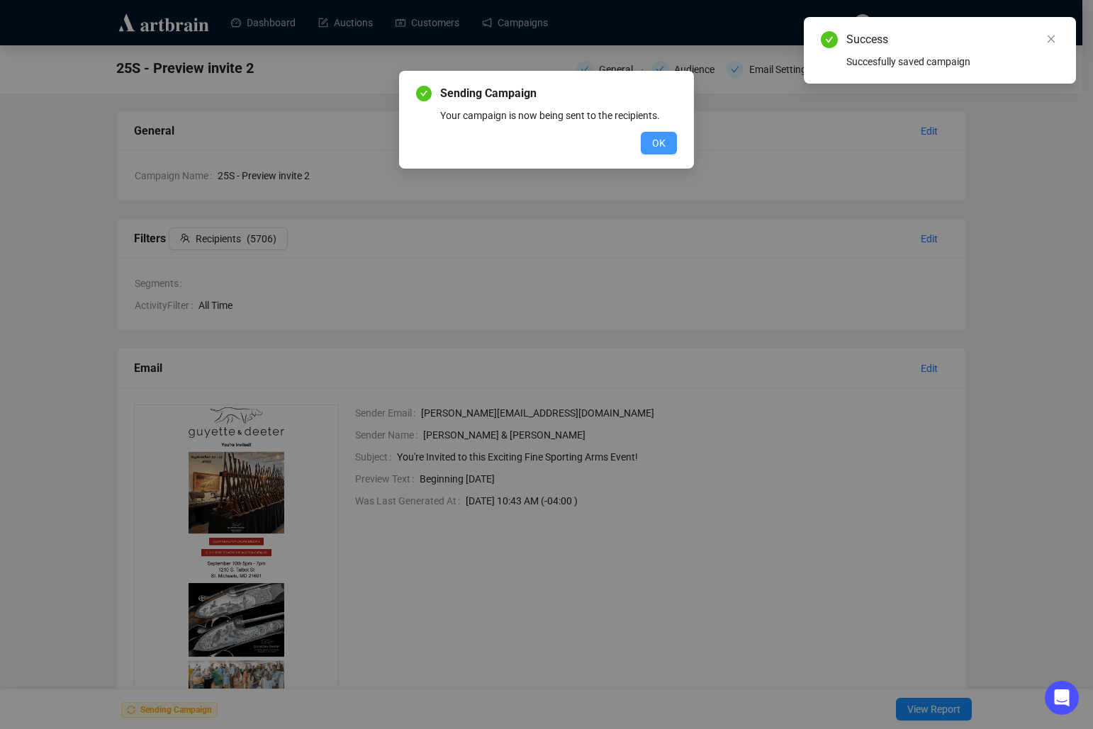
click at [665, 152] on button "OK" at bounding box center [658, 143] width 36 height 23
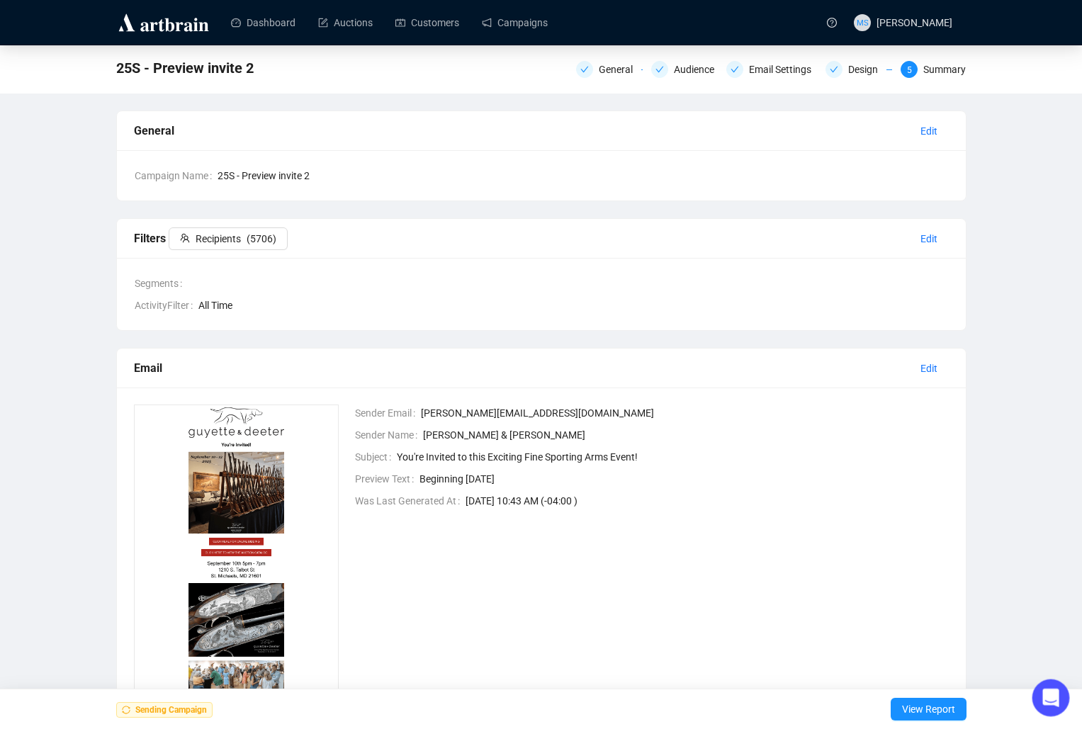
click at [1042, 693] on icon "Open Intercom Messenger" at bounding box center [1048, 695] width 23 height 23
type textarea "It just sent"
type textarea "Not sure what the difference was, but should be good"
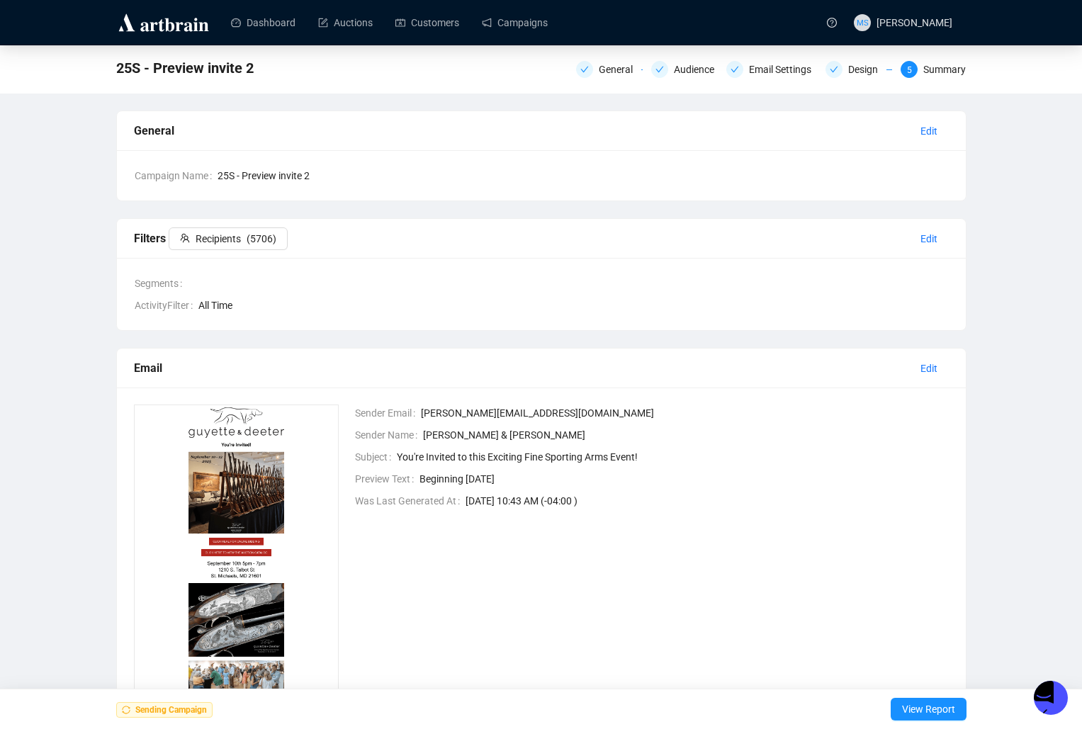
scroll to position [675, 0]
type textarea "Will do. Thanks for the help"
click at [85, 329] on div "25S - Preview invite 2 General Audience Email Settings Design 5 Summary General…" at bounding box center [541, 376] width 1082 height 662
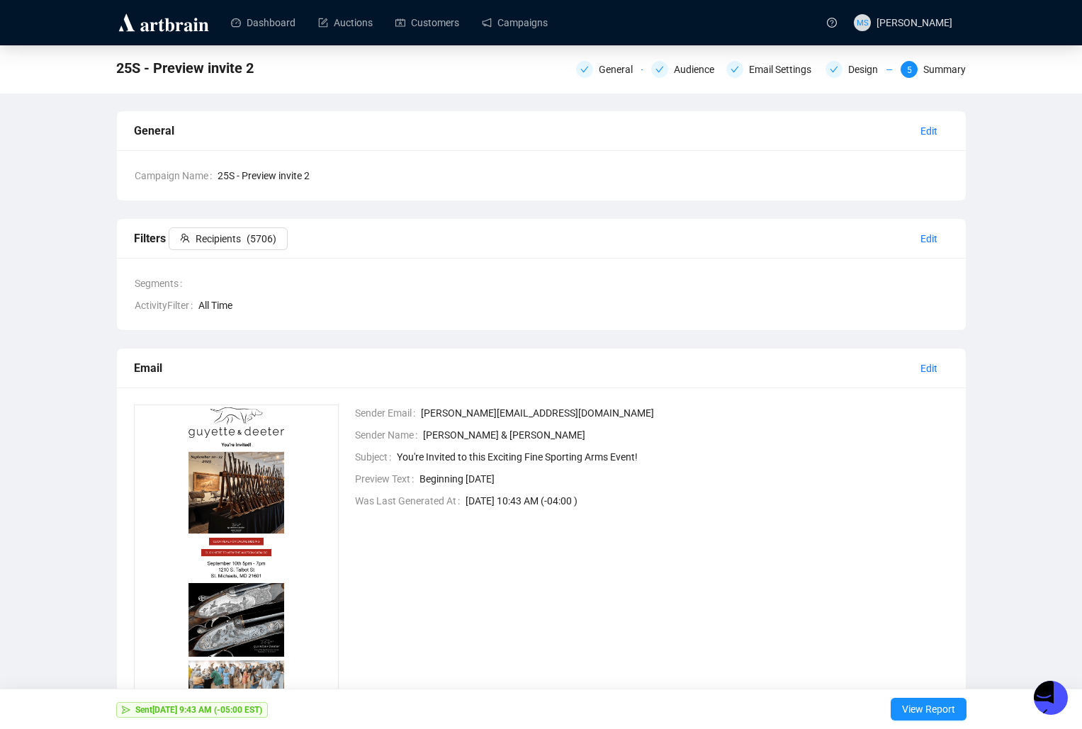
type textarea "You too!"
click at [531, 23] on link "Campaigns" at bounding box center [515, 22] width 66 height 37
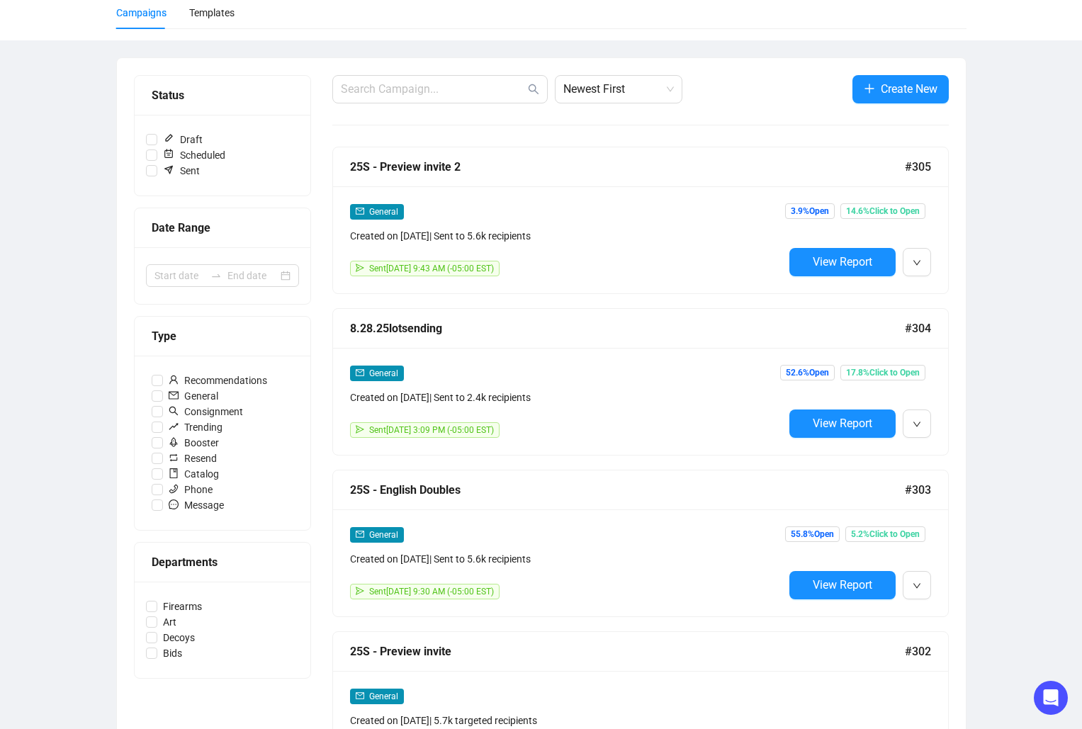
scroll to position [189, 0]
